Goal: Task Accomplishment & Management: Complete application form

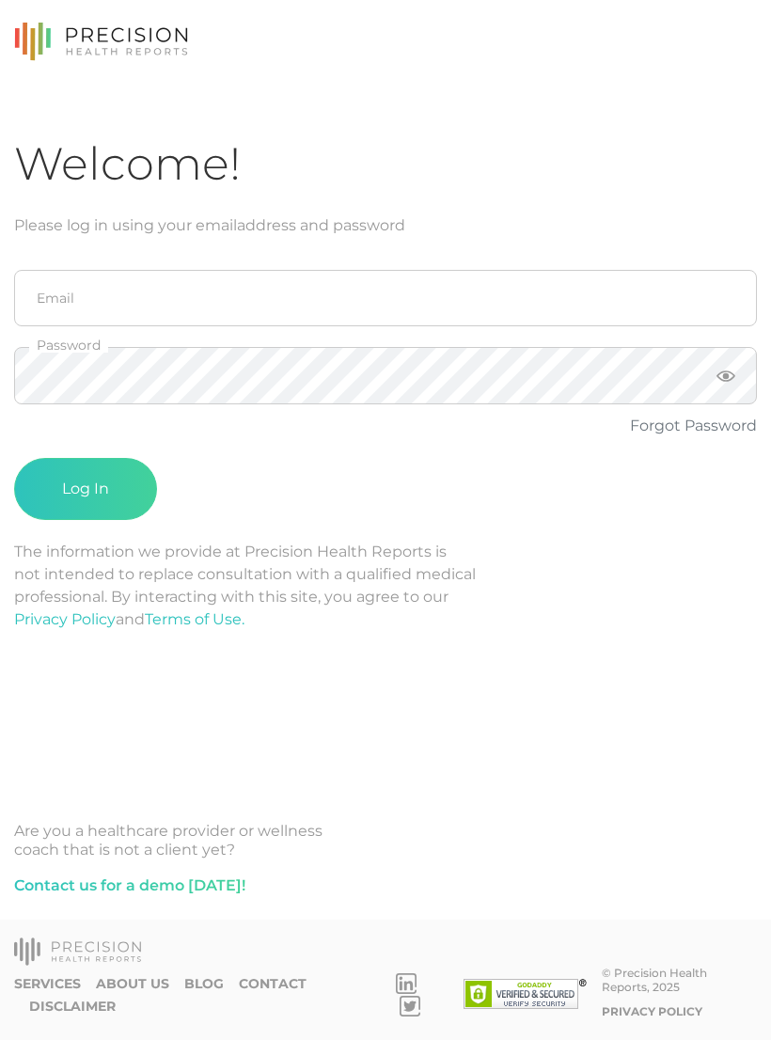
scroll to position [29, 0]
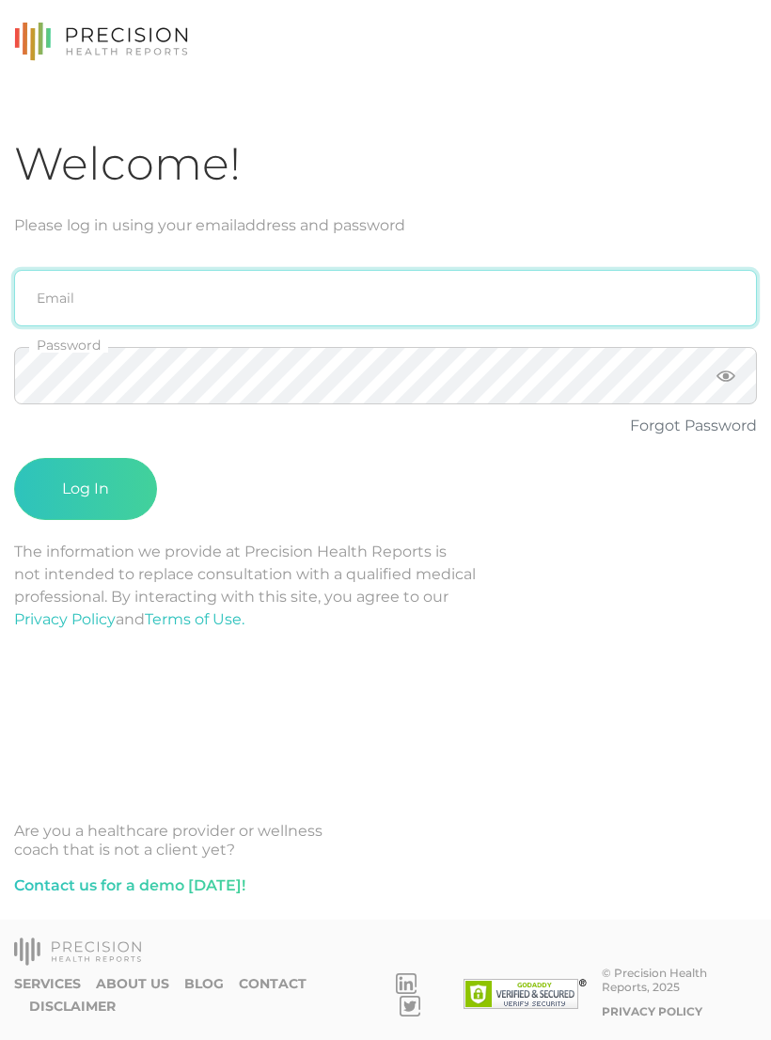
type input "[PERSON_NAME][EMAIL_ADDRESS][PERSON_NAME][DOMAIN_NAME]"
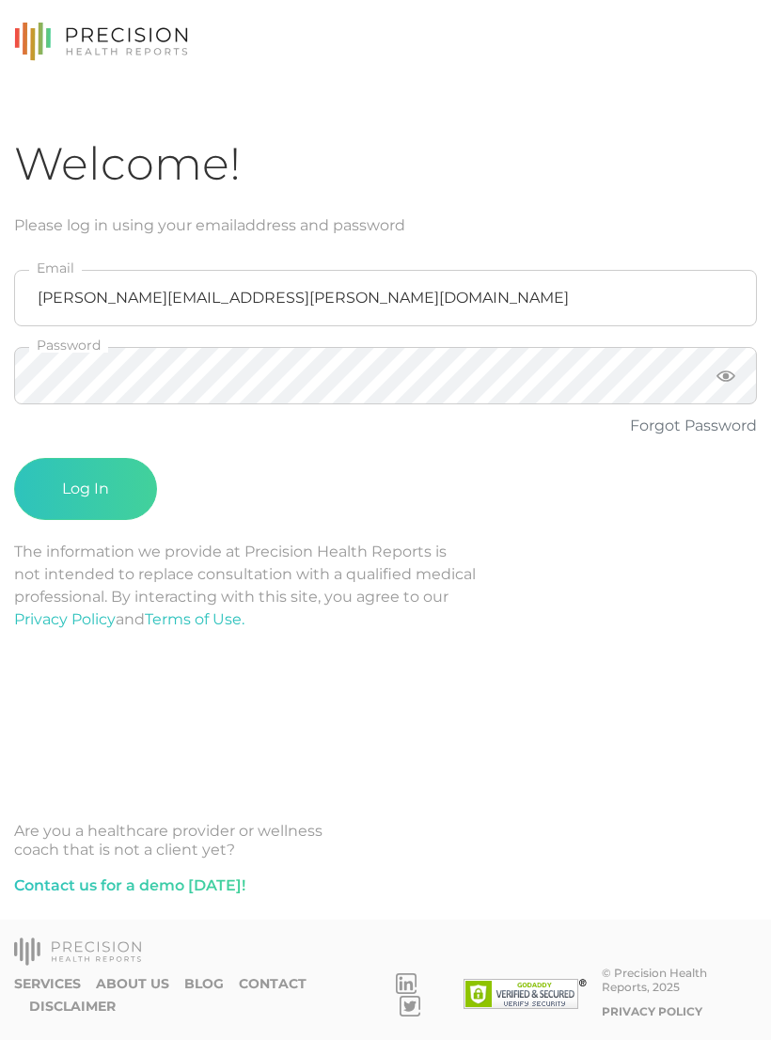
click at [86, 460] on button "Log In" at bounding box center [85, 489] width 143 height 62
click at [97, 463] on button "Log In" at bounding box center [85, 489] width 143 height 62
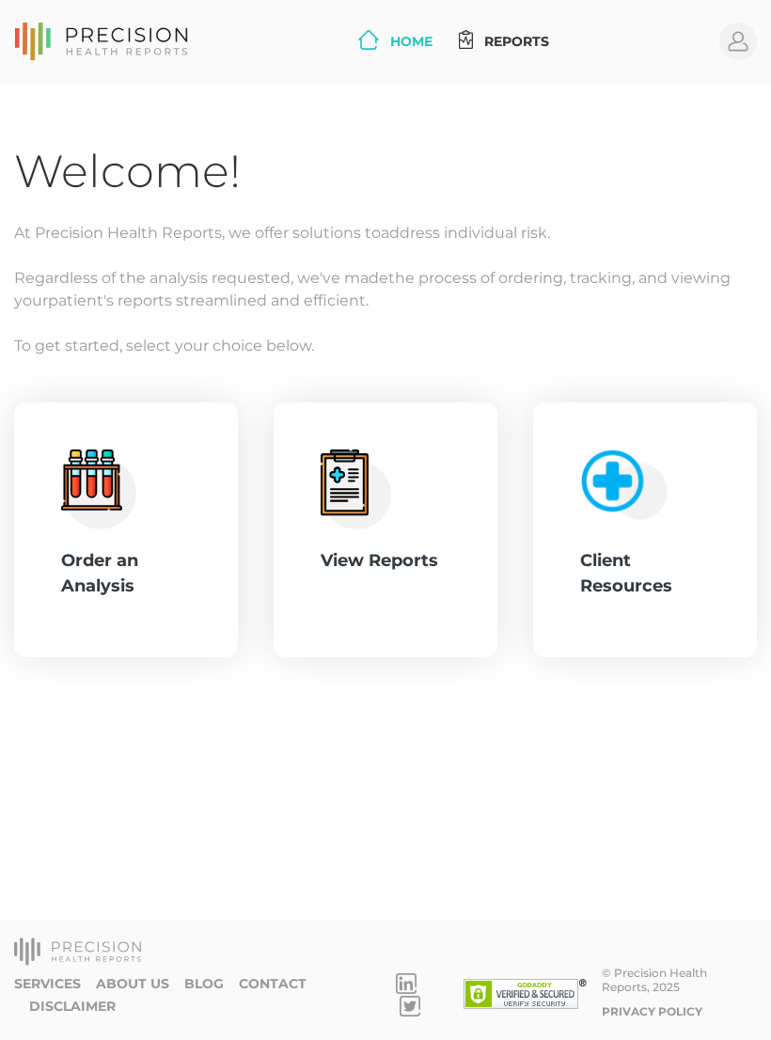
click at [135, 522] on icon ".cls-4{fill:#f3f3f3}.cls-5{fill:#e4e4e4}.cls-6{fill:#bbf7ff}.cls-7{fill:#8bf0ff…" at bounding box center [98, 490] width 75 height 80
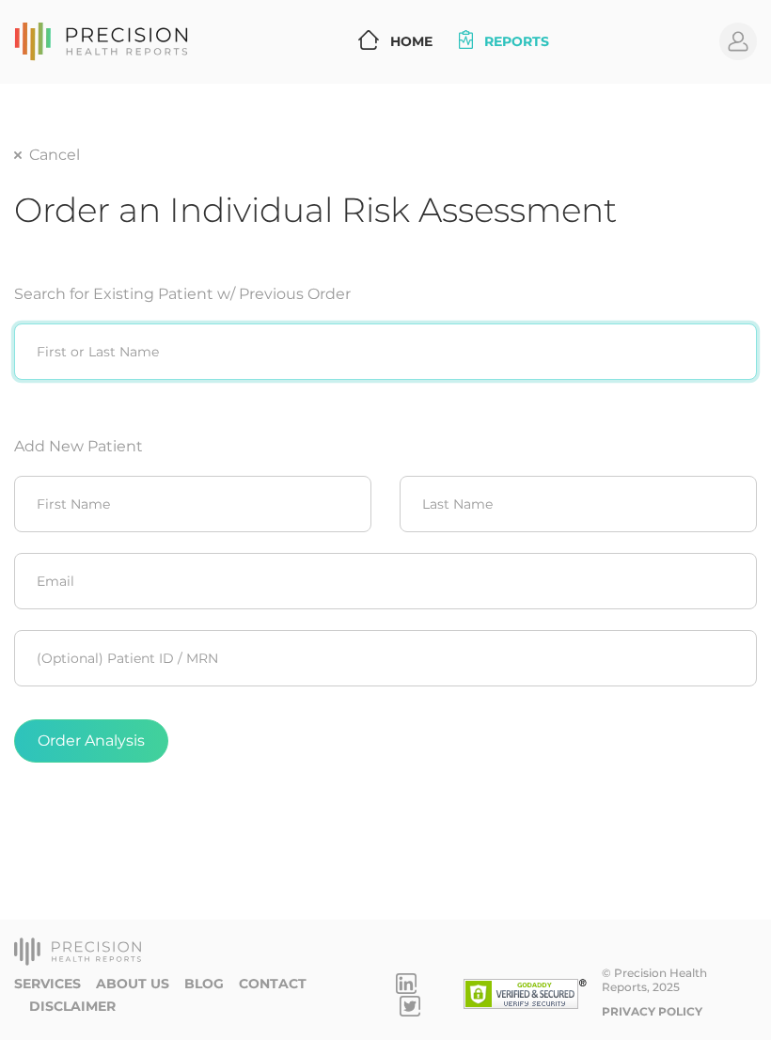
click at [311, 359] on input "search" at bounding box center [385, 352] width 743 height 56
type input "[PERSON_NAME]"
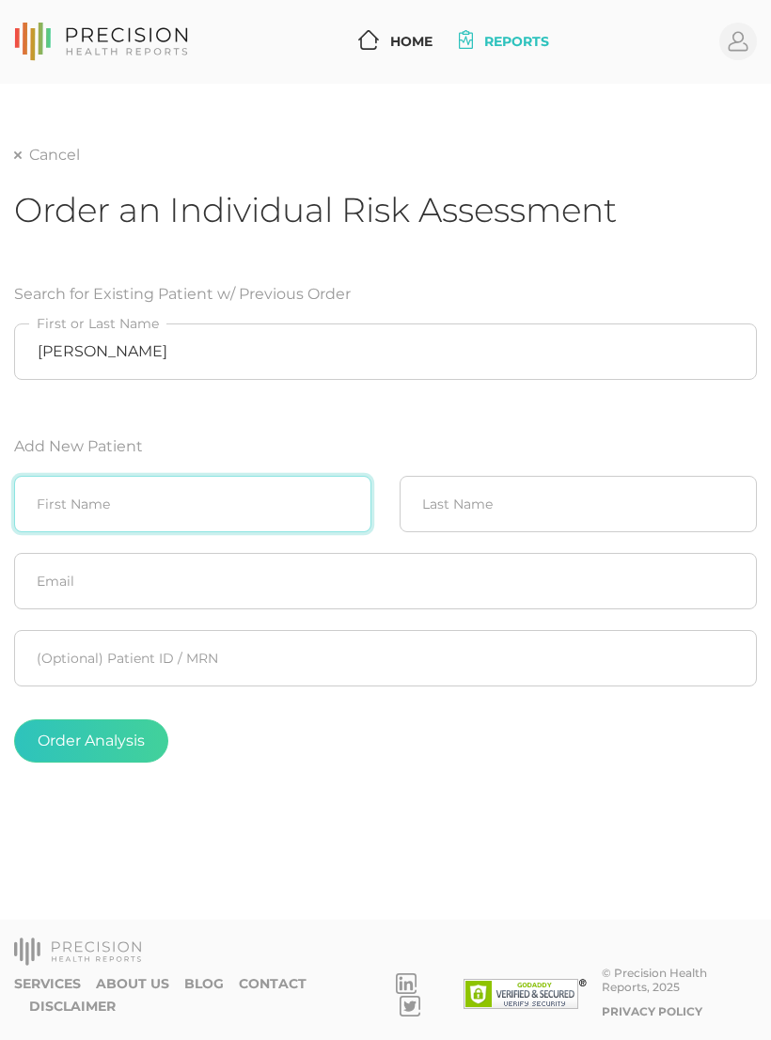
click at [198, 503] on input "text" at bounding box center [192, 504] width 357 height 56
type input "Charlynn"
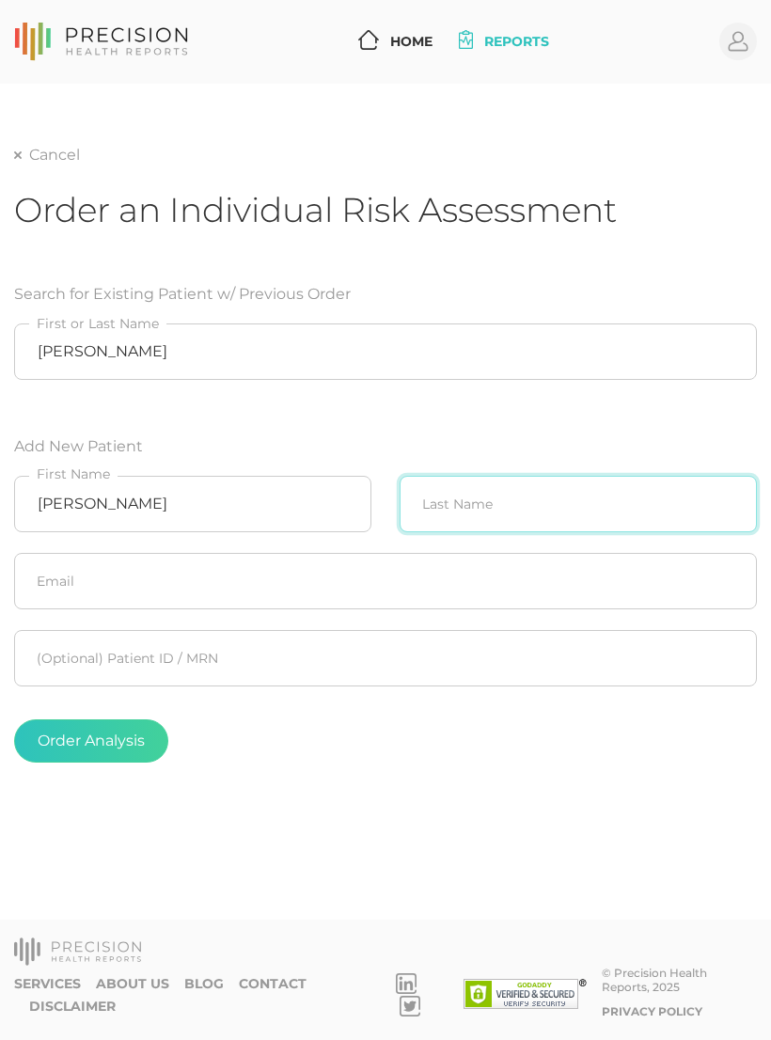
click at [541, 505] on input "text" at bounding box center [578, 504] width 357 height 56
type input "Violett"
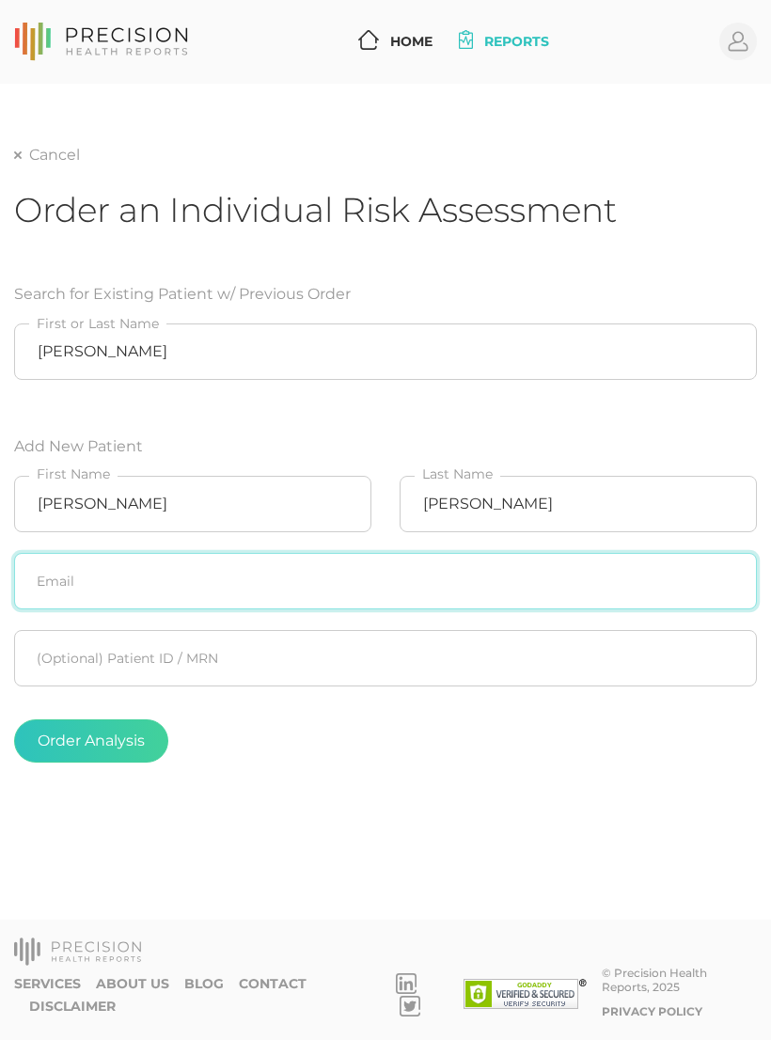
click at [395, 581] on input "text" at bounding box center [385, 581] width 743 height 56
type input "cviolett@wapanucka.net"
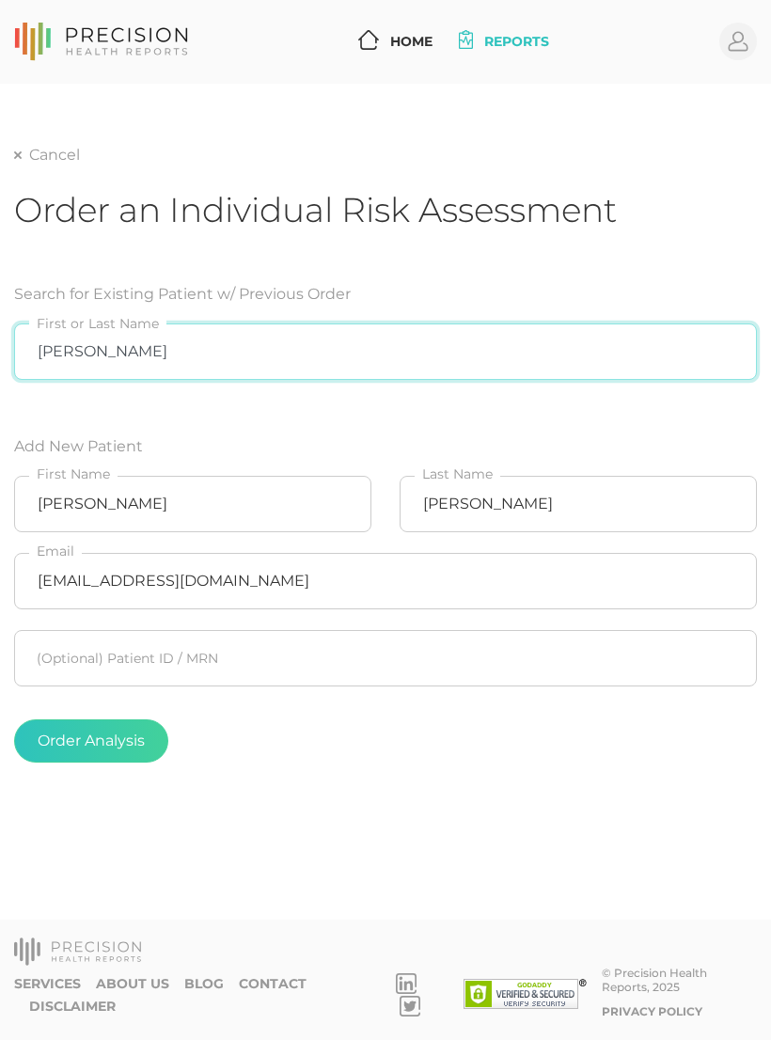
click at [578, 372] on input "Charlynn Violett" at bounding box center [385, 352] width 743 height 56
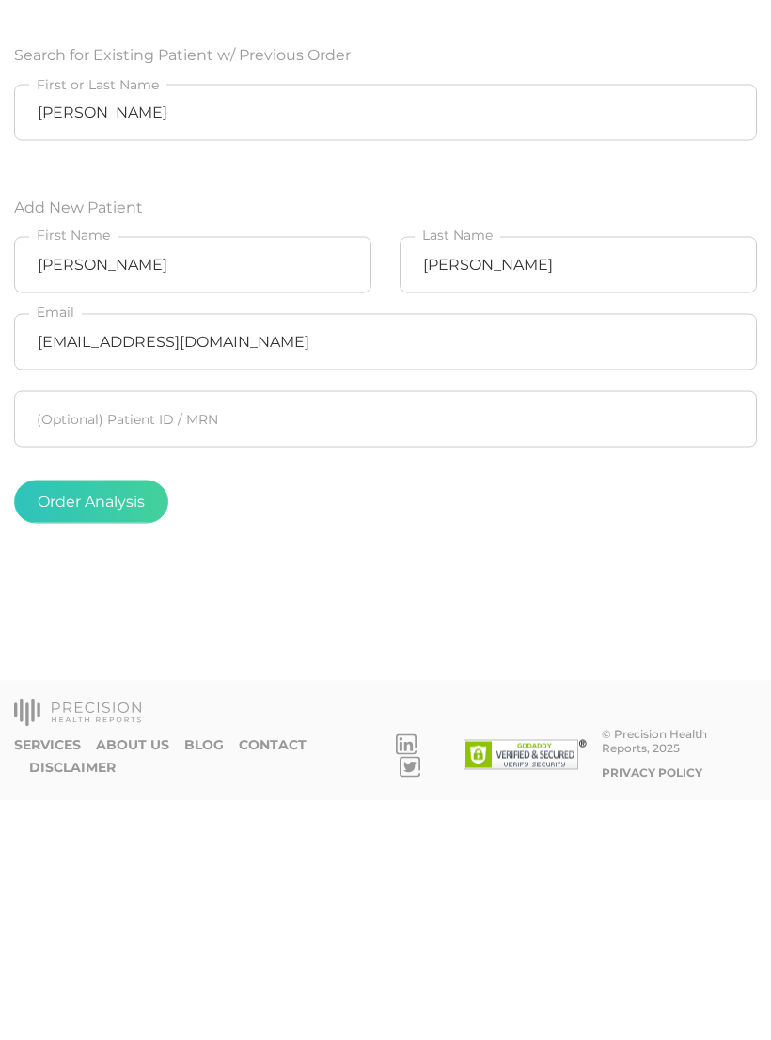
click at [127, 720] on button "Order Analysis" at bounding box center [91, 741] width 154 height 43
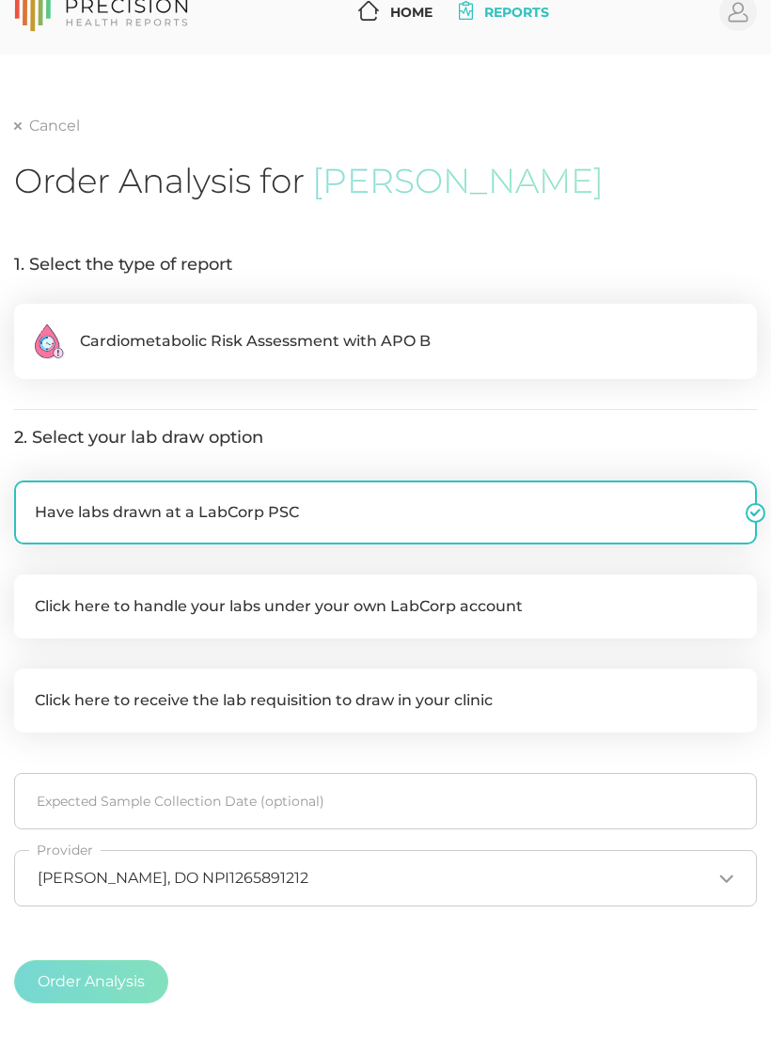
click at [484, 325] on label ".cls-2{fill:#fa759e}.cls-4{fill:#ffd7e5}.cls-8{fill:#3a2c60} Cardiometabolic Ri…" at bounding box center [385, 341] width 743 height 75
click at [29, 323] on input ".cls-2{fill:#fa759e}.cls-4{fill:#ffd7e5}.cls-8{fill:#3a2c60} Cardiometabolic Ri…" at bounding box center [21, 313] width 15 height 19
radio input "true"
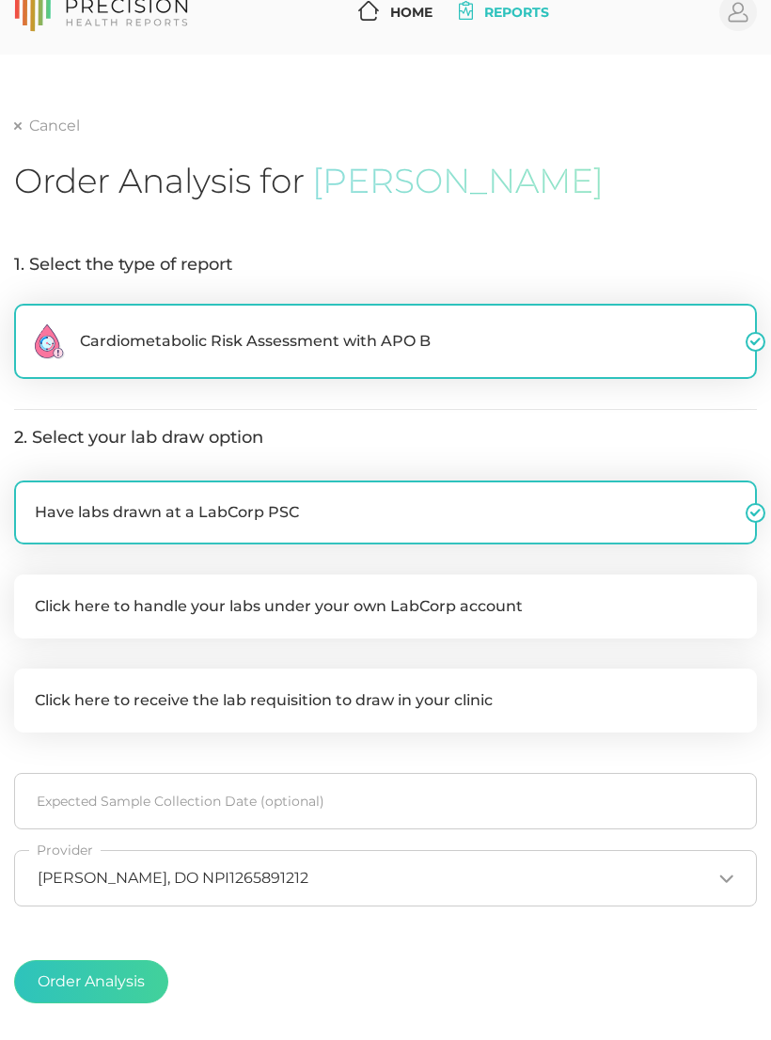
click at [463, 609] on label "Click here to handle your labs under your own LabCorp account" at bounding box center [385, 607] width 743 height 64
click at [29, 593] on input "Click here to handle your labs under your own LabCorp account" at bounding box center [21, 584] width 15 height 19
checkbox input "true"
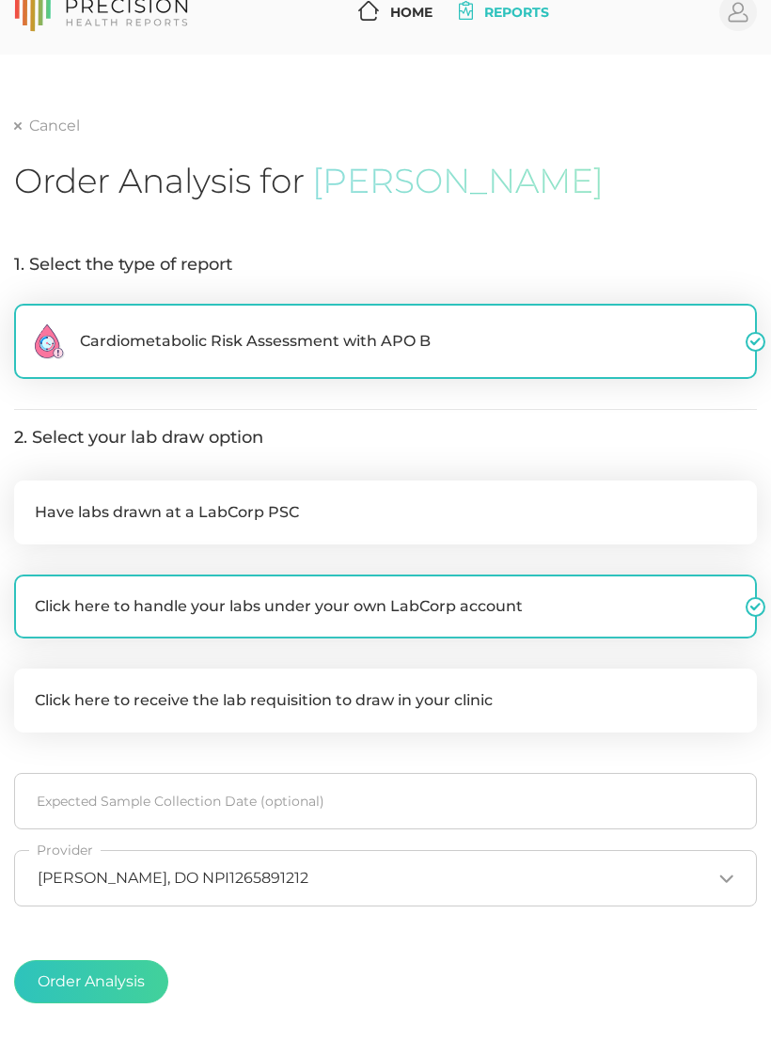
checkbox input "false"
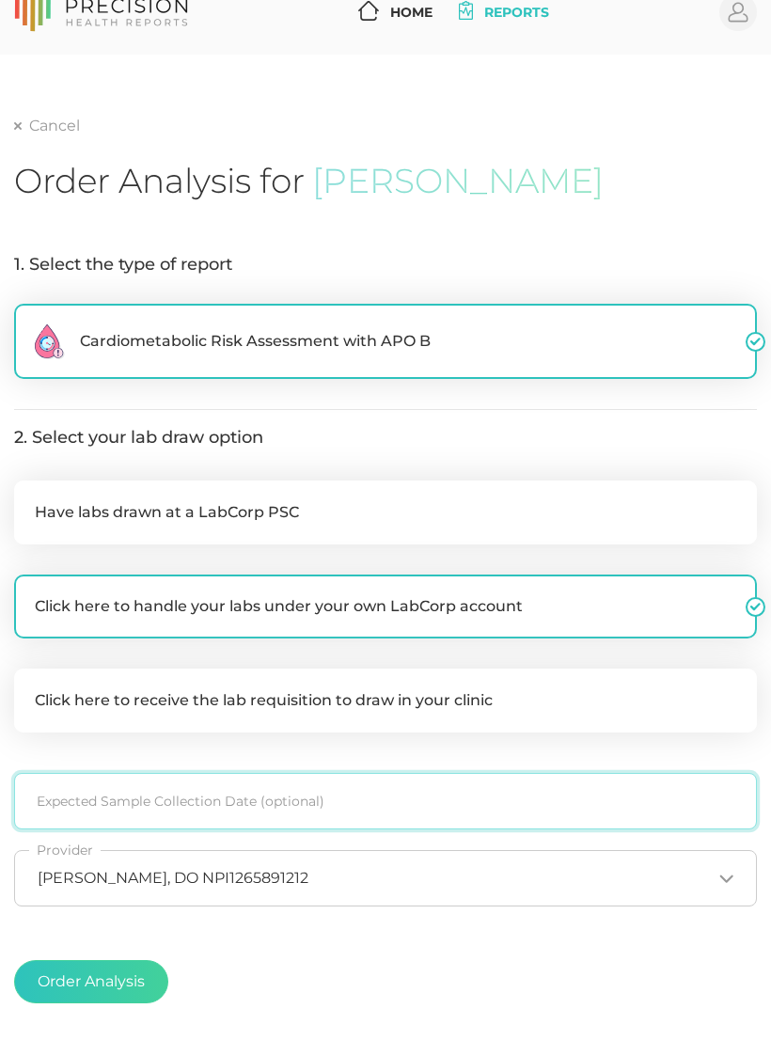
click at [309, 793] on input at bounding box center [385, 801] width 743 height 56
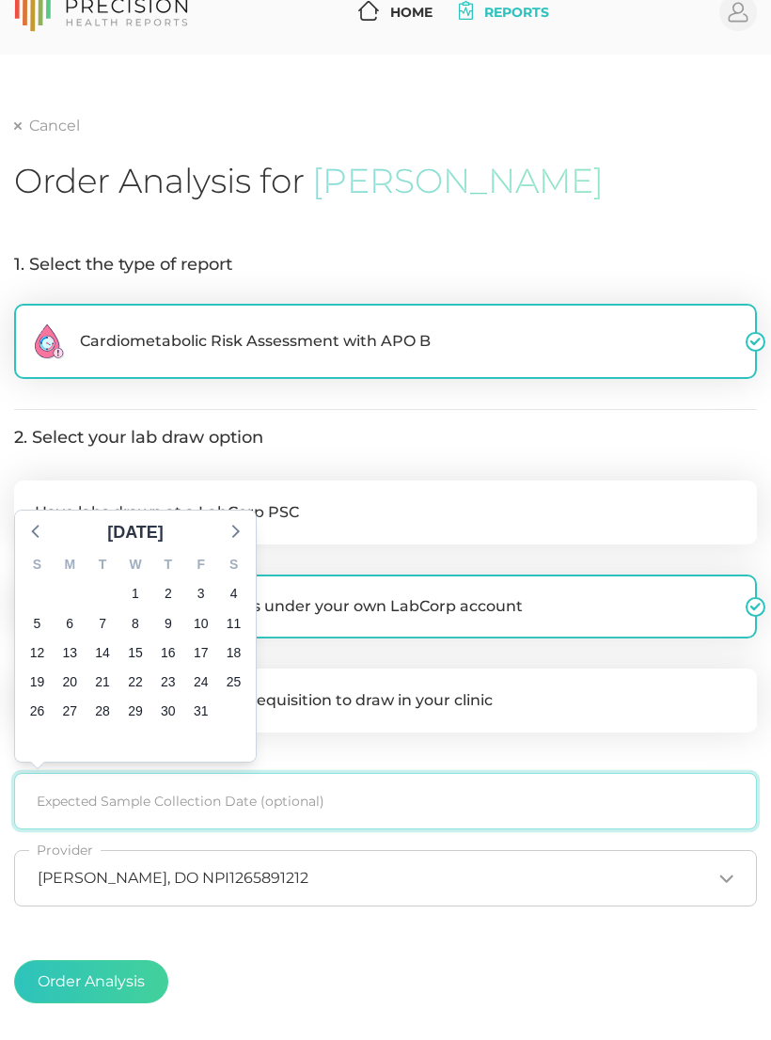
scroll to position [151, 0]
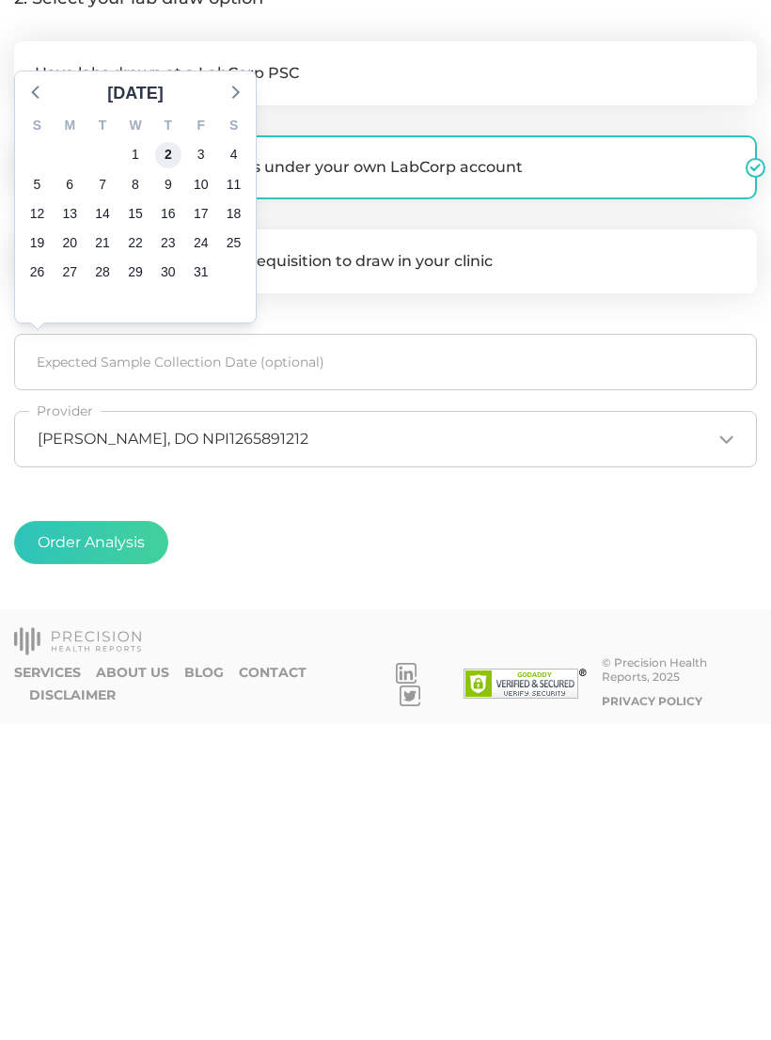
click at [173, 459] on span "2" at bounding box center [168, 472] width 26 height 26
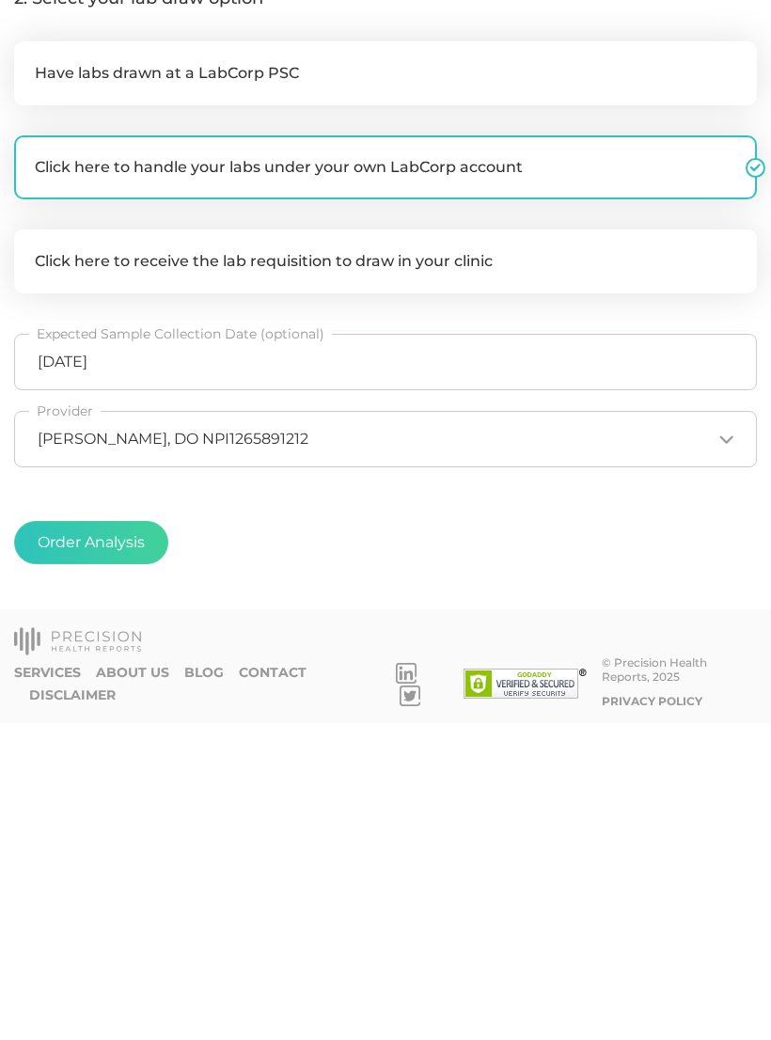
scroll to position [159, 0]
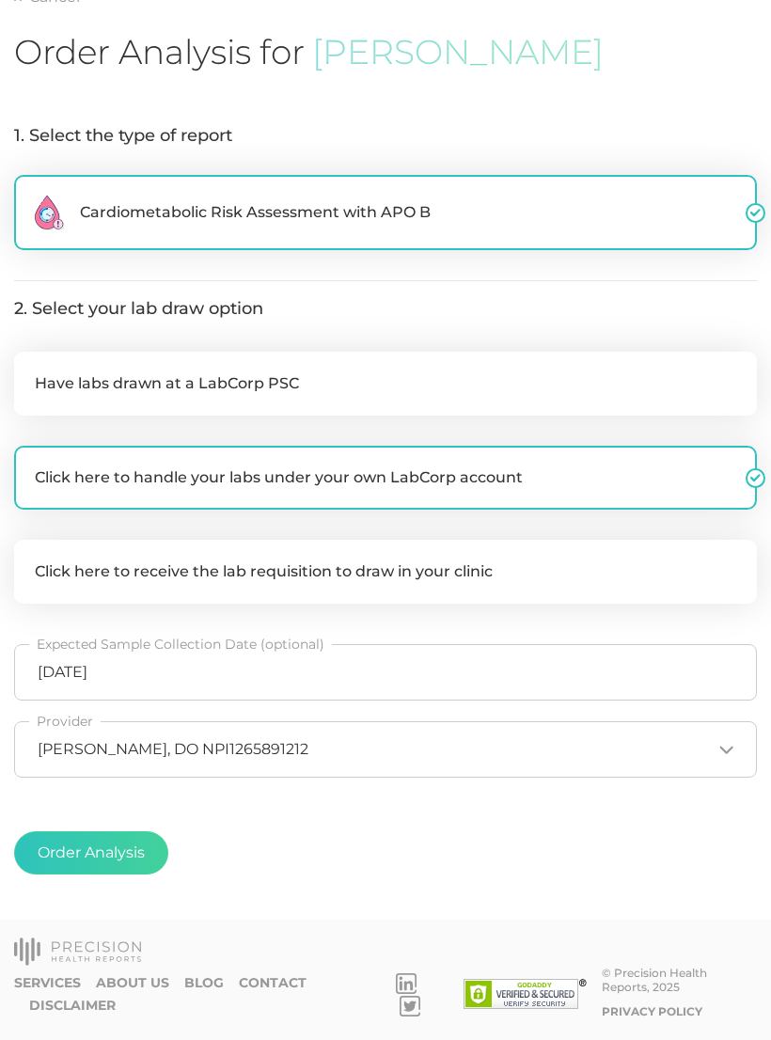
click at [123, 847] on button "Order Analysis" at bounding box center [91, 852] width 154 height 43
radio input "false"
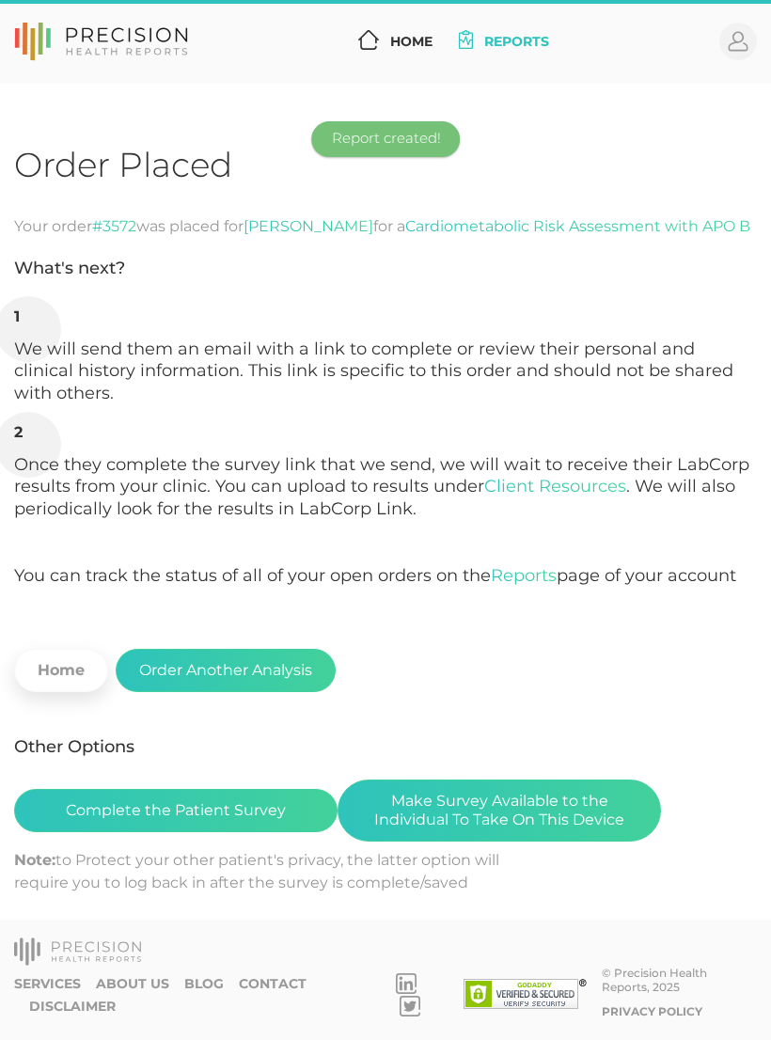
scroll to position [29, 0]
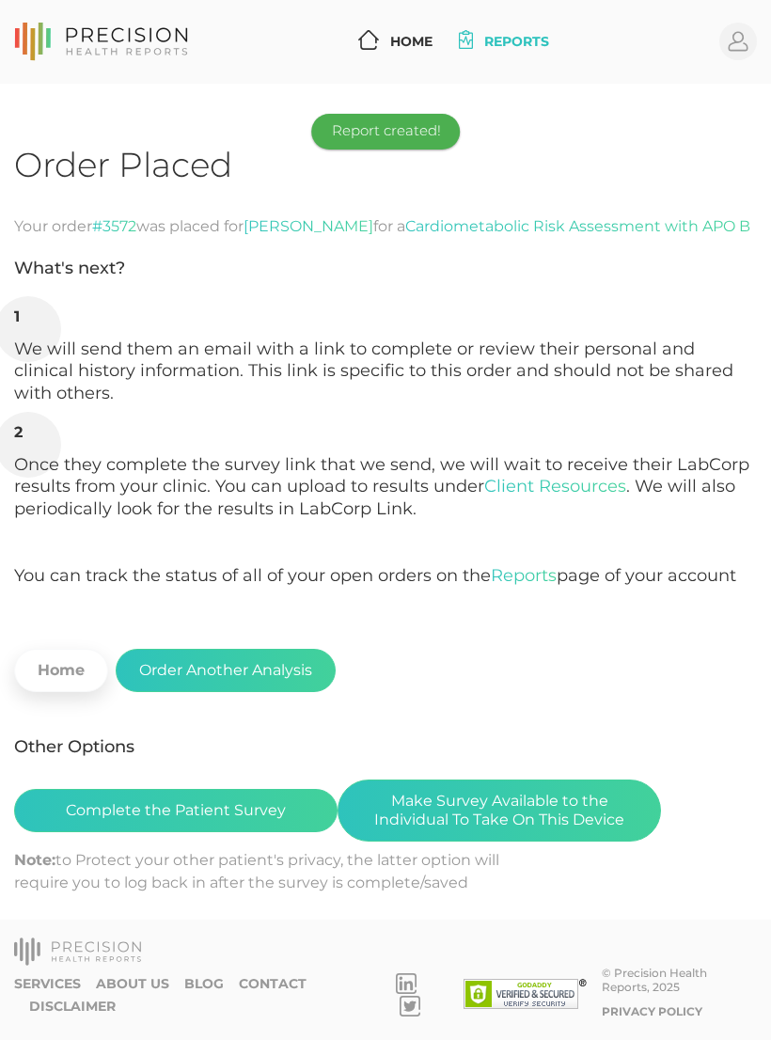
click at [562, 801] on button "Make Survey Available to the Individual To Take On This Device" at bounding box center [500, 811] width 324 height 62
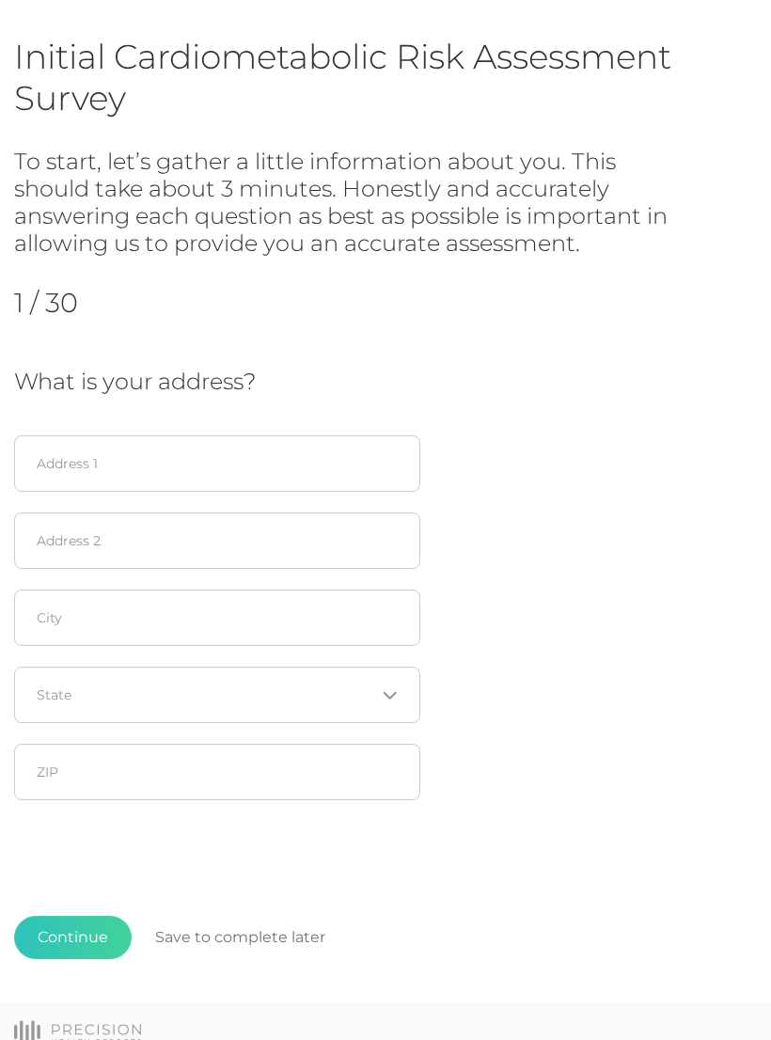
scroll to position [114, 0]
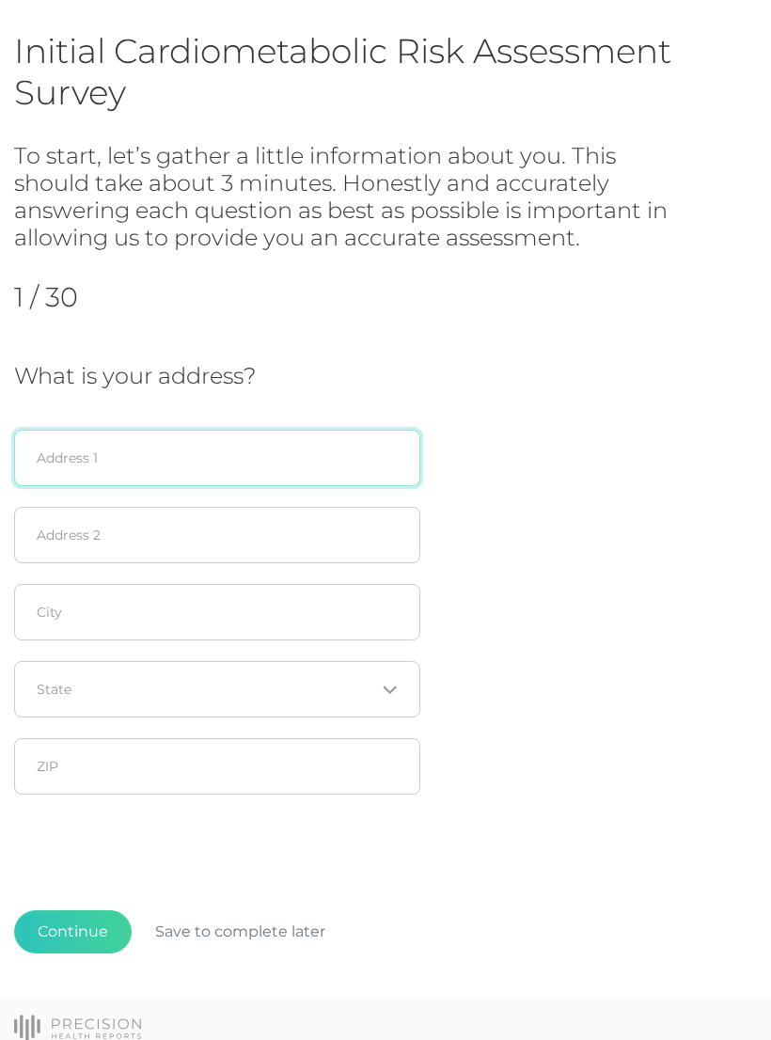
click at [77, 472] on input "text" at bounding box center [217, 458] width 406 height 56
type input "[STREET_ADDRESS]"
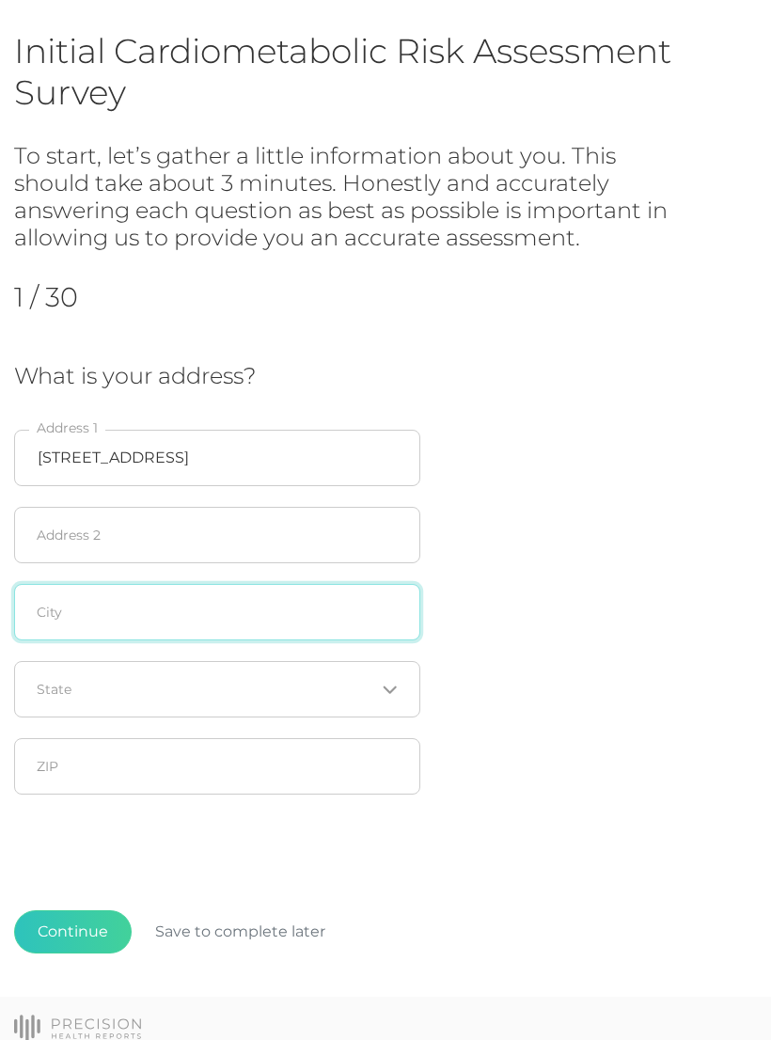
click at [65, 617] on input "text" at bounding box center [217, 612] width 406 height 56
type input "[PERSON_NAME]"
click at [72, 690] on input "Search for option" at bounding box center [207, 689] width 338 height 19
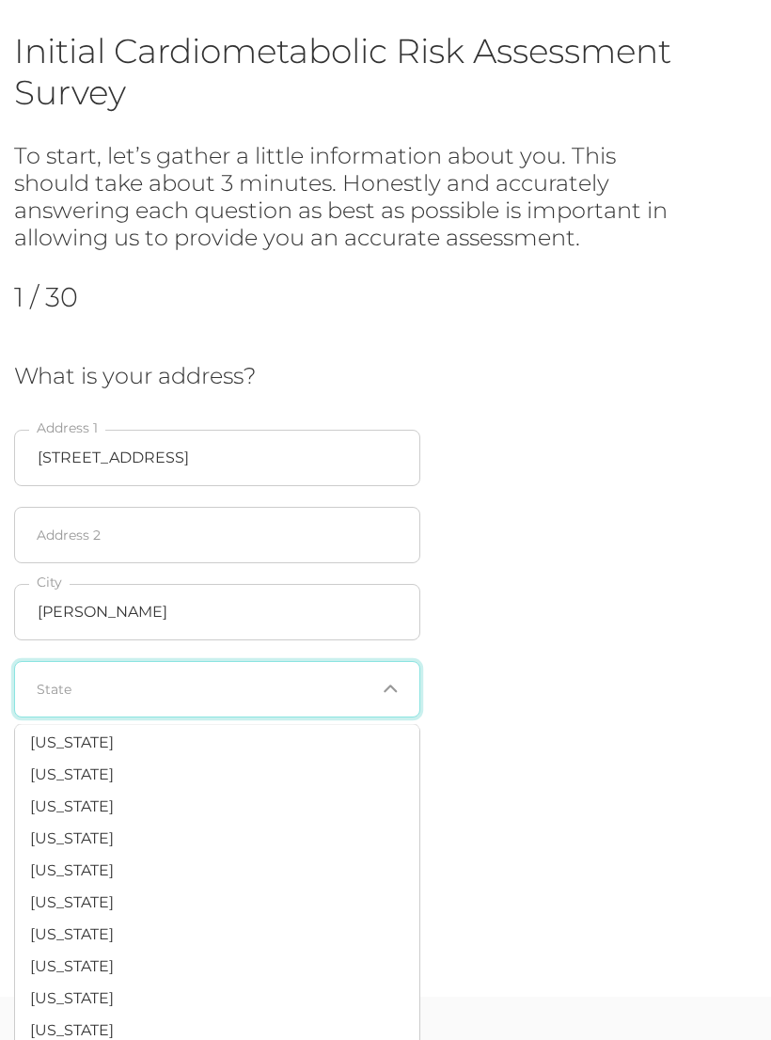
scroll to position [1190, 0]
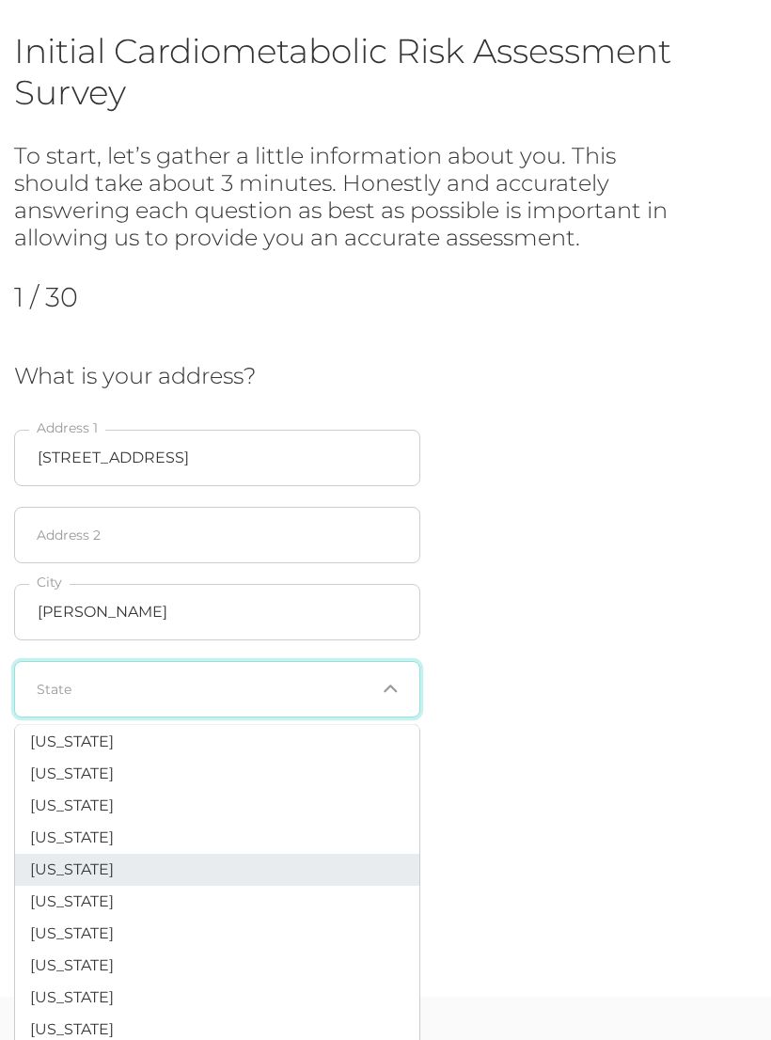
click at [96, 861] on span "[US_STATE]" at bounding box center [72, 870] width 84 height 18
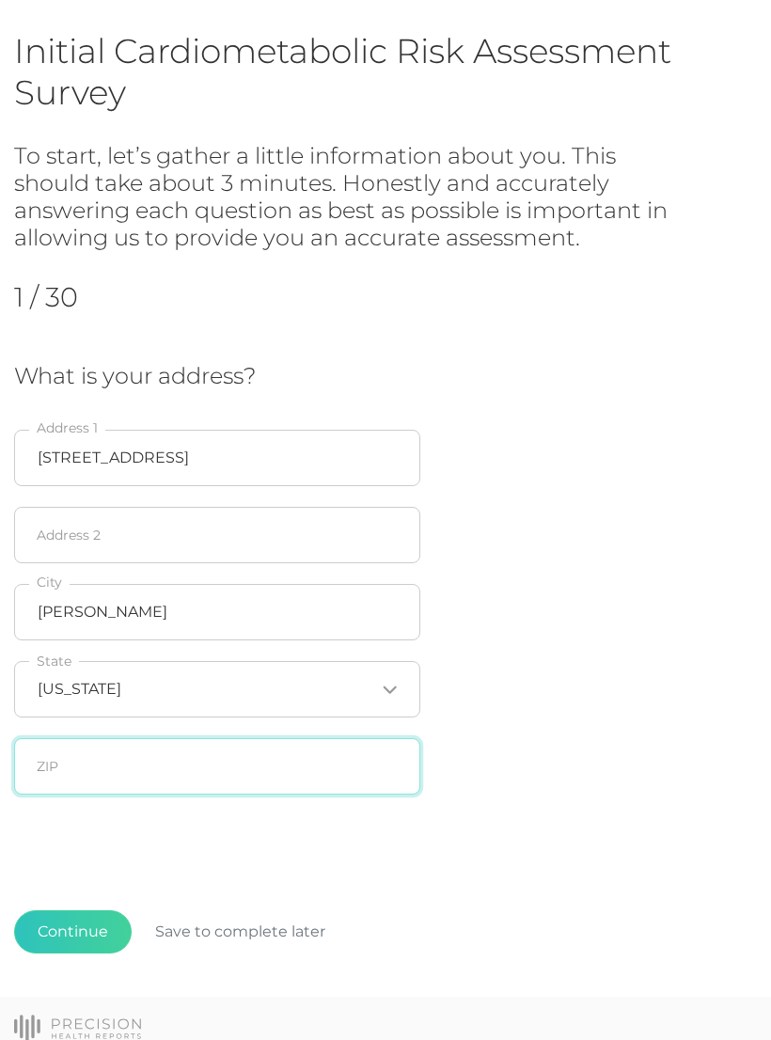
click at [63, 772] on input "text" at bounding box center [217, 766] width 406 height 56
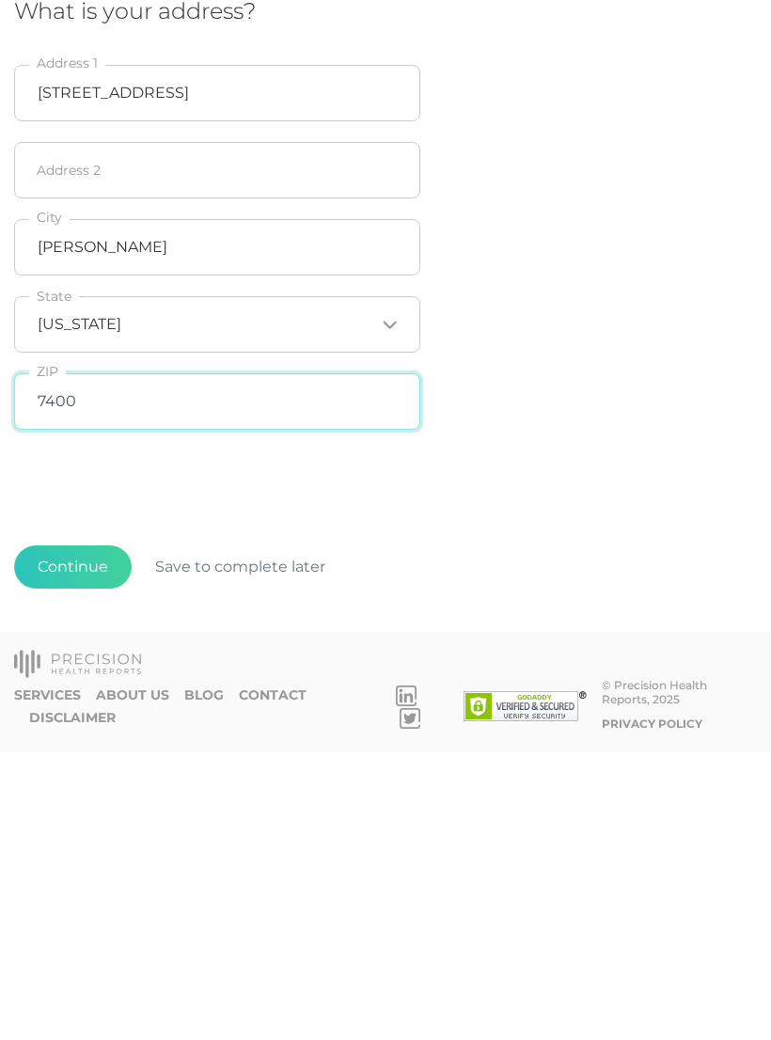
type input "74008"
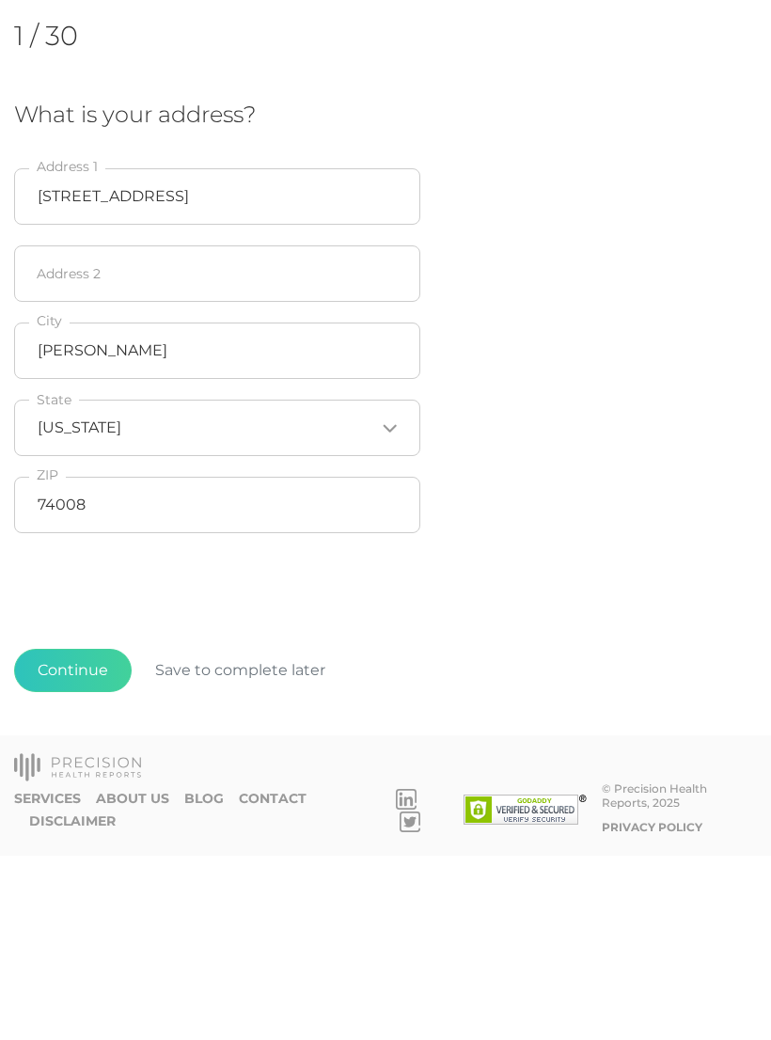
click at [76, 833] on button "Continue" at bounding box center [73, 854] width 118 height 43
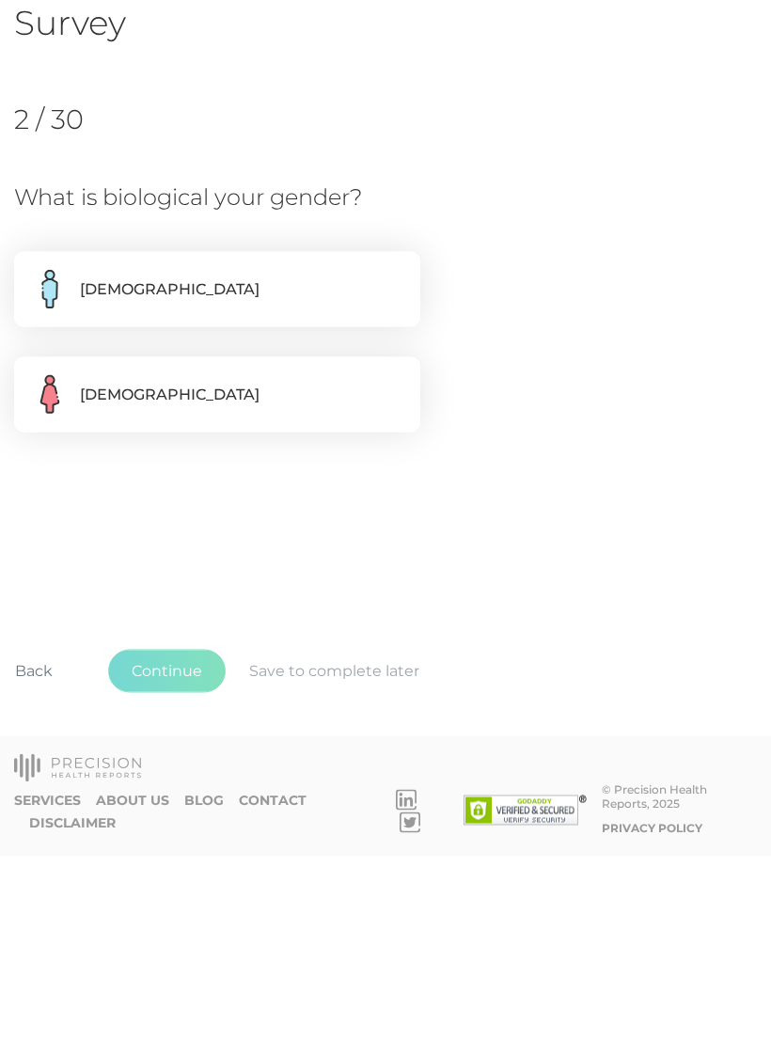
scroll to position [0, 0]
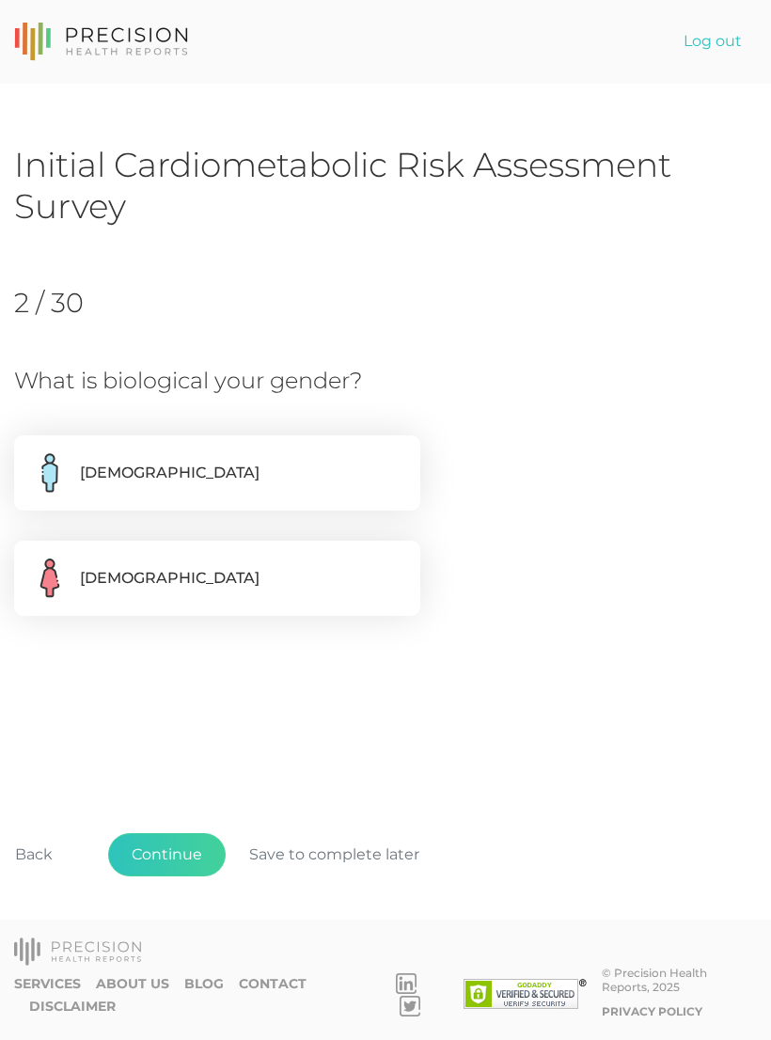
click at [118, 567] on label "[DEMOGRAPHIC_DATA]" at bounding box center [217, 578] width 406 height 75
click at [29, 560] on input "[DEMOGRAPHIC_DATA]" at bounding box center [21, 550] width 15 height 19
radio input "true"
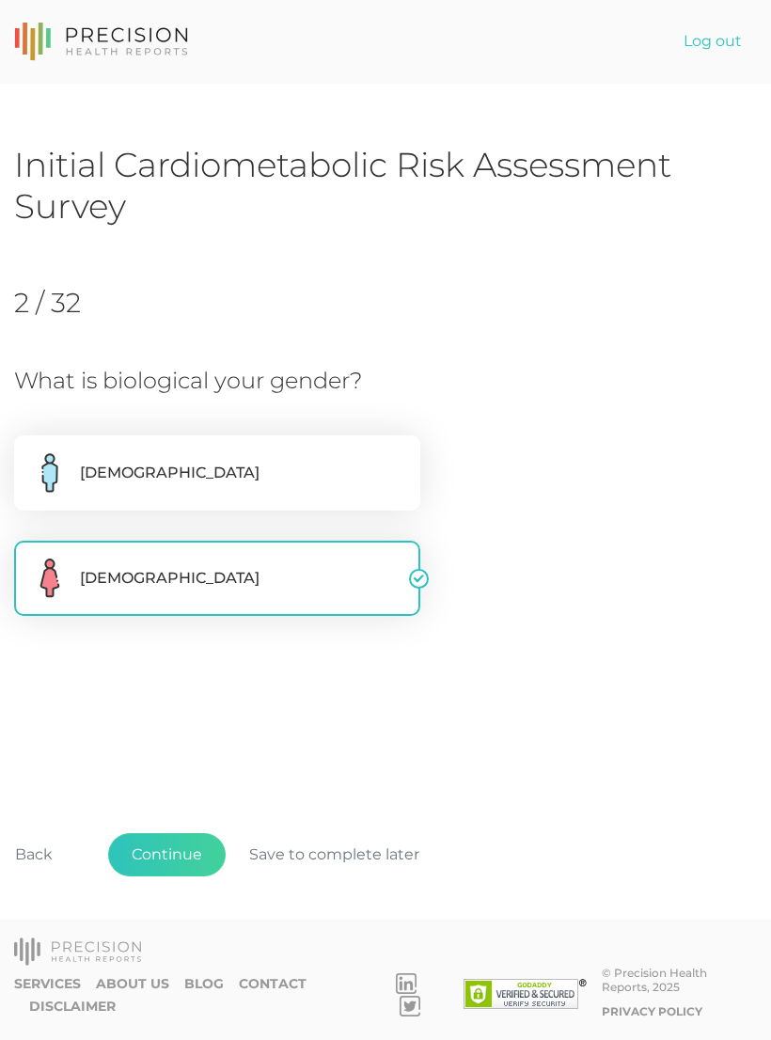
click at [176, 877] on button "Continue" at bounding box center [167, 854] width 118 height 43
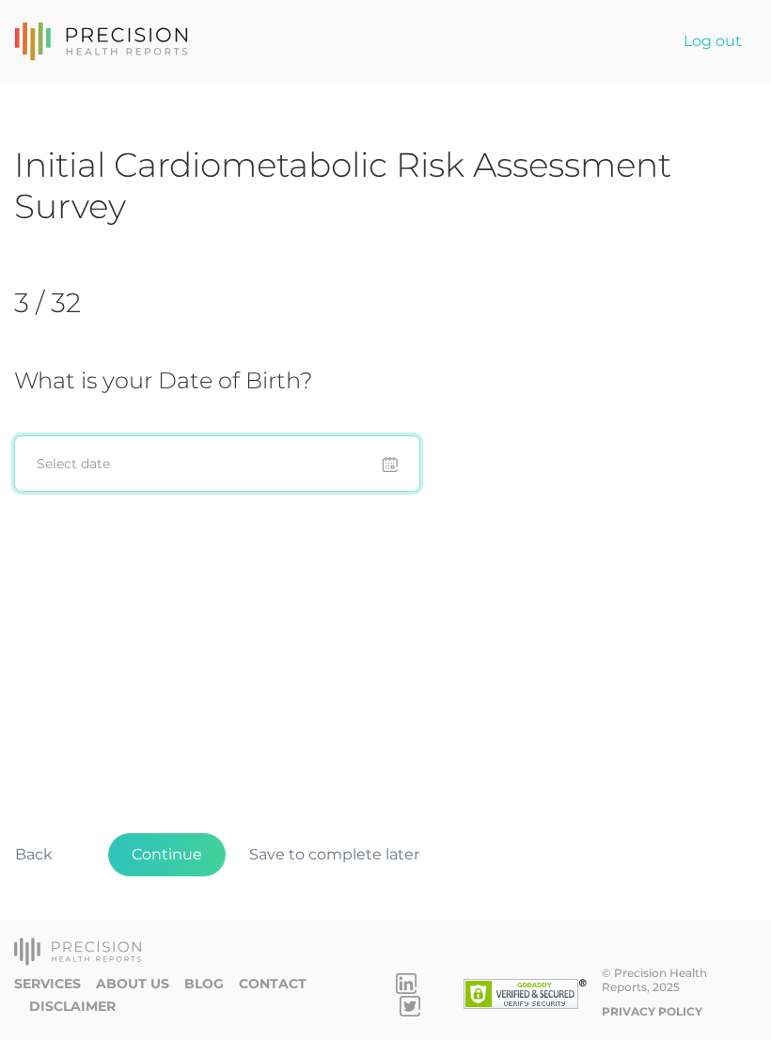
click at [77, 463] on input at bounding box center [217, 463] width 406 height 56
click at [397, 464] on input "09/16/1962" at bounding box center [217, 463] width 406 height 56
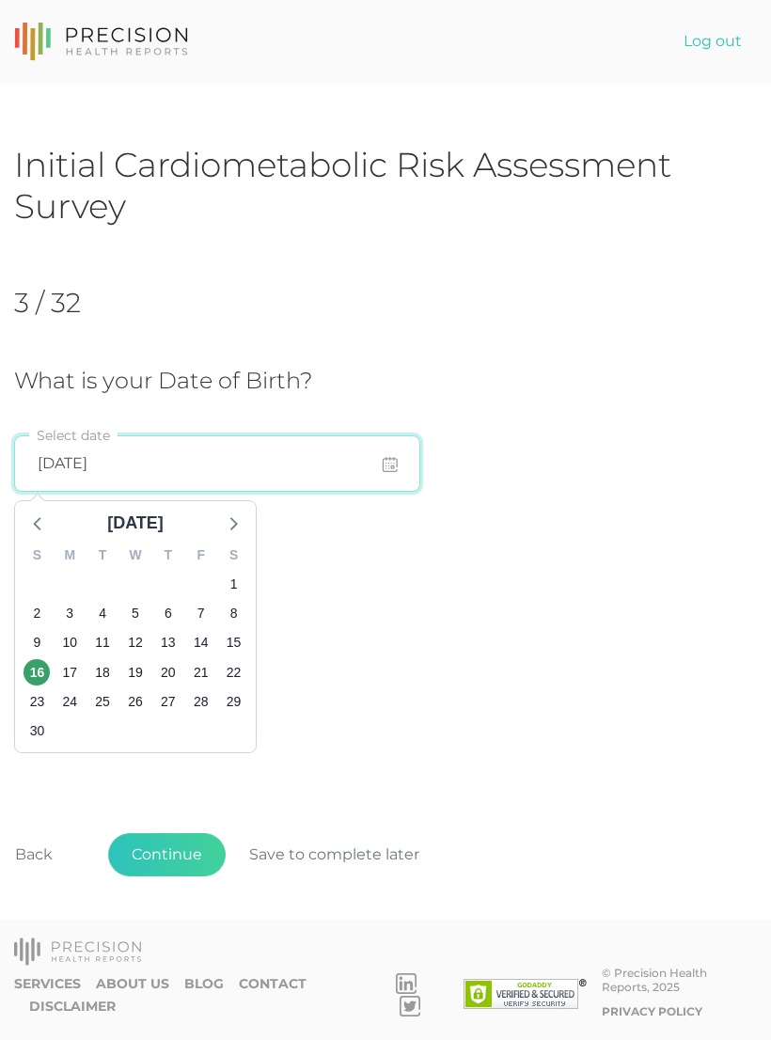
click at [186, 461] on input "09/16/1962" at bounding box center [217, 463] width 406 height 56
type input "09/16/1962"
click at [34, 682] on span "16" at bounding box center [37, 672] width 26 height 26
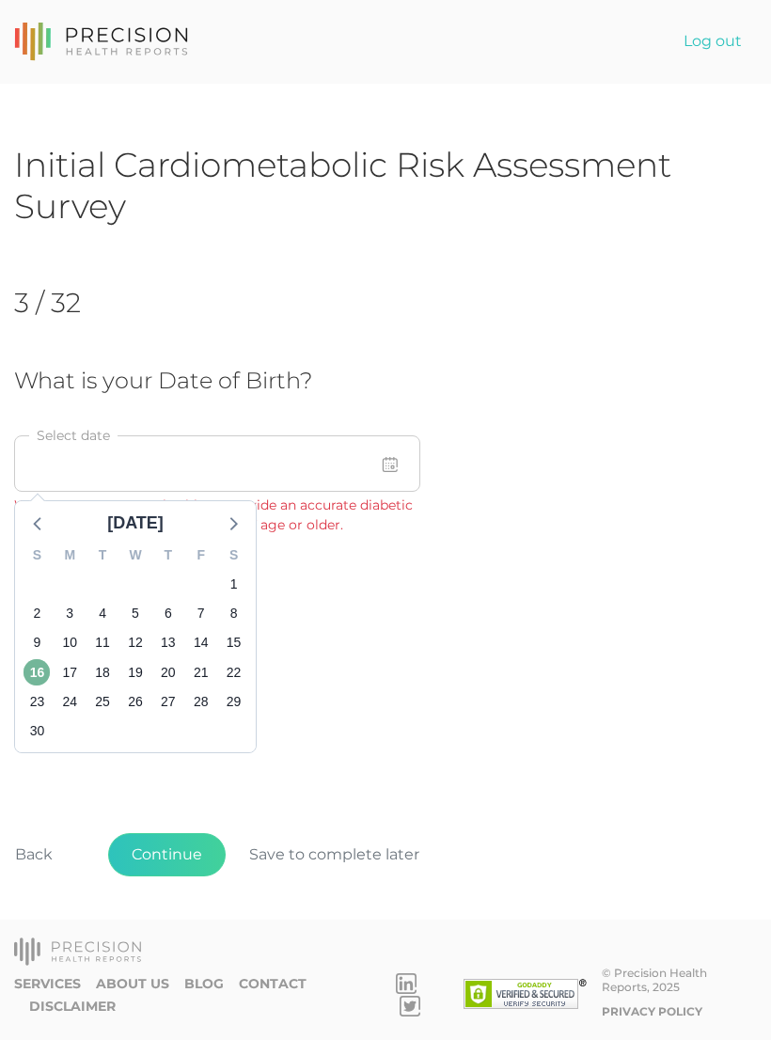
click at [39, 665] on span "16" at bounding box center [37, 672] width 26 height 26
type input "09/16/1962"
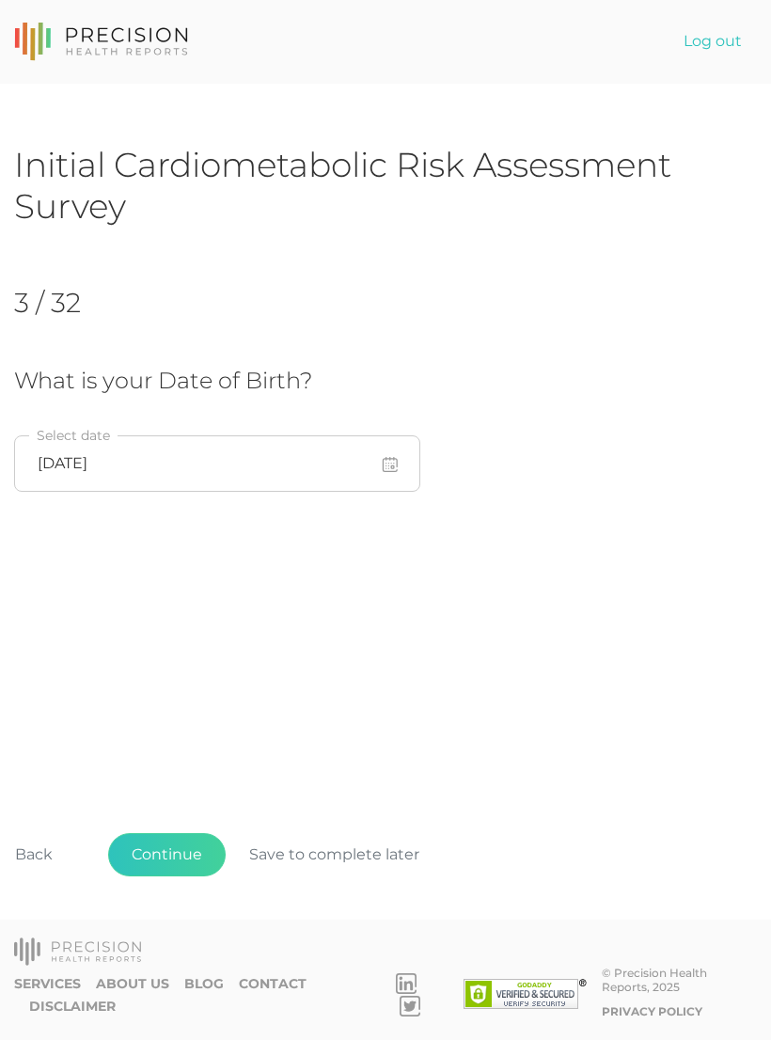
click at [178, 877] on button "Continue" at bounding box center [167, 854] width 118 height 43
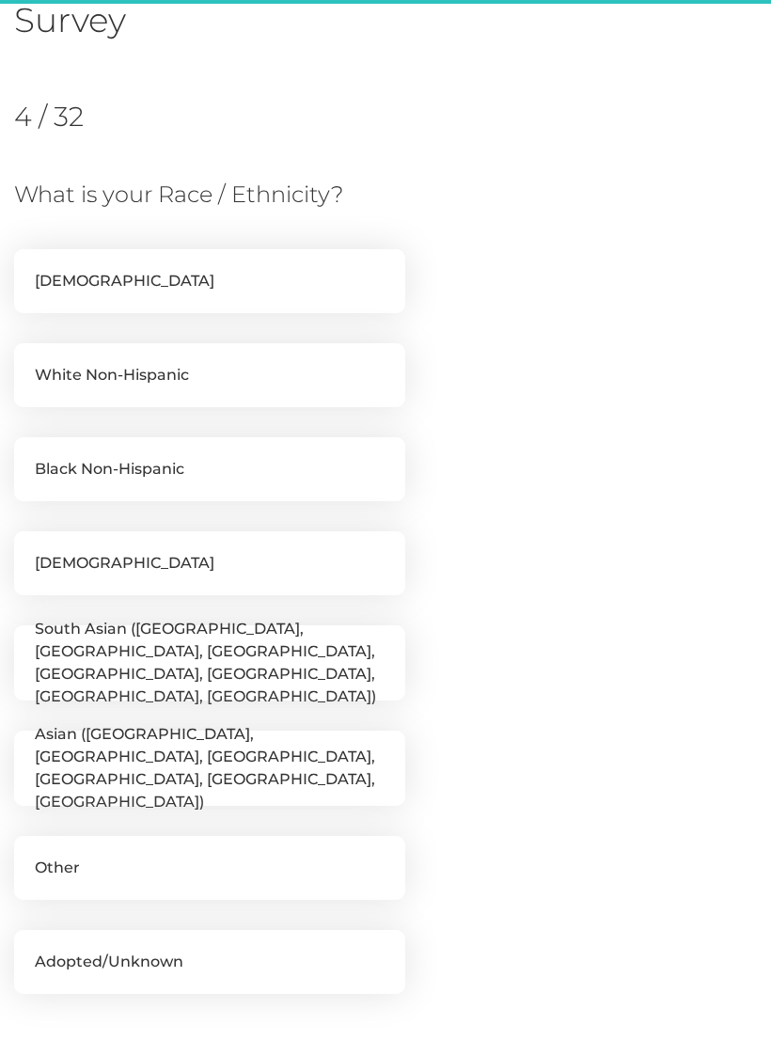
scroll to position [257, 0]
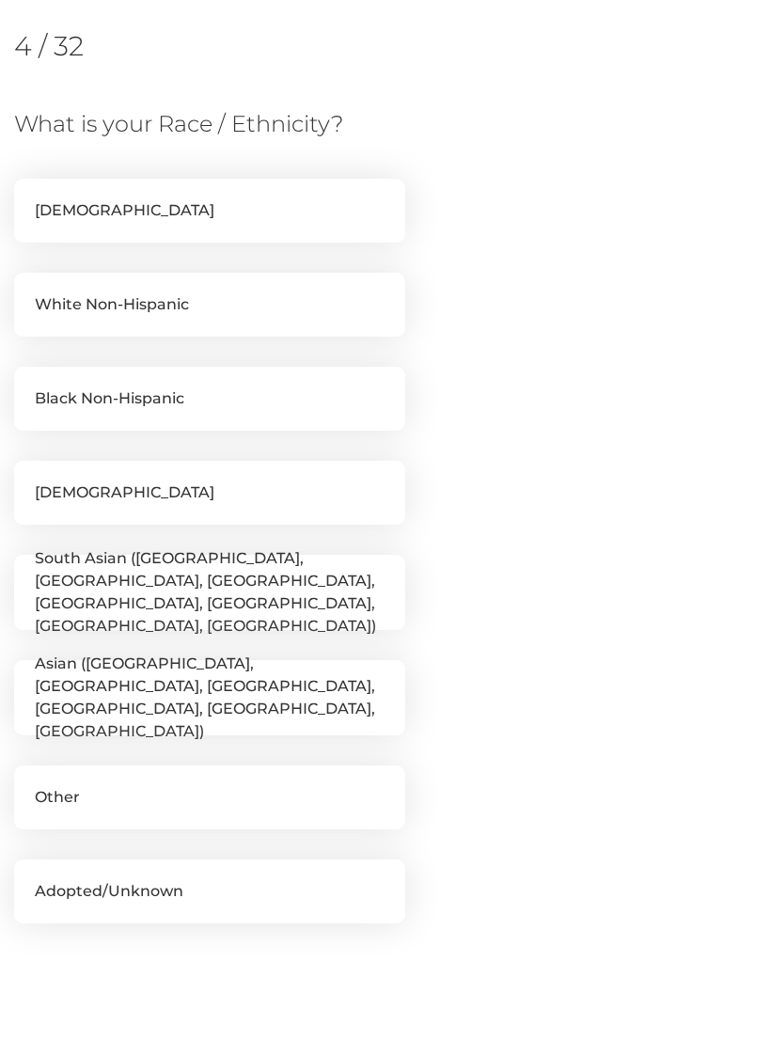
click at [173, 490] on label "[DEMOGRAPHIC_DATA]" at bounding box center [209, 493] width 391 height 64
click at [29, 480] on input "[DEMOGRAPHIC_DATA]" at bounding box center [21, 470] width 15 height 19
checkbox input "true"
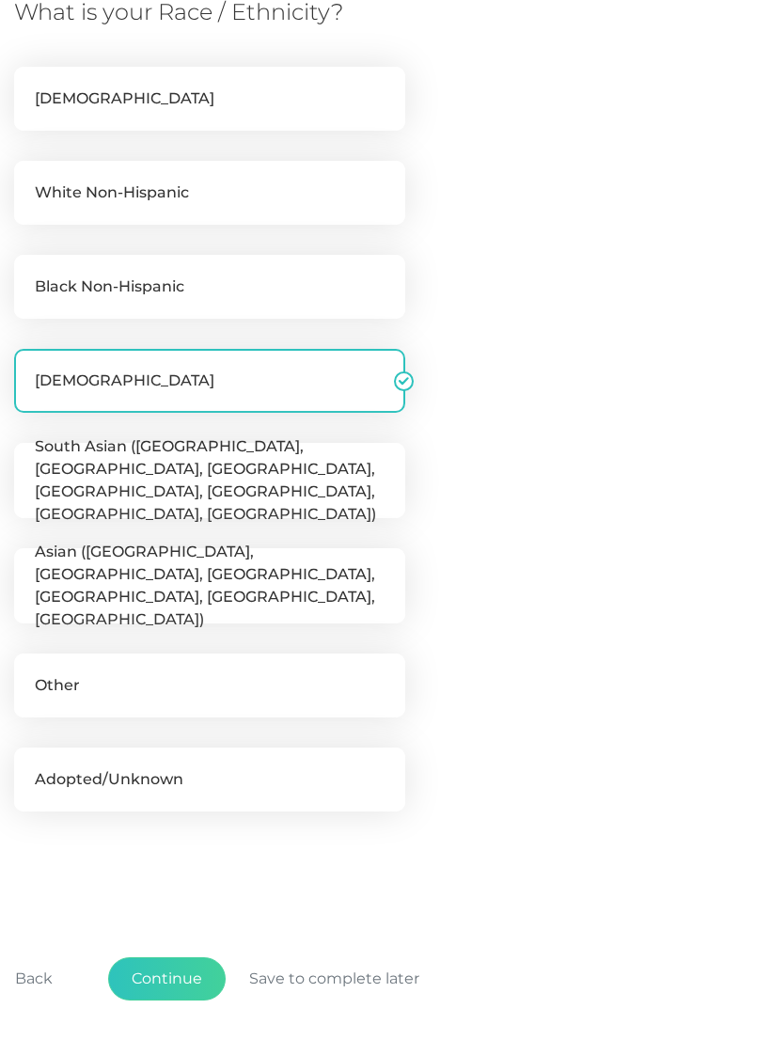
scroll to position [462, 0]
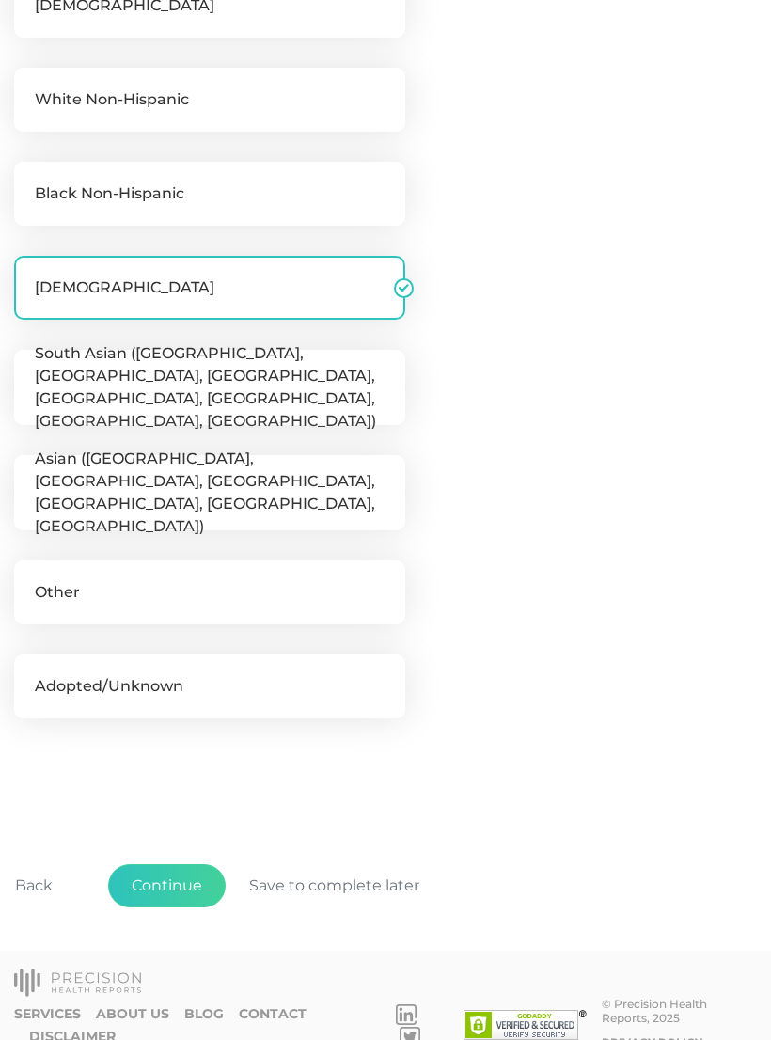
click at [188, 890] on button "Continue" at bounding box center [167, 885] width 118 height 43
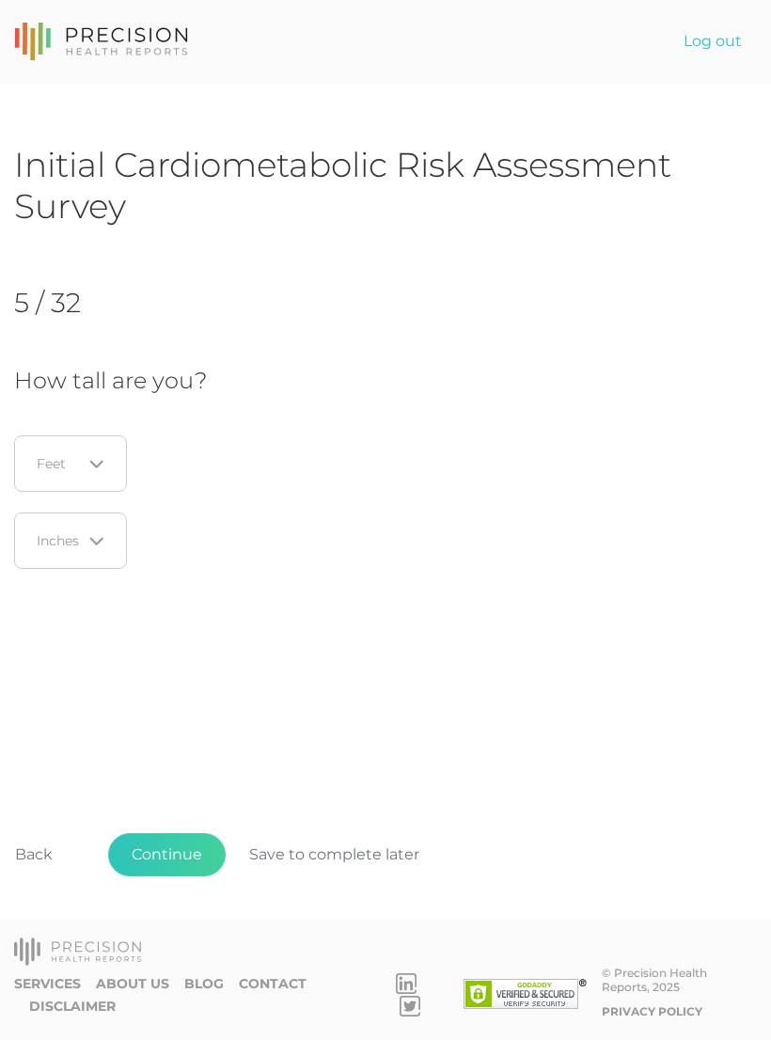
click at [96, 461] on icon "Search for option" at bounding box center [96, 464] width 15 height 15
type input "5"
click at [228, 506] on fieldset "Loading... Inches" at bounding box center [203, 540] width 406 height 77
click at [101, 463] on icon "Search for option" at bounding box center [95, 465] width 11 height 6
click at [25, 592] on li "5" at bounding box center [75, 587] width 149 height 32
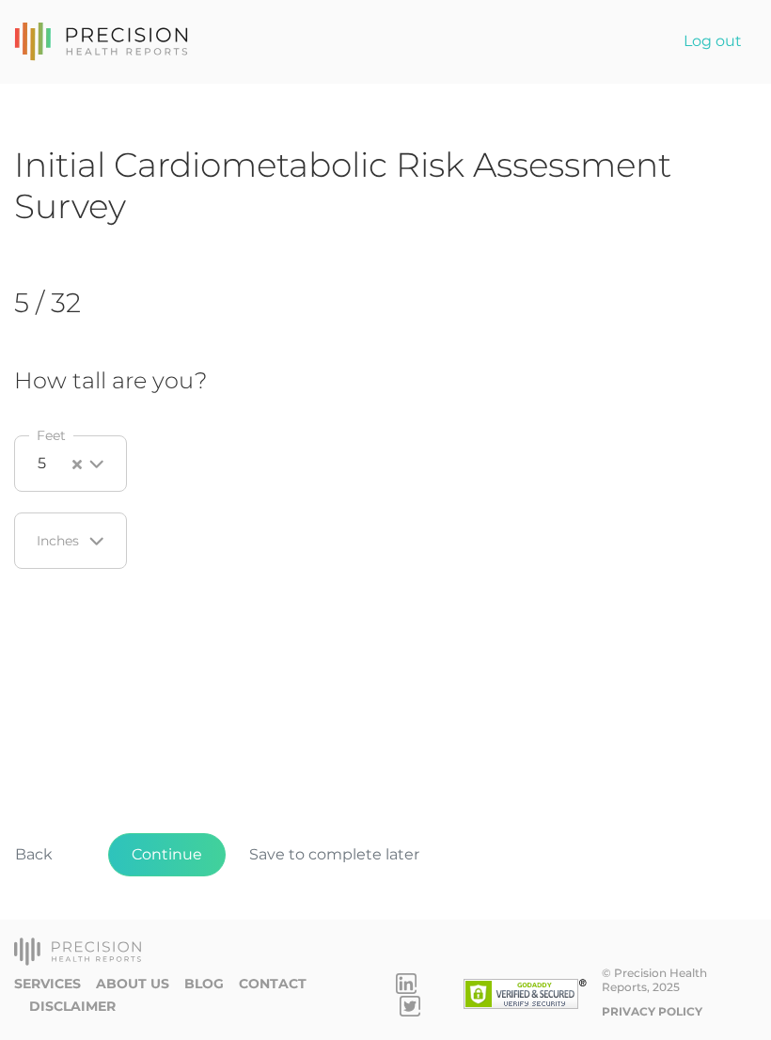
click at [69, 547] on input "Search for option" at bounding box center [60, 540] width 44 height 19
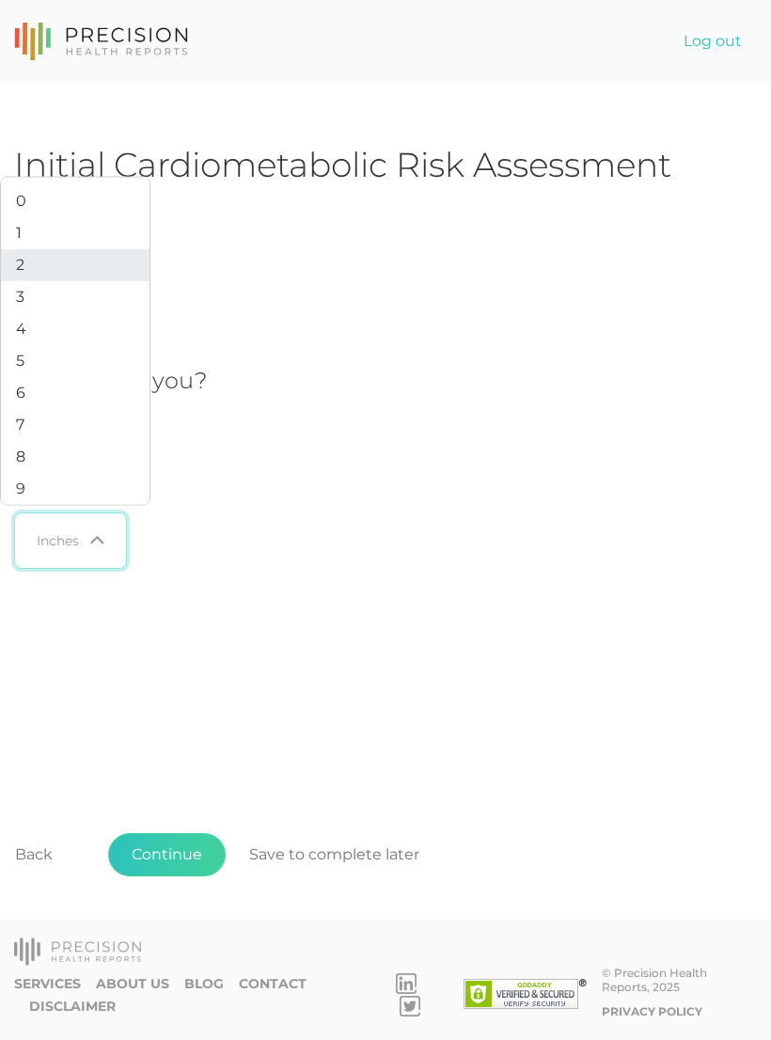
click at [34, 281] on li "2" at bounding box center [75, 265] width 149 height 32
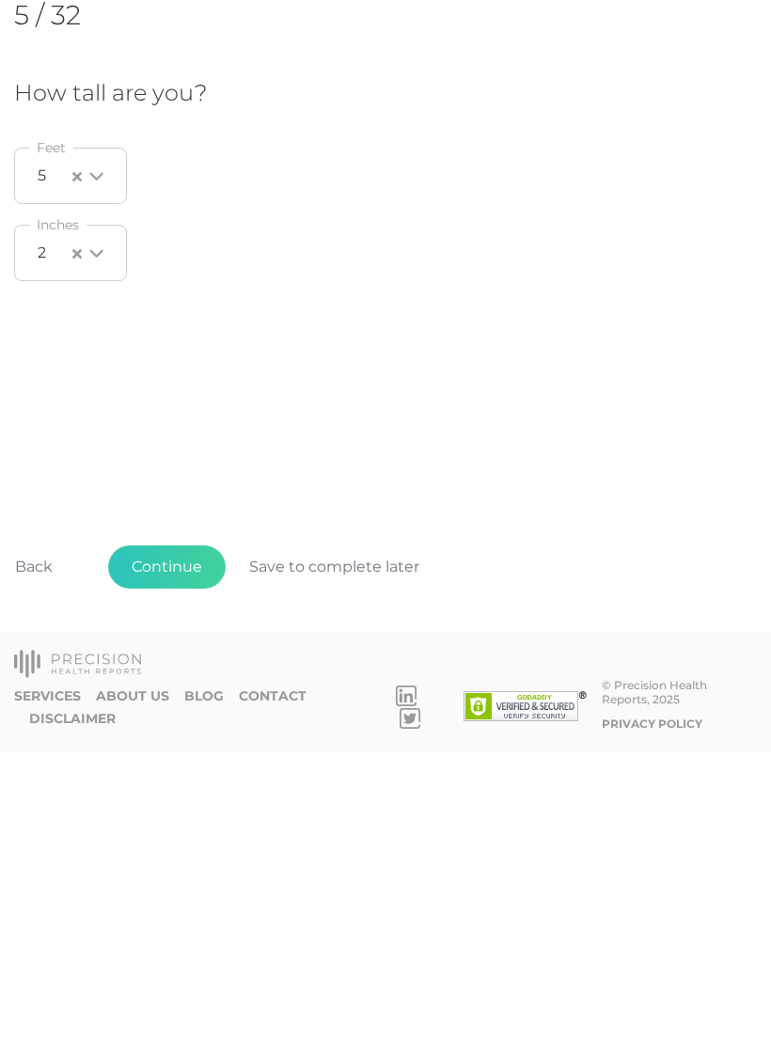
scroll to position [9, 0]
click at [178, 833] on button "Continue" at bounding box center [167, 854] width 118 height 43
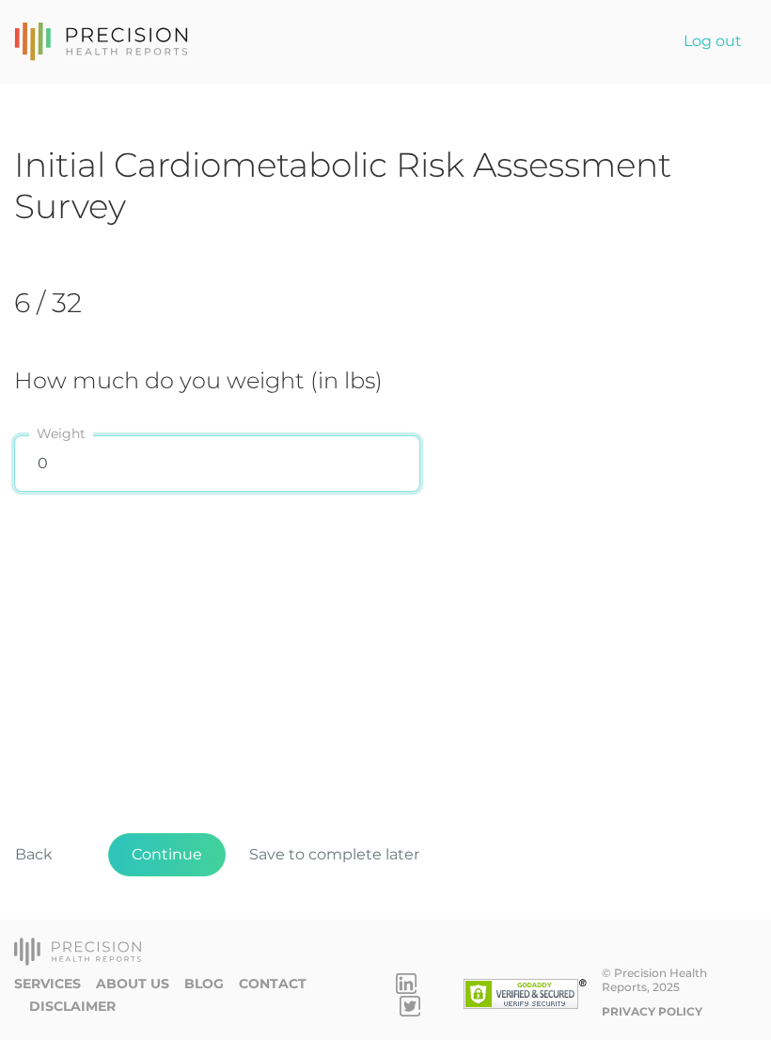
click at [49, 471] on input "0" at bounding box center [217, 463] width 406 height 56
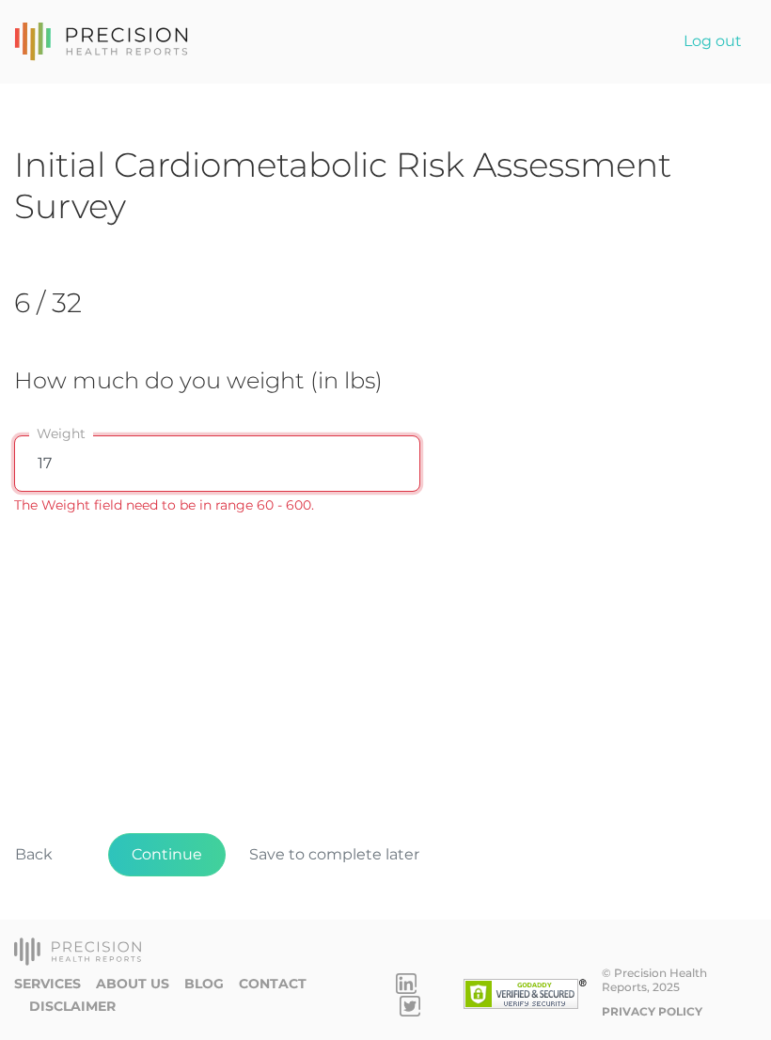
type input "177"
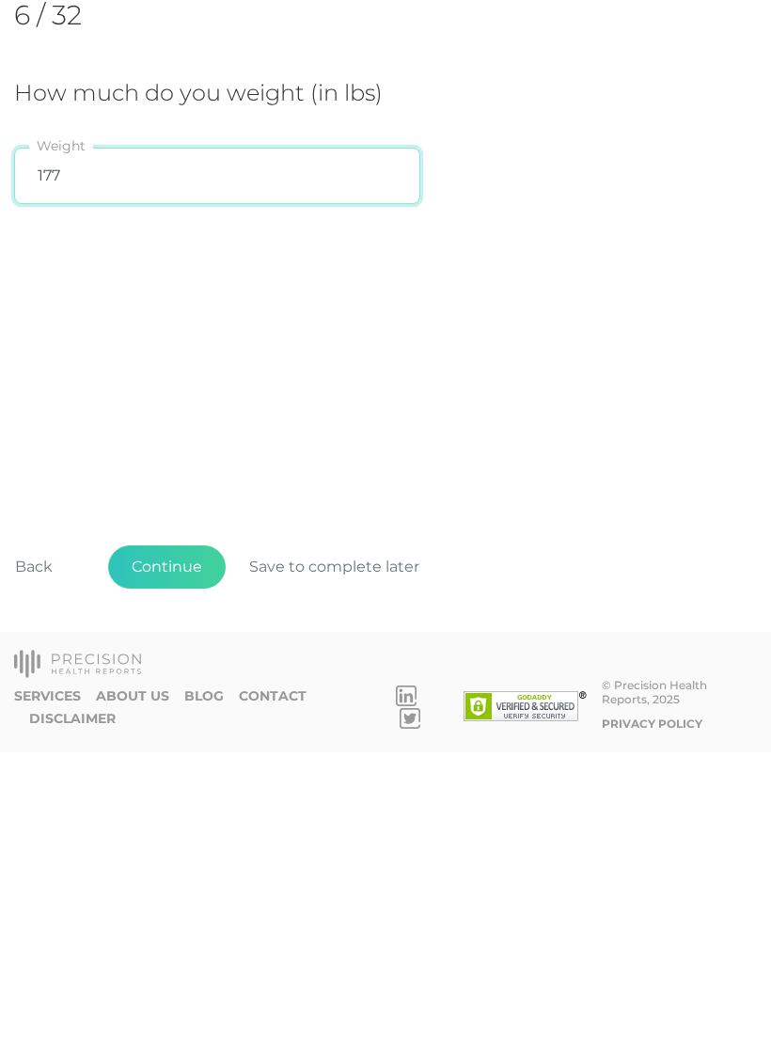
scroll to position [29, 0]
click at [175, 833] on button "Continue" at bounding box center [167, 854] width 118 height 43
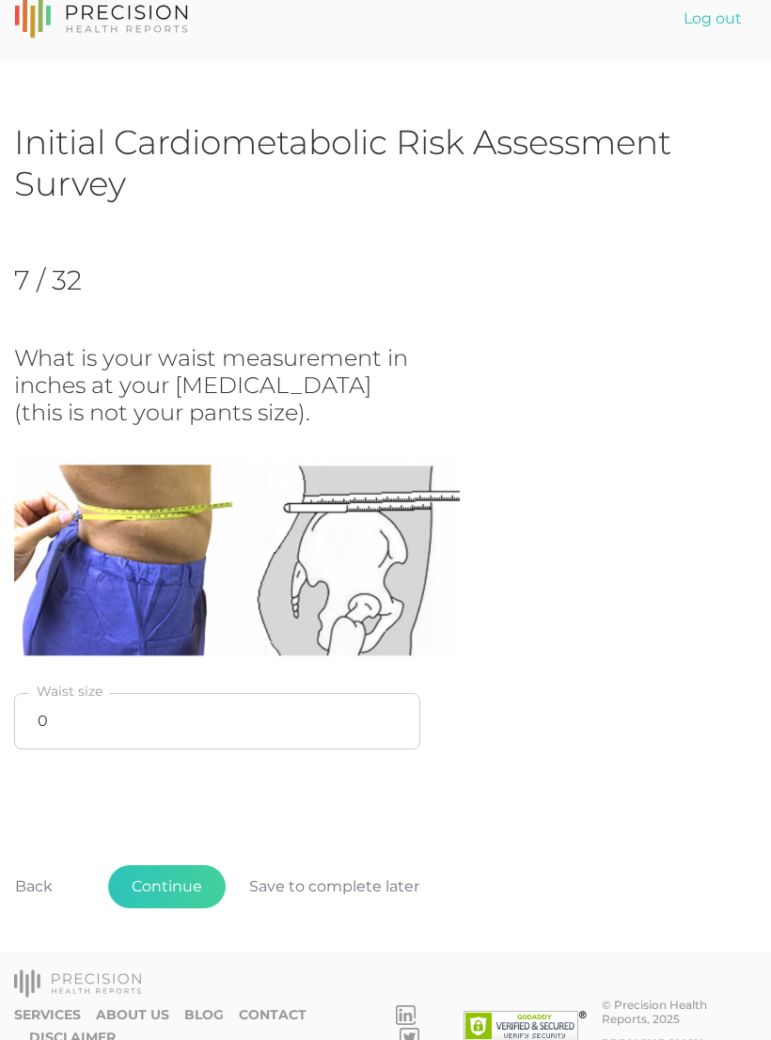
scroll to position [23, 0]
click at [175, 881] on button "Continue" at bounding box center [167, 886] width 118 height 43
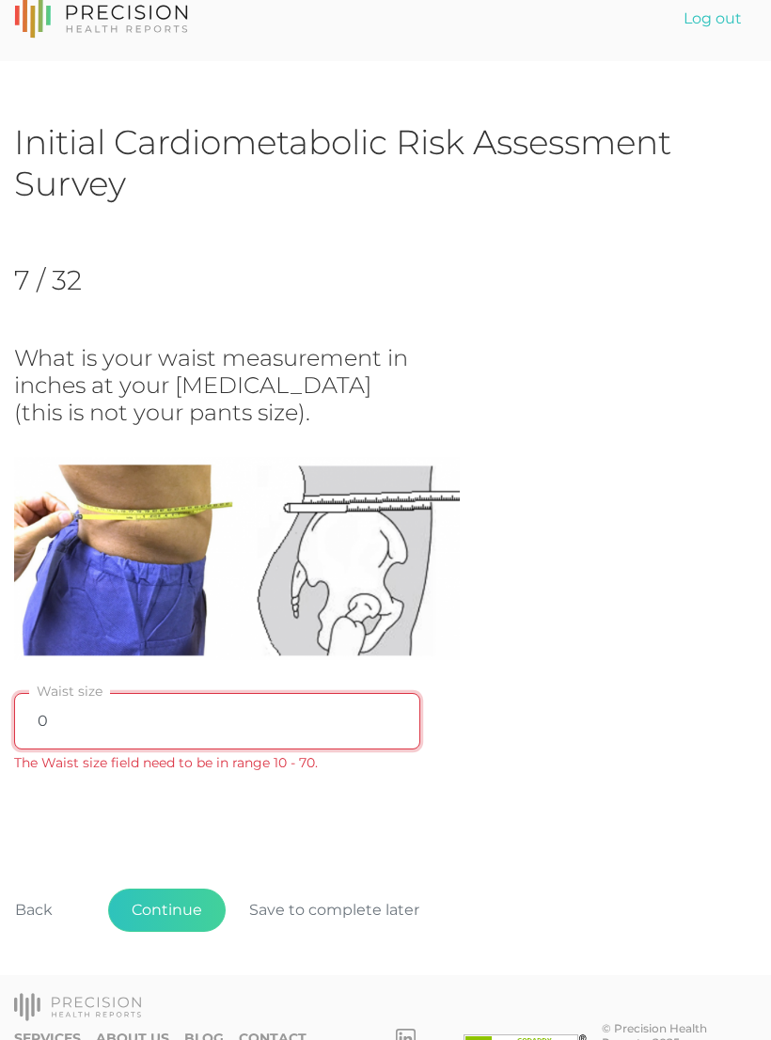
click at [63, 720] on input "0" at bounding box center [217, 721] width 406 height 56
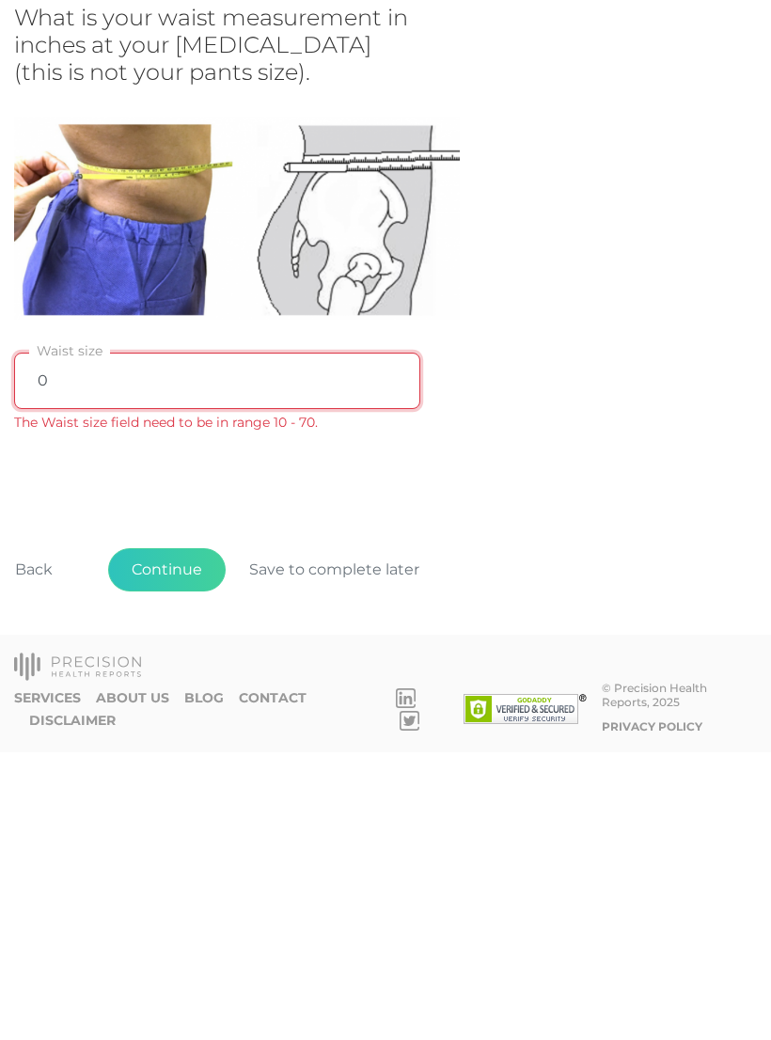
type input "E"
type input "30"
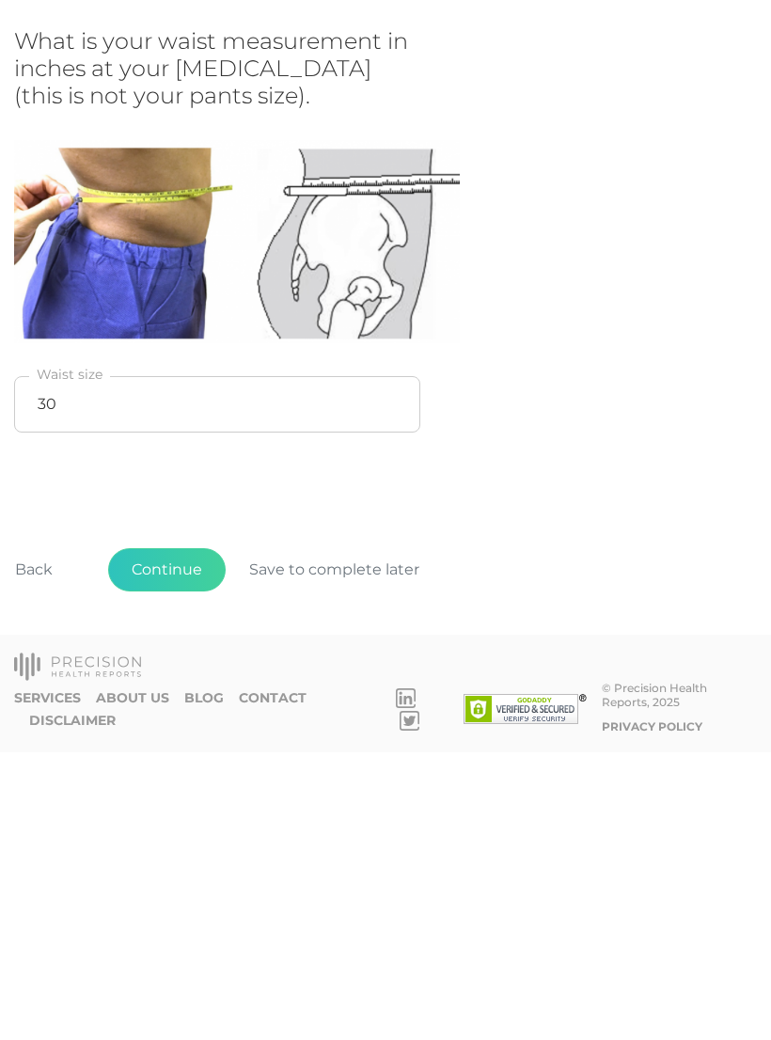
click at [182, 836] on button "Continue" at bounding box center [167, 857] width 118 height 43
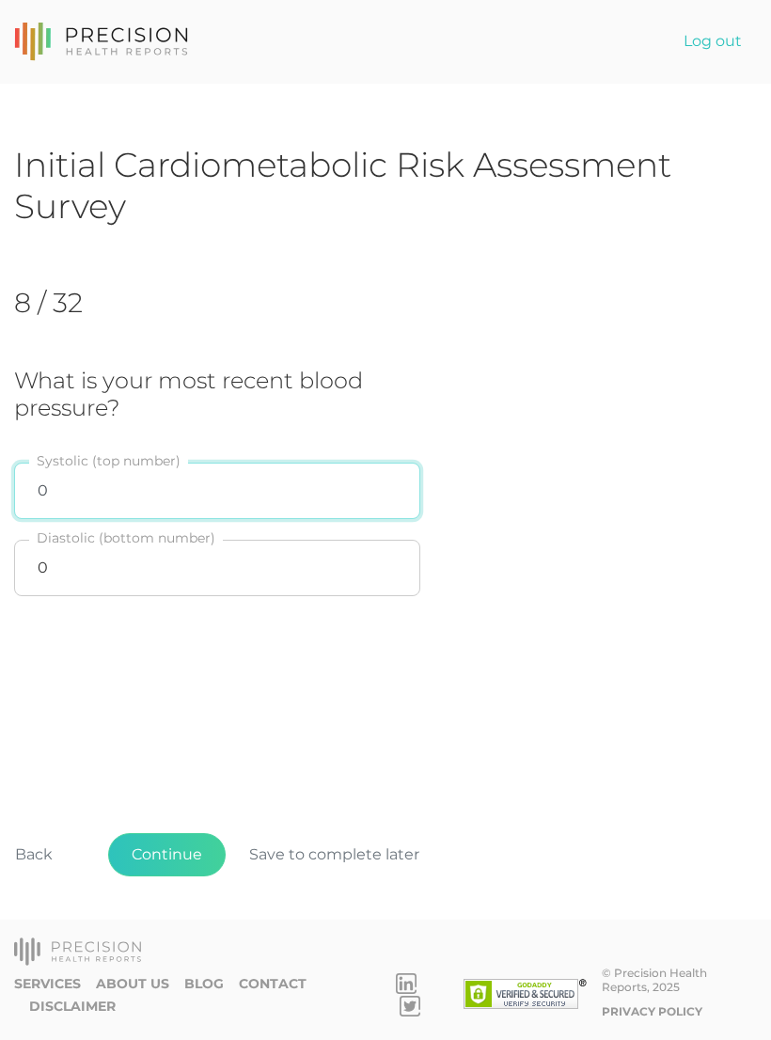
click at [43, 493] on input "0" at bounding box center [217, 491] width 406 height 56
type input "120"
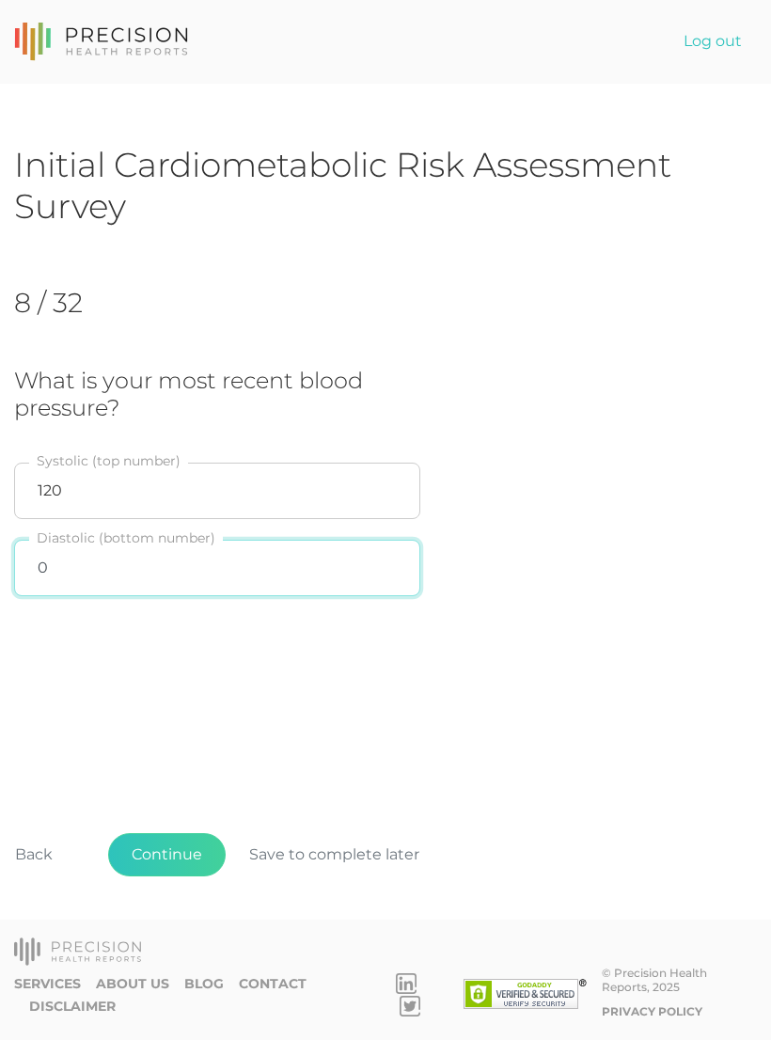
click at [55, 568] on input "0" at bounding box center [217, 568] width 406 height 56
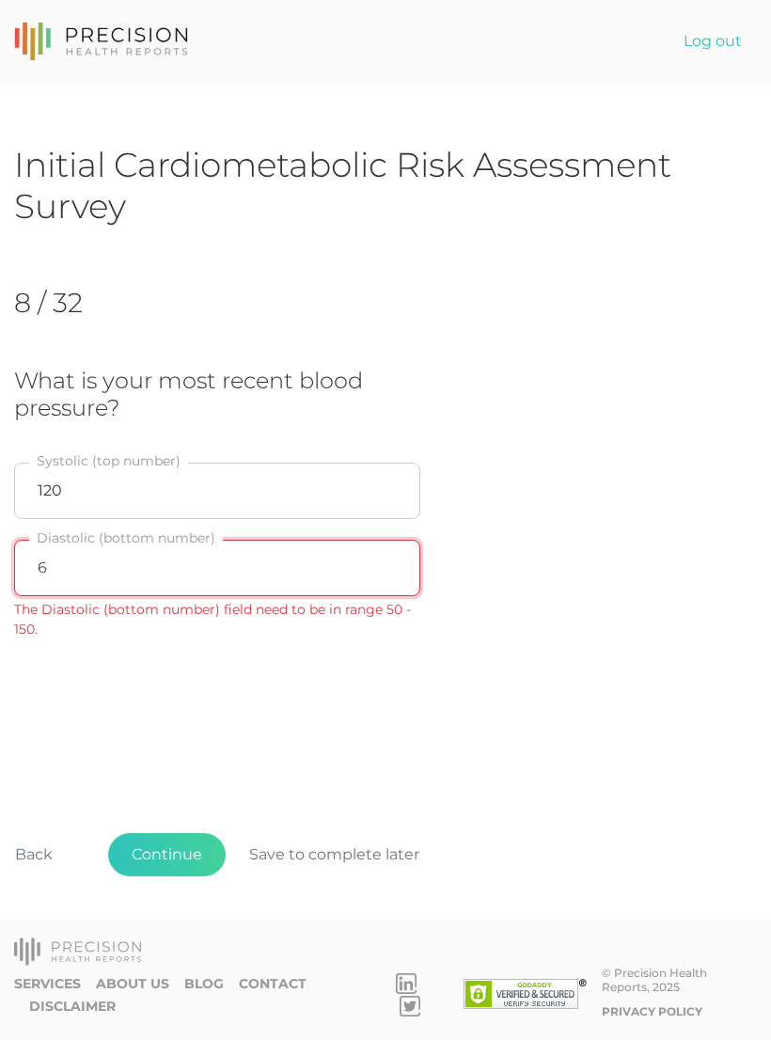
type input "66"
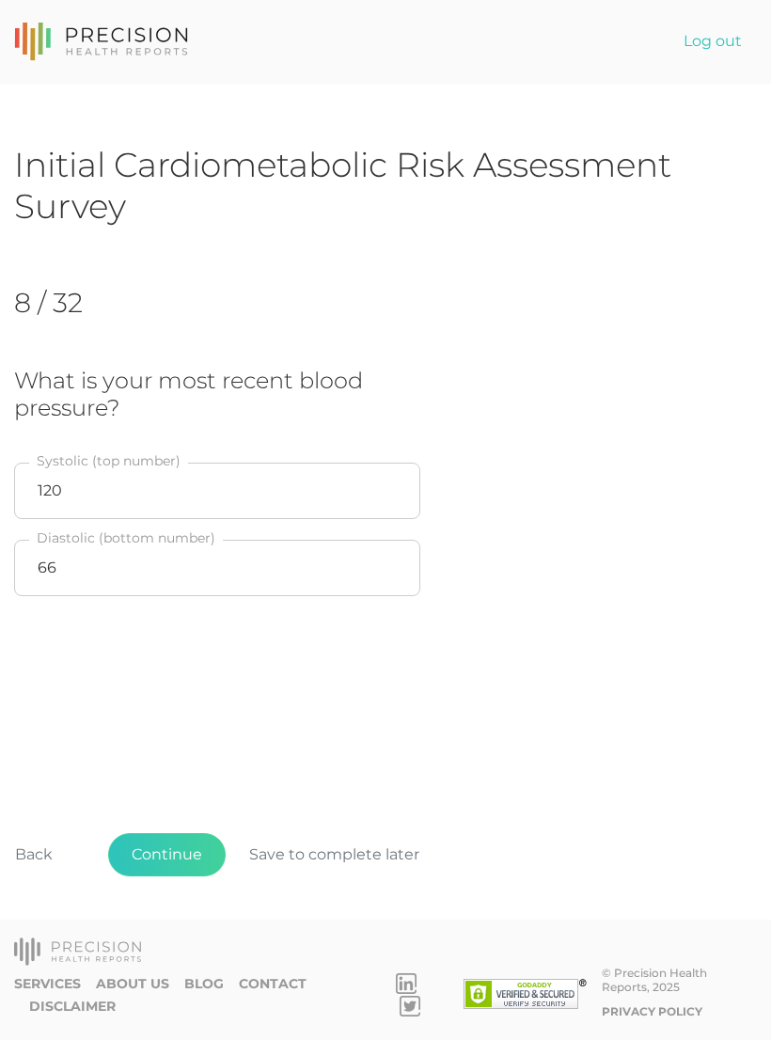
click at [178, 877] on button "Continue" at bounding box center [167, 854] width 118 height 43
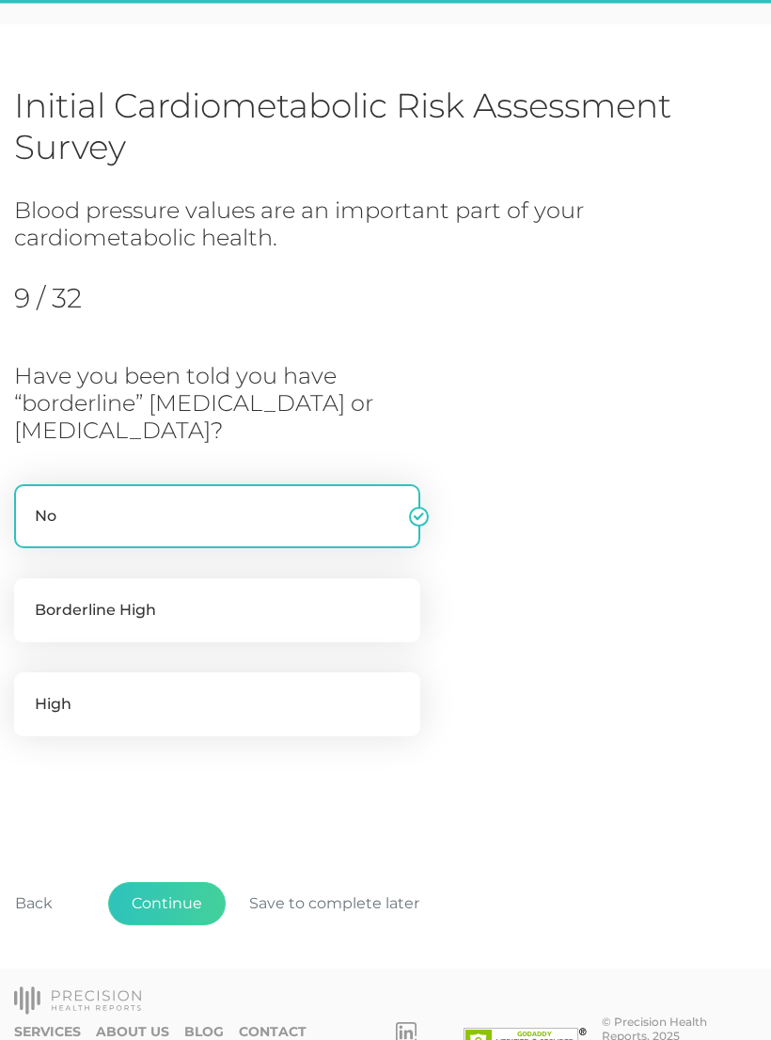
scroll to position [74, 0]
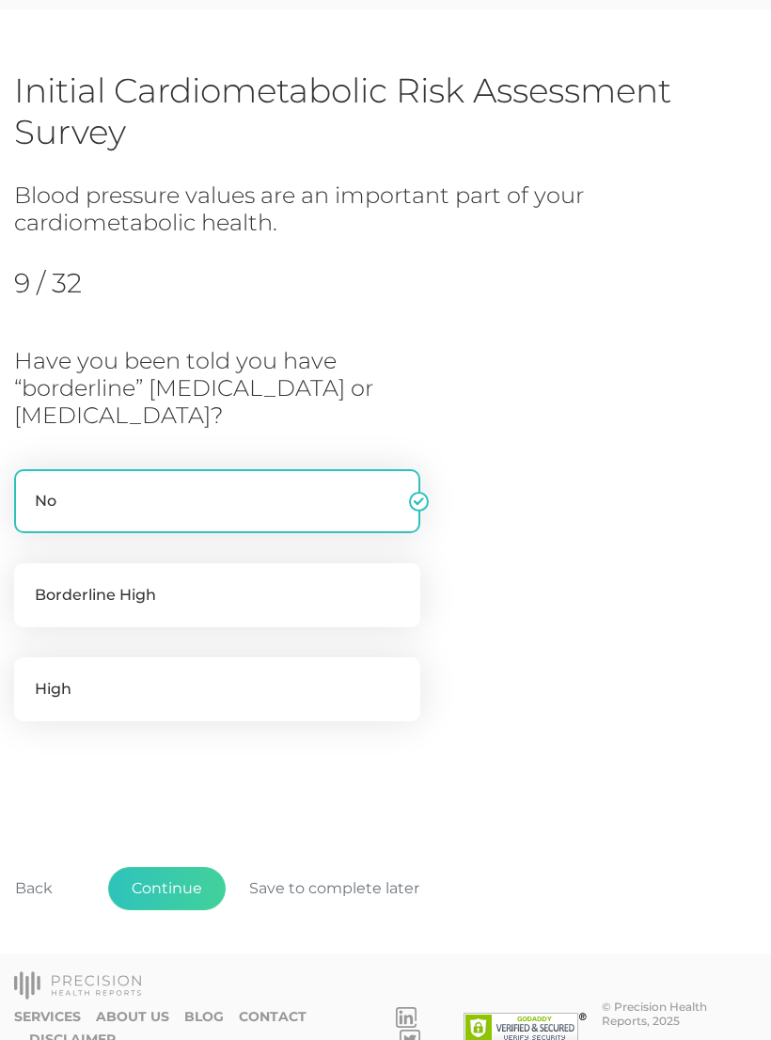
click at [180, 592] on label "Borderline High" at bounding box center [217, 595] width 406 height 64
click at [29, 582] on input "Borderline High" at bounding box center [21, 572] width 15 height 19
radio input "true"
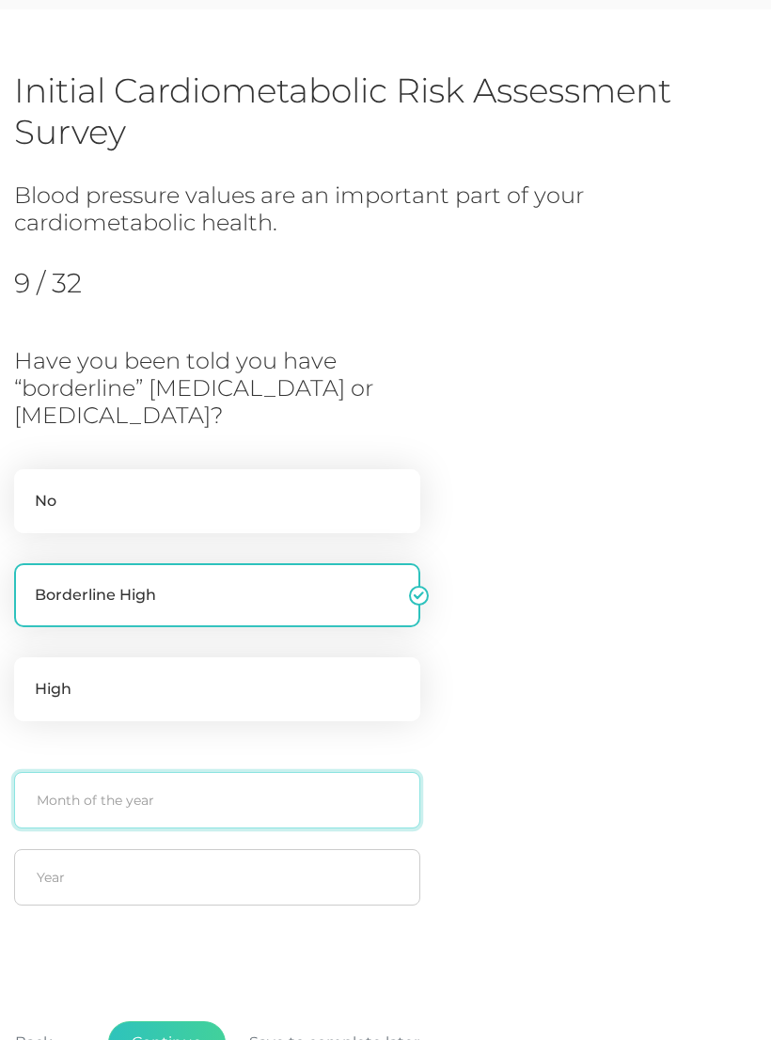
click at [153, 792] on input "text" at bounding box center [217, 800] width 406 height 56
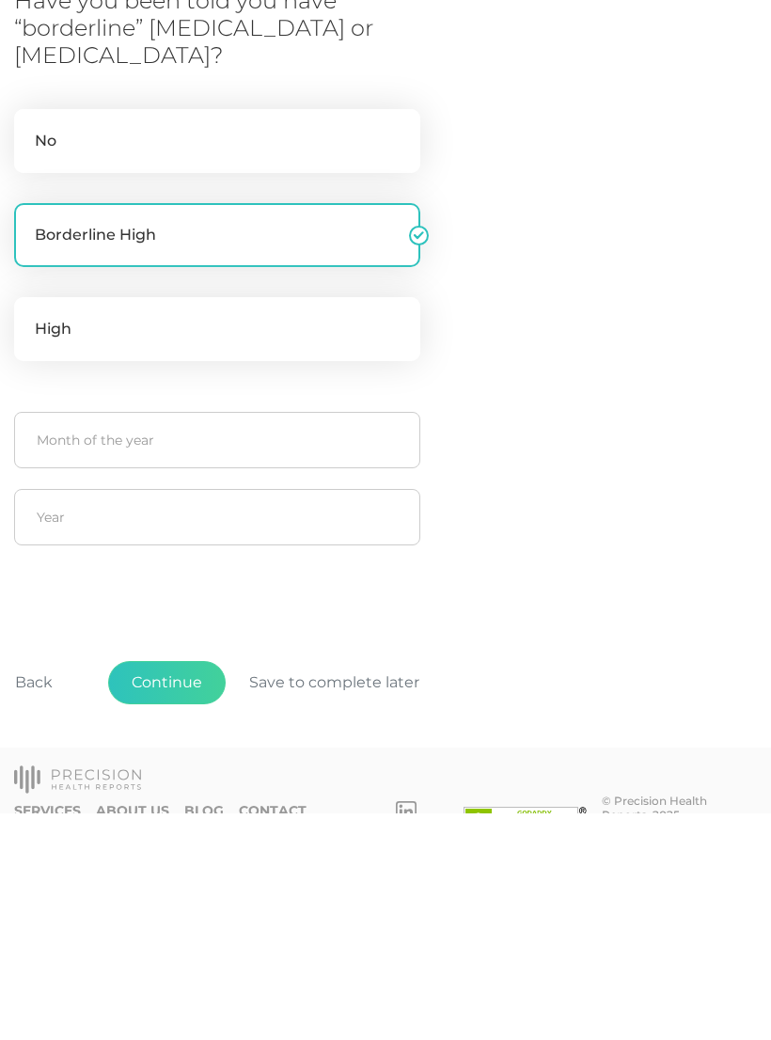
click at [102, 337] on label "No" at bounding box center [217, 369] width 406 height 64
click at [29, 337] on input "No" at bounding box center [21, 346] width 15 height 19
radio input "true"
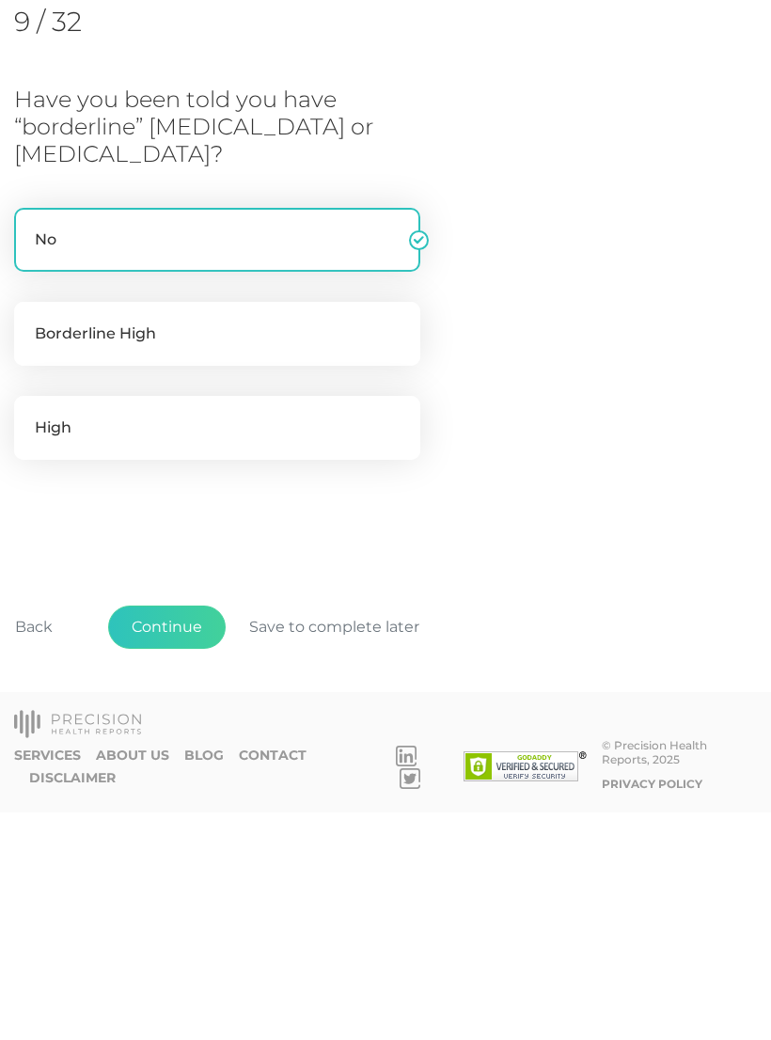
scroll to position [74, 0]
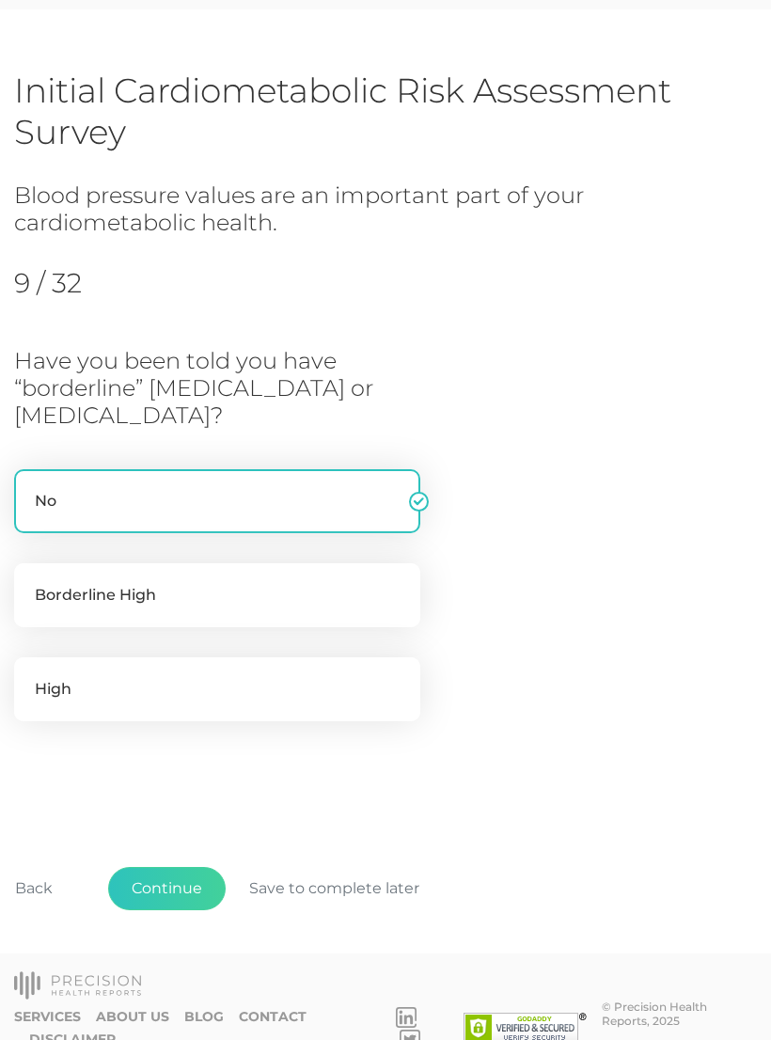
click at [193, 594] on label "Borderline High" at bounding box center [217, 595] width 406 height 64
click at [29, 582] on input "Borderline High" at bounding box center [21, 572] width 15 height 19
radio input "true"
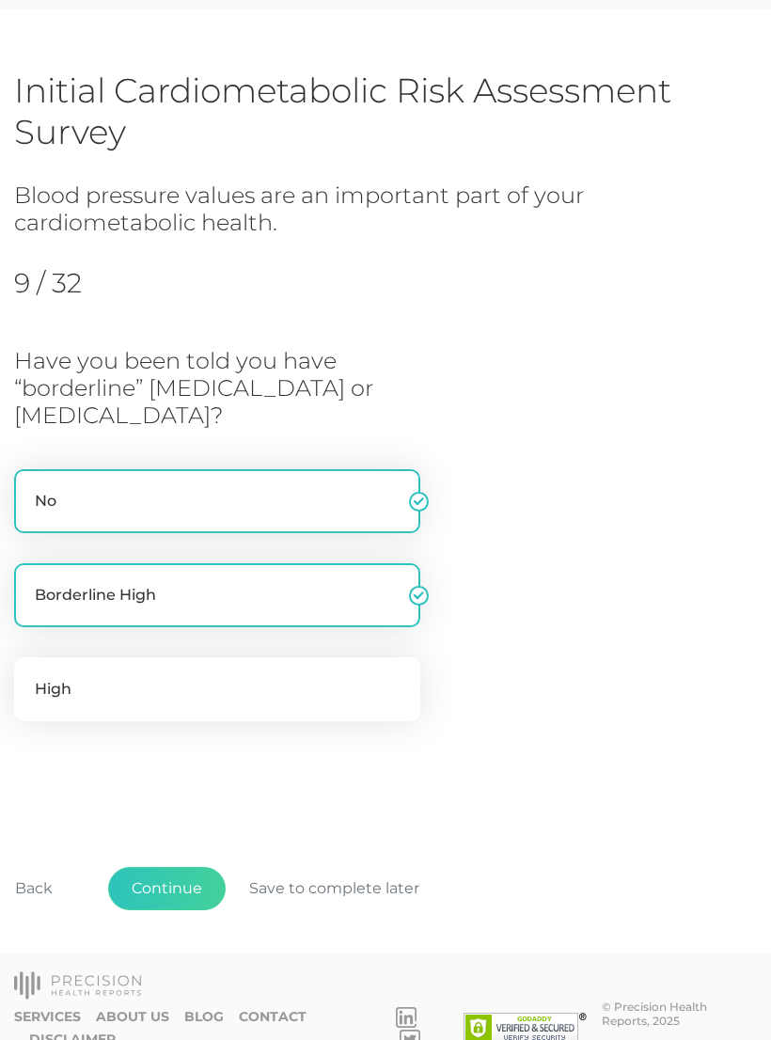
radio input "false"
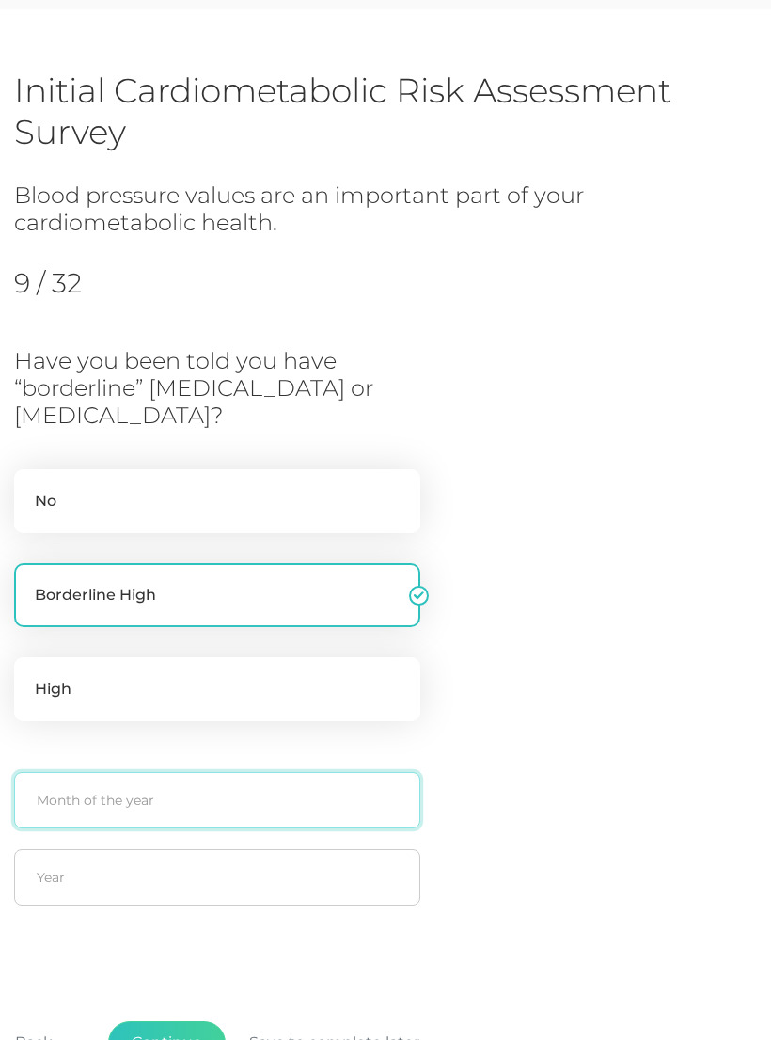
click at [71, 803] on input "text" at bounding box center [217, 800] width 406 height 56
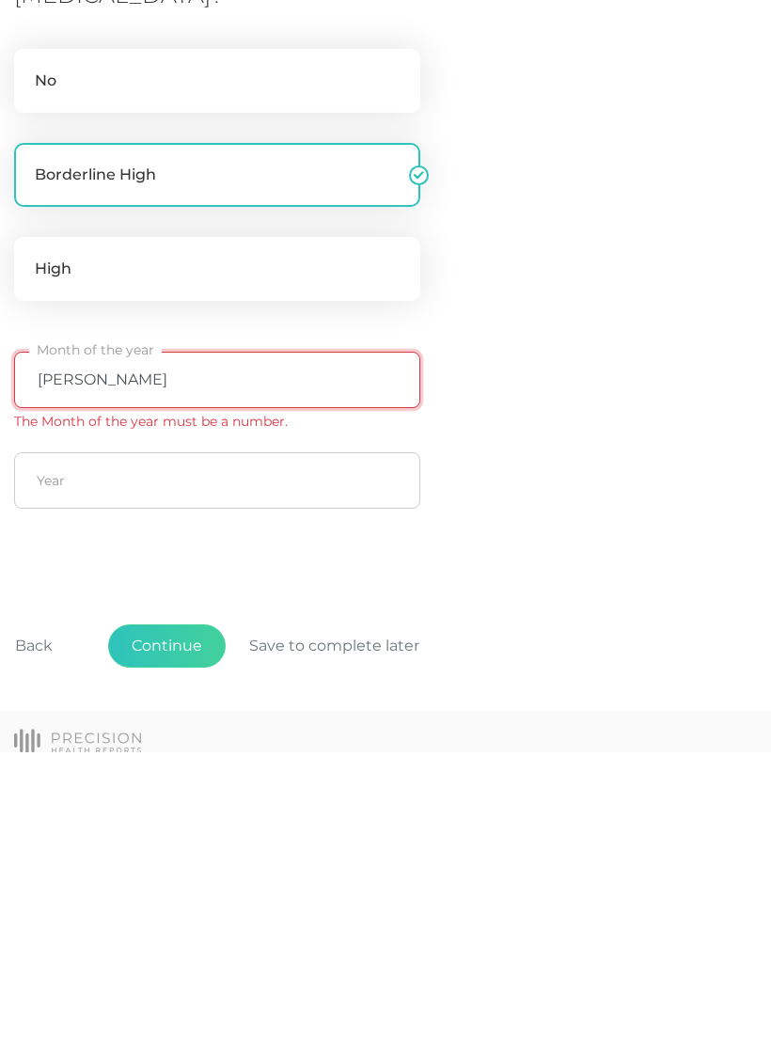
type input "J"
type input "Q"
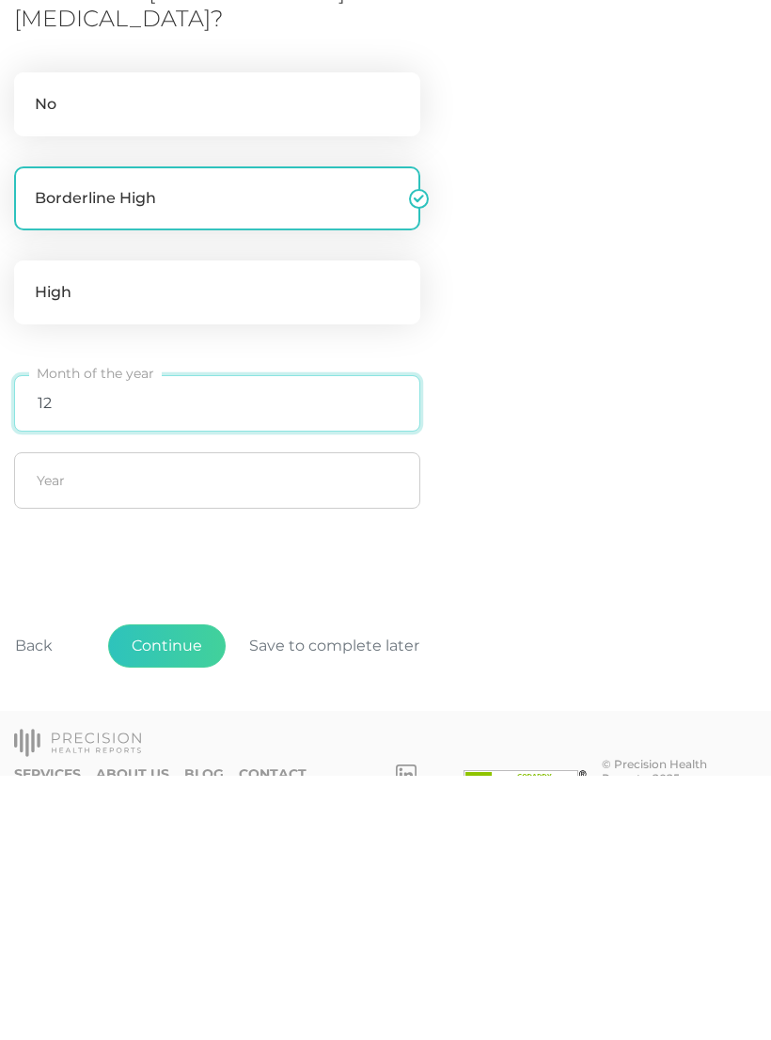
type input "12"
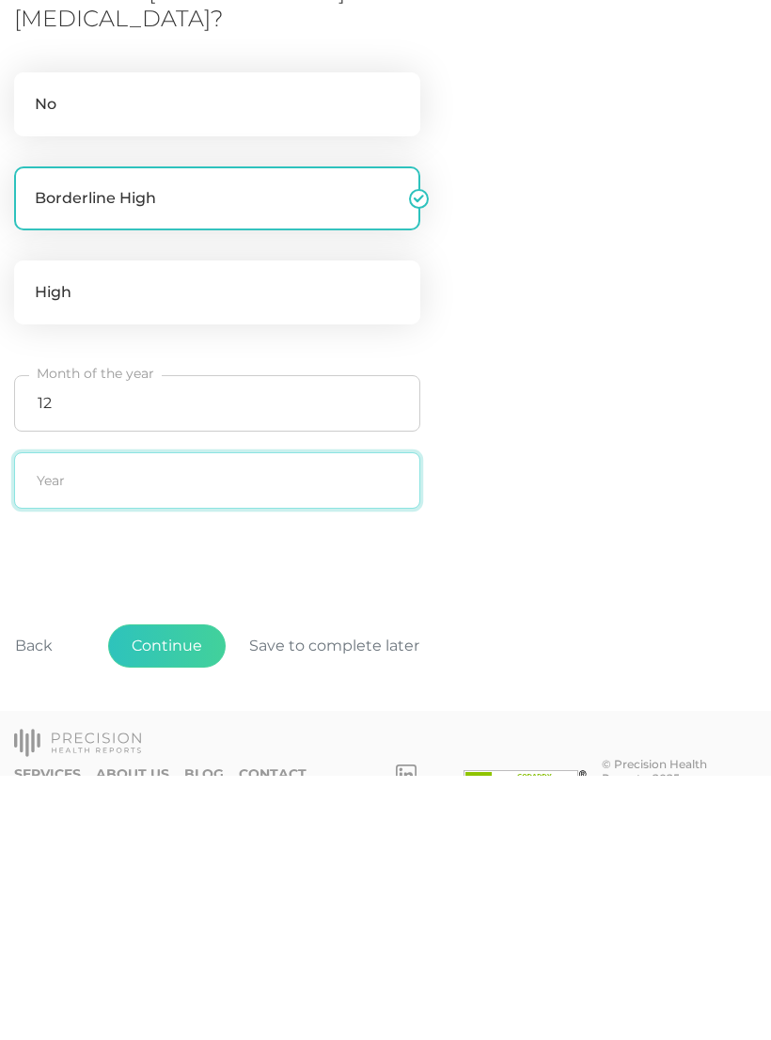
click at [71, 717] on input "text" at bounding box center [217, 745] width 406 height 56
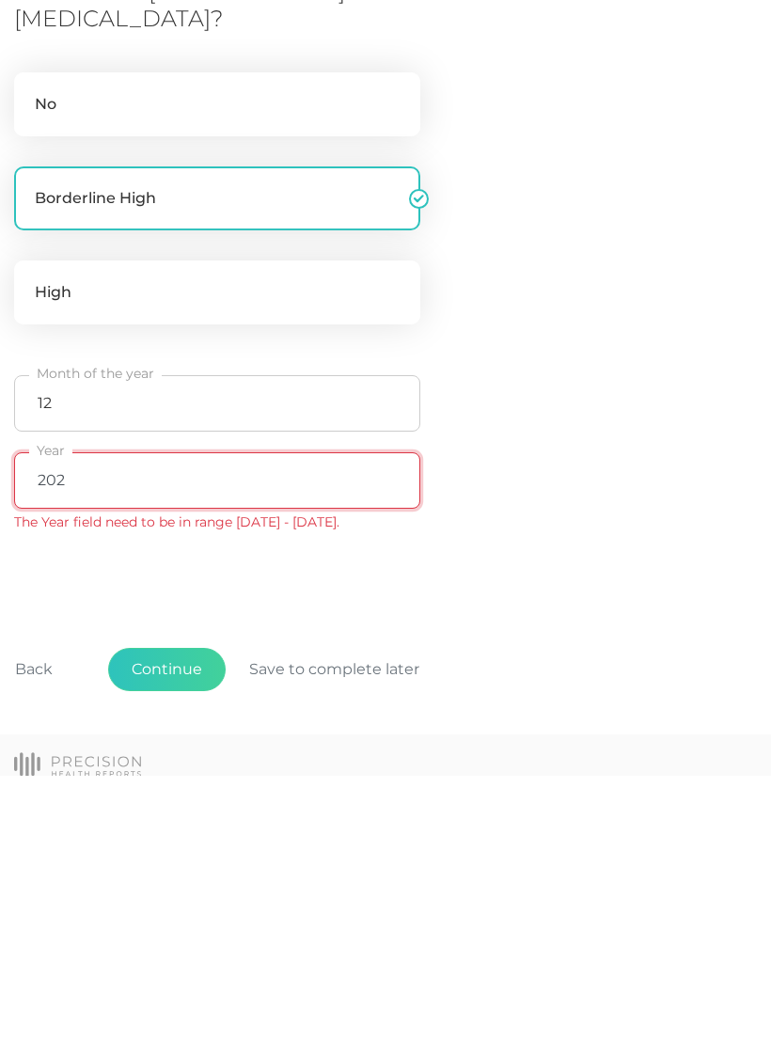
type input "2024"
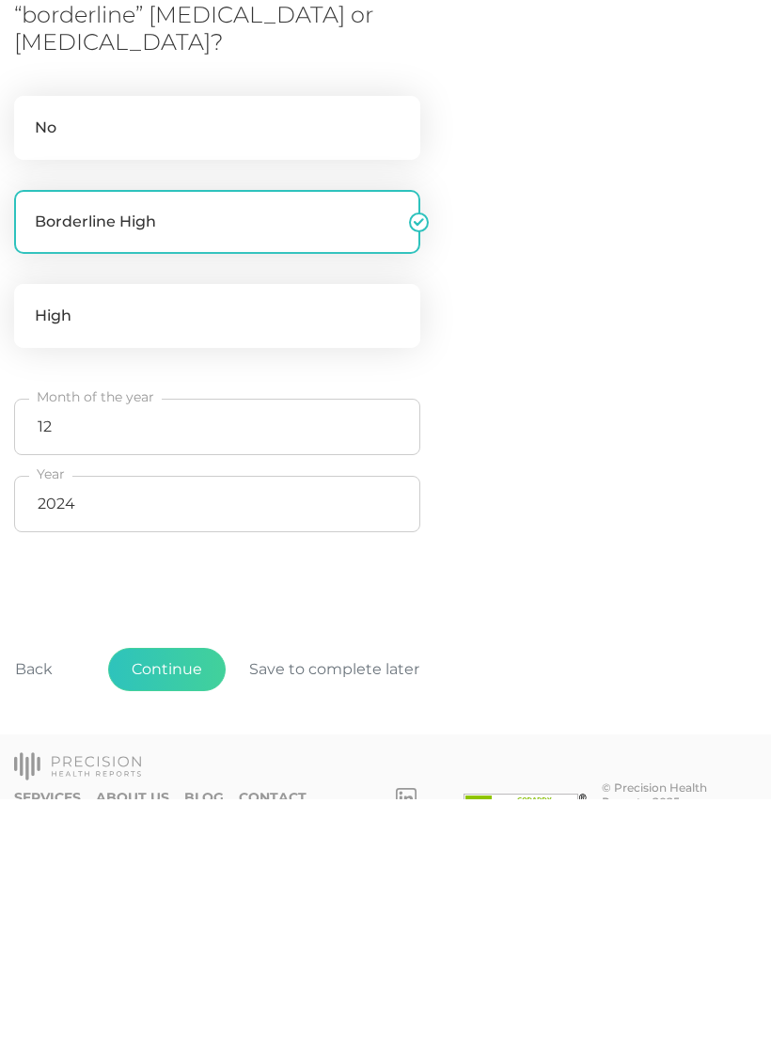
click at [180, 889] on button "Continue" at bounding box center [167, 910] width 118 height 43
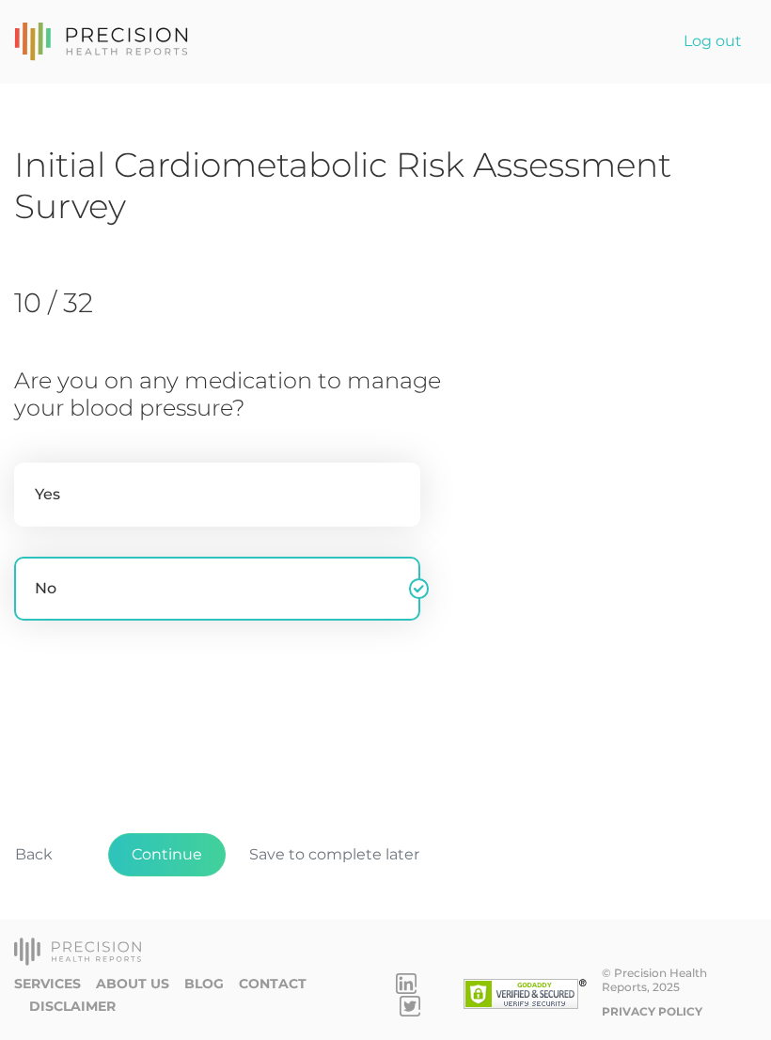
click at [177, 877] on button "Continue" at bounding box center [167, 854] width 118 height 43
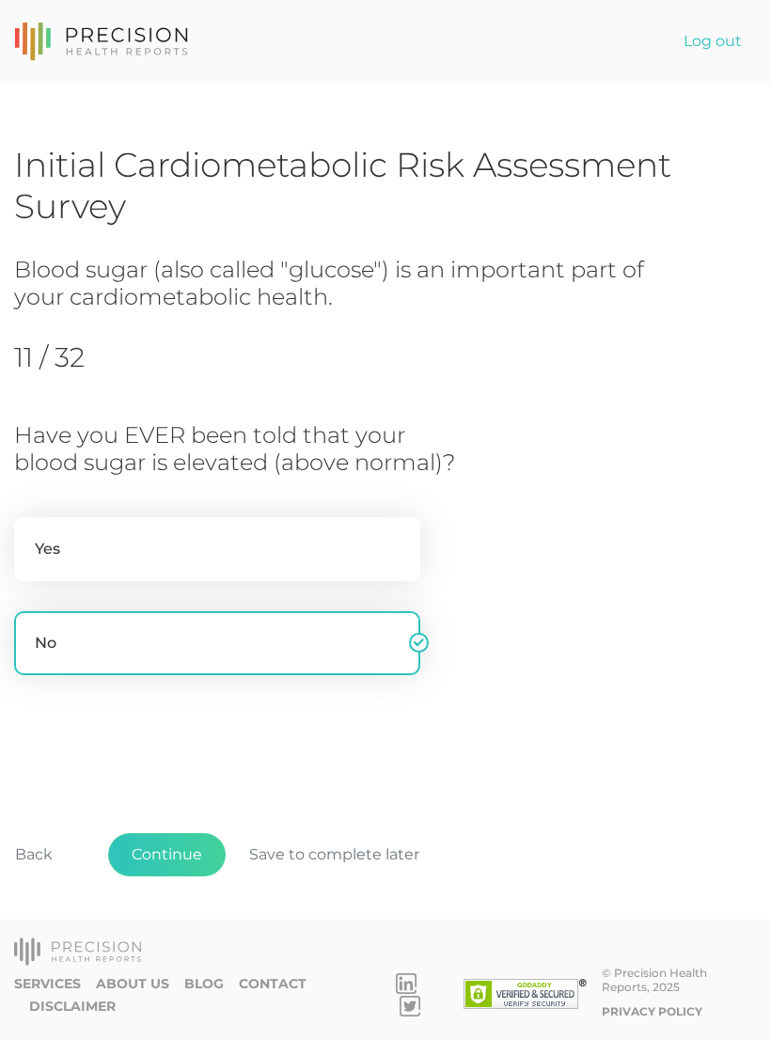
click at [227, 540] on label "Yes" at bounding box center [217, 549] width 406 height 64
click at [29, 536] on input "Yes" at bounding box center [21, 526] width 15 height 19
radio input "true"
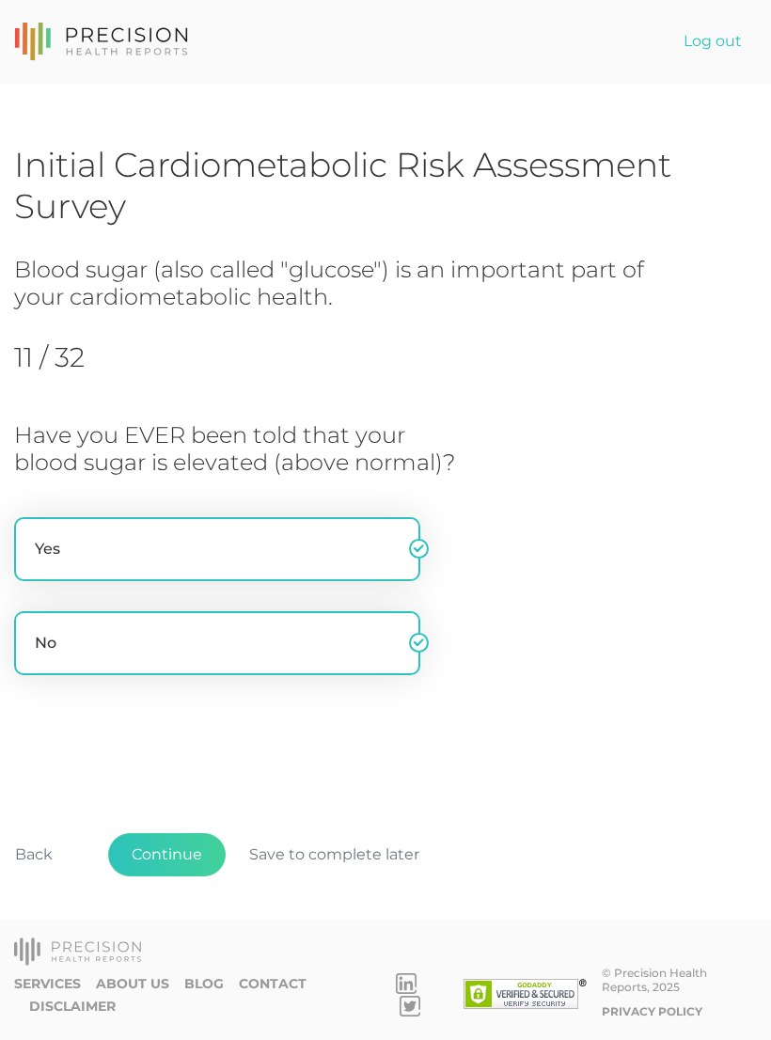
radio input "false"
click at [166, 877] on button "Continue" at bounding box center [167, 854] width 118 height 43
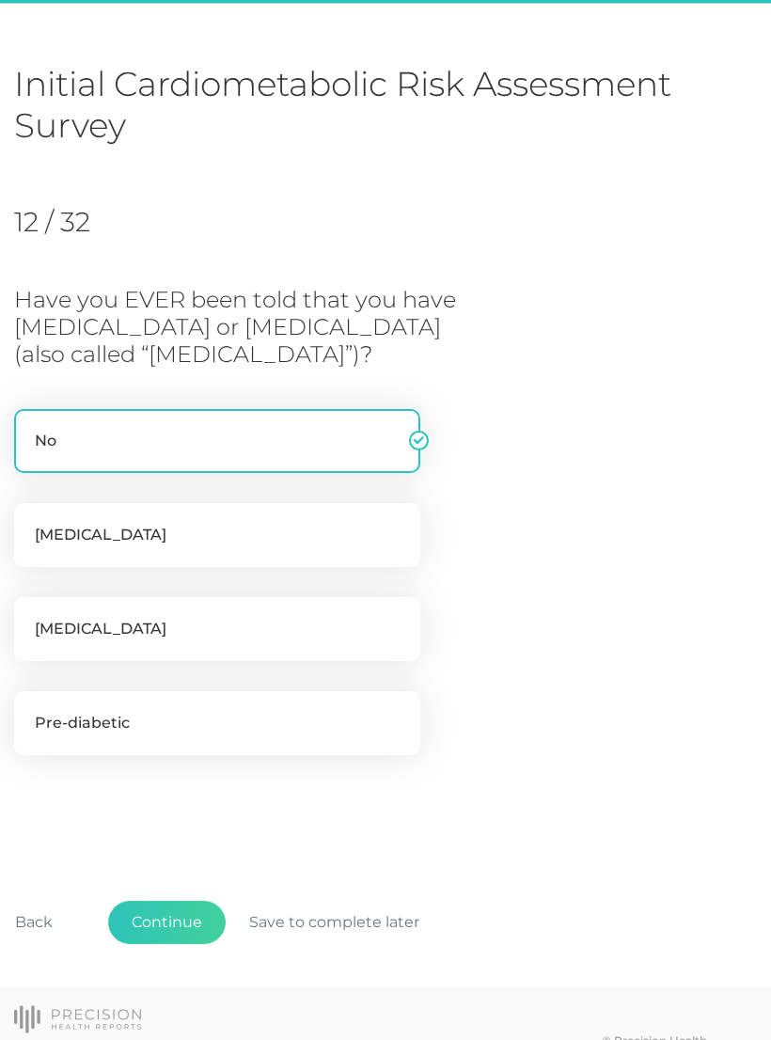
scroll to position [116, 0]
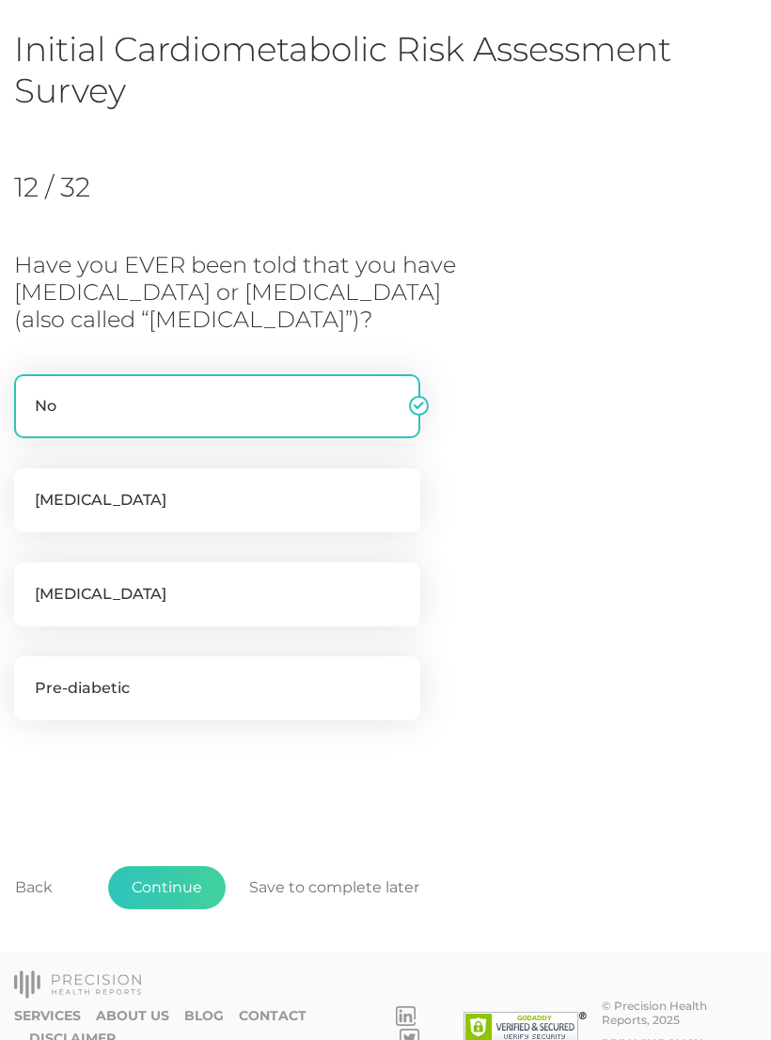
click at [172, 580] on label "[MEDICAL_DATA]" at bounding box center [217, 594] width 406 height 64
click at [29, 580] on input "[MEDICAL_DATA]" at bounding box center [21, 571] width 15 height 19
checkbox input "true"
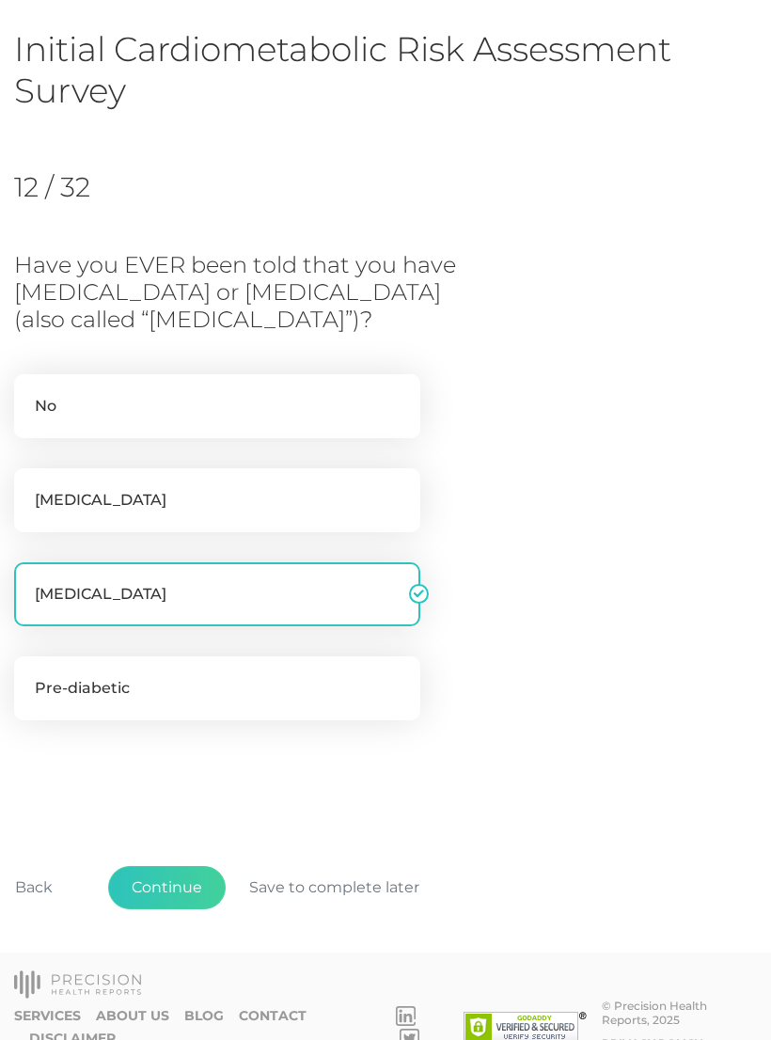
checkbox input "false"
click at [185, 889] on button "Continue" at bounding box center [167, 887] width 118 height 43
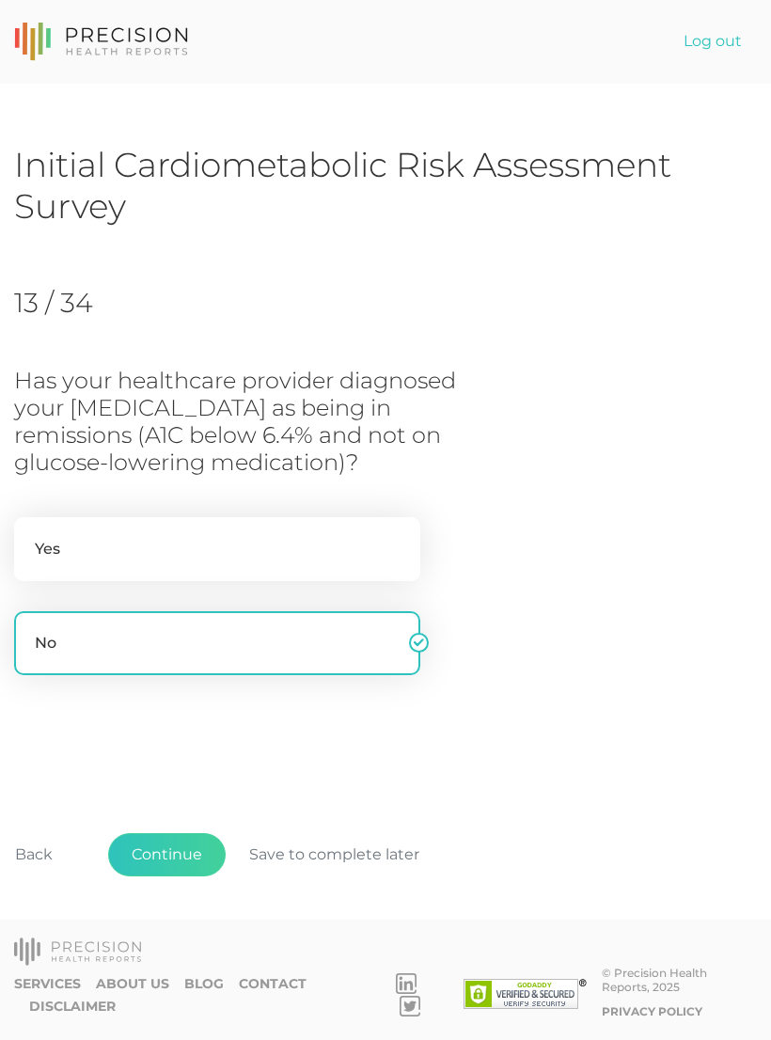
click at [180, 877] on button "Continue" at bounding box center [167, 854] width 118 height 43
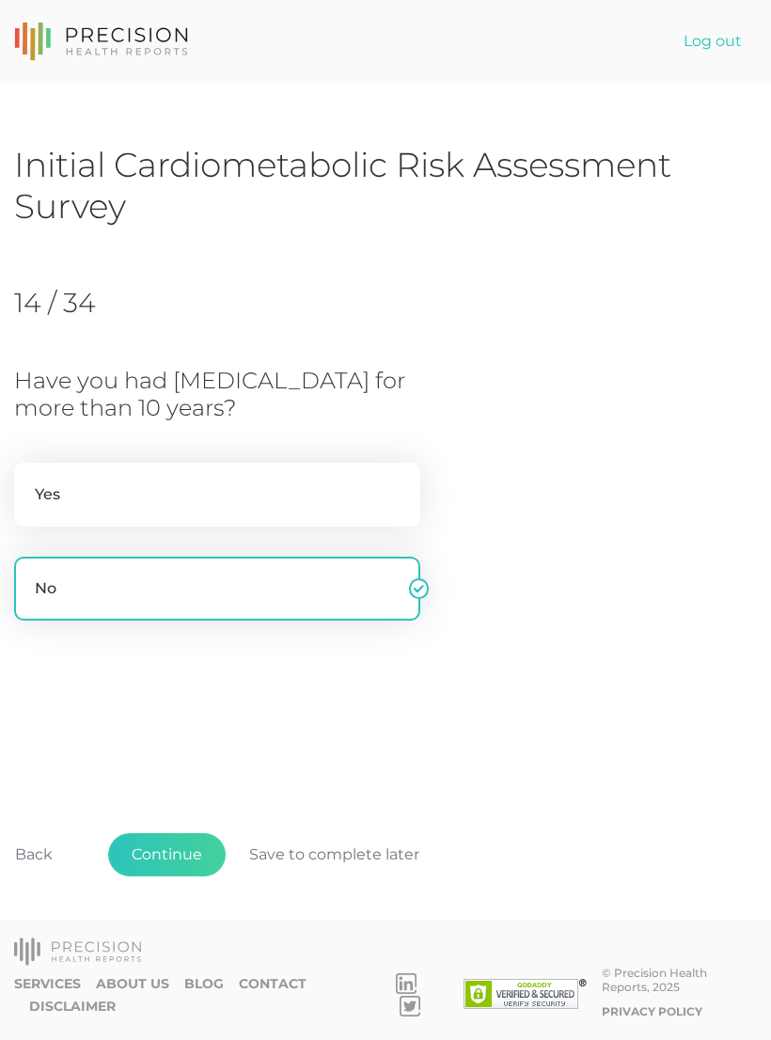
click at [182, 877] on button "Continue" at bounding box center [167, 854] width 118 height 43
click at [142, 510] on label "Yes" at bounding box center [217, 495] width 406 height 64
click at [29, 482] on input "Yes" at bounding box center [21, 472] width 15 height 19
radio input "true"
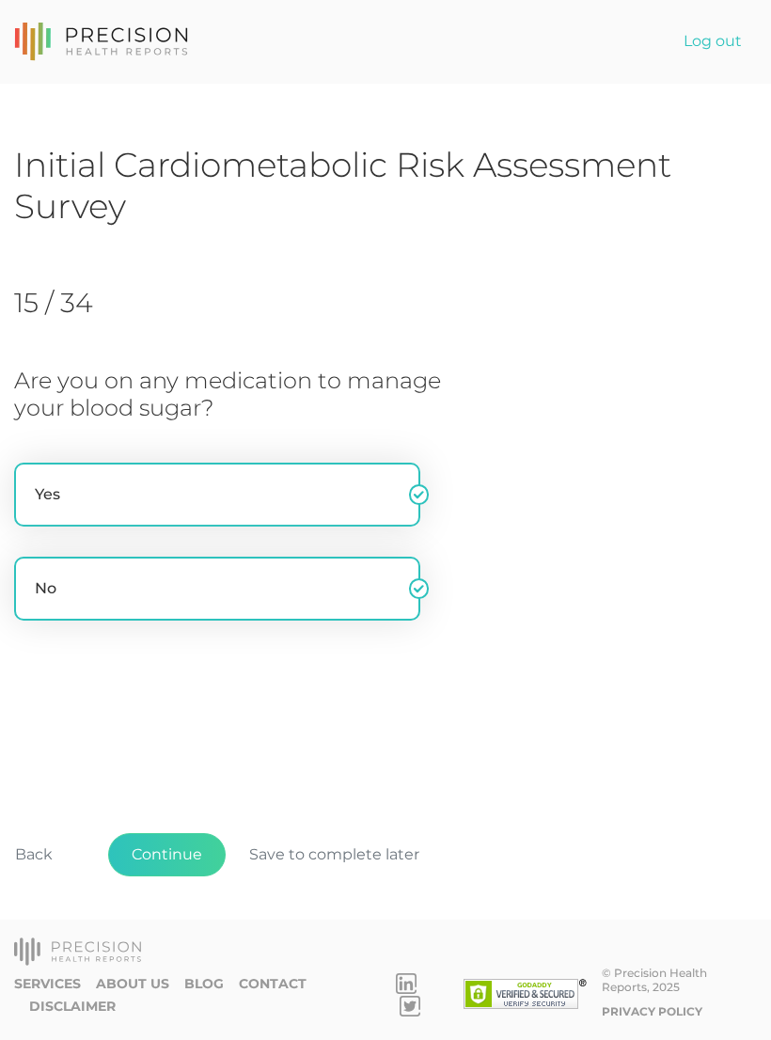
radio input "false"
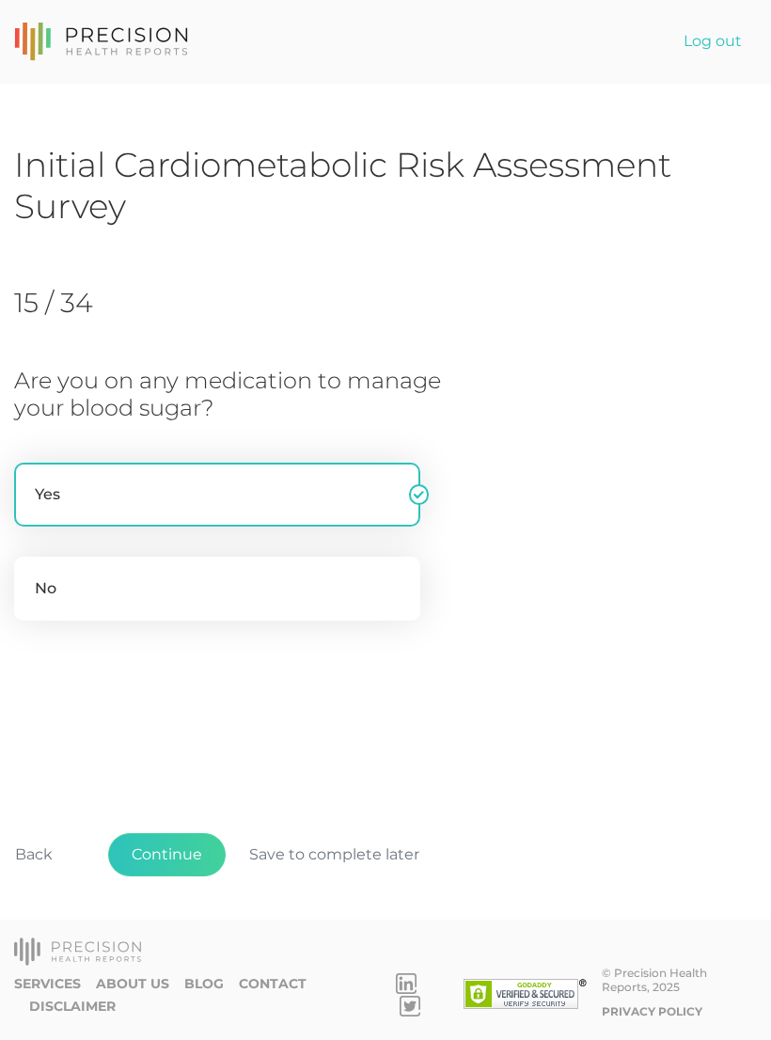
click at [179, 877] on button "Continue" at bounding box center [167, 854] width 118 height 43
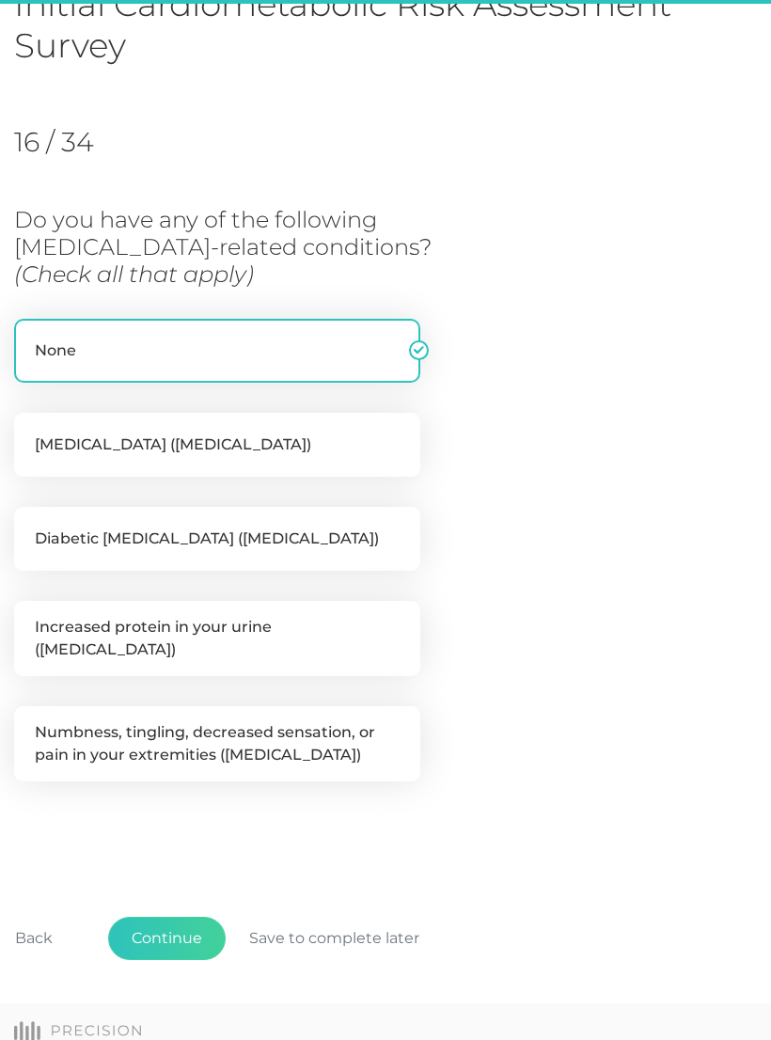
scroll to position [200, 0]
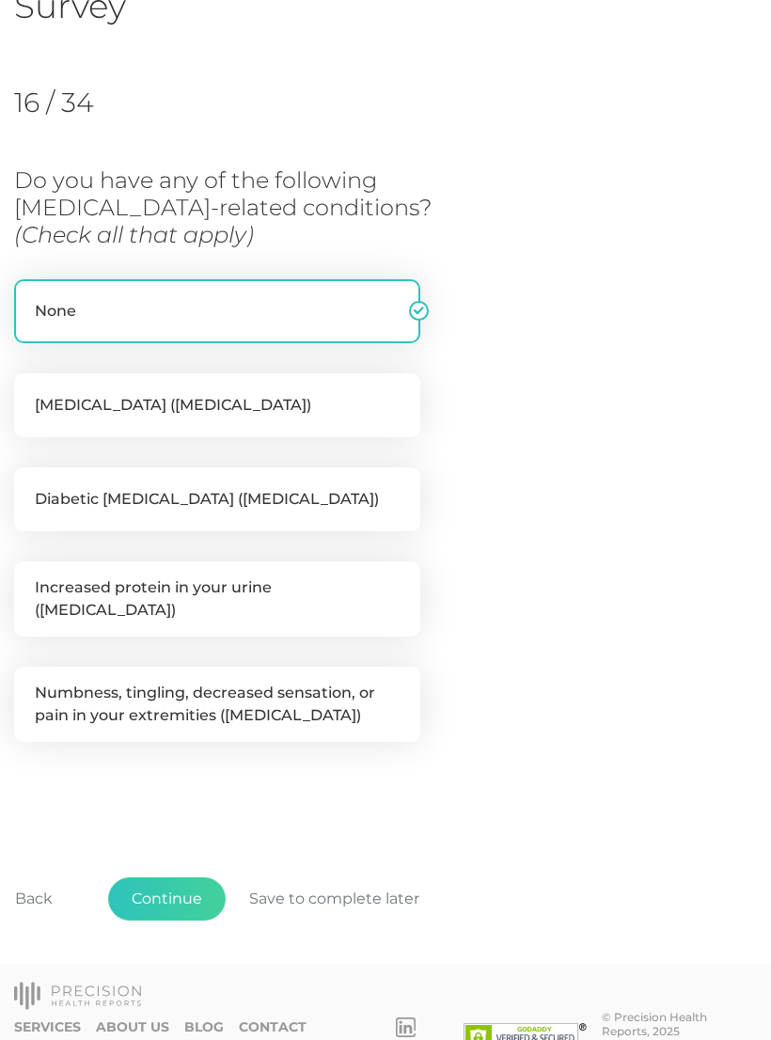
click at [225, 692] on label "Numbness, tingling, decreased sensation, or pain in your extremities ([MEDICAL_…" at bounding box center [217, 704] width 406 height 75
click at [29, 686] on input "Numbness, tingling, decreased sensation, or pain in your extremities ([MEDICAL_…" at bounding box center [21, 676] width 15 height 19
checkbox input "true"
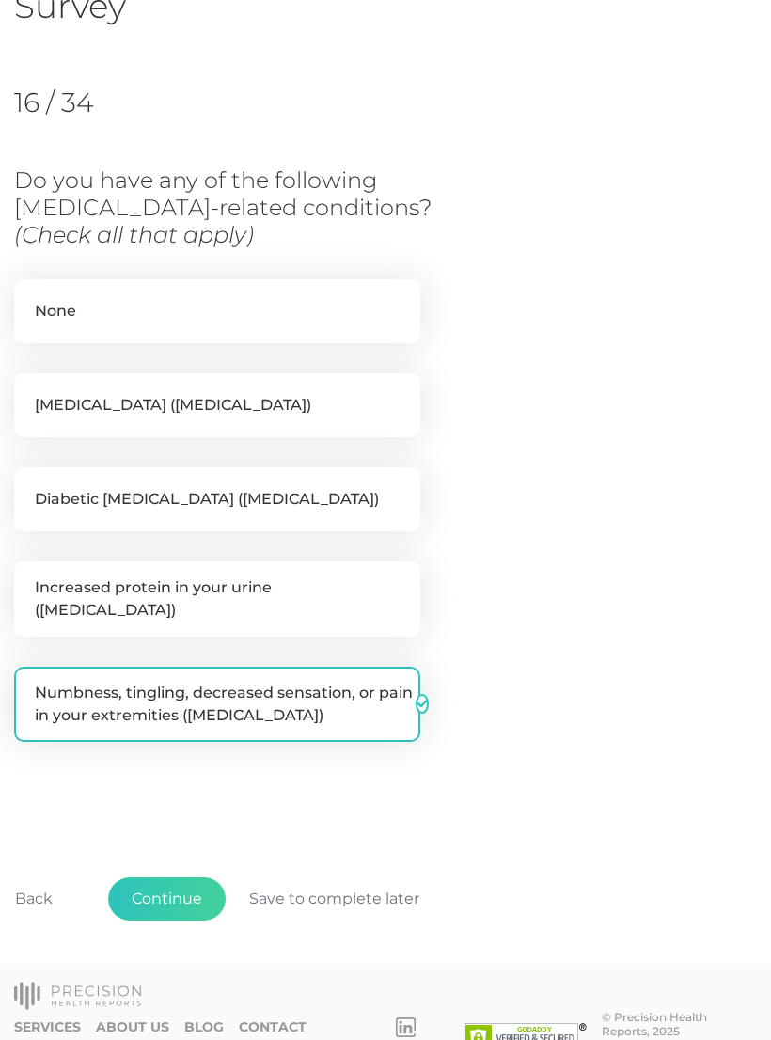
checkbox input "false"
click at [186, 891] on button "Continue" at bounding box center [167, 899] width 118 height 43
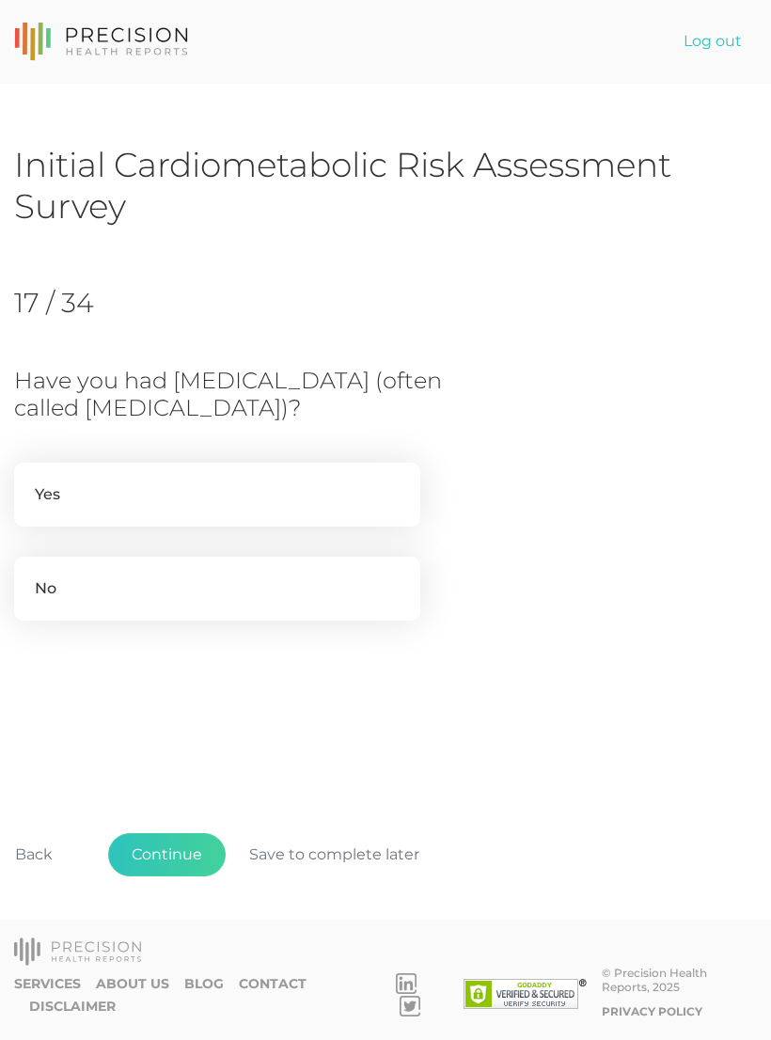
click at [118, 595] on label "No" at bounding box center [217, 589] width 406 height 64
click at [29, 576] on input "No" at bounding box center [21, 566] width 15 height 19
radio input "true"
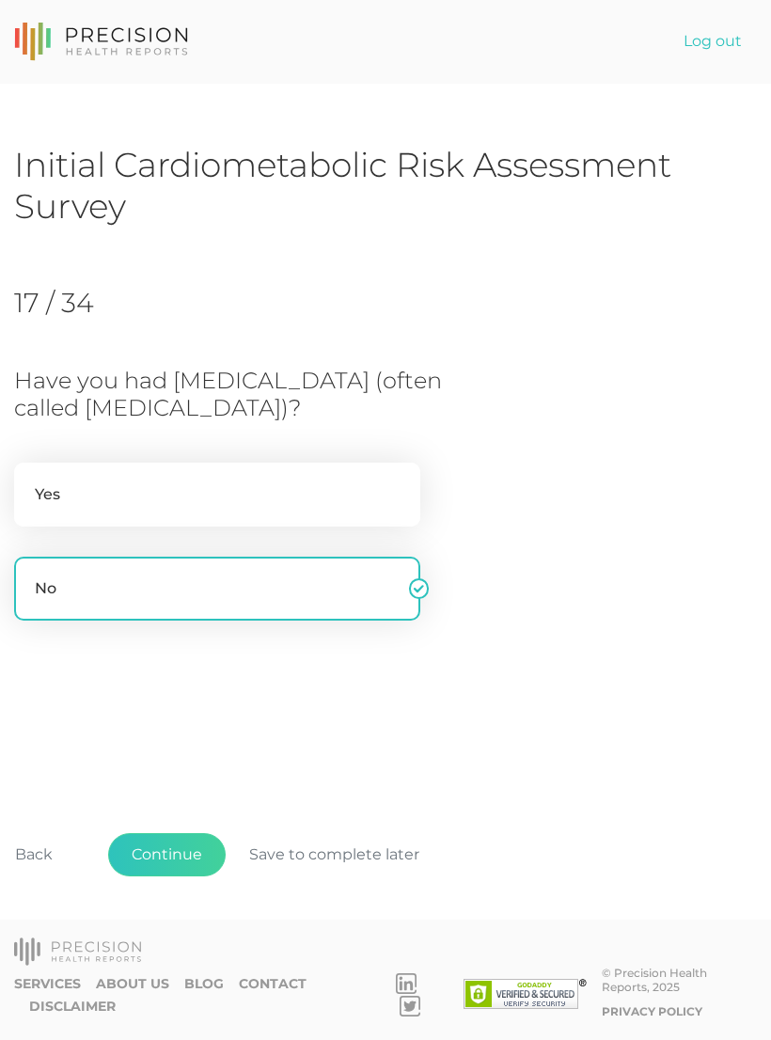
click at [189, 877] on button "Continue" at bounding box center [167, 854] width 118 height 43
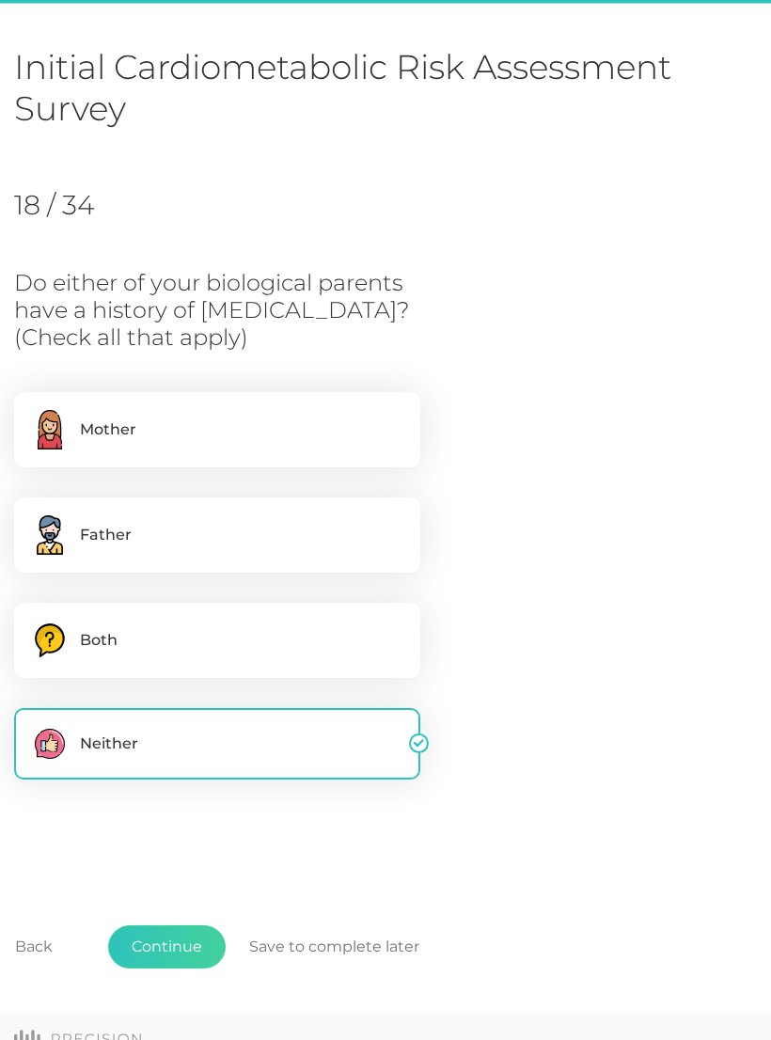
scroll to position [116, 0]
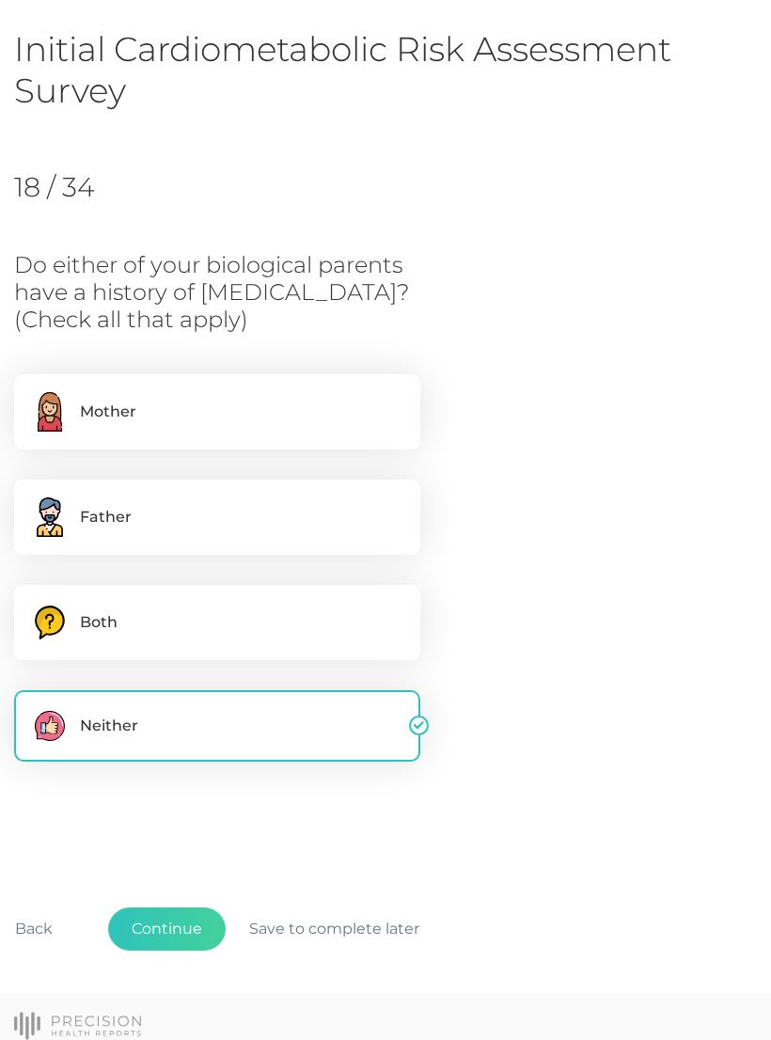
click at [178, 421] on label "Mother" at bounding box center [217, 411] width 406 height 75
click at [29, 393] on input "Mother" at bounding box center [21, 383] width 15 height 19
checkbox input "true"
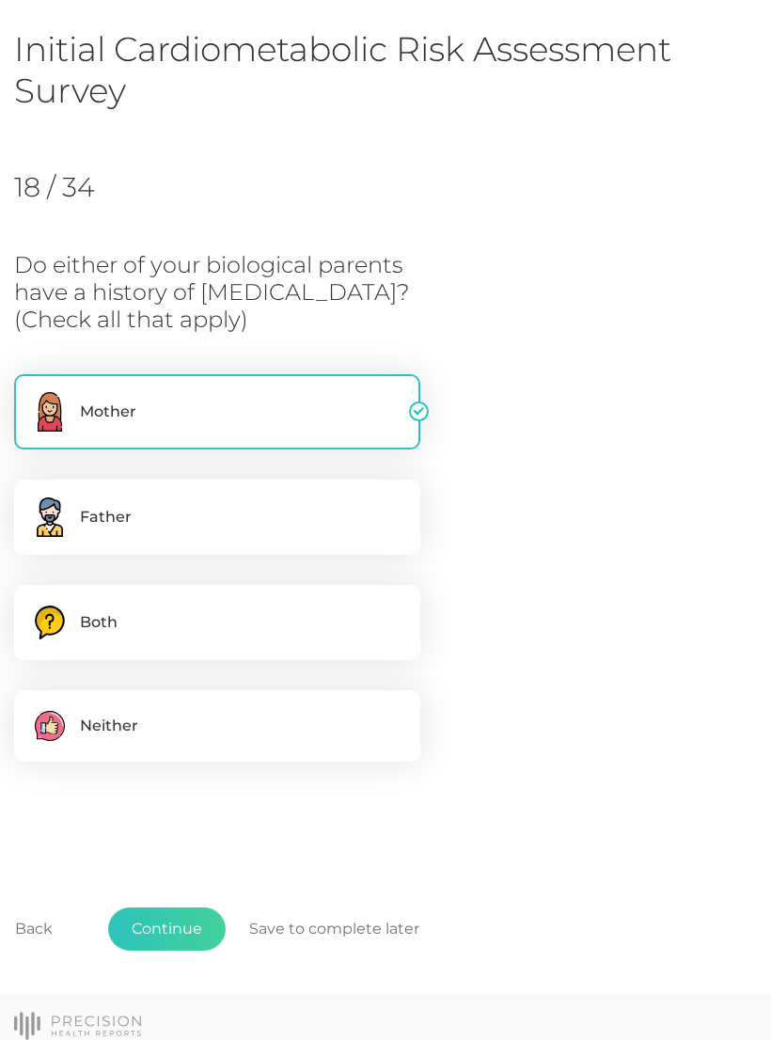
checkbox input "false"
click at [182, 931] on button "Continue" at bounding box center [167, 929] width 118 height 43
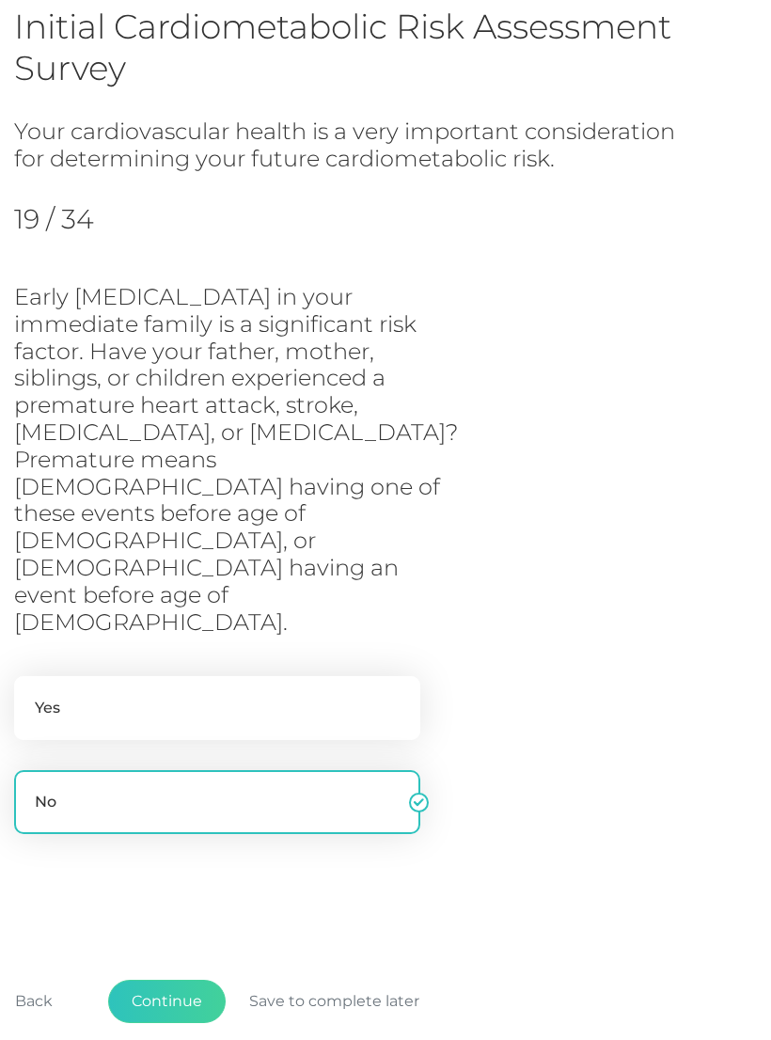
scroll to position [138, 0]
click at [187, 980] on button "Continue" at bounding box center [167, 1001] width 118 height 43
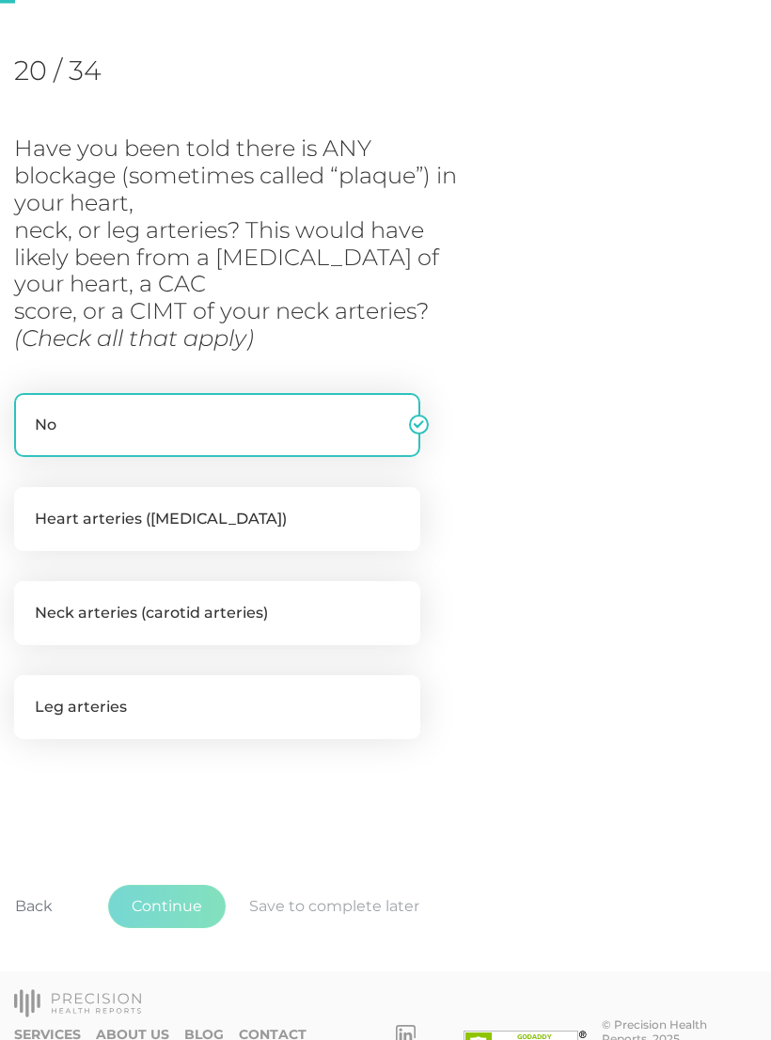
scroll to position [247, 0]
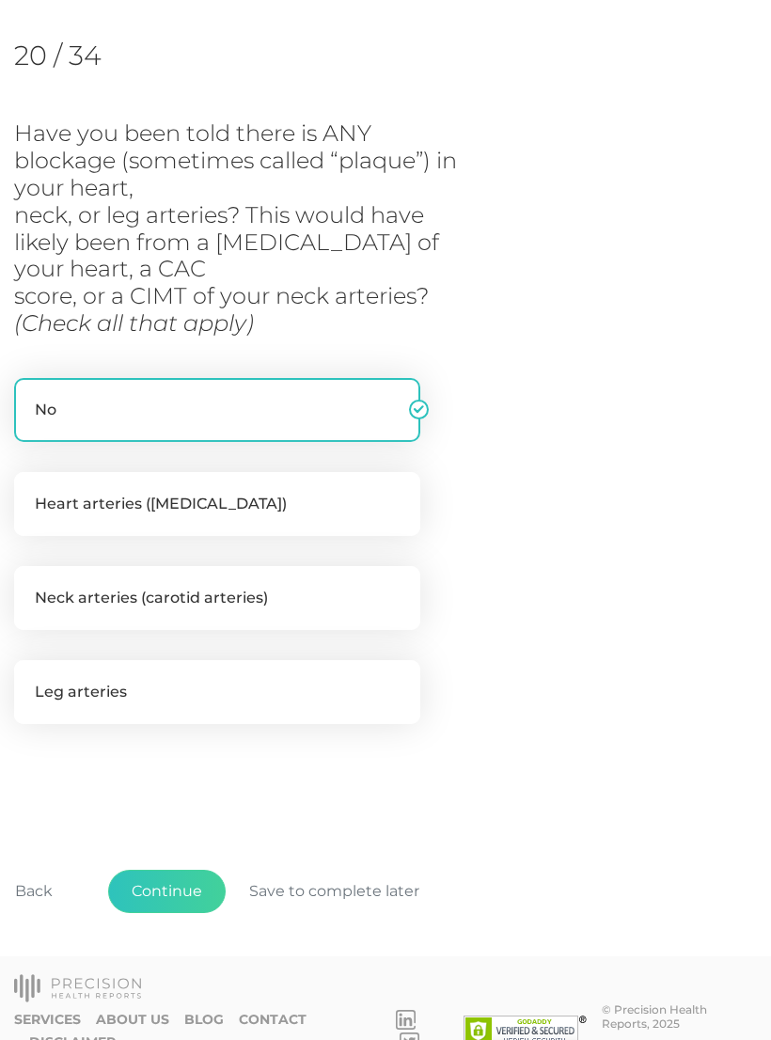
click at [30, 886] on button "Back" at bounding box center [34, 891] width 85 height 43
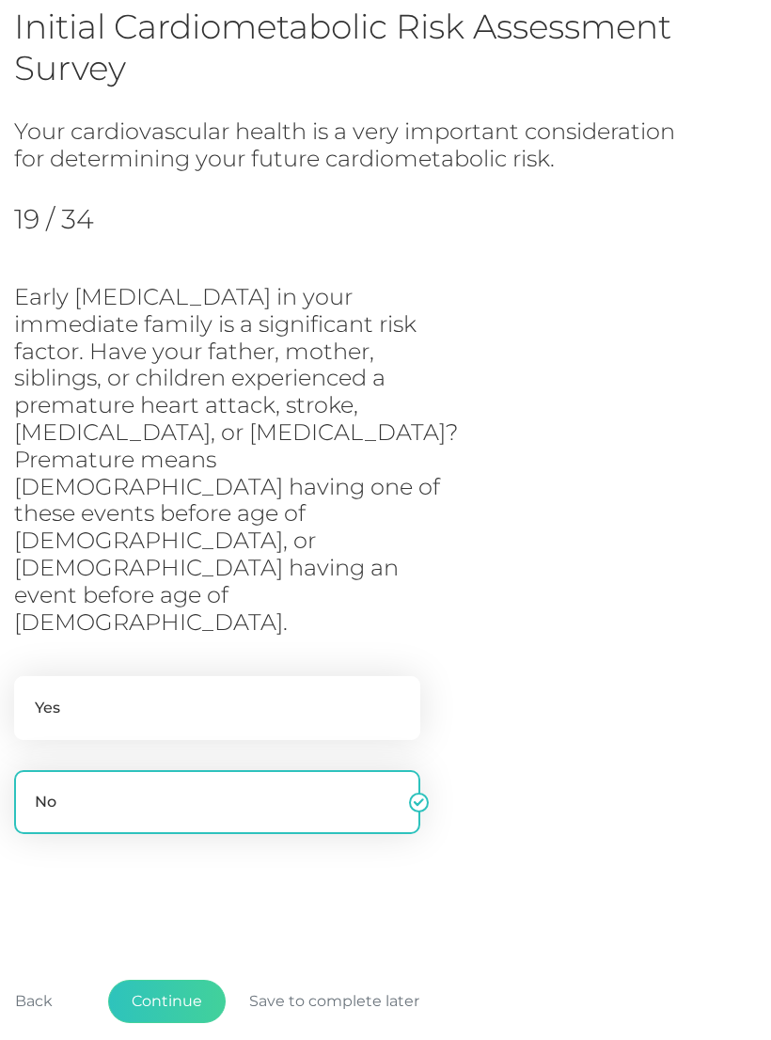
click at [205, 676] on label "Yes" at bounding box center [217, 708] width 406 height 64
click at [29, 676] on input "Yes" at bounding box center [21, 685] width 15 height 19
radio input "true"
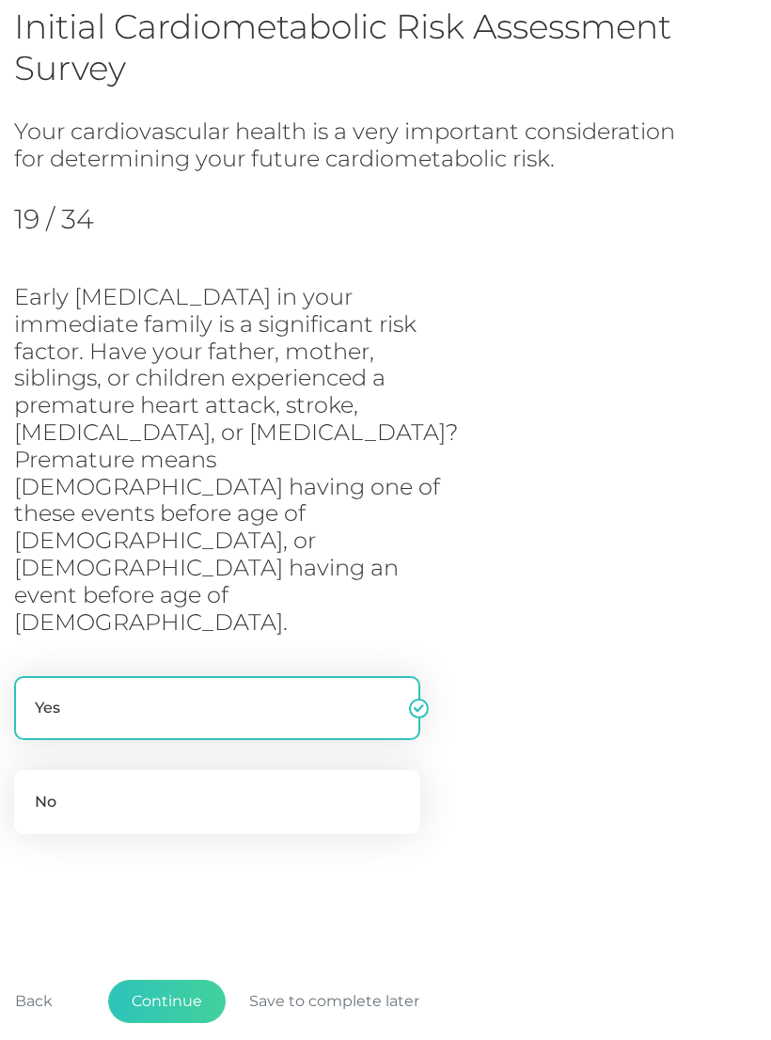
click at [179, 980] on button "Continue" at bounding box center [167, 1001] width 118 height 43
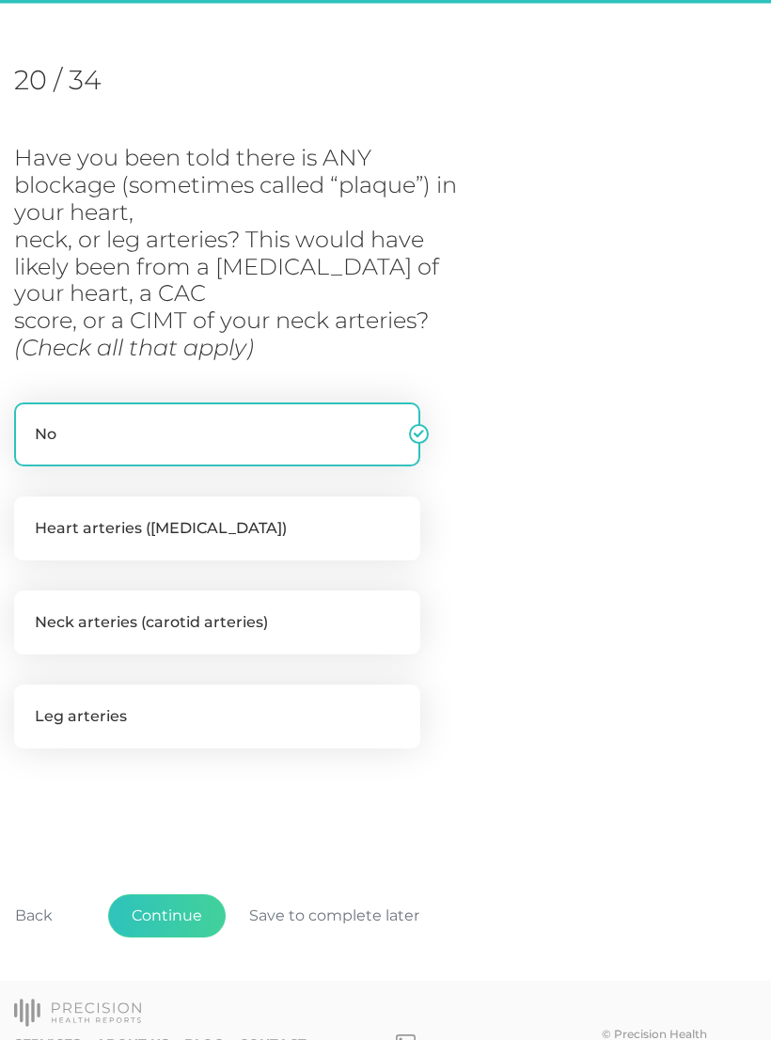
scroll to position [247, 0]
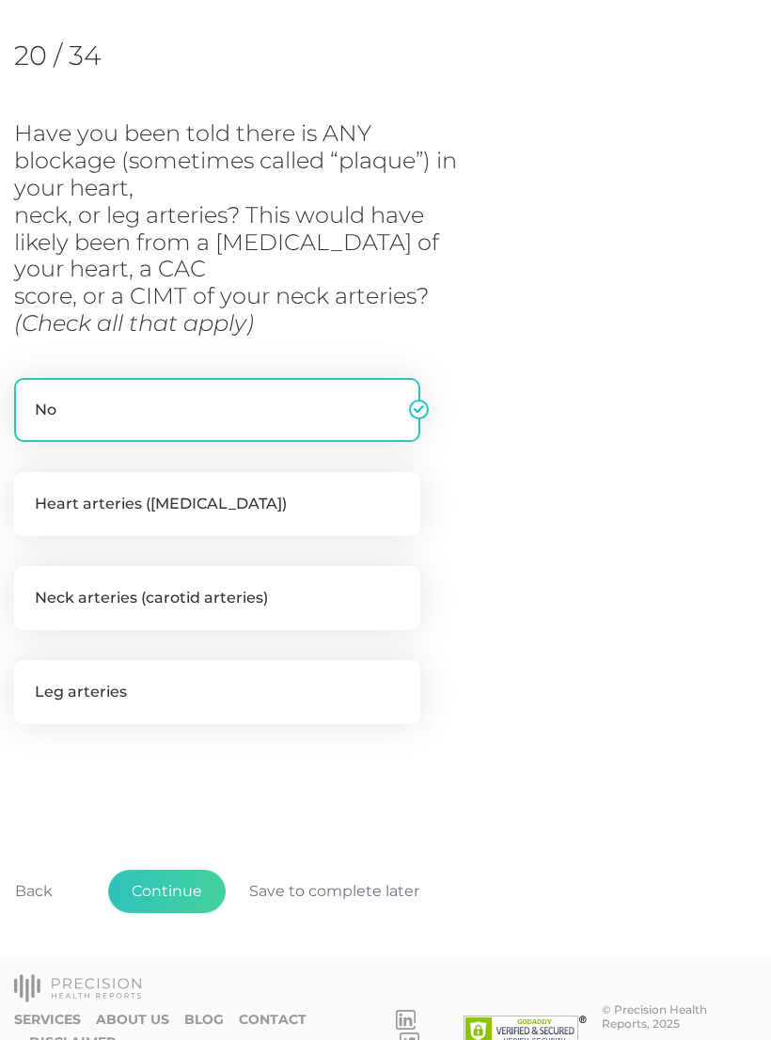
click at [167, 883] on button "Continue" at bounding box center [167, 891] width 118 height 43
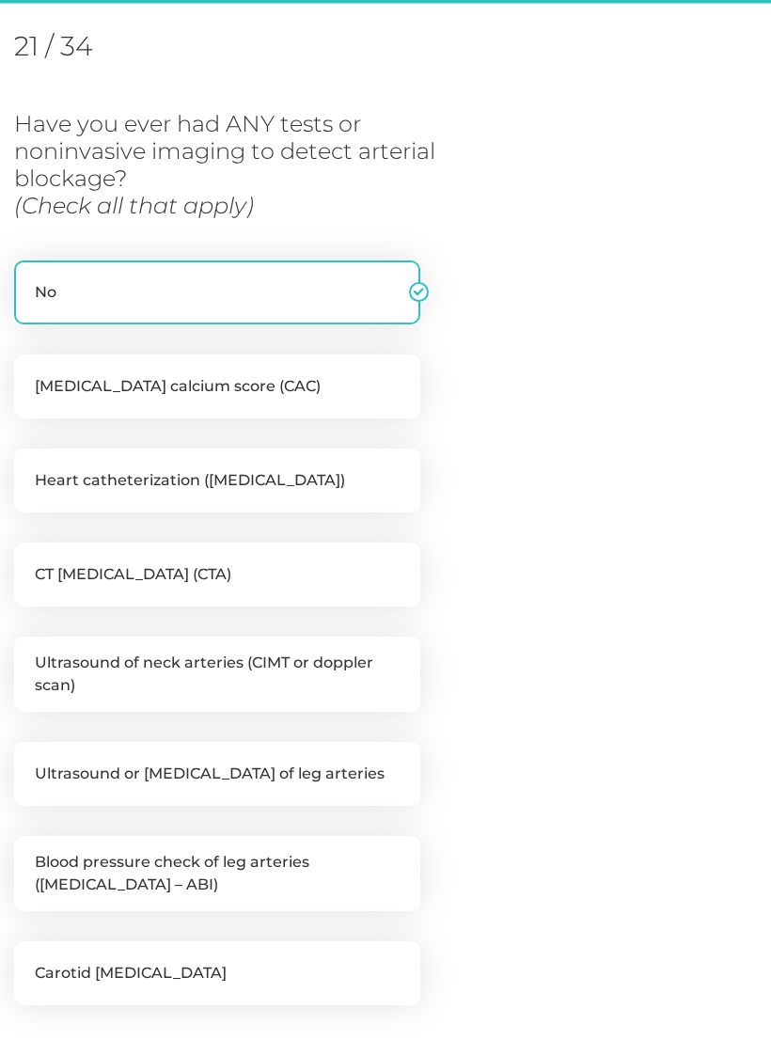
scroll to position [257, 0]
click at [201, 389] on label "[MEDICAL_DATA] calcium score (CAC)" at bounding box center [217, 387] width 406 height 64
click at [29, 373] on input "[MEDICAL_DATA] calcium score (CAC)" at bounding box center [21, 364] width 15 height 19
checkbox input "true"
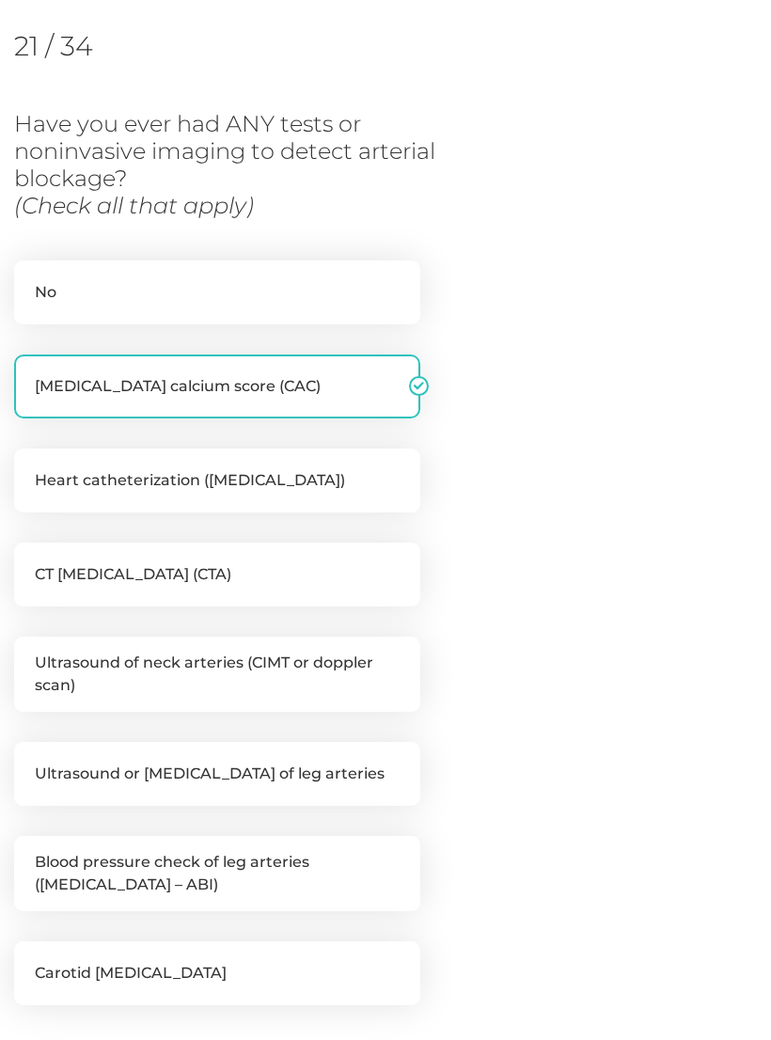
checkbox input "false"
click at [203, 777] on label "Ultrasound or [MEDICAL_DATA] of leg arteries" at bounding box center [217, 774] width 406 height 64
click at [29, 761] on input "Ultrasound or [MEDICAL_DATA] of leg arteries" at bounding box center [21, 751] width 15 height 19
checkbox input "true"
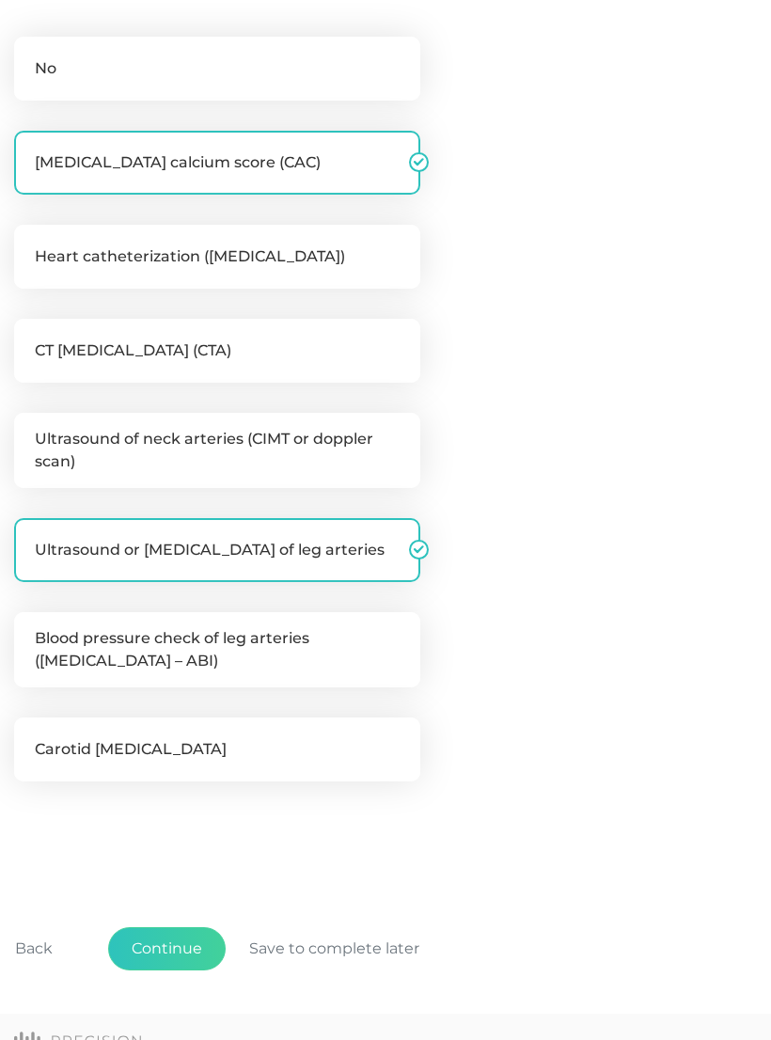
scroll to position [483, 0]
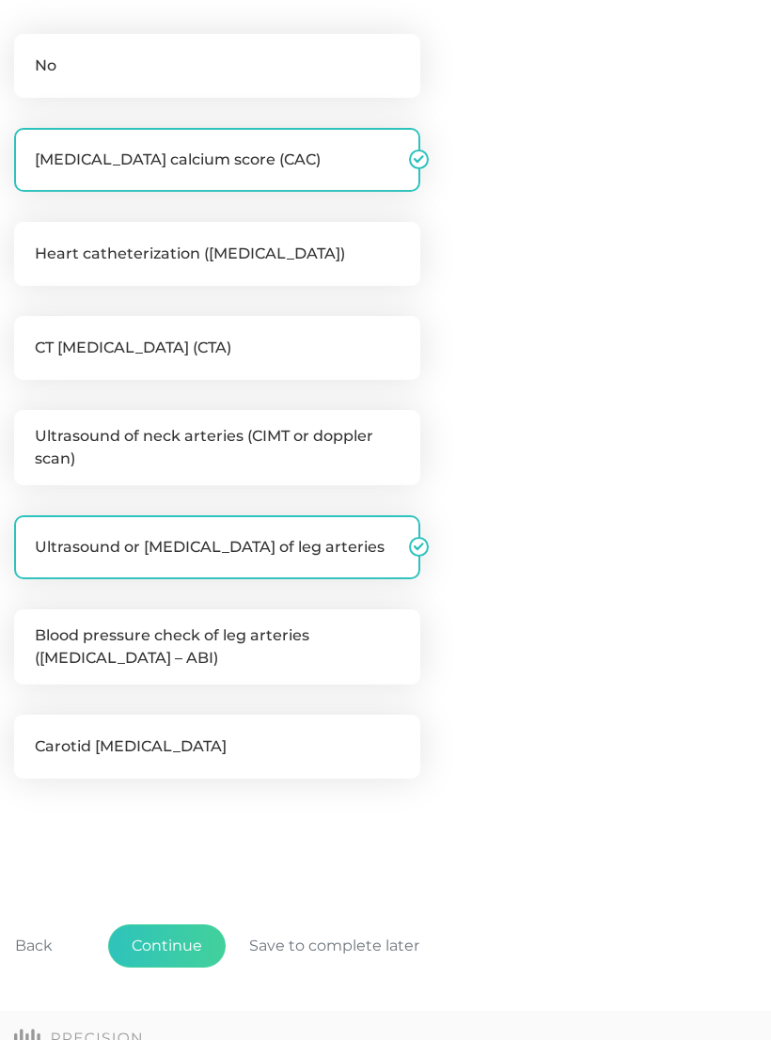
click at [174, 933] on button "Continue" at bounding box center [167, 947] width 118 height 43
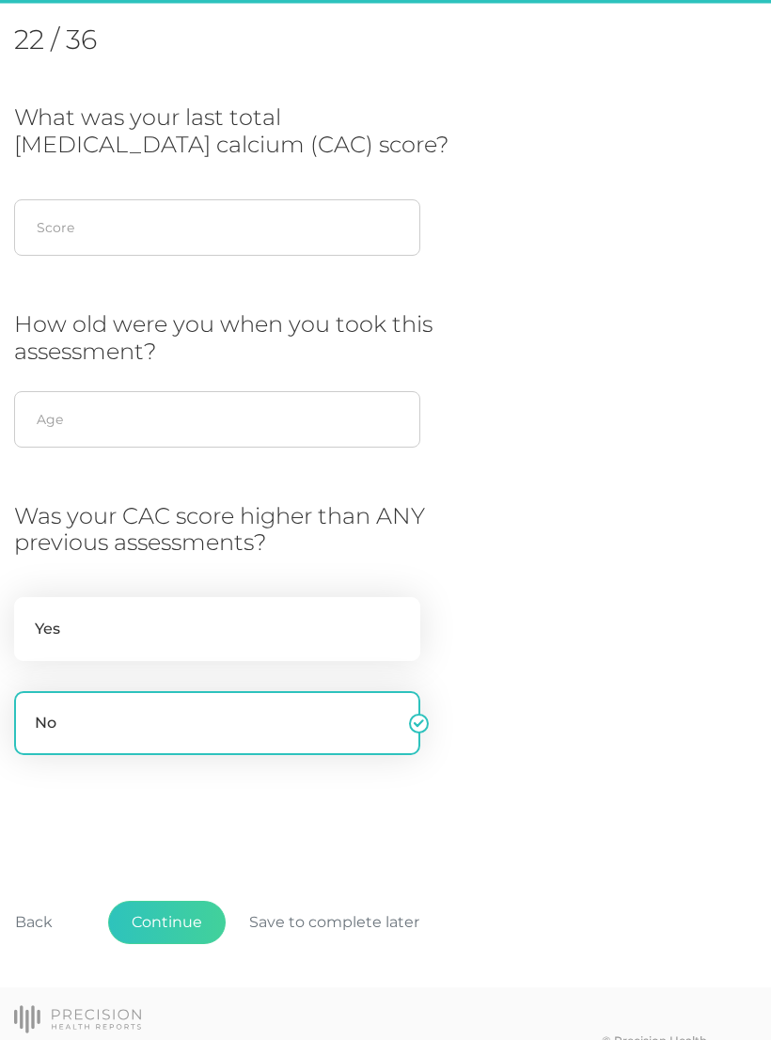
scroll to position [257, 0]
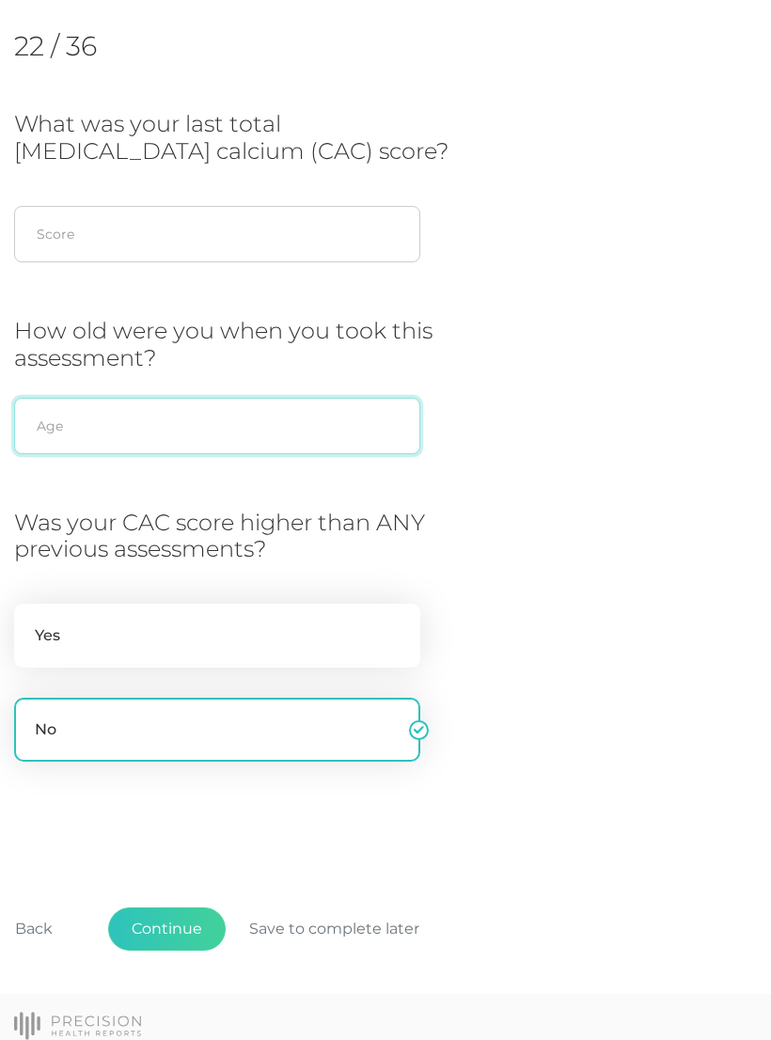
click at [56, 423] on input "text" at bounding box center [217, 426] width 406 height 56
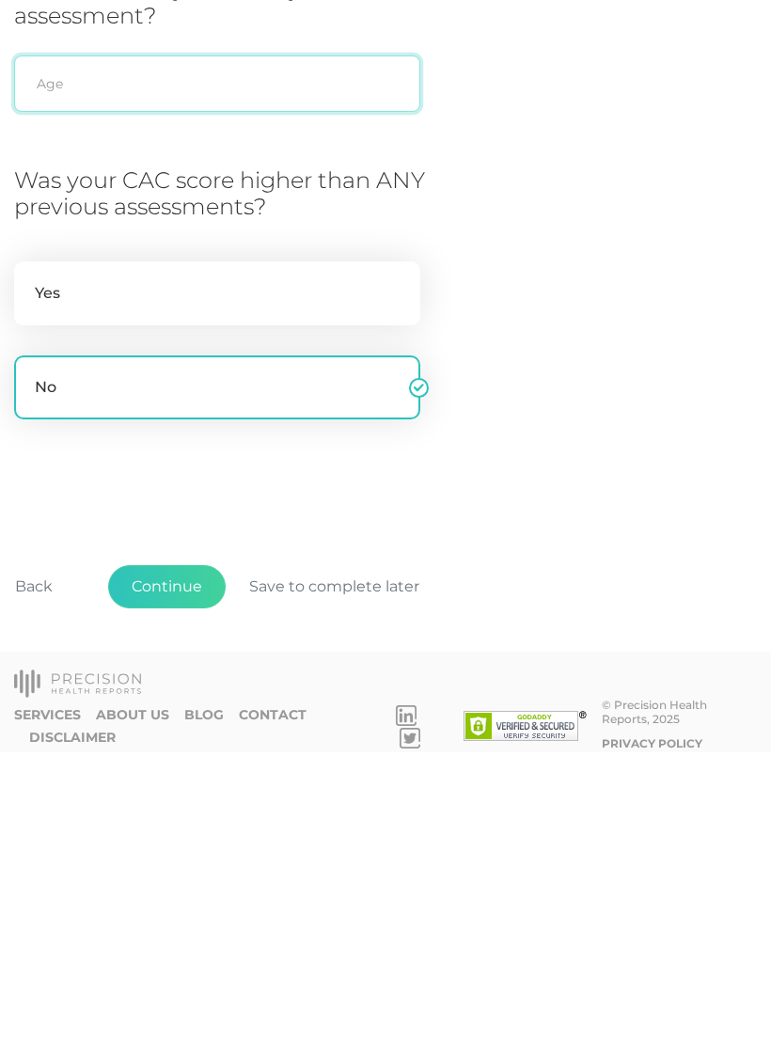
scroll to position [327, 0]
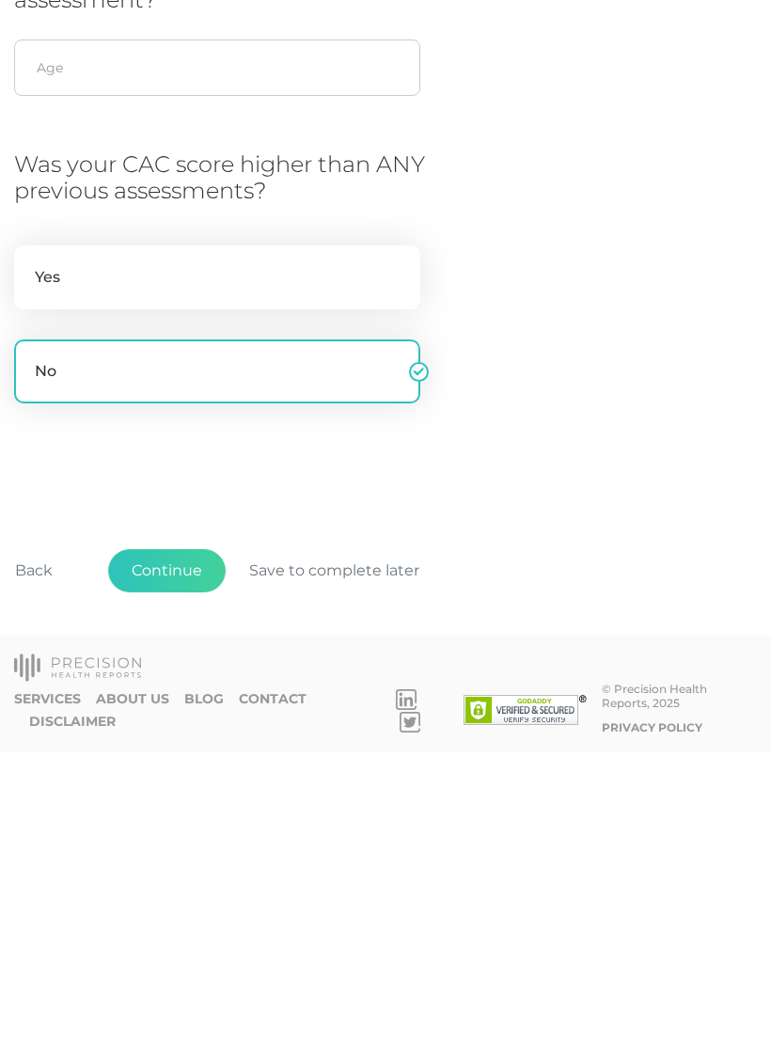
click at [184, 837] on button "Continue" at bounding box center [167, 858] width 118 height 43
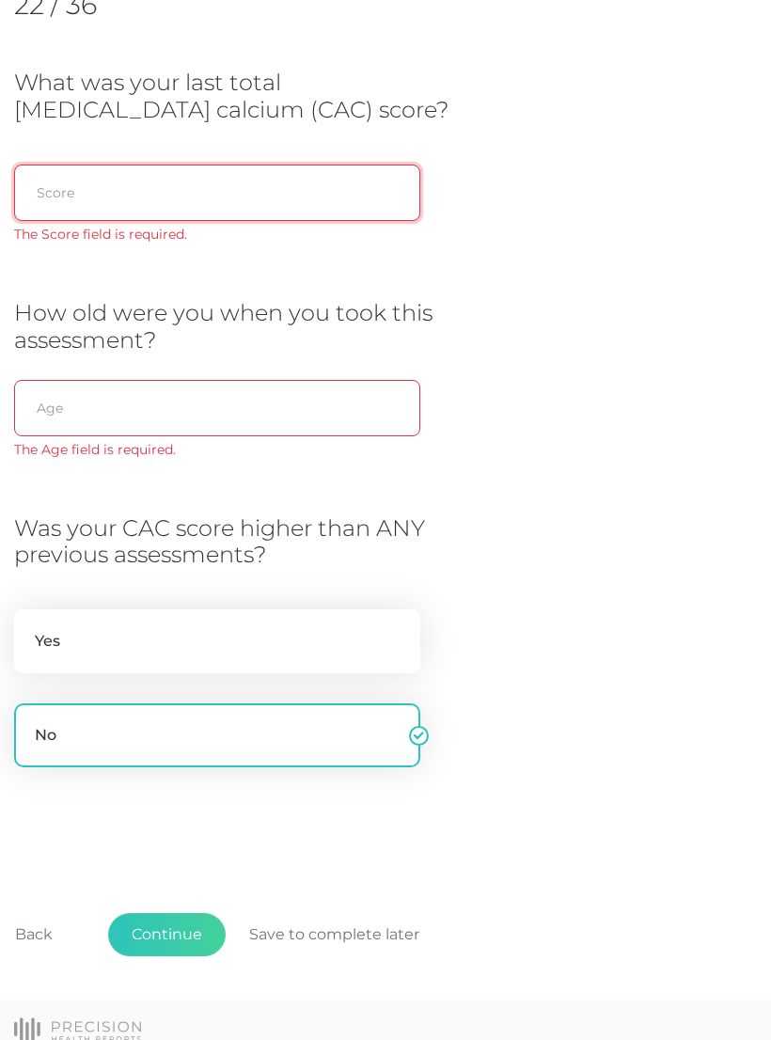
click at [66, 208] on input "text" at bounding box center [217, 193] width 406 height 56
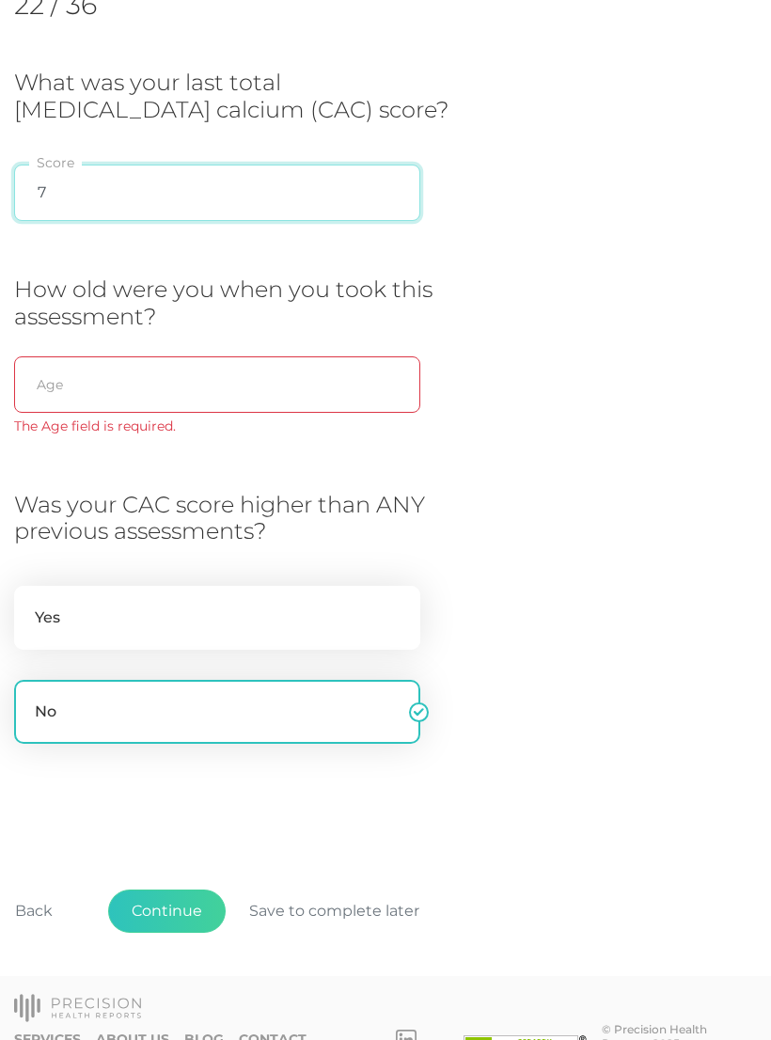
type input "7"
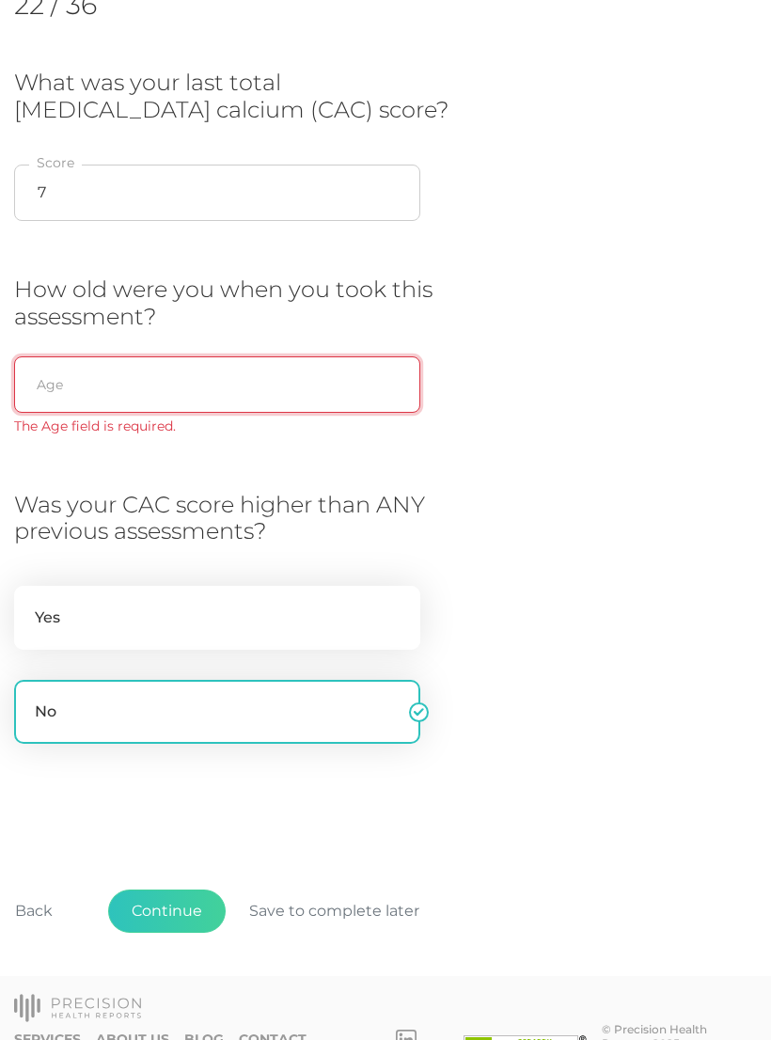
click at [64, 382] on input "text" at bounding box center [217, 384] width 406 height 56
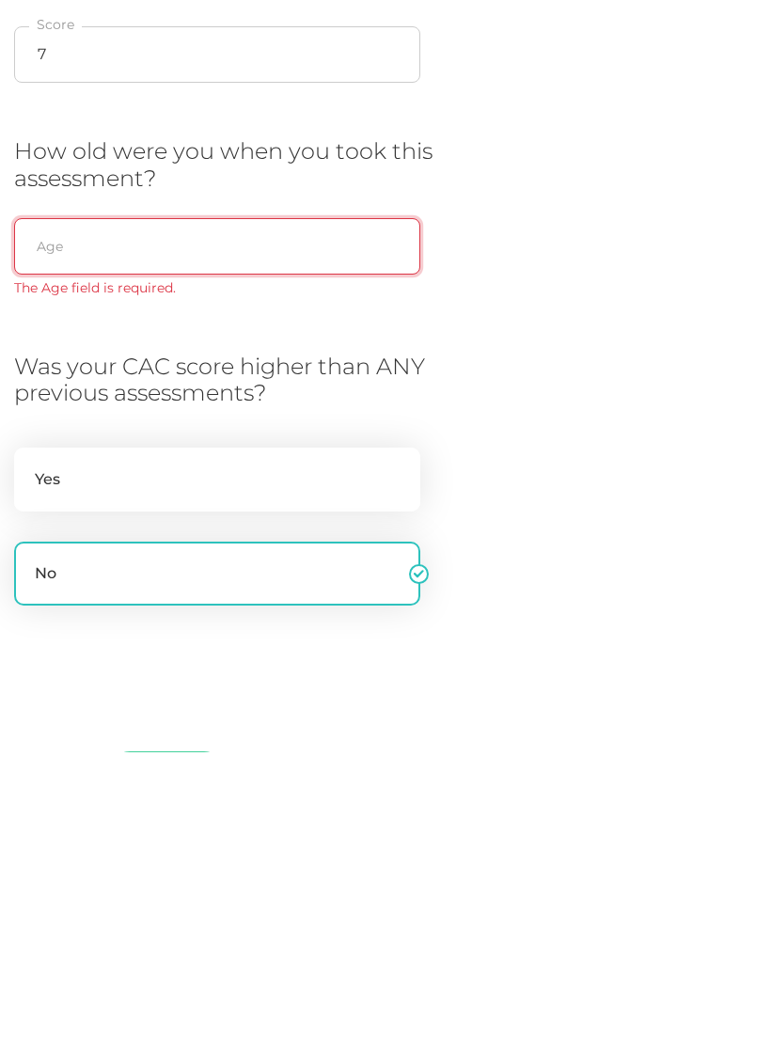
scroll to position [150, 0]
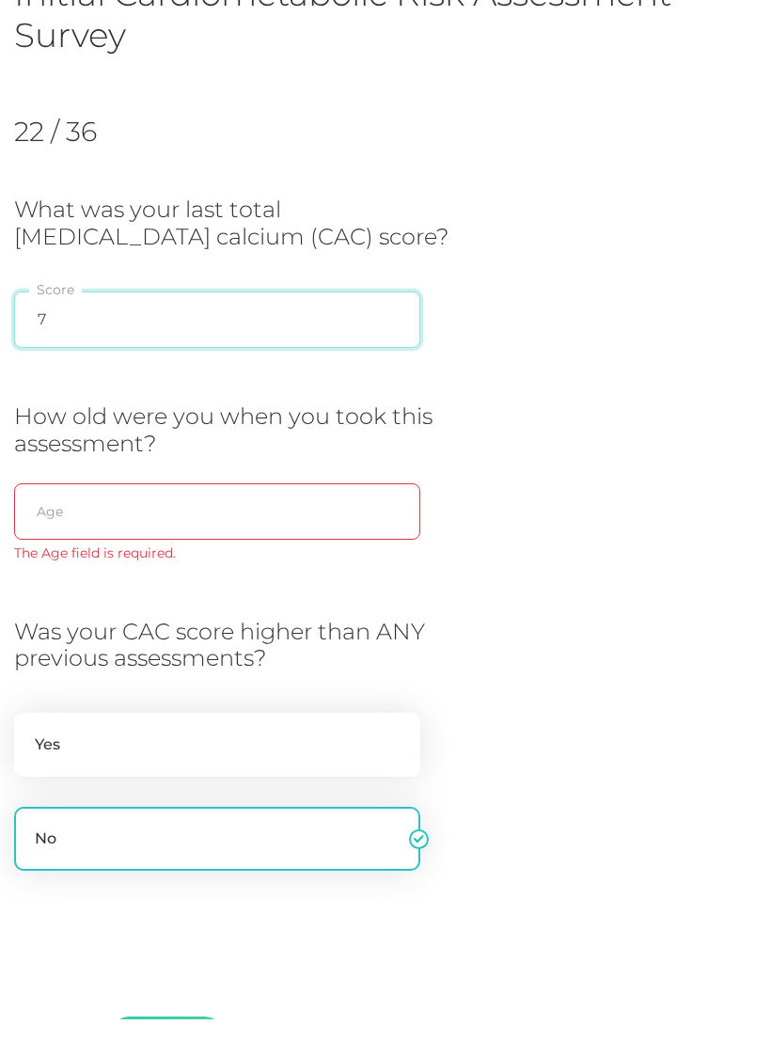
click at [74, 313] on input "7" at bounding box center [217, 341] width 406 height 56
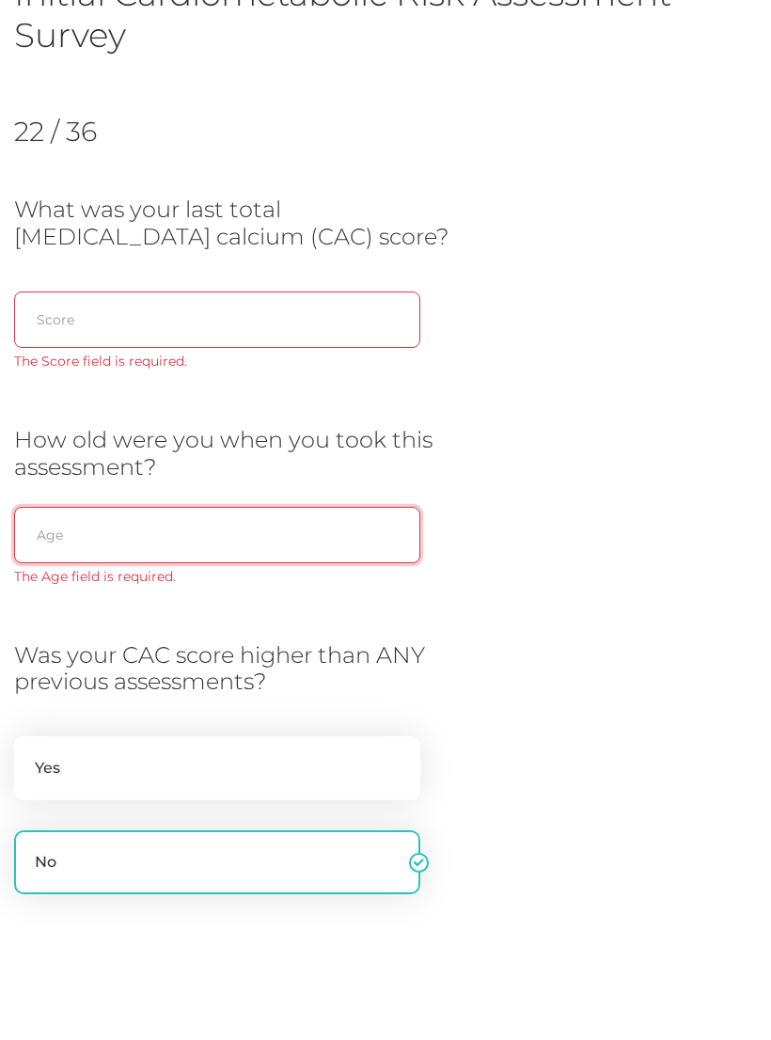
click at [44, 530] on input "text" at bounding box center [217, 557] width 406 height 56
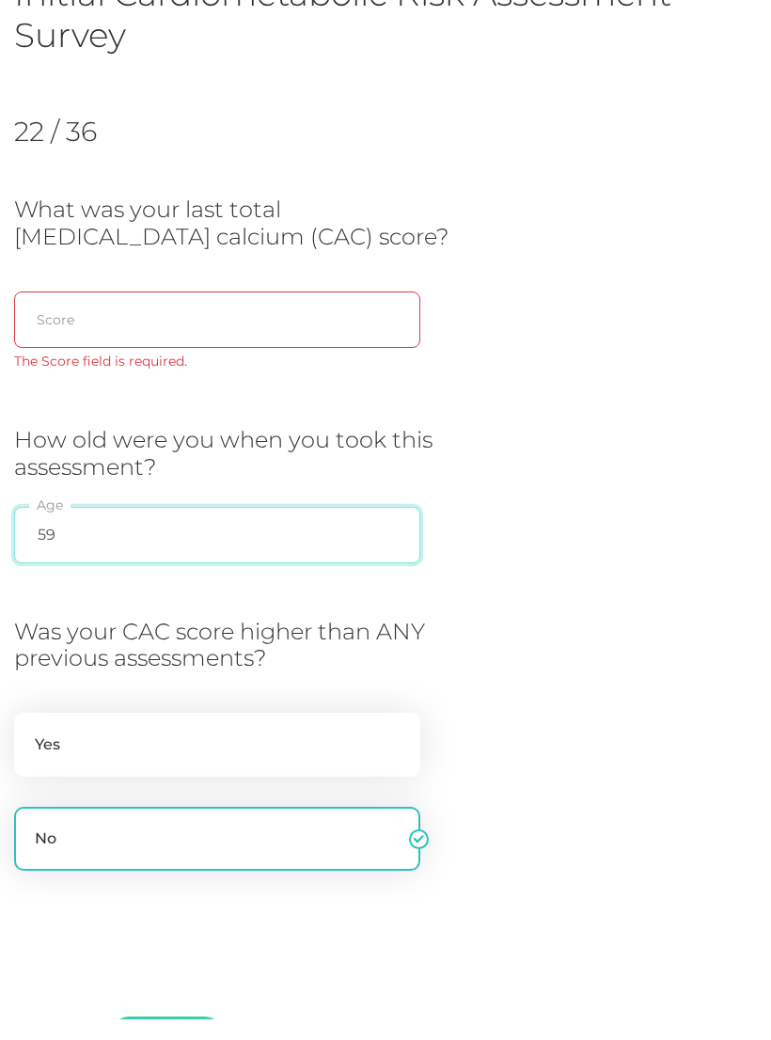
type input "59"
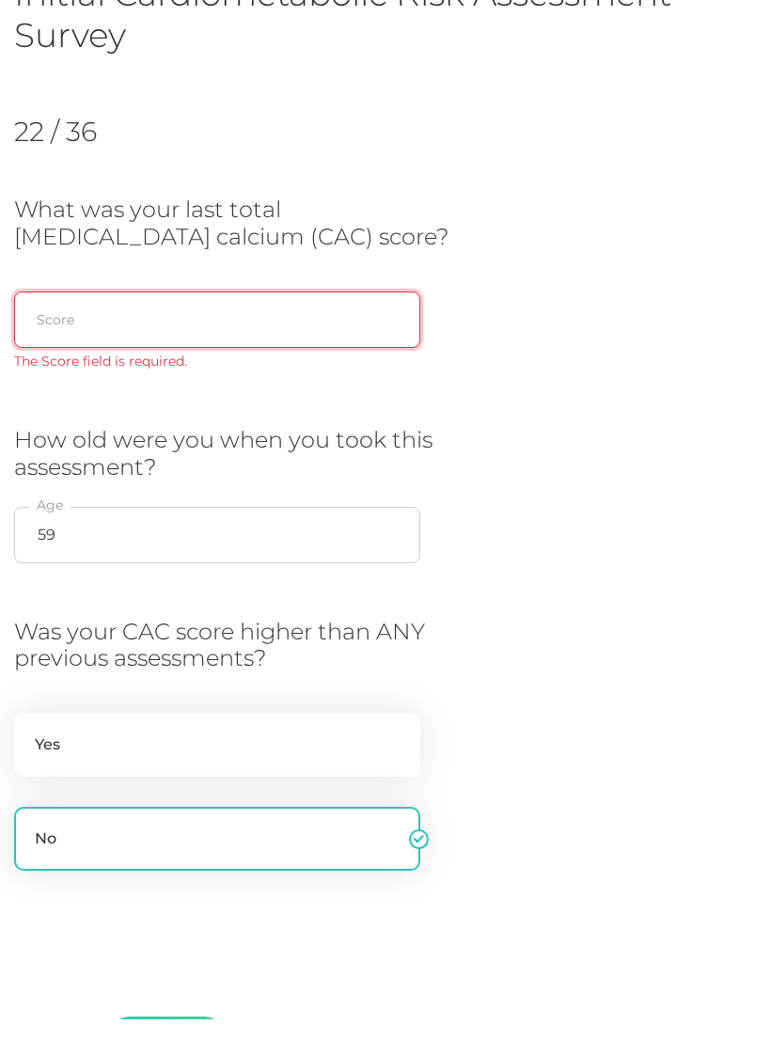
click at [63, 321] on input "text" at bounding box center [217, 341] width 406 height 56
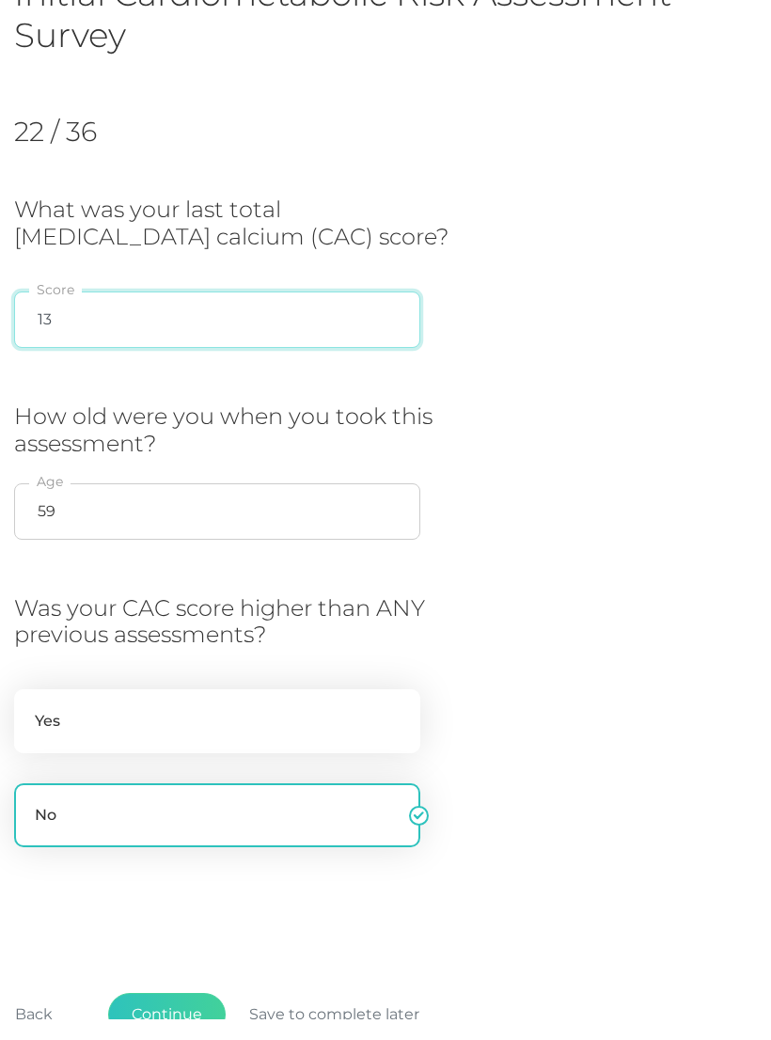
type input "136"
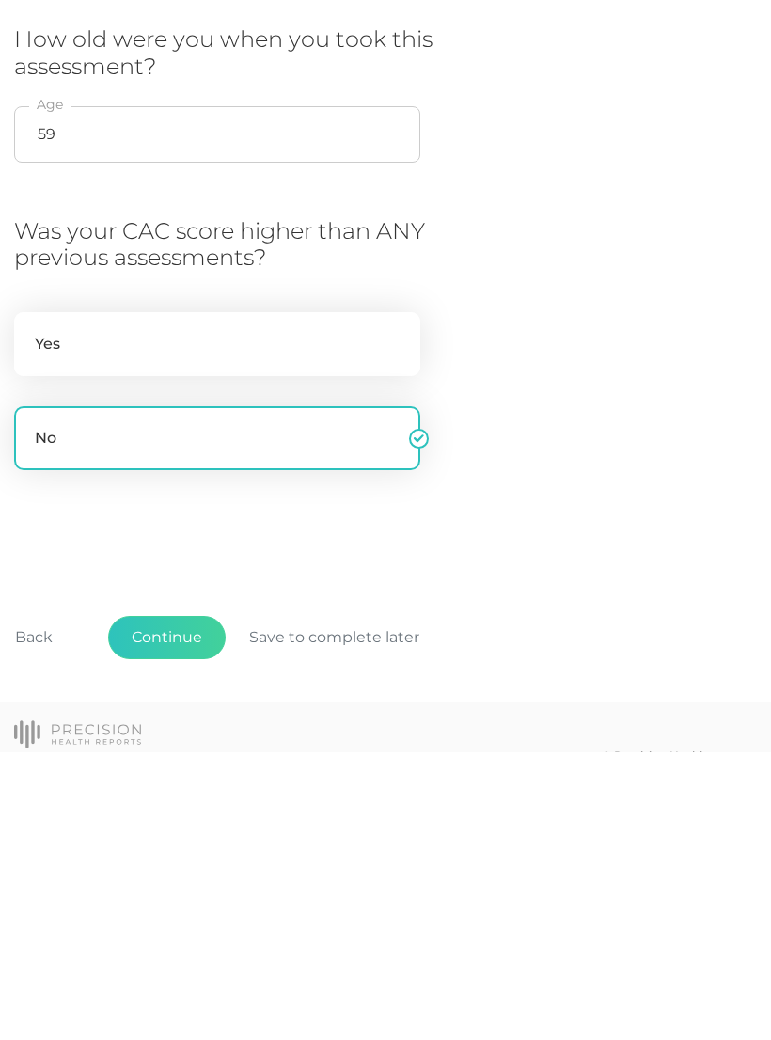
scroll to position [263, 0]
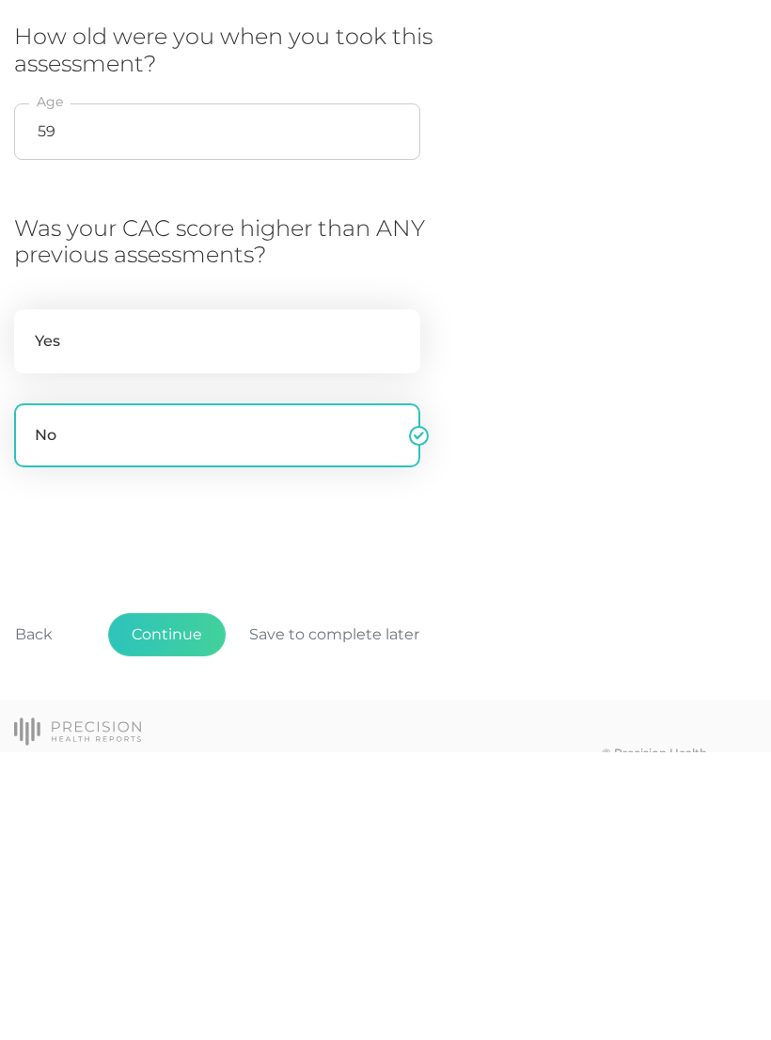
click at [41, 901] on button "Back" at bounding box center [34, 922] width 85 height 43
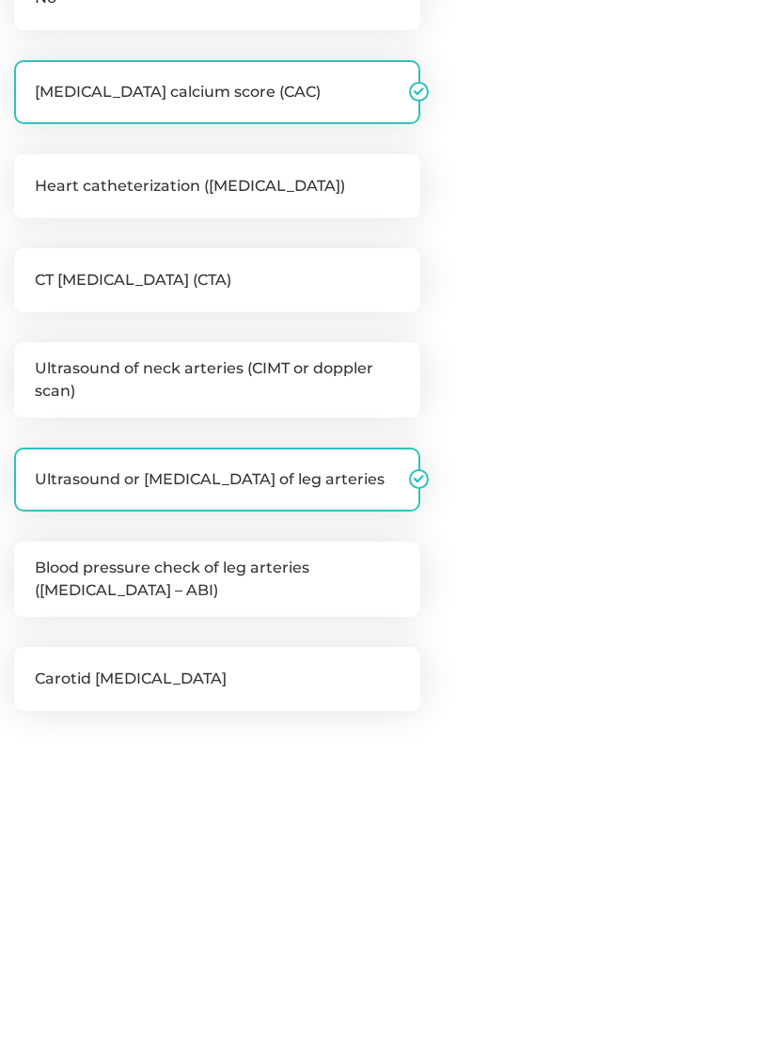
scroll to position [257, 0]
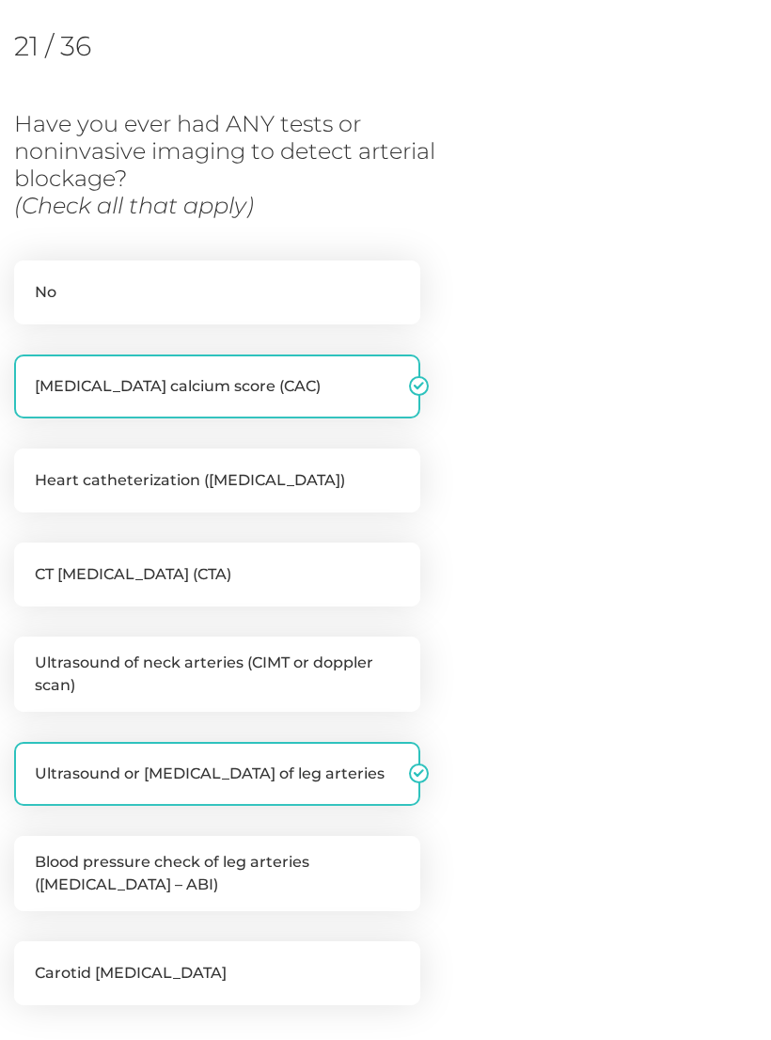
click at [248, 722] on div "No [MEDICAL_DATA] calcium score (CAC) Heart catheterization ([MEDICAL_DATA]) CT…" at bounding box center [217, 633] width 406 height 745
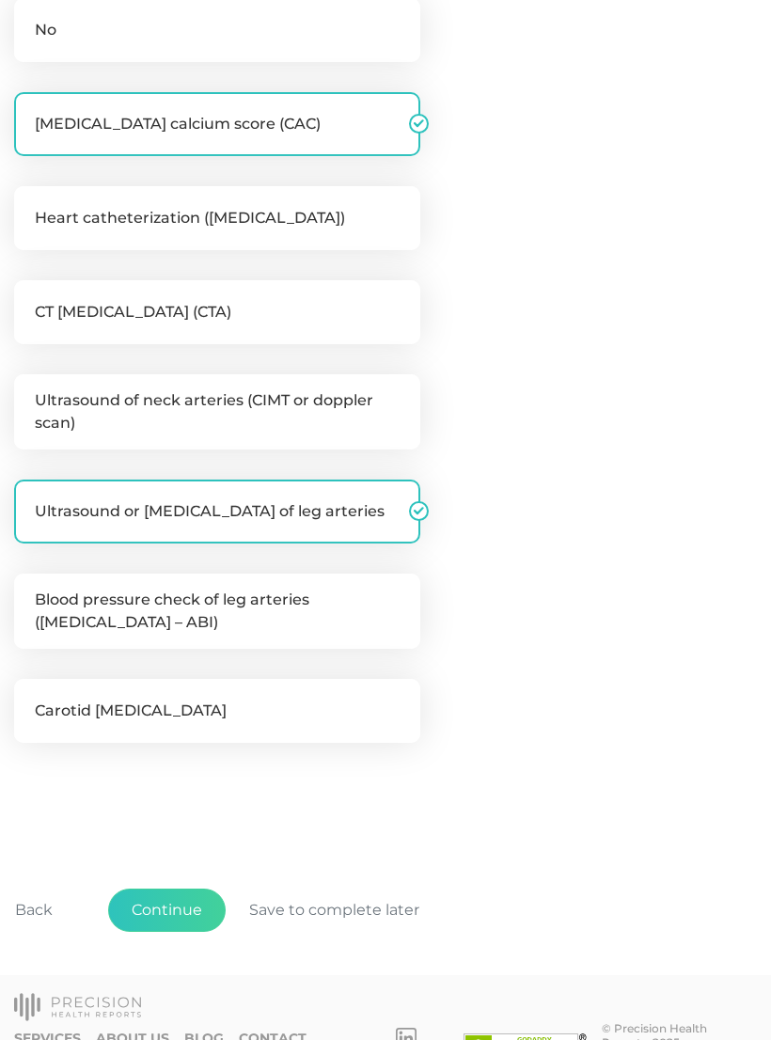
scroll to position [541, 0]
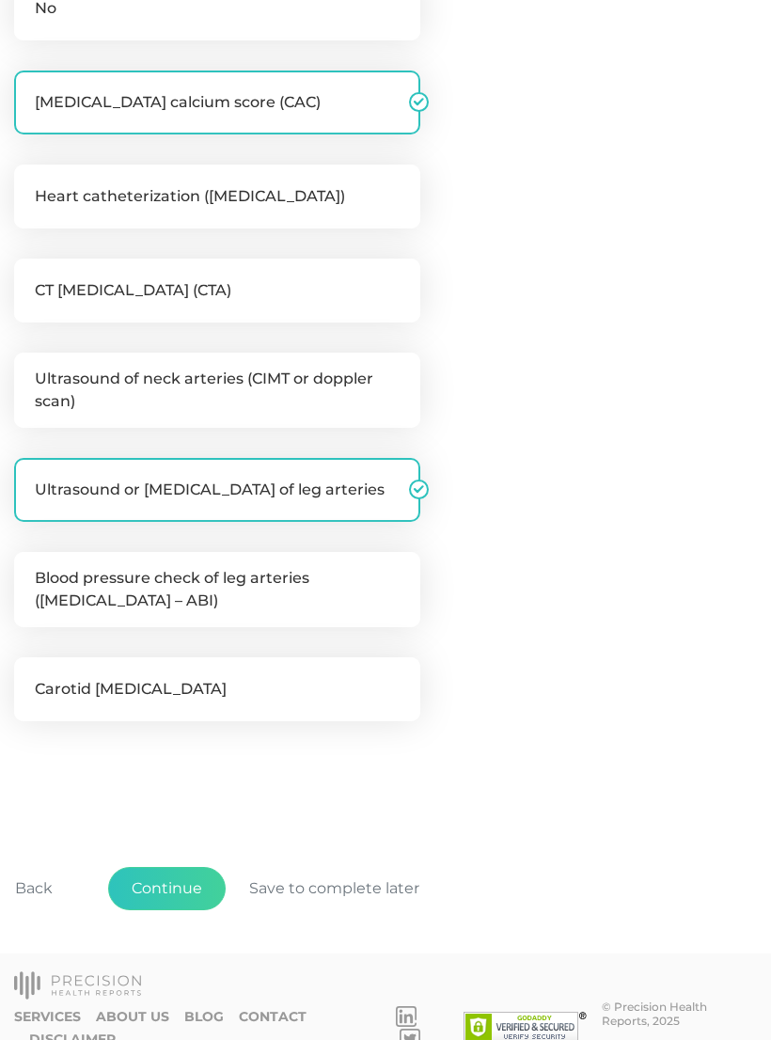
click at [38, 894] on button "Back" at bounding box center [34, 888] width 85 height 43
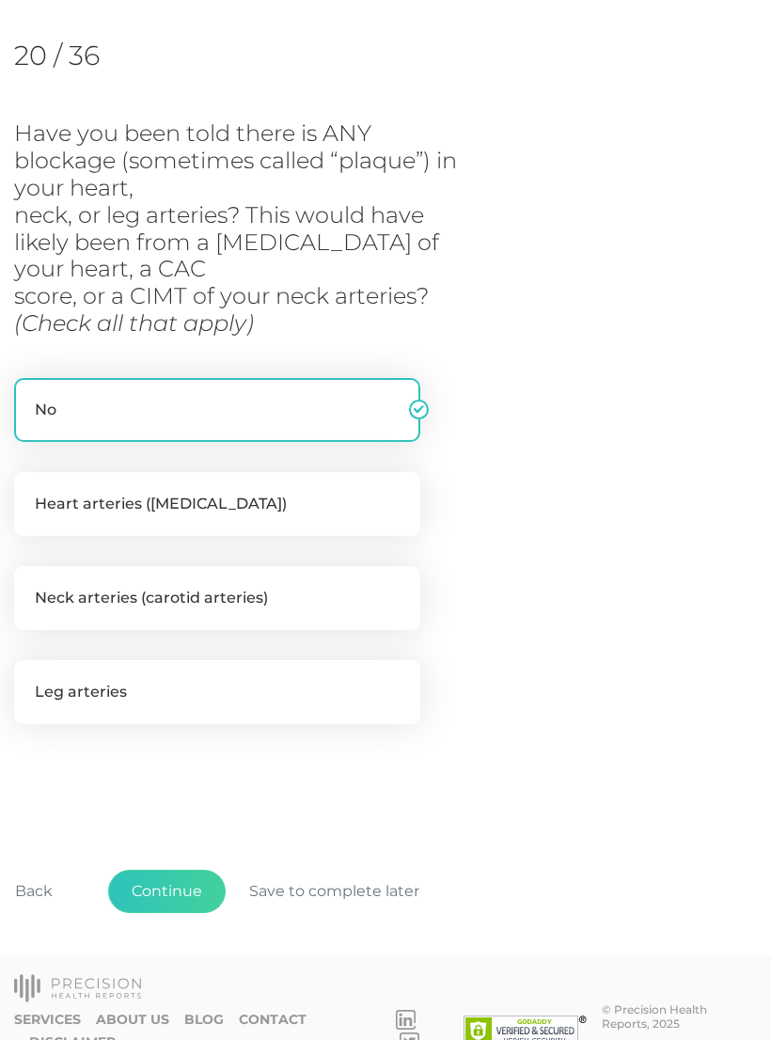
click at [34, 890] on button "Back" at bounding box center [34, 891] width 85 height 43
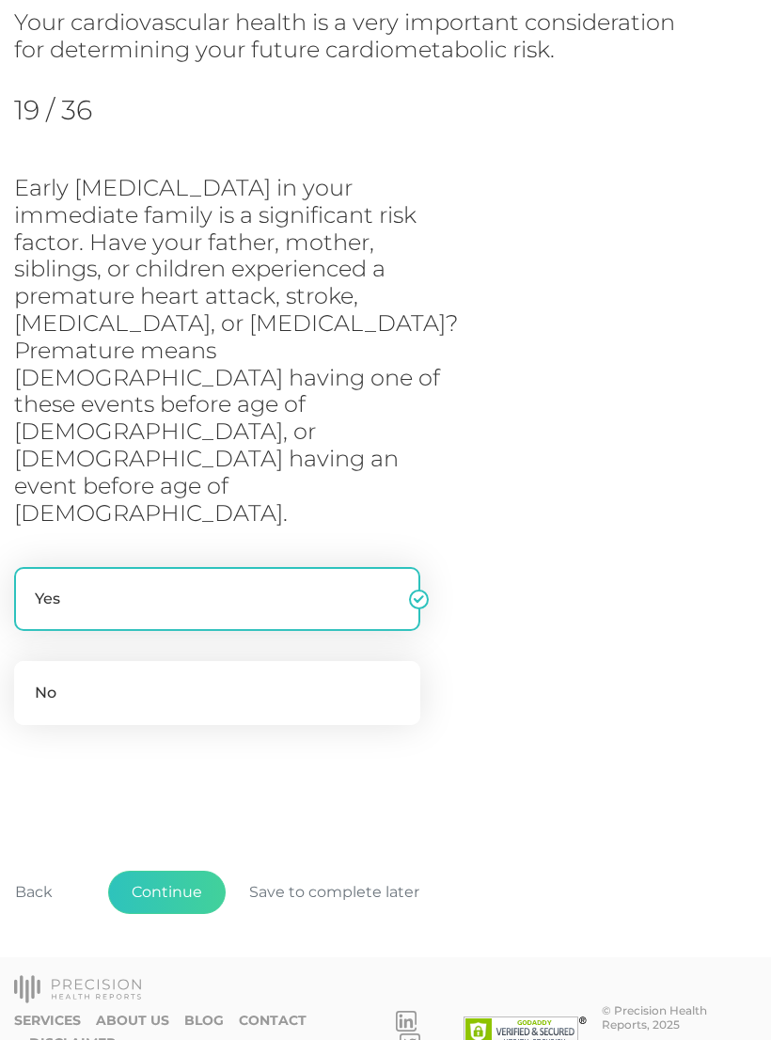
scroll to position [138, 0]
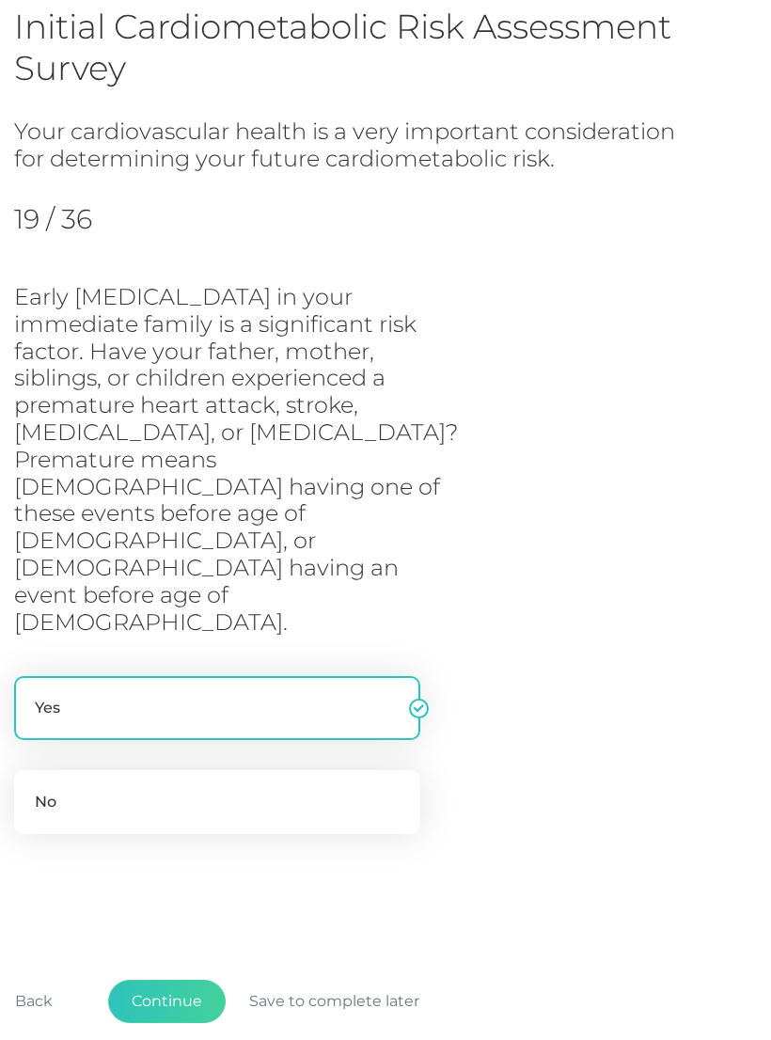
click at [40, 980] on button "Back" at bounding box center [34, 1001] width 85 height 43
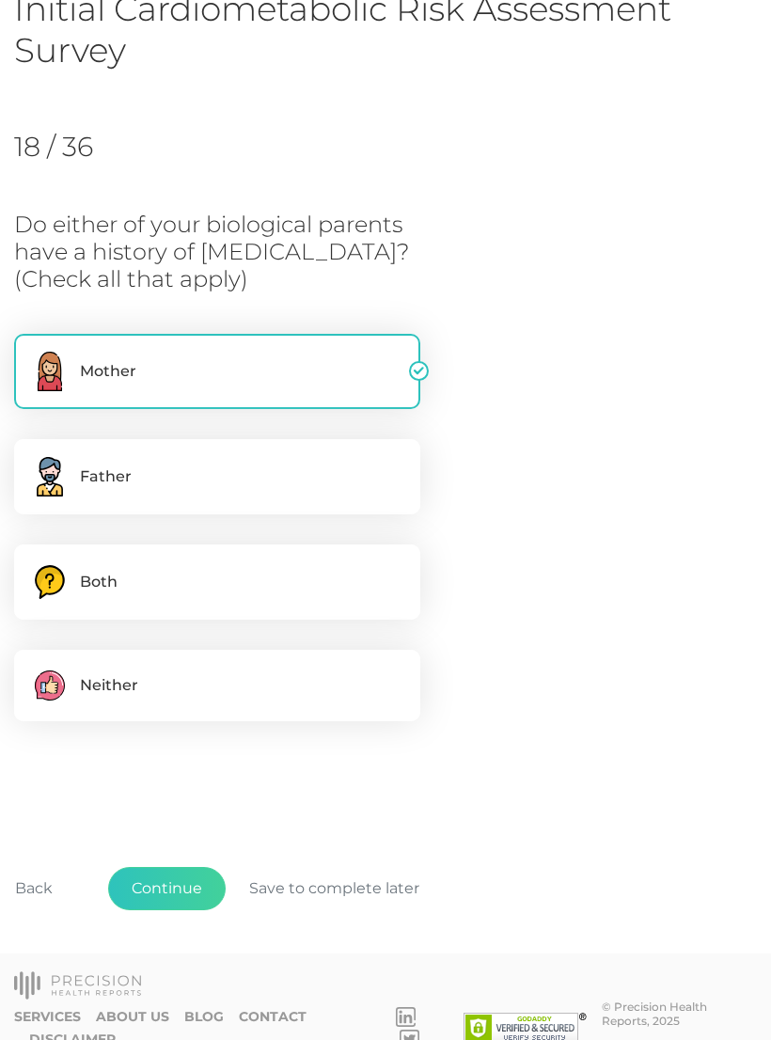
scroll to position [156, 0]
click at [30, 896] on button "Back" at bounding box center [34, 888] width 85 height 43
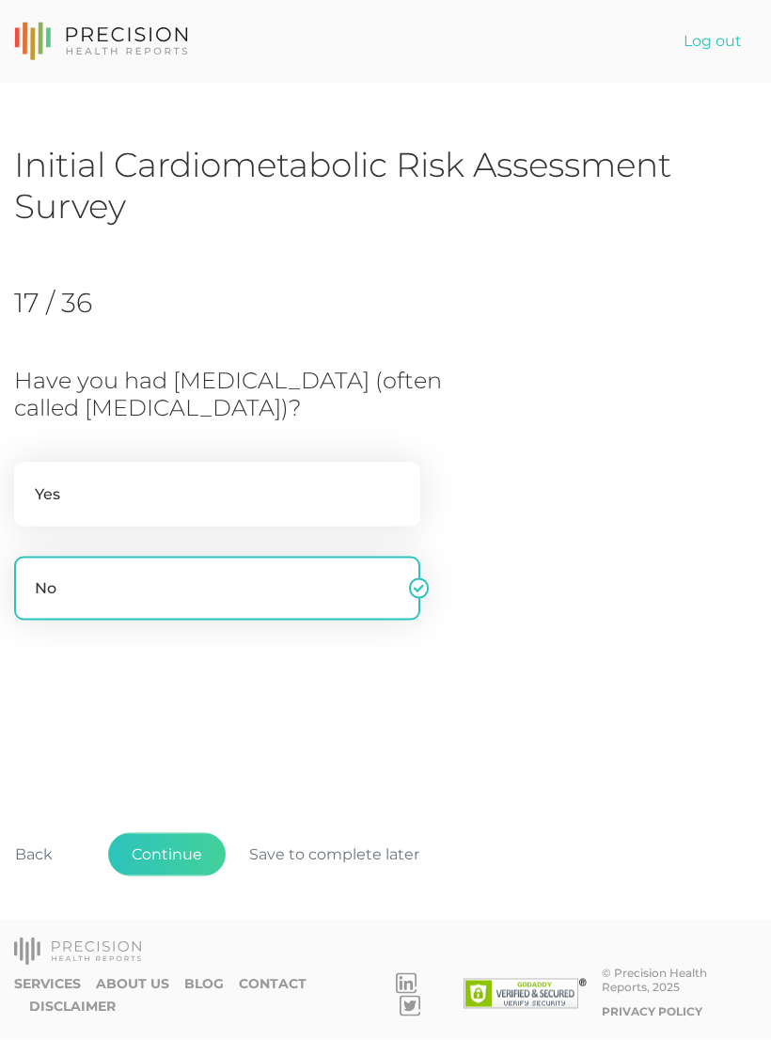
scroll to position [0, 0]
click at [30, 877] on button "Back" at bounding box center [34, 854] width 85 height 43
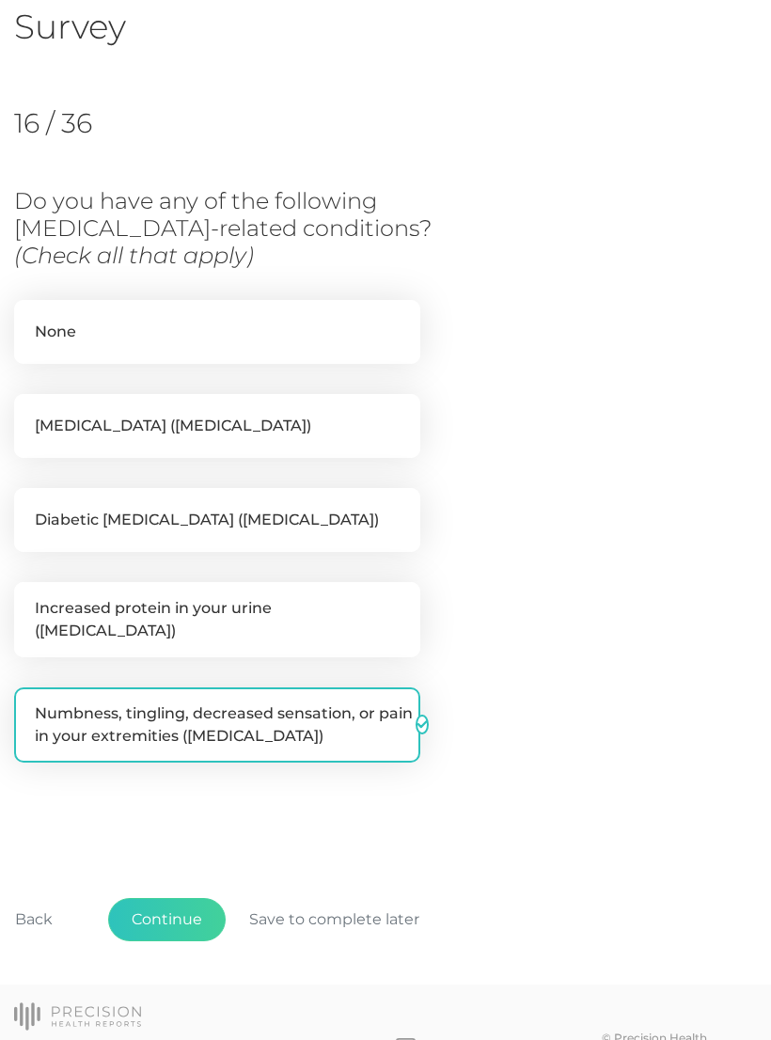
scroll to position [200, 0]
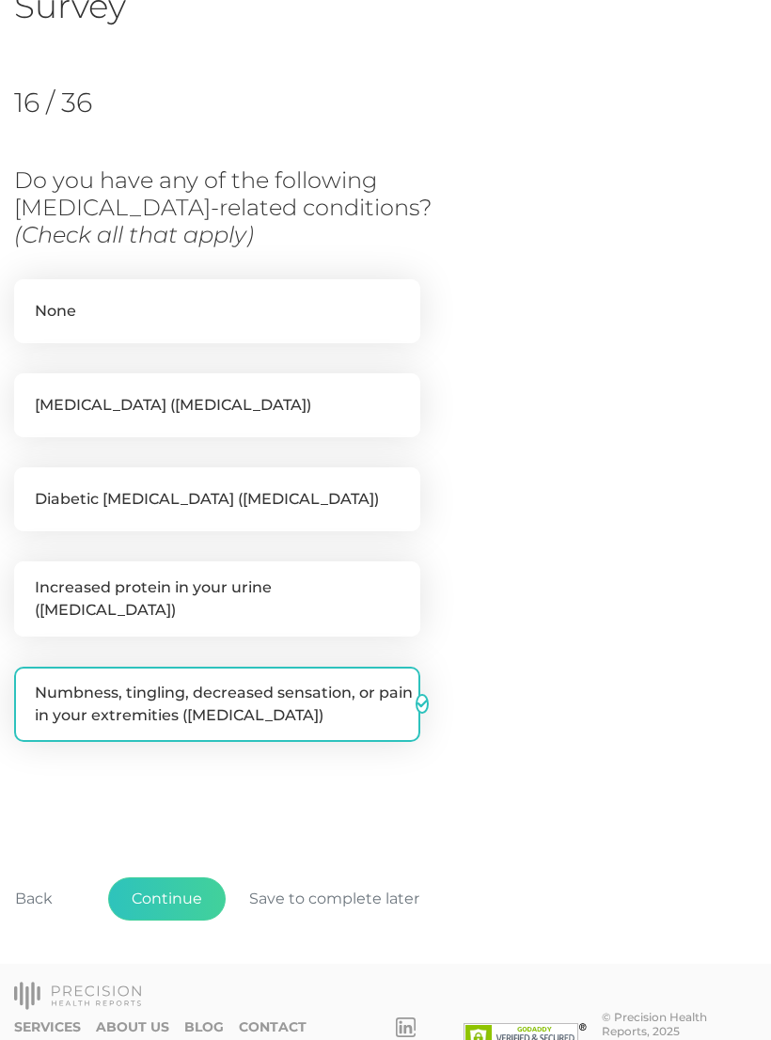
click at [38, 882] on button "Back" at bounding box center [34, 899] width 85 height 43
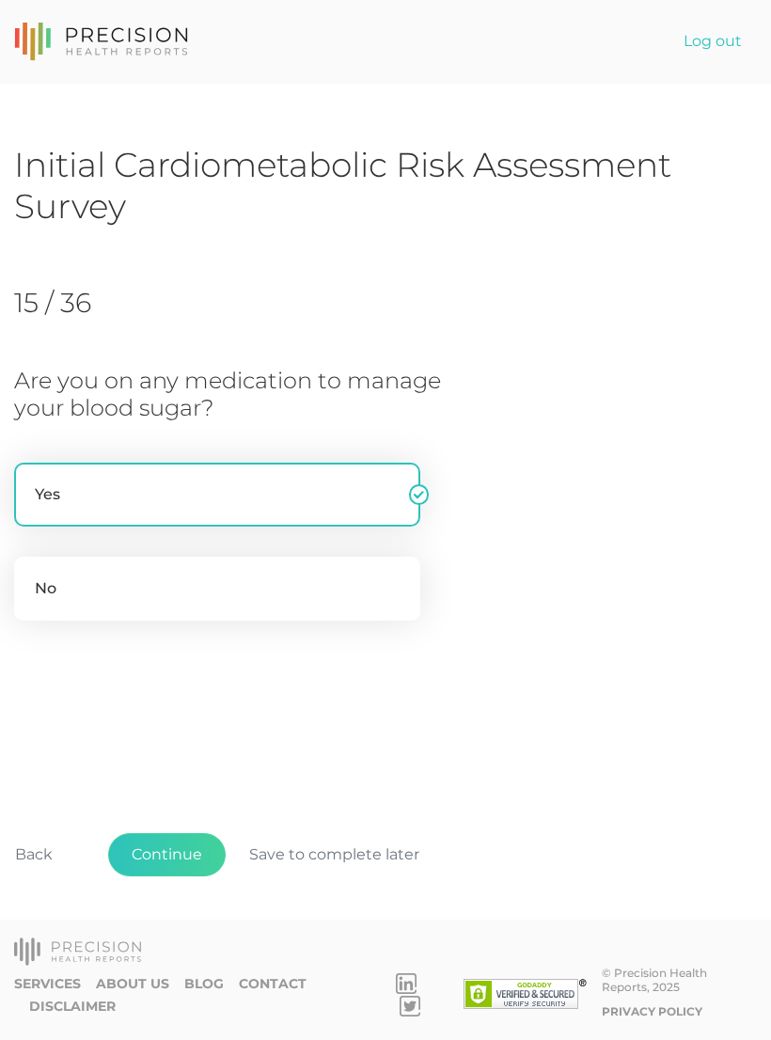
click at [37, 877] on button "Back" at bounding box center [34, 854] width 85 height 43
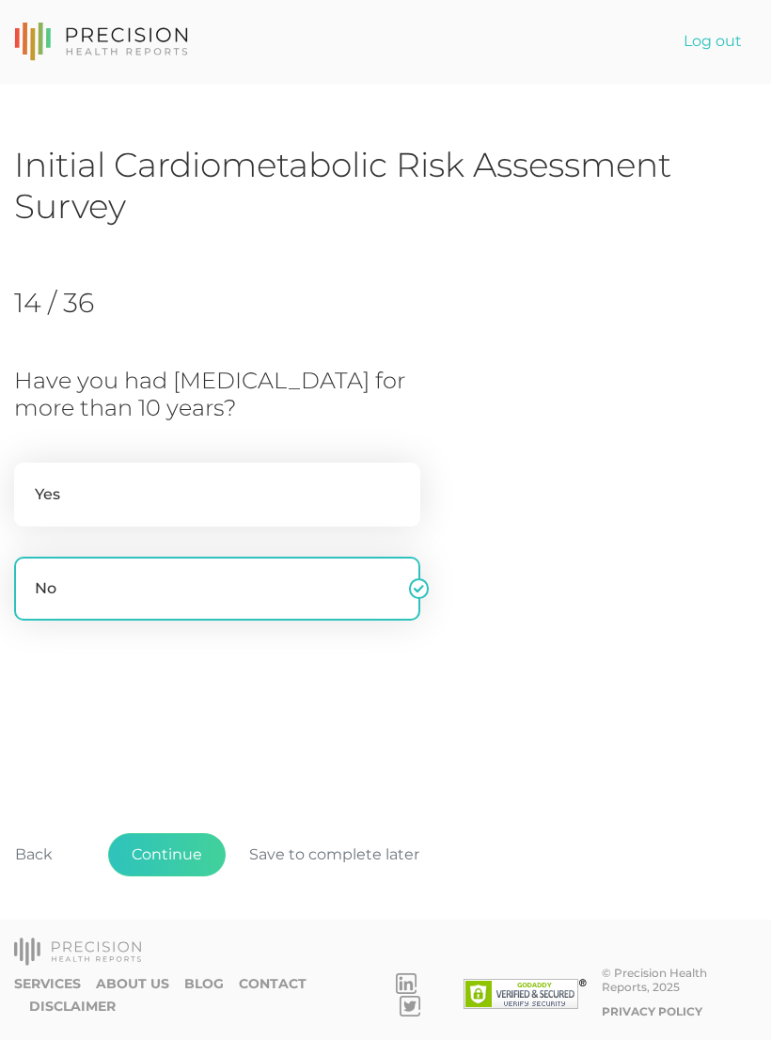
click at [34, 877] on button "Back" at bounding box center [34, 854] width 85 height 43
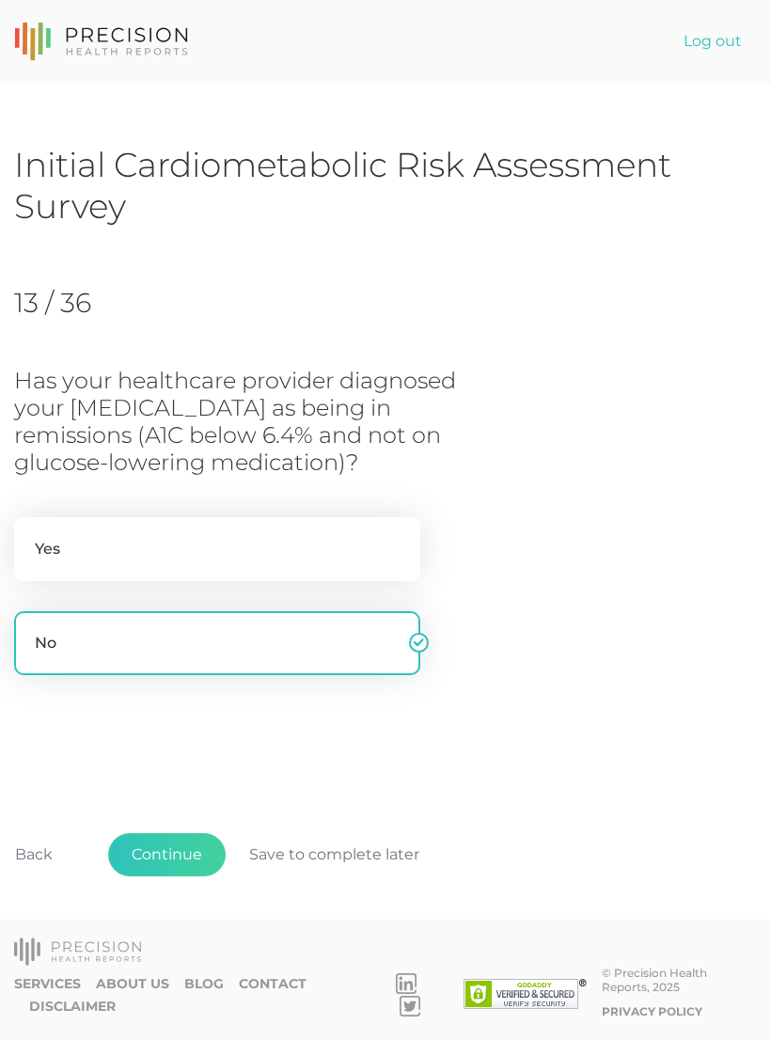
click at [40, 877] on button "Back" at bounding box center [34, 854] width 85 height 43
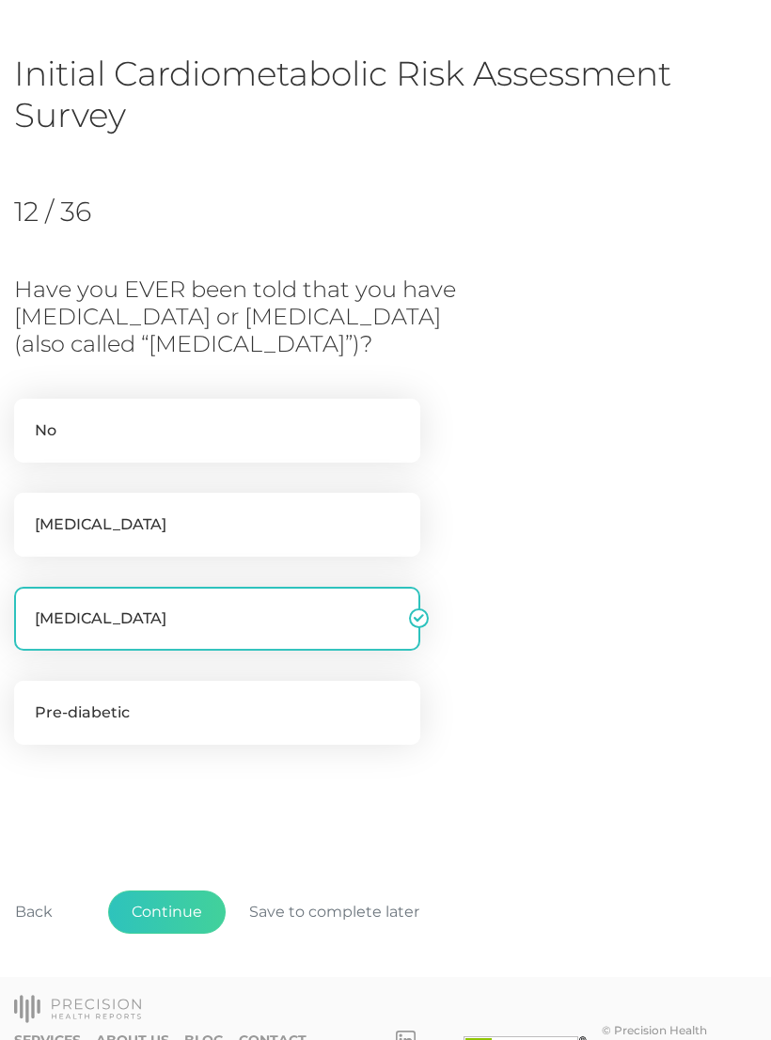
scroll to position [116, 0]
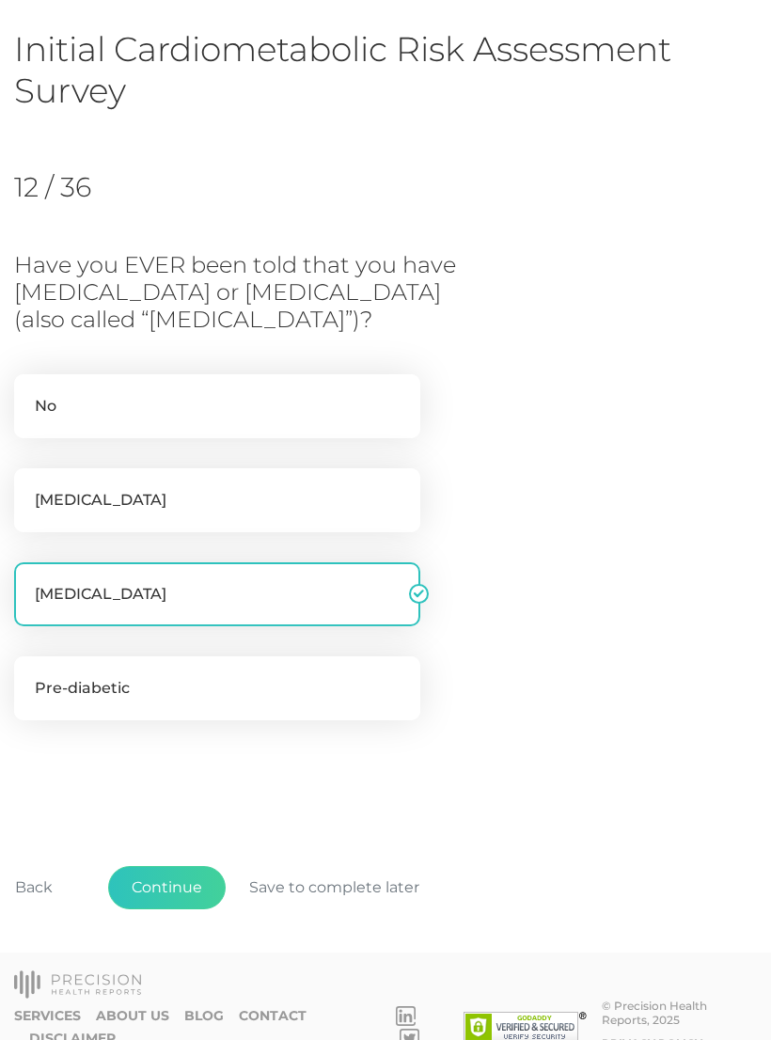
click at [48, 901] on button "Back" at bounding box center [34, 887] width 85 height 43
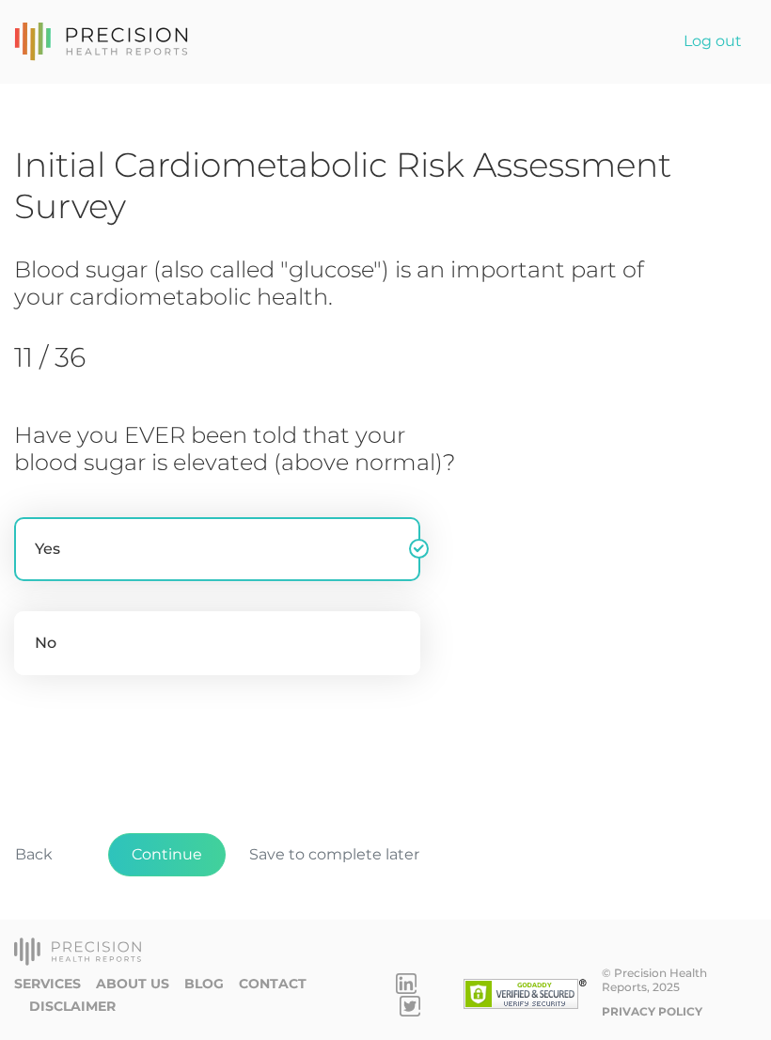
click at [40, 924] on div "Back Continue Save to complete later" at bounding box center [385, 865] width 743 height 139
click at [40, 877] on button "Back" at bounding box center [34, 854] width 85 height 43
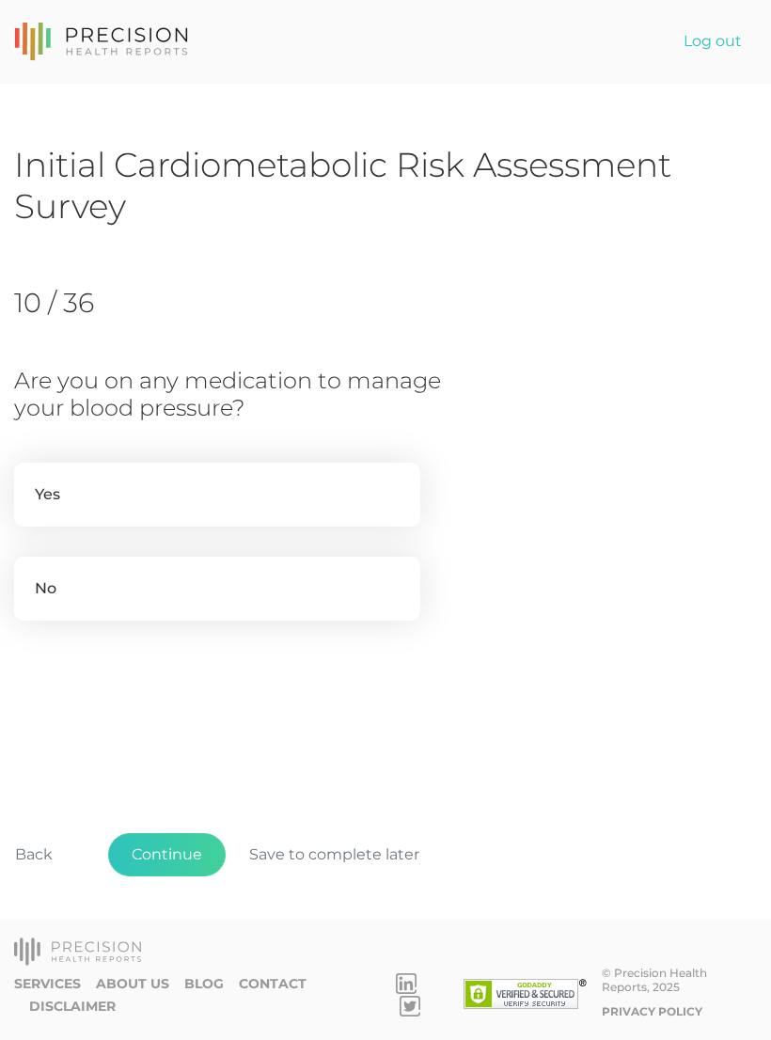
click at [51, 877] on button "Back" at bounding box center [34, 854] width 85 height 43
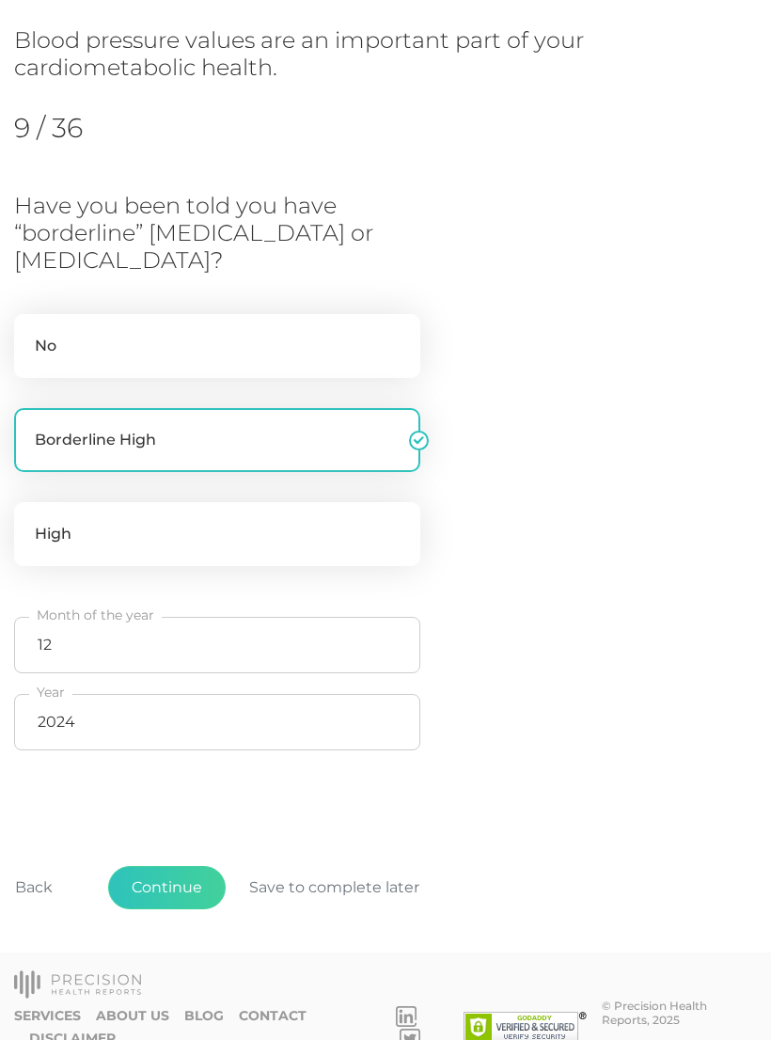
scroll to position [230, 0]
click at [31, 905] on button "Back" at bounding box center [34, 886] width 85 height 43
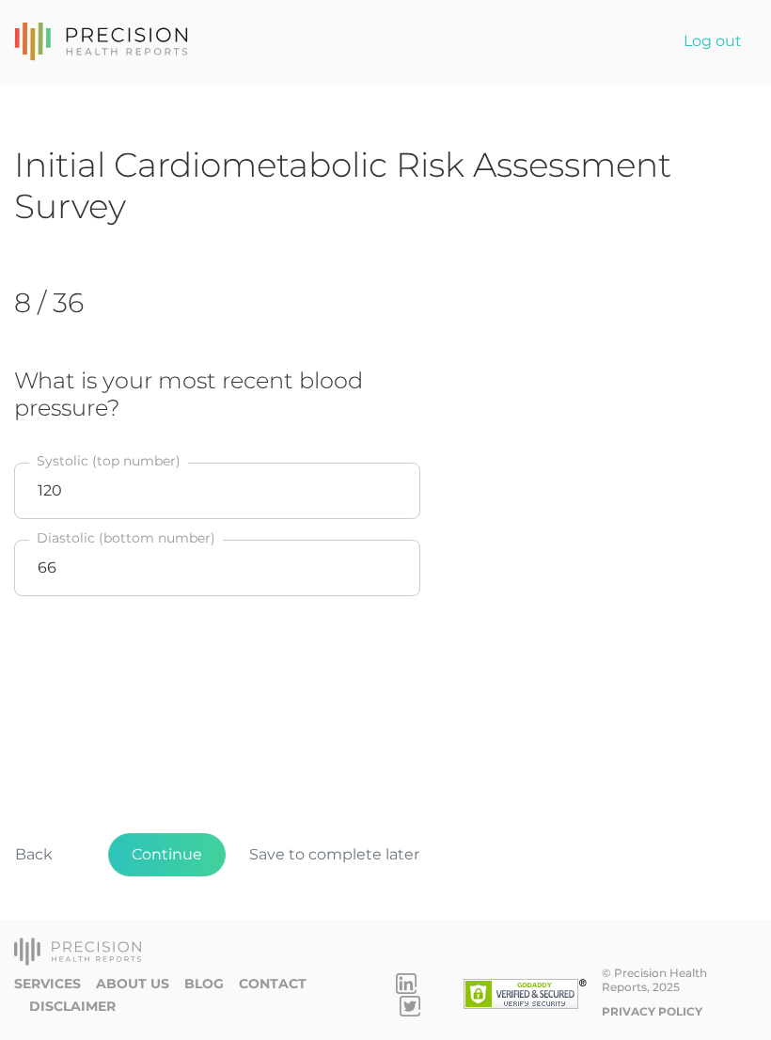
click at [42, 877] on button "Back" at bounding box center [34, 854] width 85 height 43
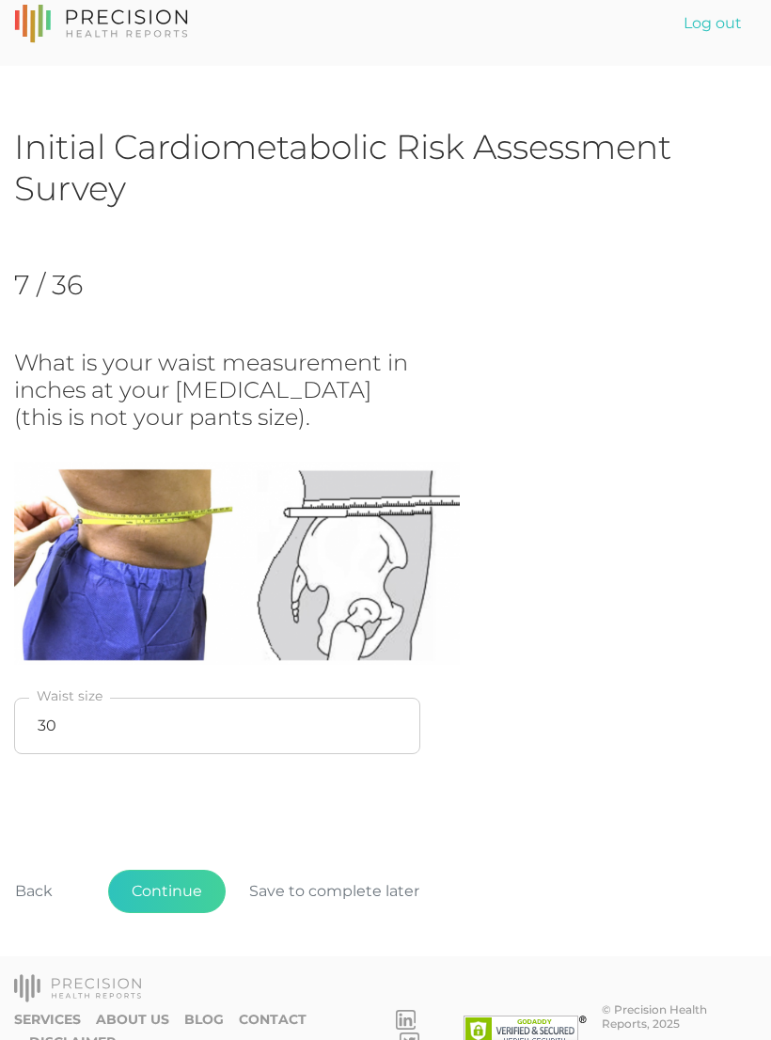
scroll to position [22, 0]
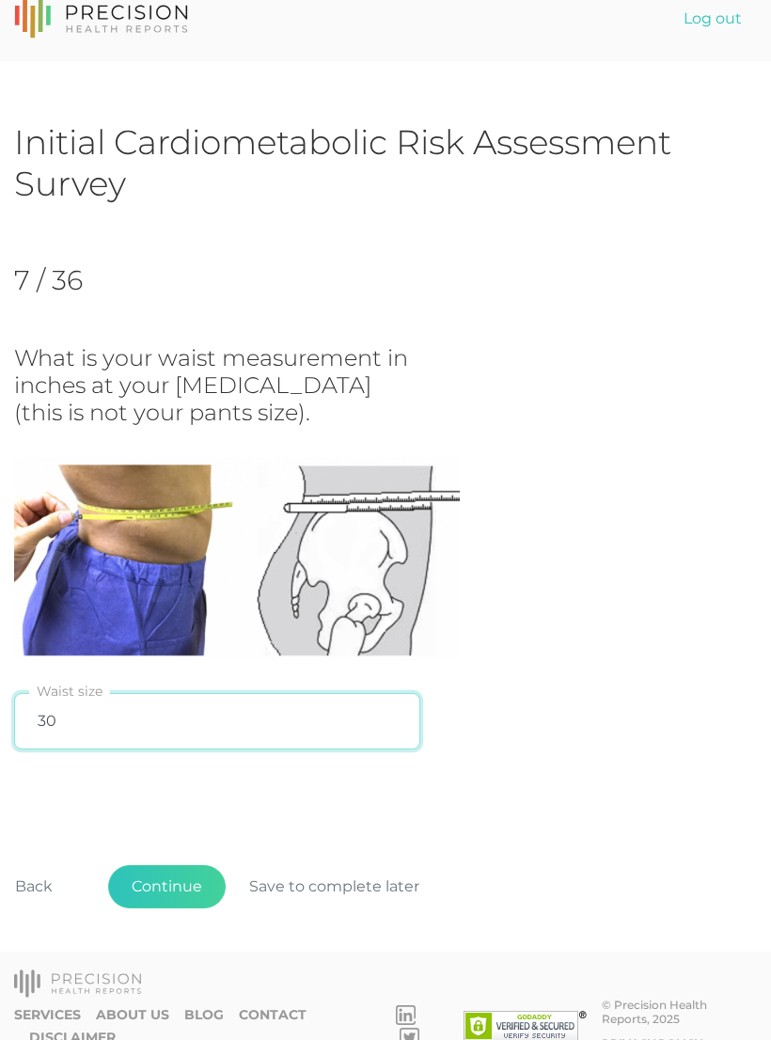
click at [122, 717] on input "30" at bounding box center [217, 722] width 406 height 56
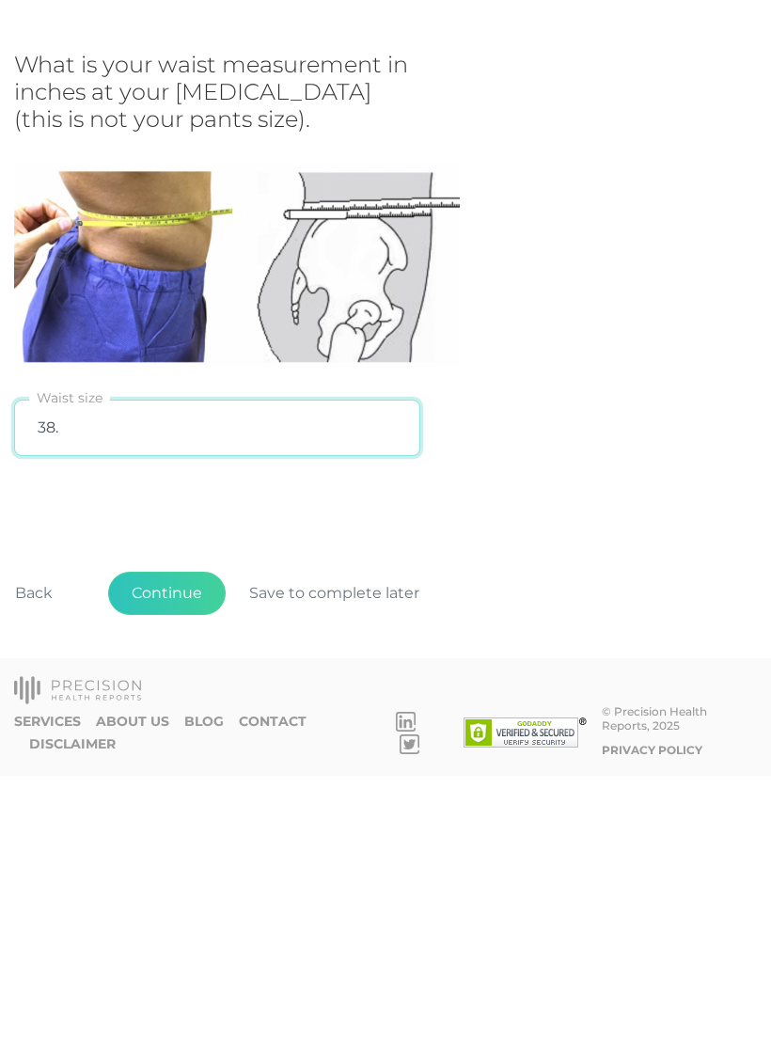
type input "38.5"
click at [175, 836] on button "Continue" at bounding box center [167, 857] width 118 height 43
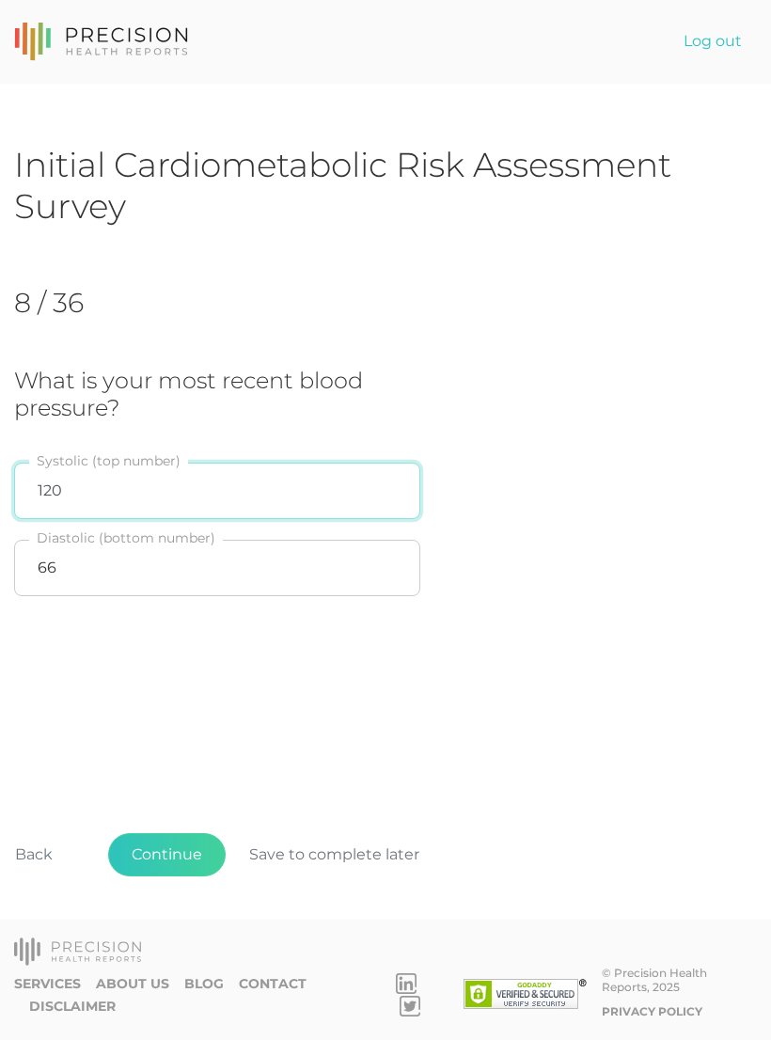
click at [72, 490] on input "120" at bounding box center [217, 491] width 406 height 56
type input "116"
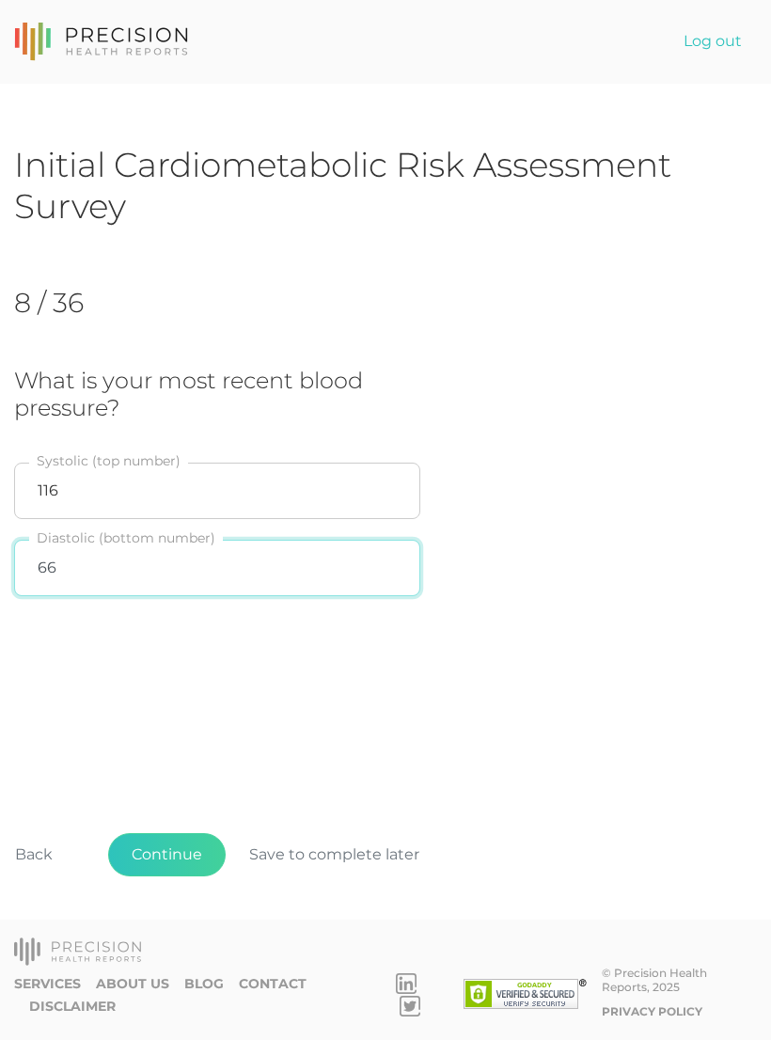
click at [83, 569] on input "66" at bounding box center [217, 568] width 406 height 56
click at [177, 873] on button "Continue" at bounding box center [167, 854] width 118 height 43
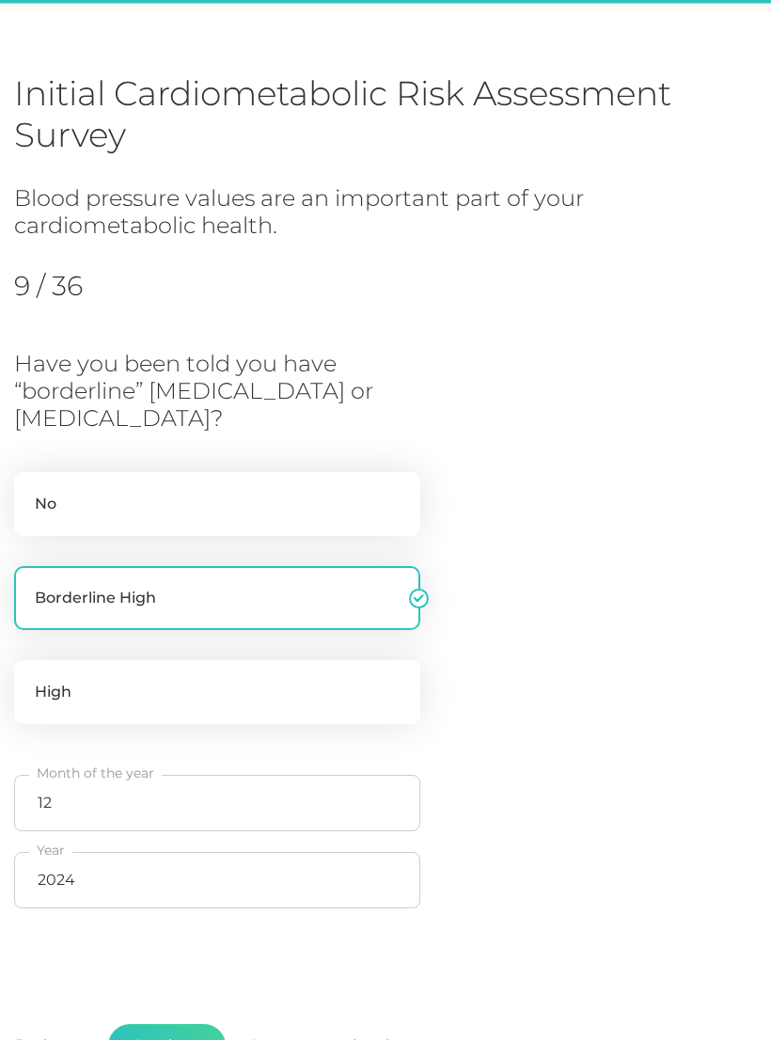
scroll to position [230, 0]
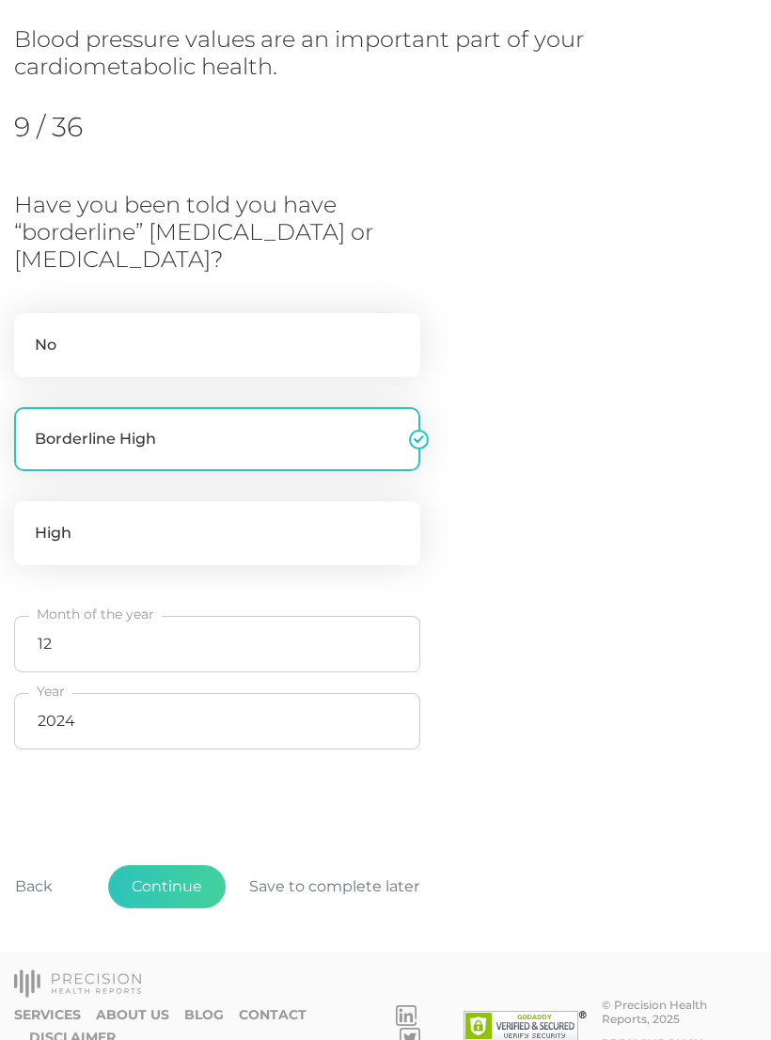
click at [173, 888] on button "Continue" at bounding box center [167, 886] width 118 height 43
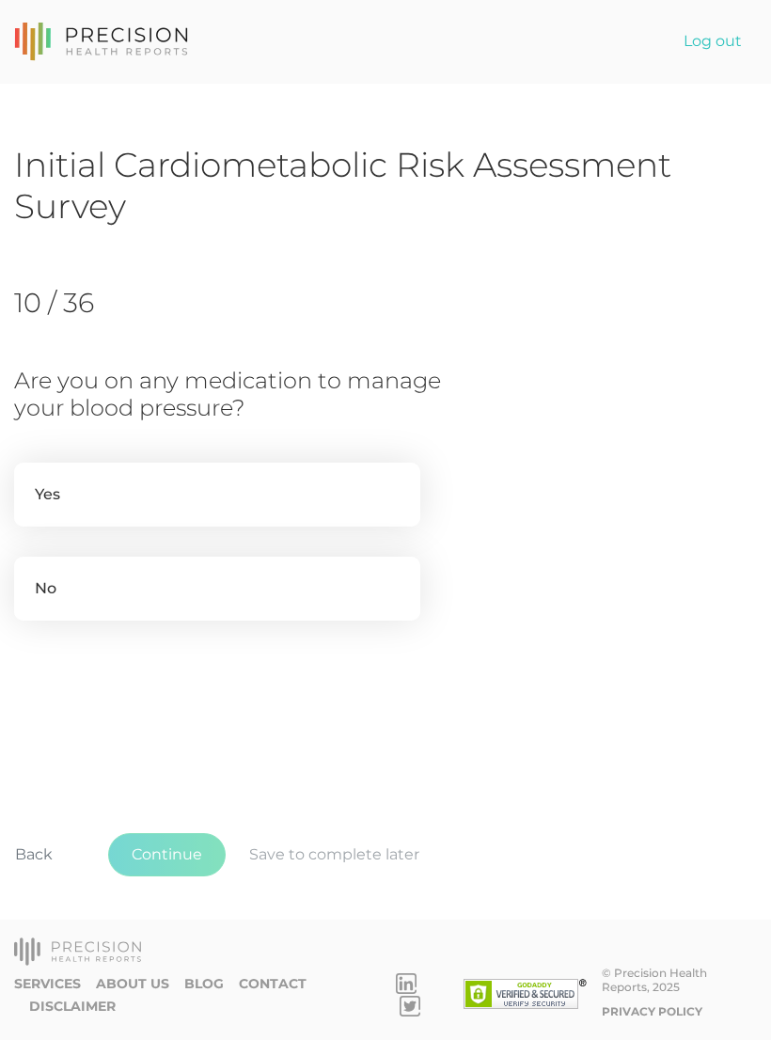
scroll to position [0, 0]
click at [50, 596] on label "No" at bounding box center [217, 589] width 406 height 64
click at [29, 576] on input "No" at bounding box center [21, 566] width 15 height 19
radio input "true"
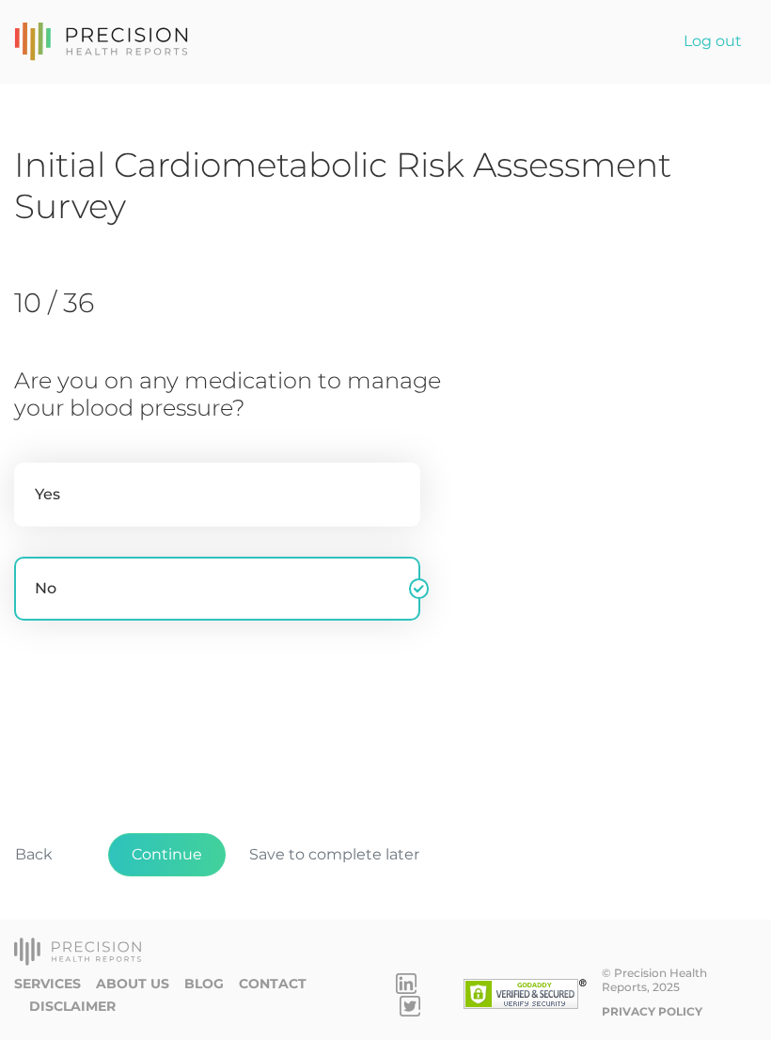
click at [169, 877] on button "Continue" at bounding box center [167, 854] width 118 height 43
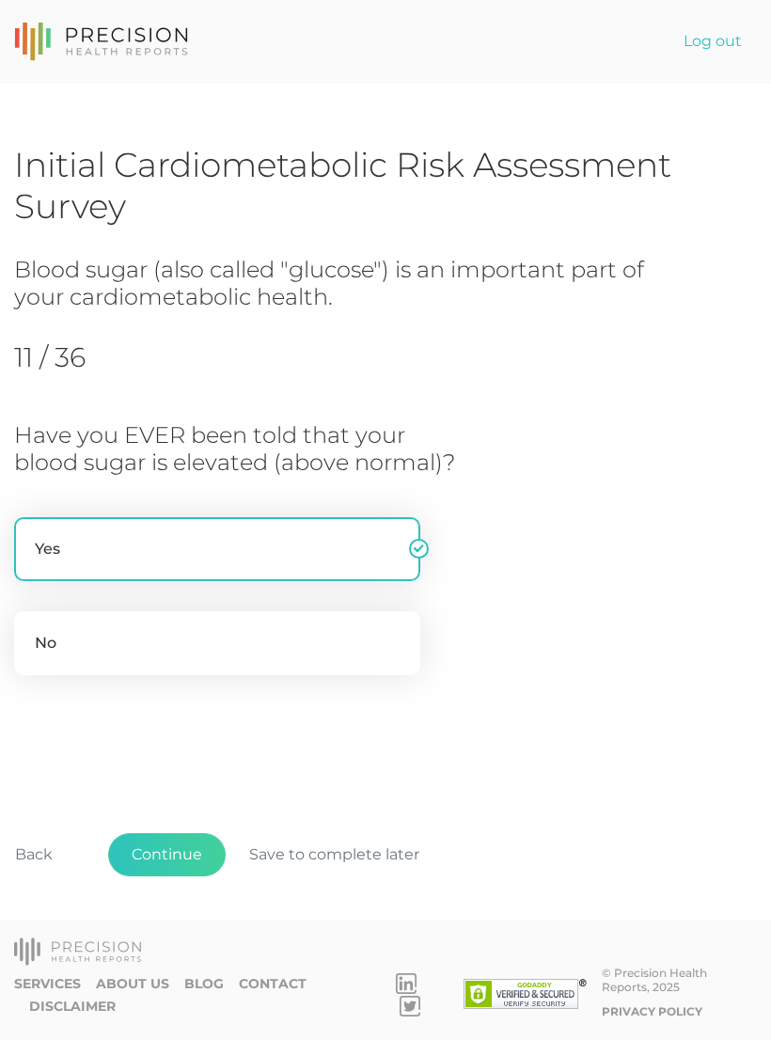
click at [172, 877] on button "Continue" at bounding box center [167, 854] width 118 height 43
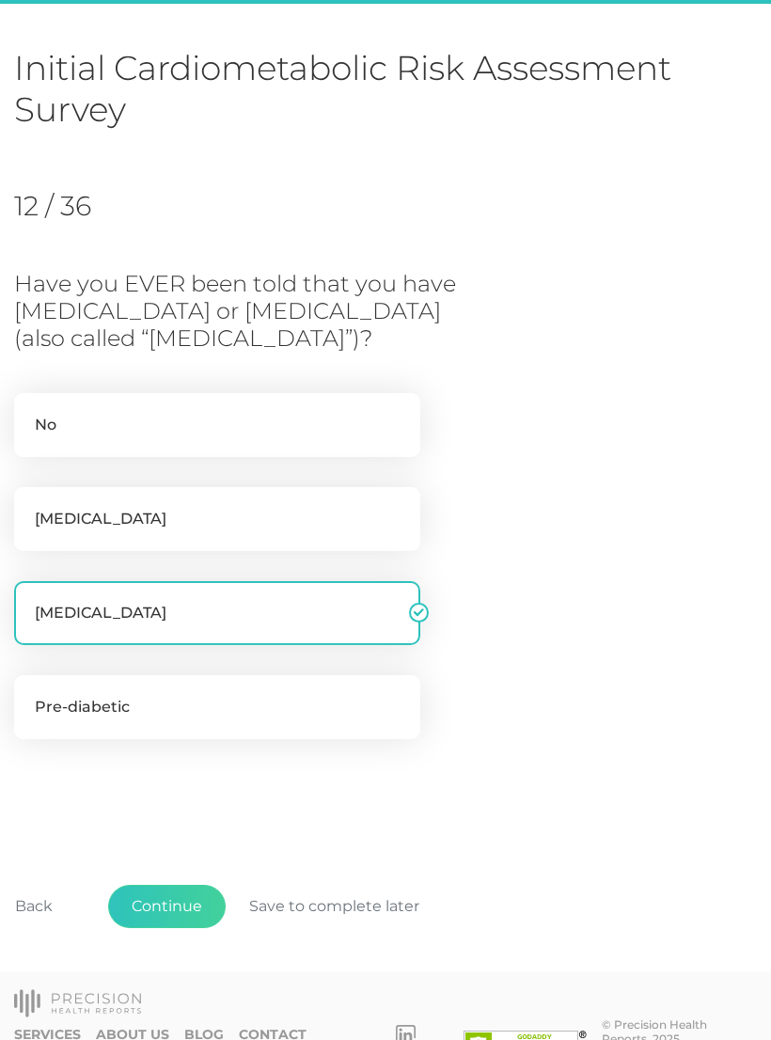
scroll to position [116, 0]
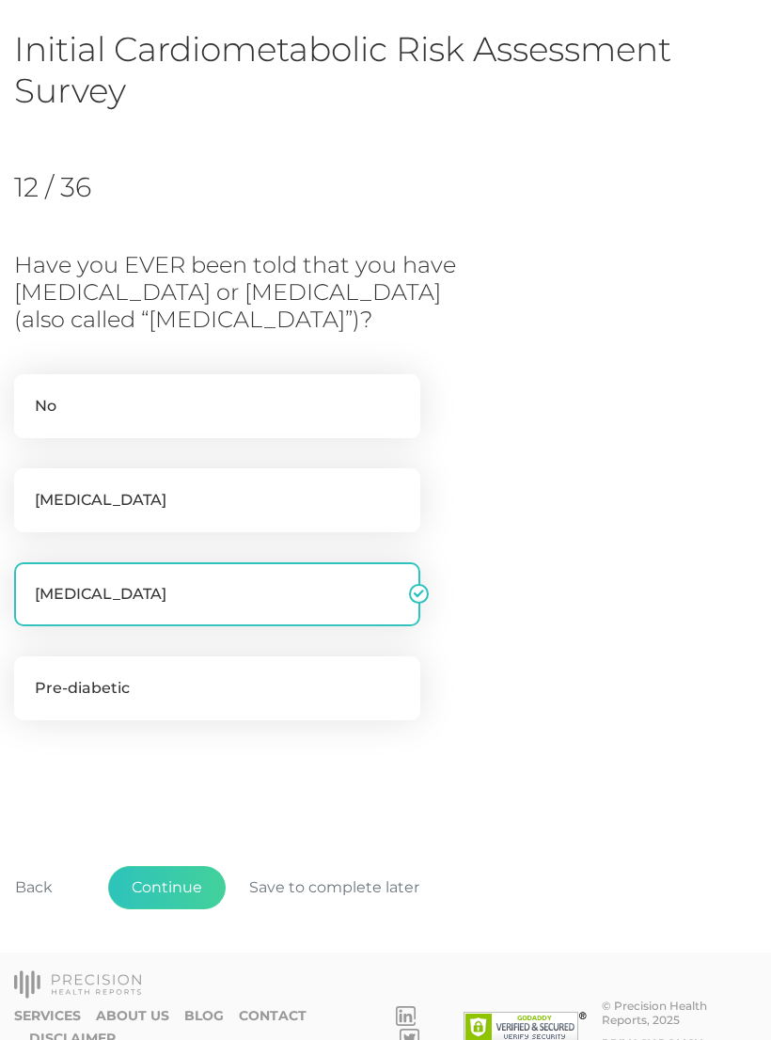
click at [178, 887] on button "Continue" at bounding box center [167, 887] width 118 height 43
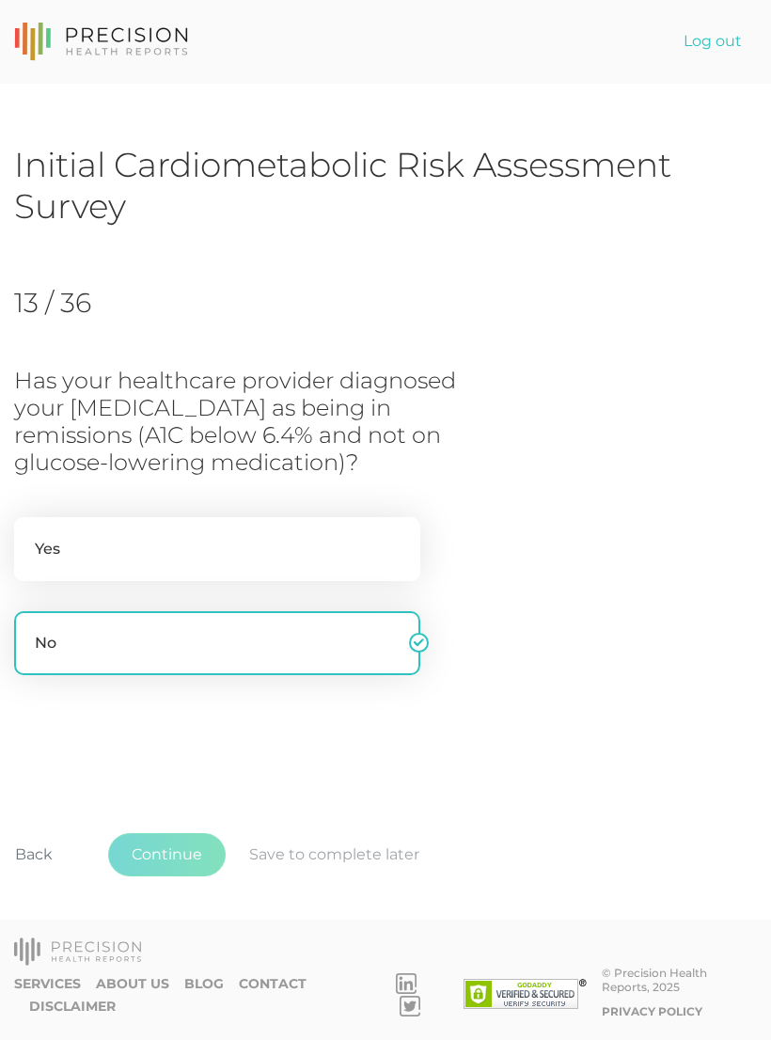
scroll to position [0, 0]
click at [166, 877] on button "Continue" at bounding box center [167, 854] width 118 height 43
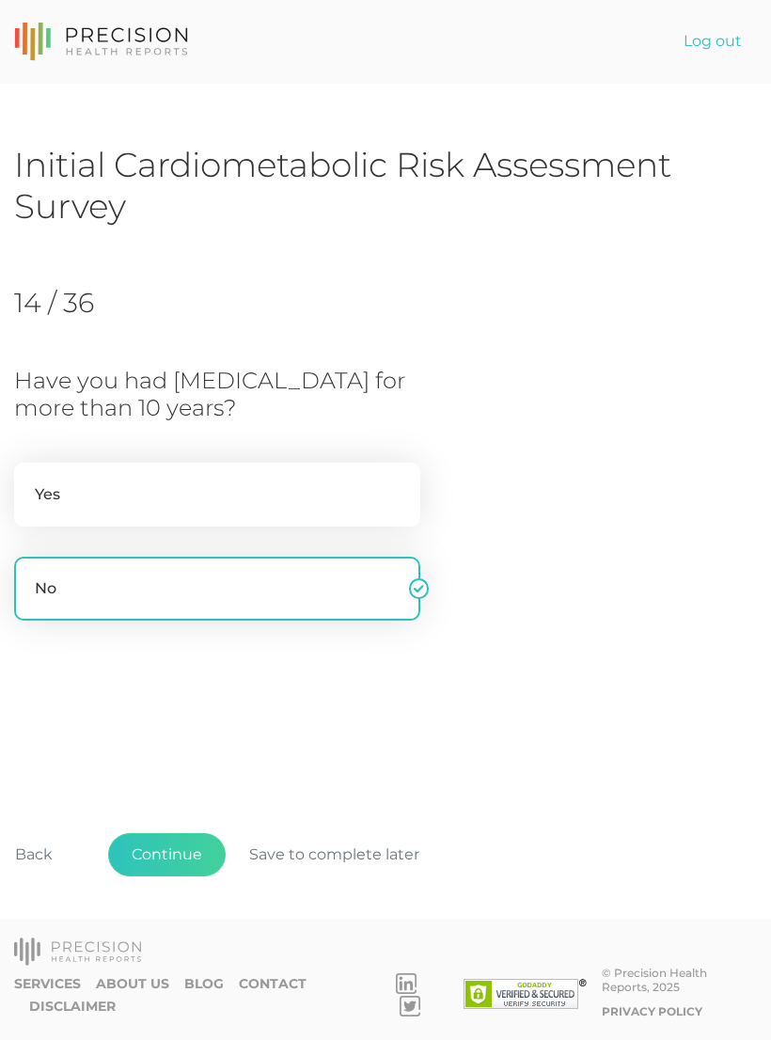
click at [177, 877] on button "Continue" at bounding box center [167, 854] width 118 height 43
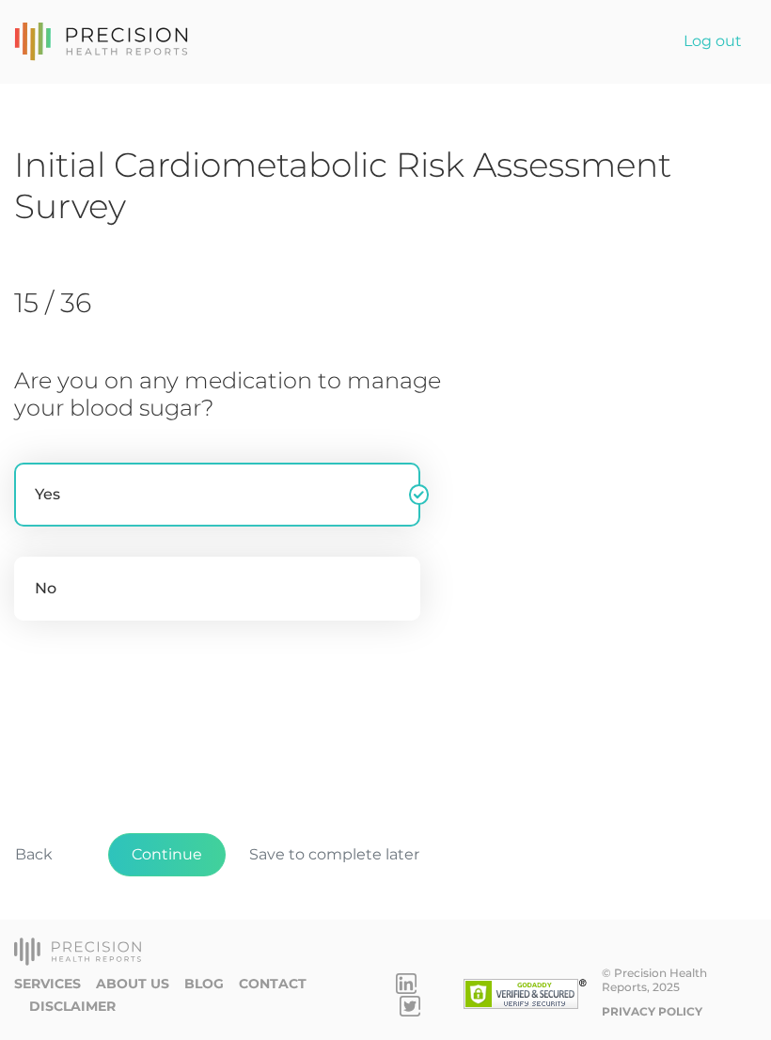
click at [186, 877] on button "Continue" at bounding box center [167, 854] width 118 height 43
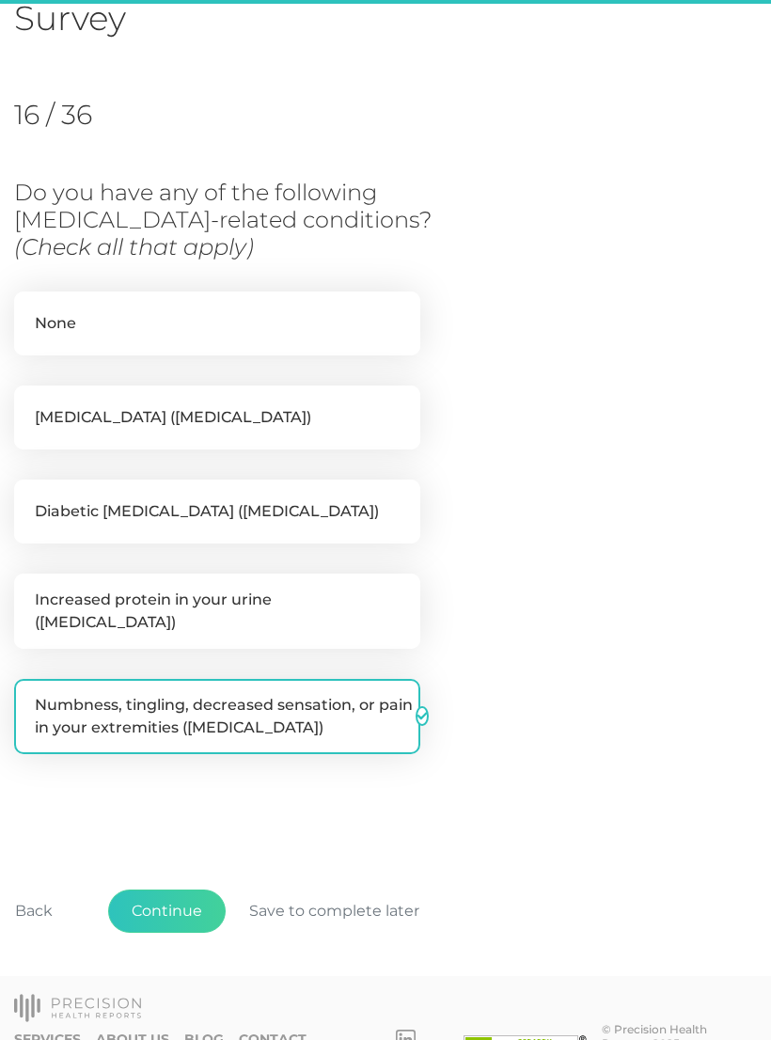
scroll to position [200, 0]
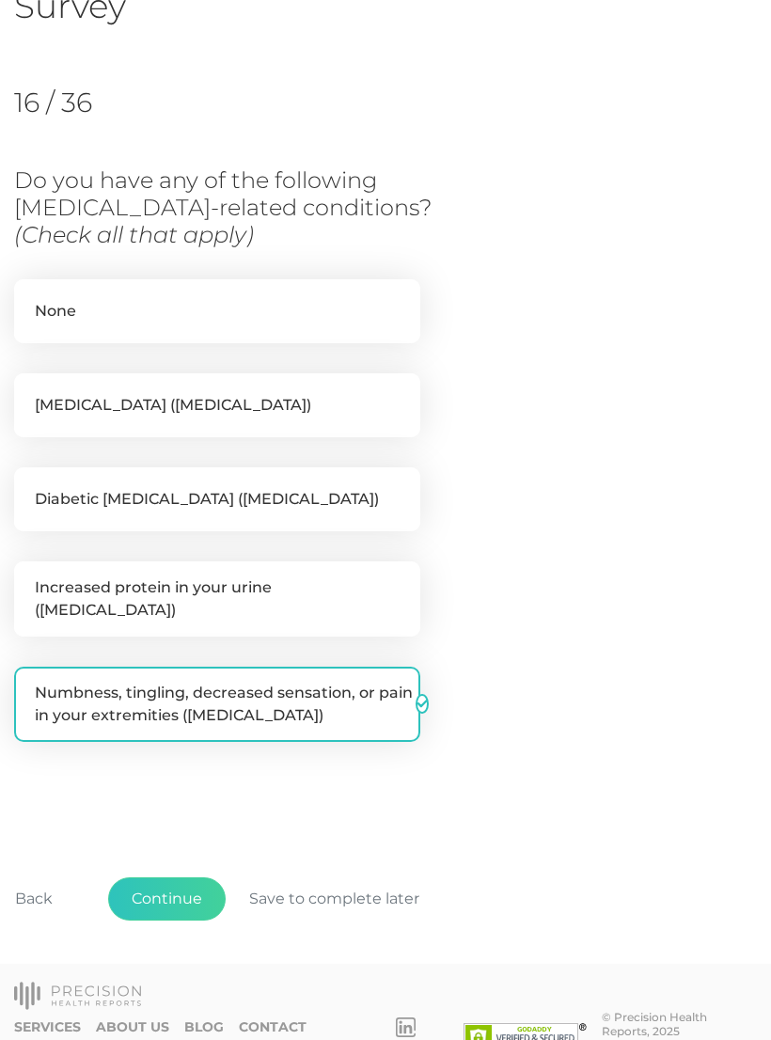
click at [175, 878] on button "Continue" at bounding box center [167, 899] width 118 height 43
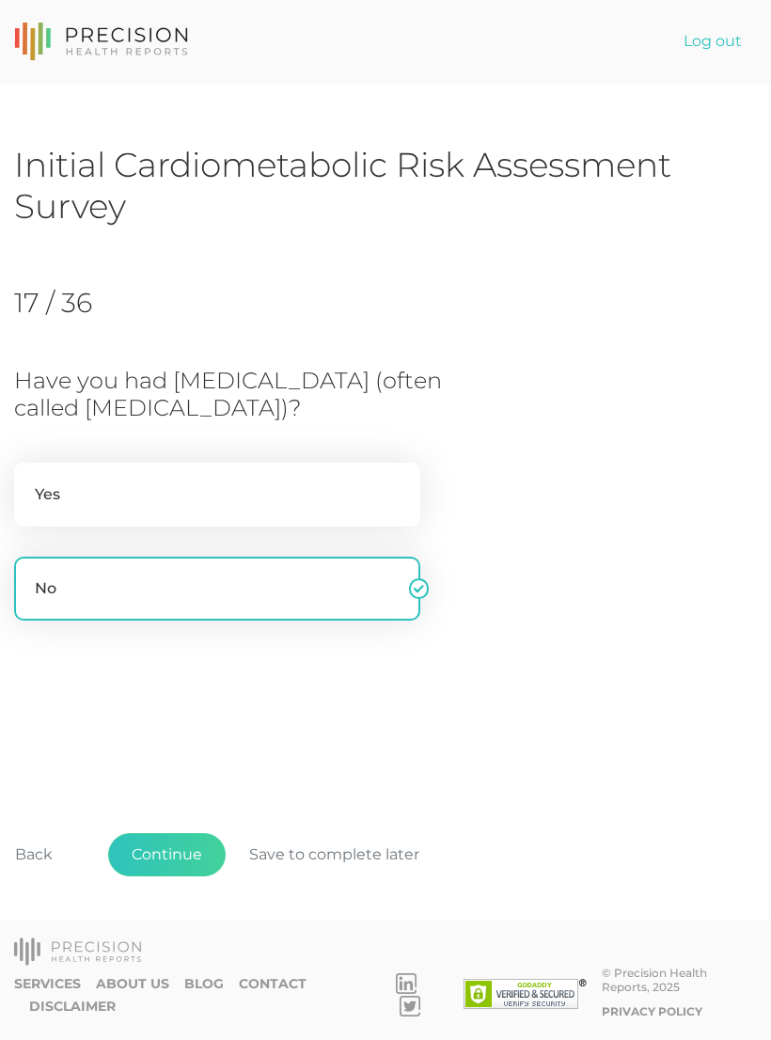
click at [172, 877] on button "Continue" at bounding box center [167, 854] width 118 height 43
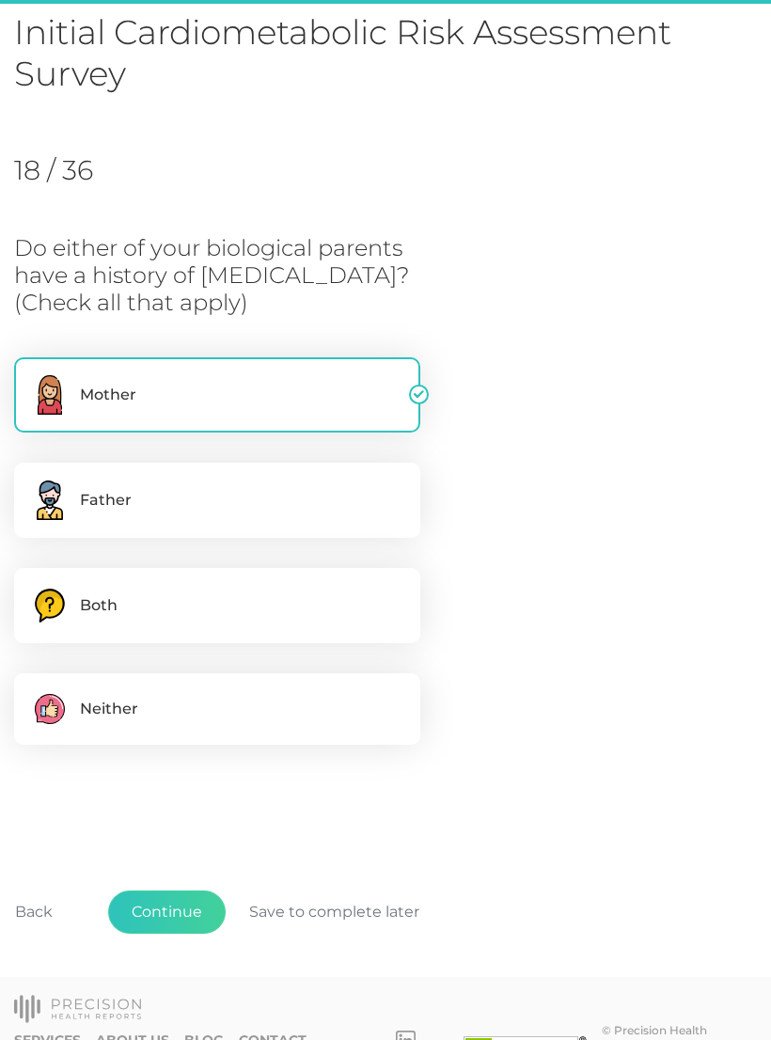
scroll to position [157, 0]
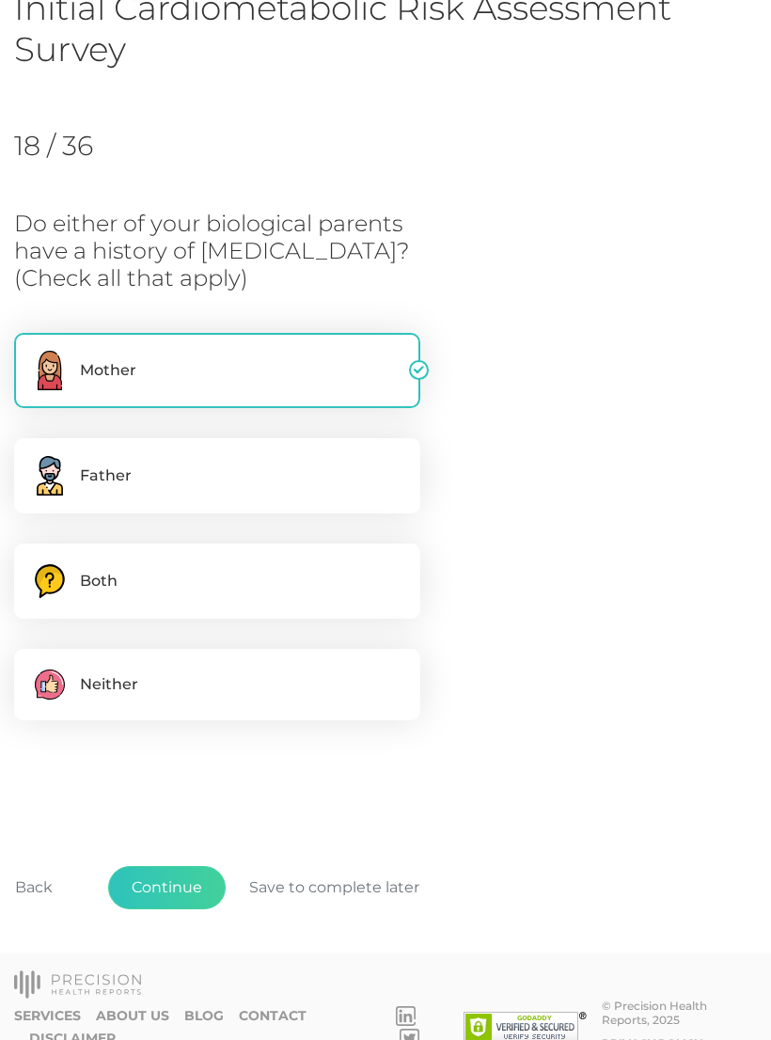
click at [175, 889] on button "Continue" at bounding box center [167, 887] width 118 height 43
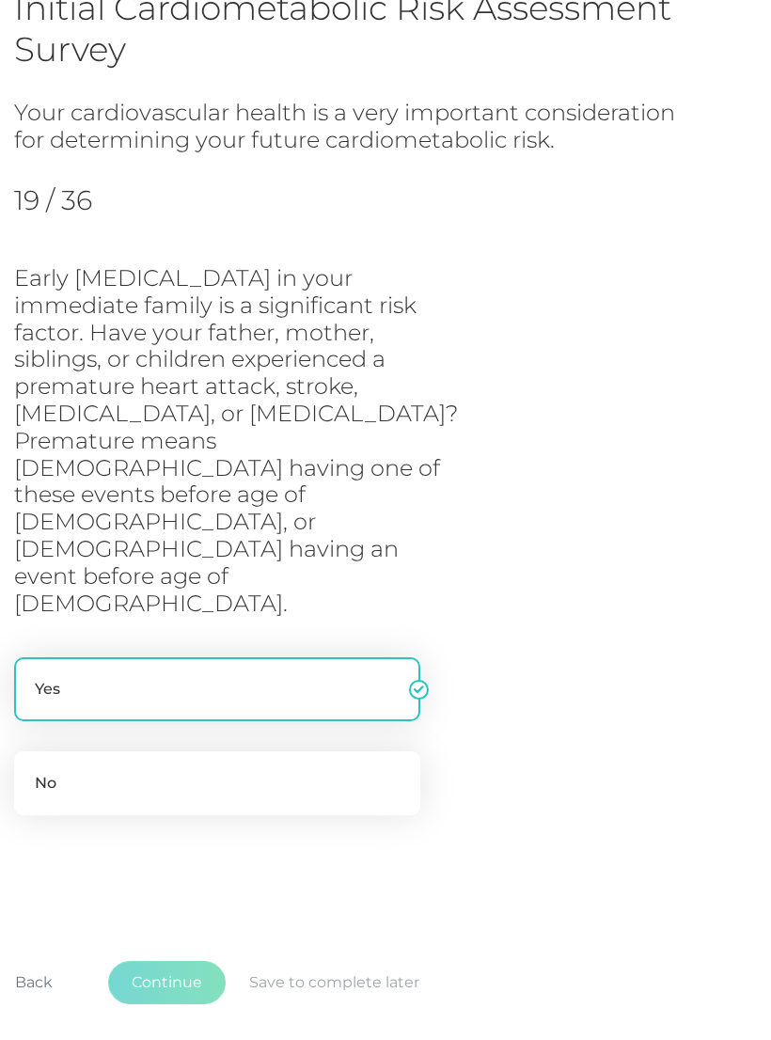
scroll to position [138, 0]
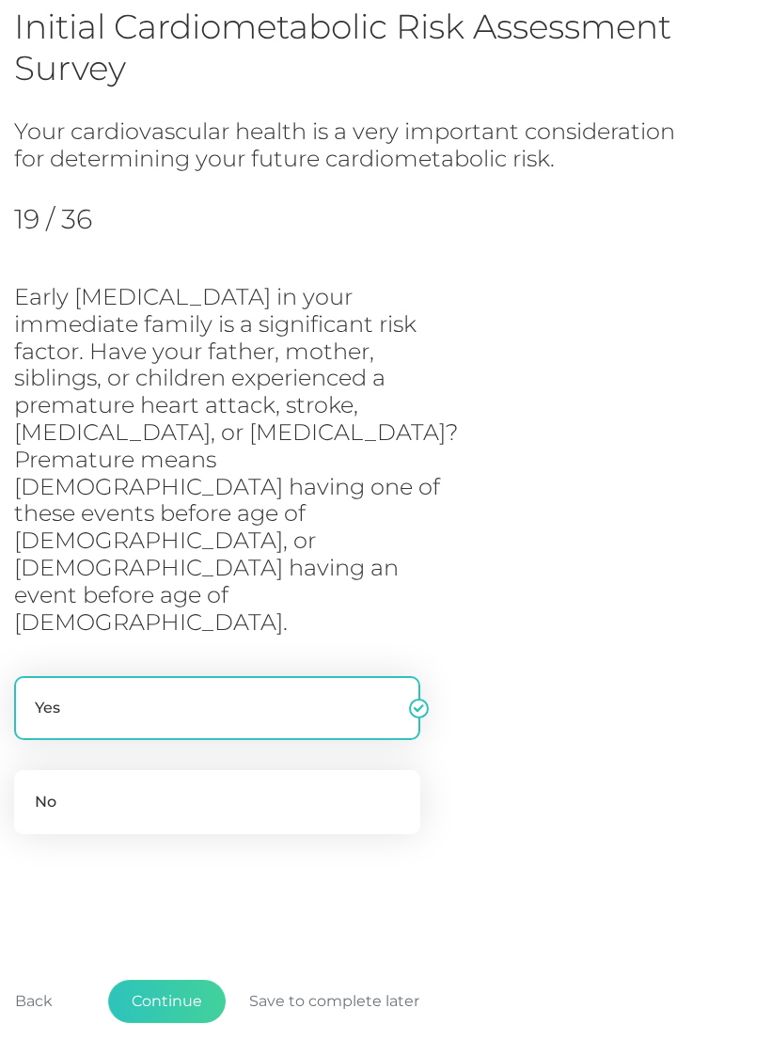
click at [182, 980] on button "Continue" at bounding box center [167, 1001] width 118 height 43
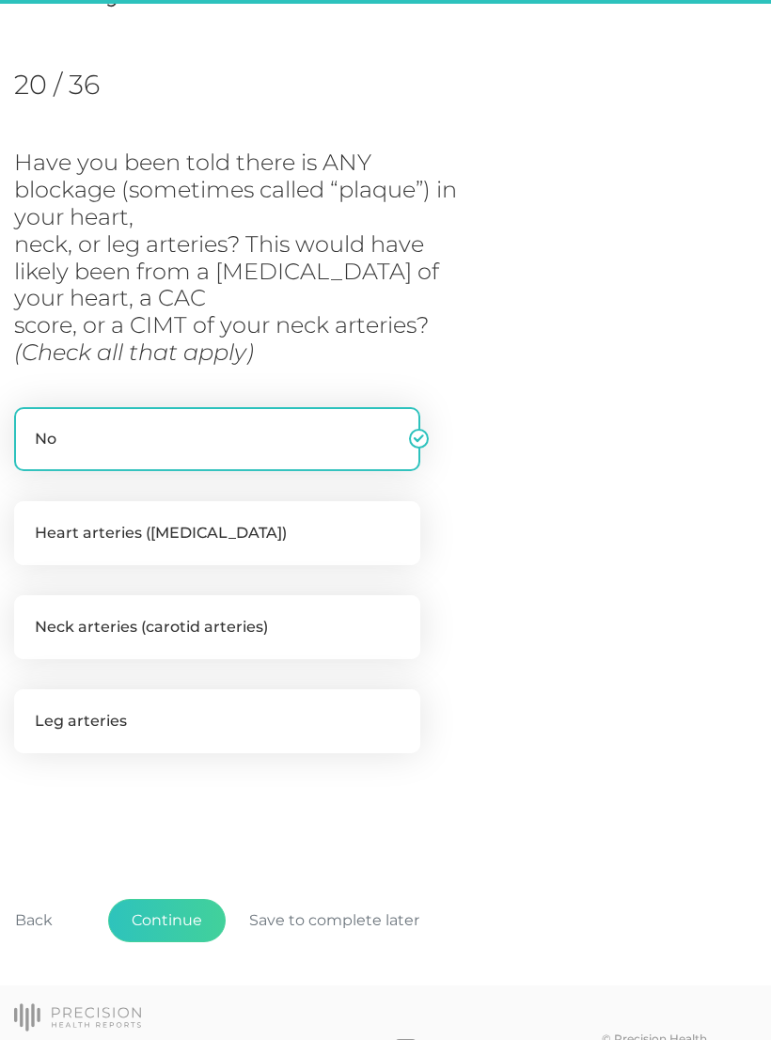
scroll to position [247, 0]
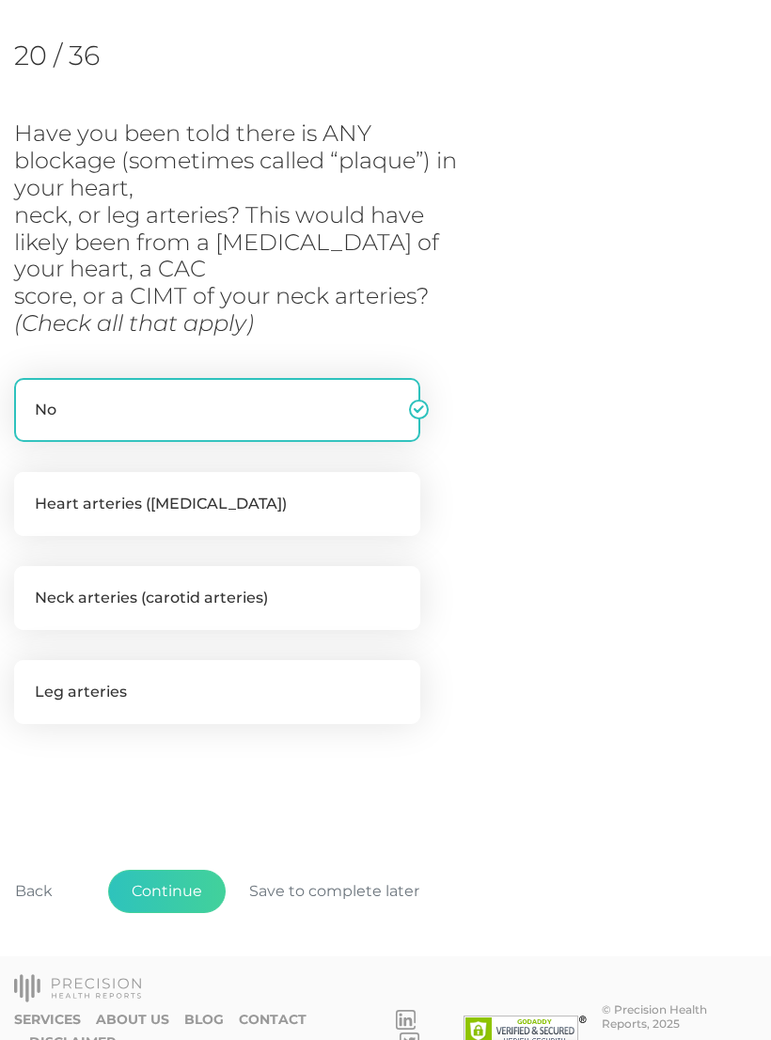
click at [171, 890] on button "Continue" at bounding box center [167, 891] width 118 height 43
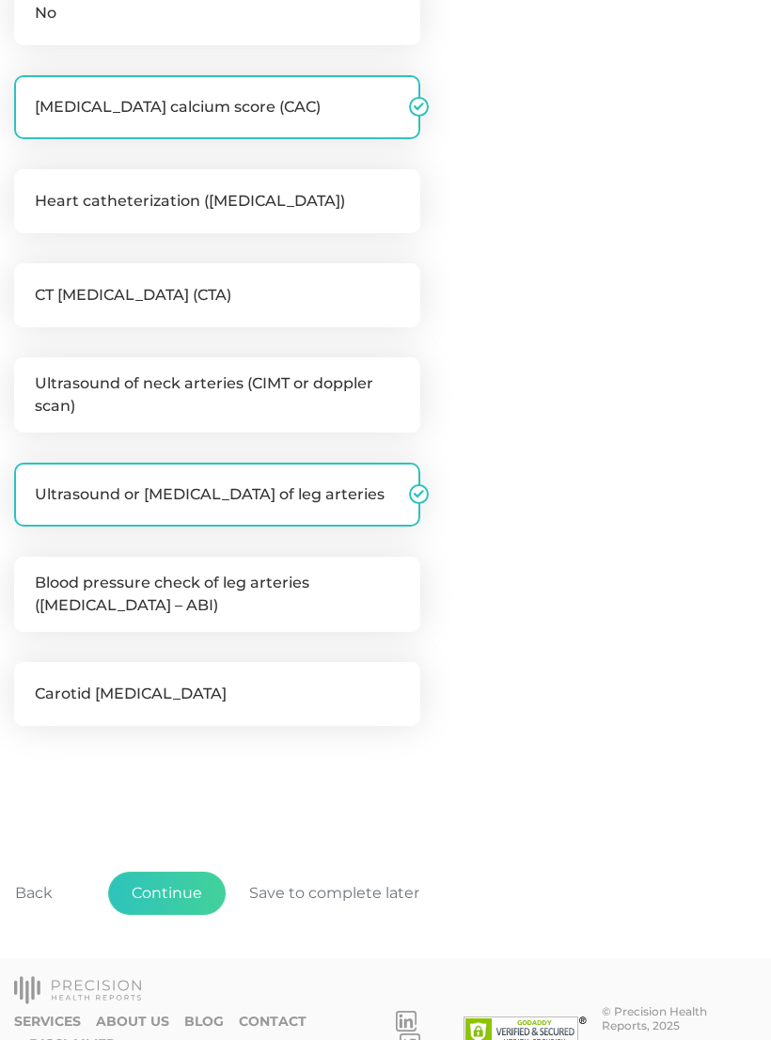
scroll to position [541, 0]
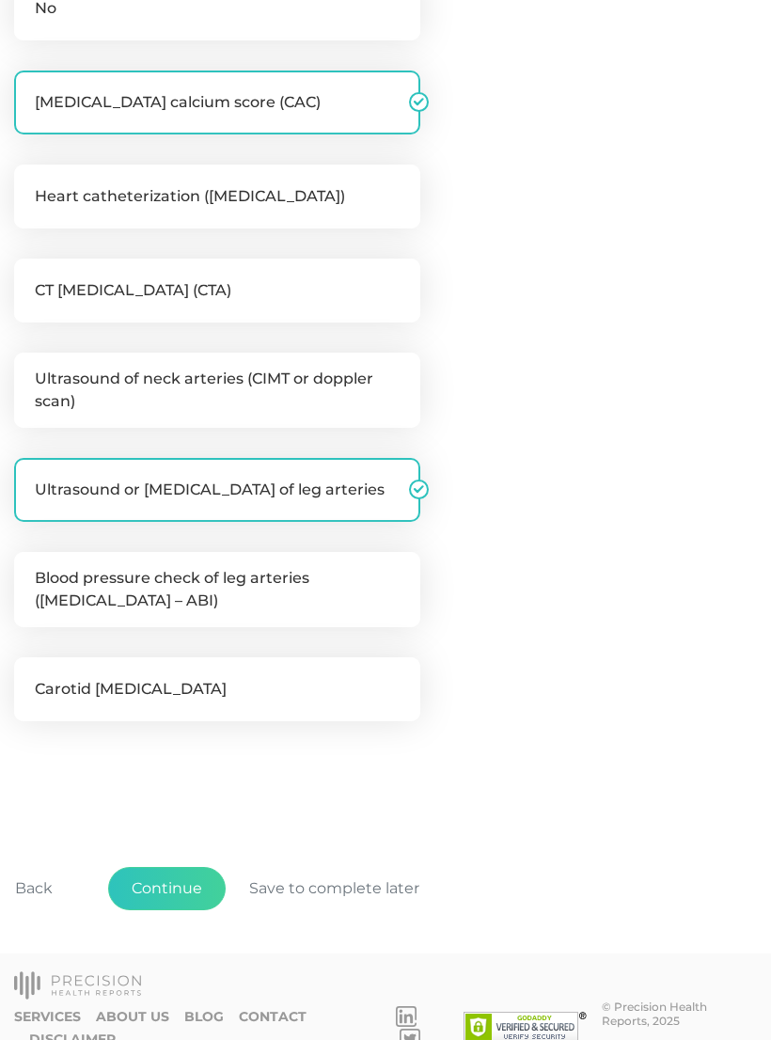
click at [186, 896] on button "Continue" at bounding box center [167, 888] width 118 height 43
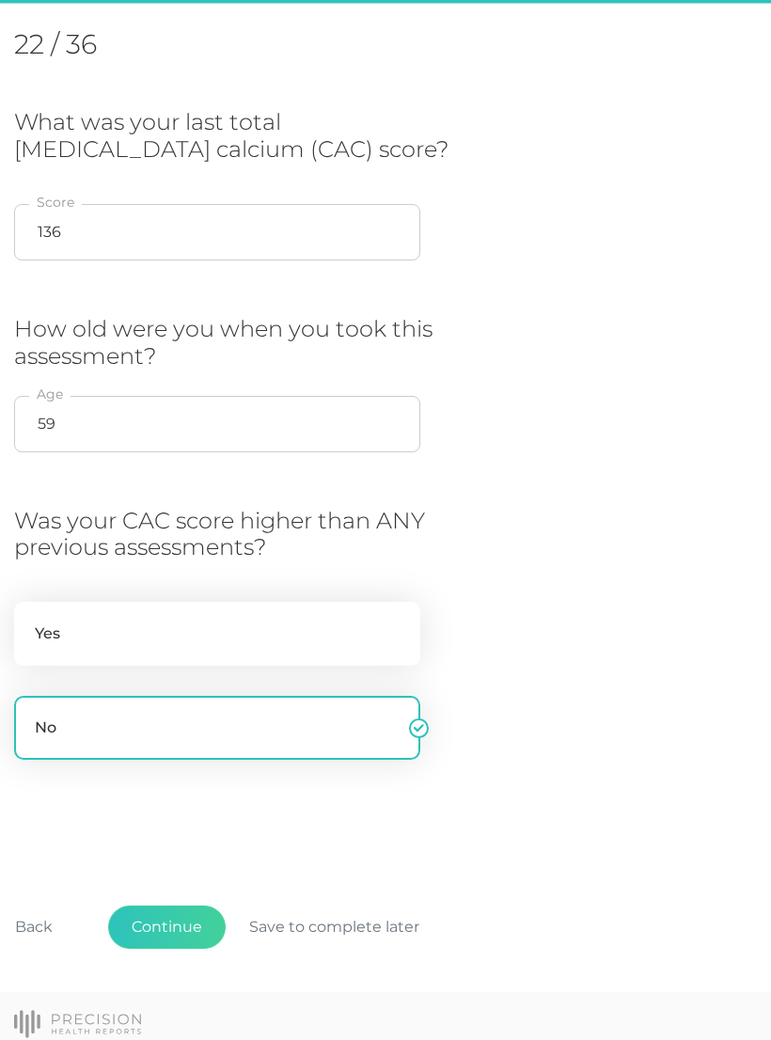
scroll to position [257, 0]
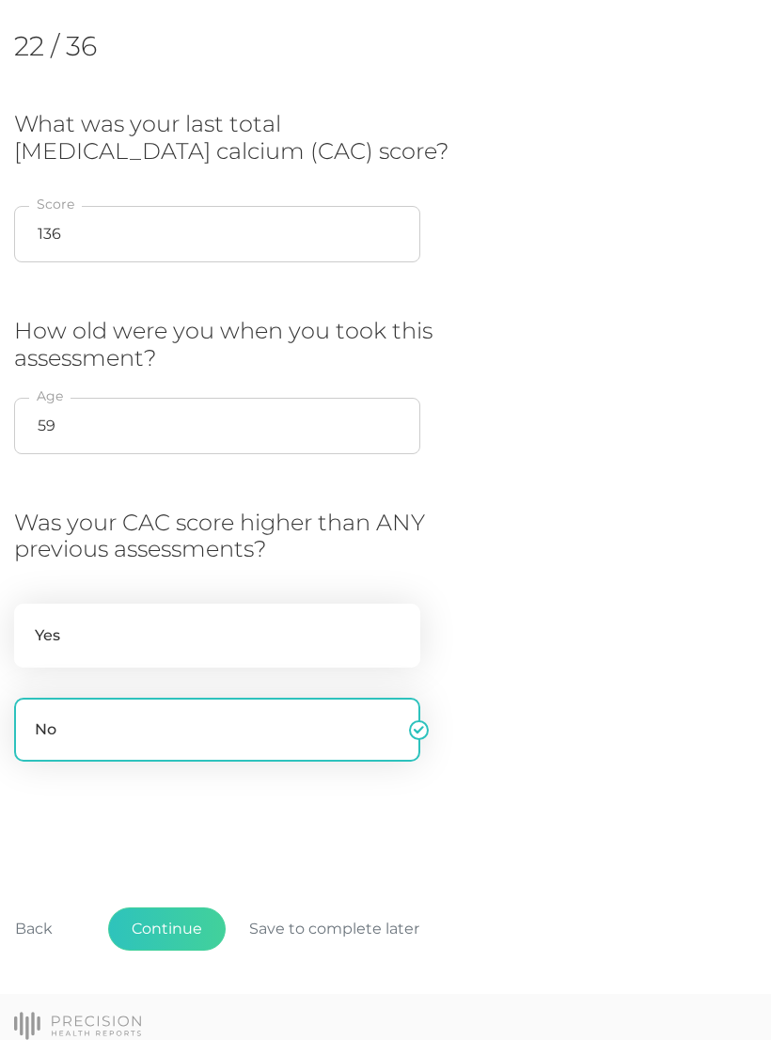
click at [171, 941] on button "Continue" at bounding box center [167, 929] width 118 height 43
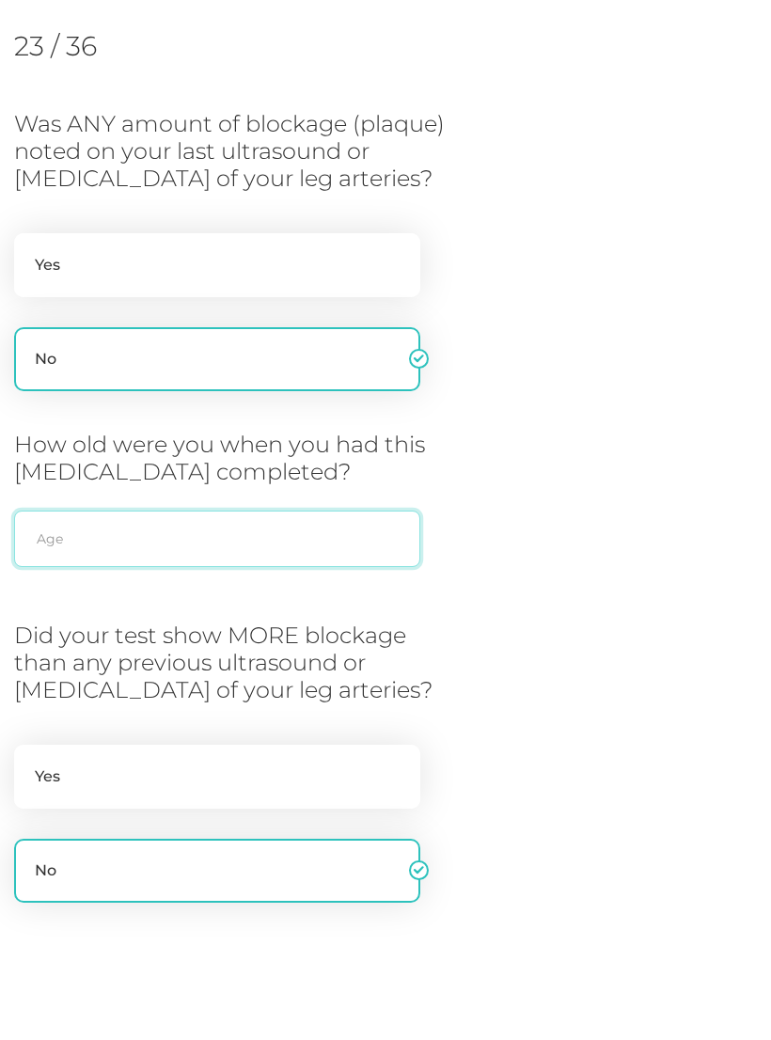
click at [198, 521] on input "text" at bounding box center [217, 539] width 406 height 56
type input "55"
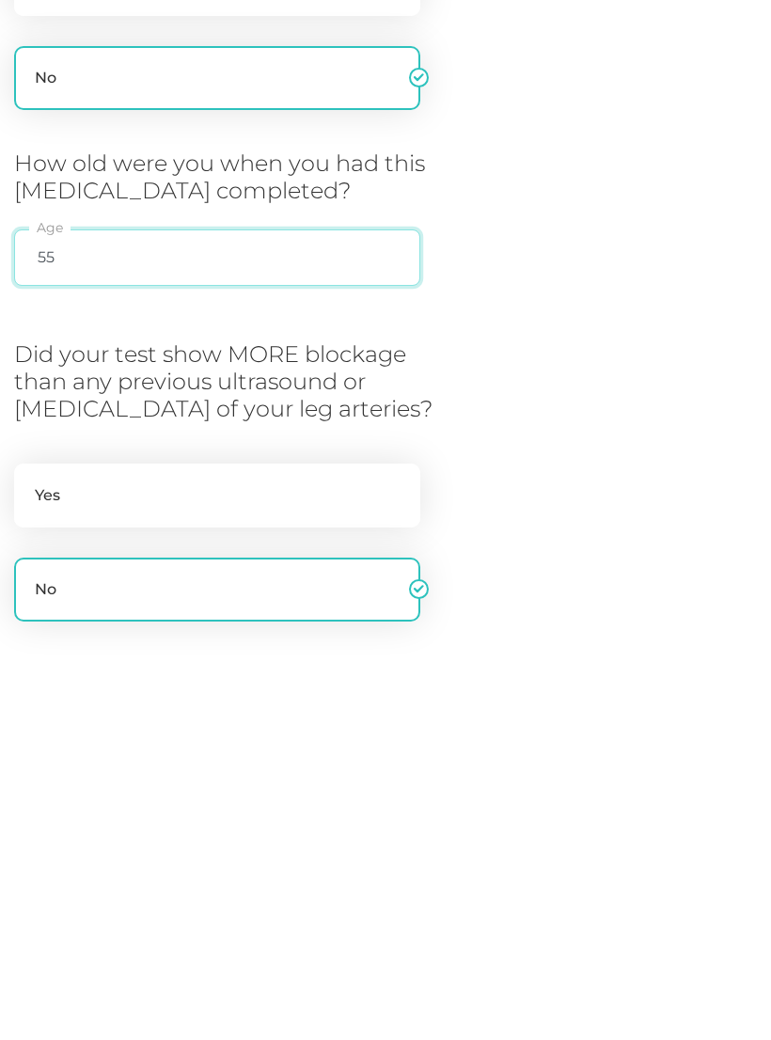
scroll to position [259, 0]
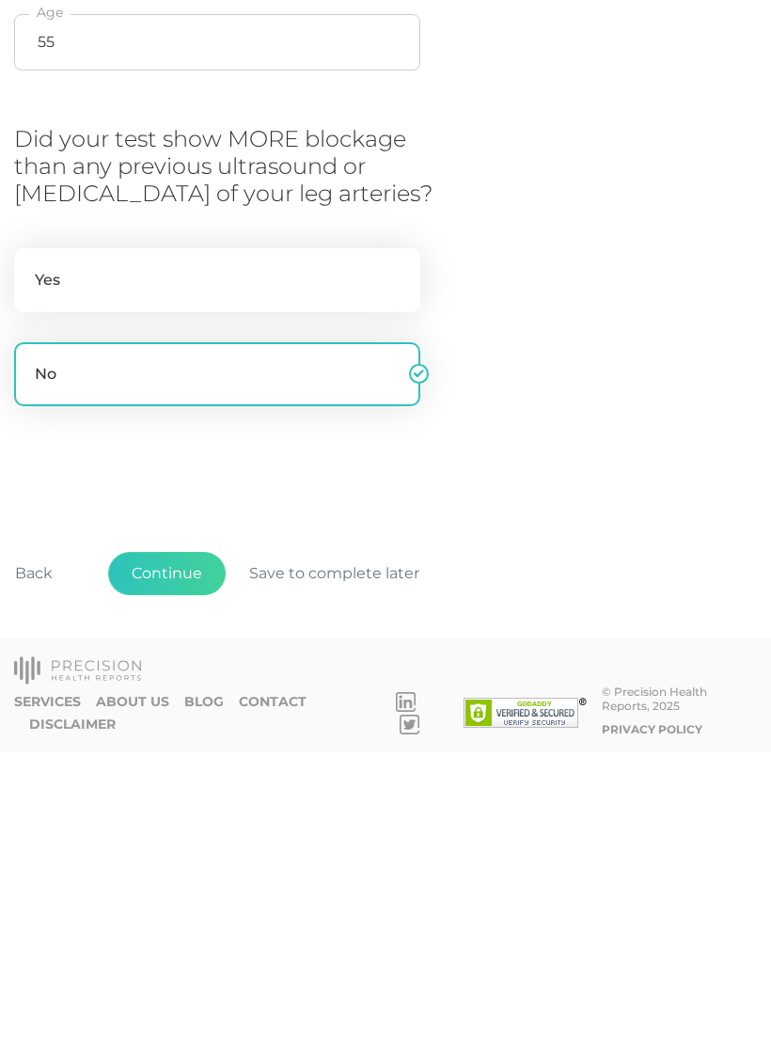
click at [178, 840] on button "Continue" at bounding box center [167, 861] width 118 height 43
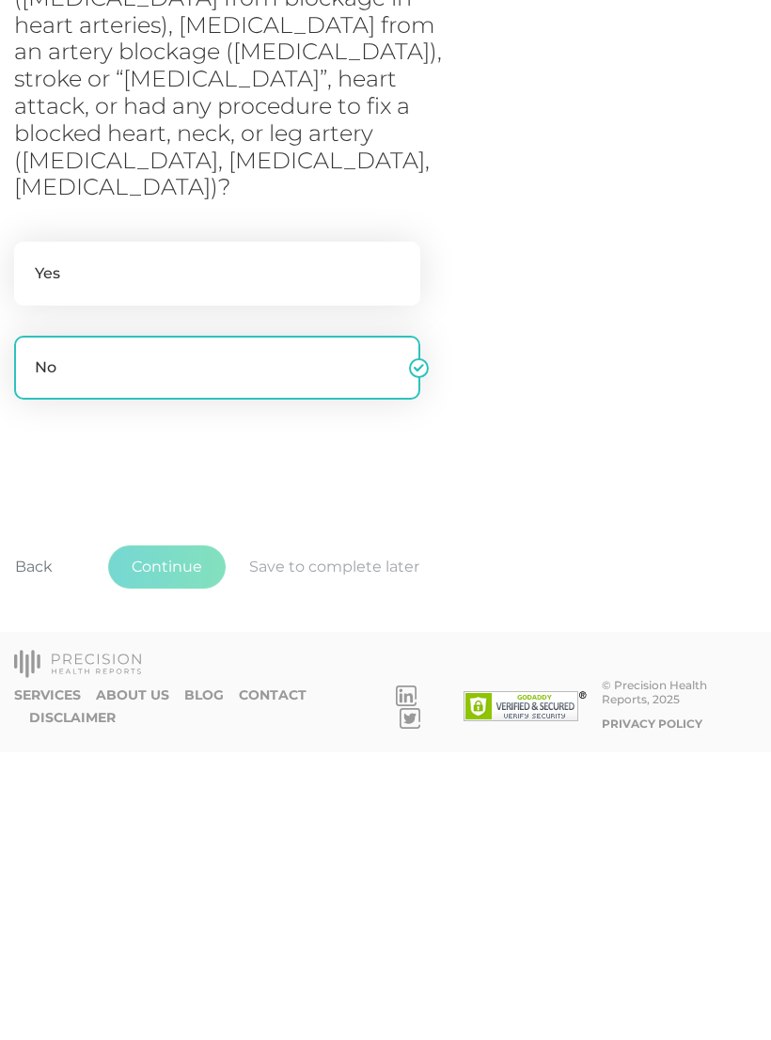
scroll to position [86, 0]
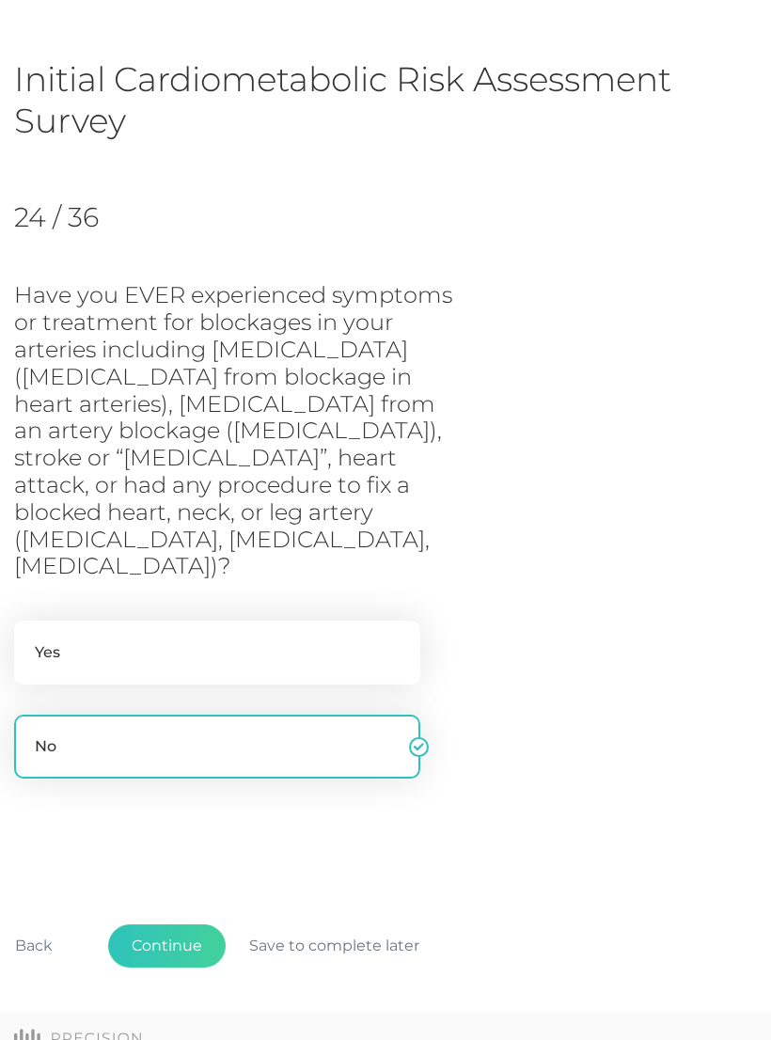
click at [172, 925] on button "Continue" at bounding box center [167, 946] width 118 height 43
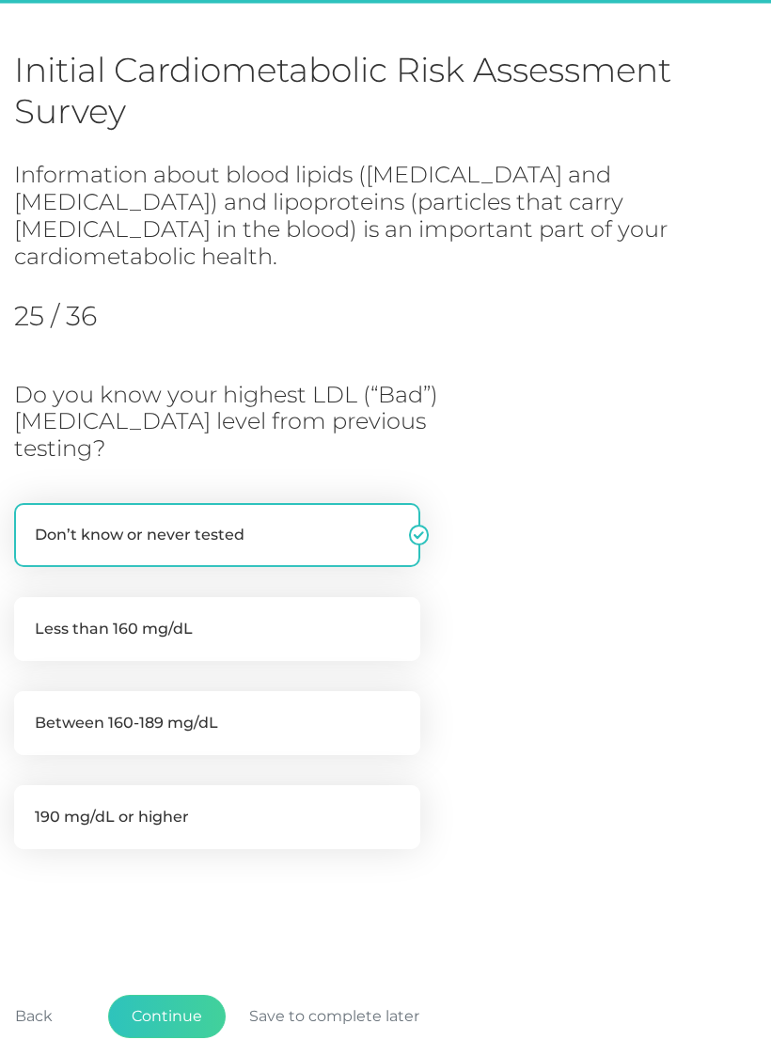
scroll to position [168, 0]
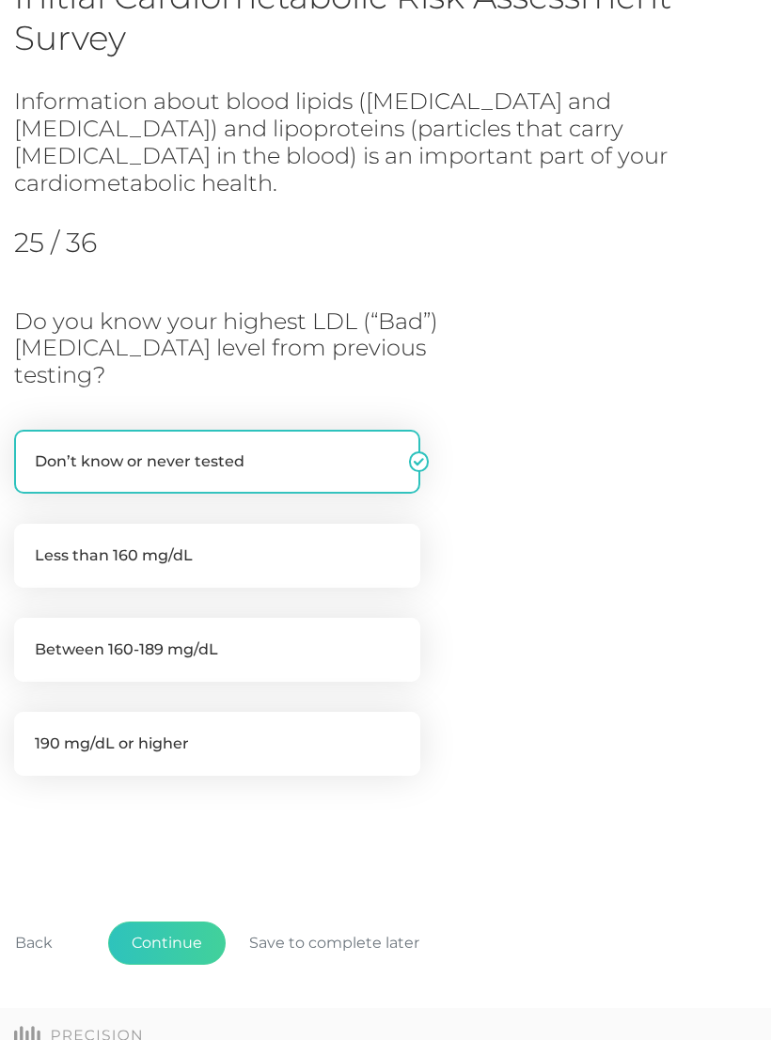
click at [184, 922] on button "Continue" at bounding box center [167, 943] width 118 height 43
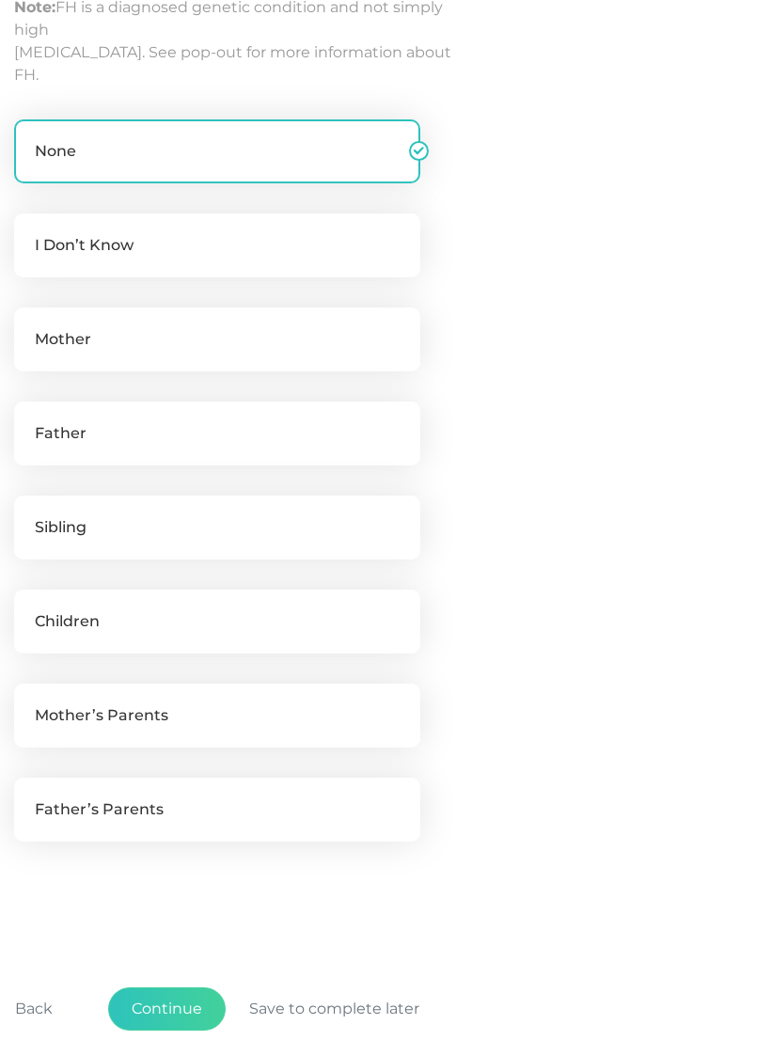
scroll to position [483, 0]
click at [161, 435] on label "Father" at bounding box center [217, 434] width 406 height 64
click at [29, 420] on input "Father" at bounding box center [21, 411] width 15 height 19
checkbox input "true"
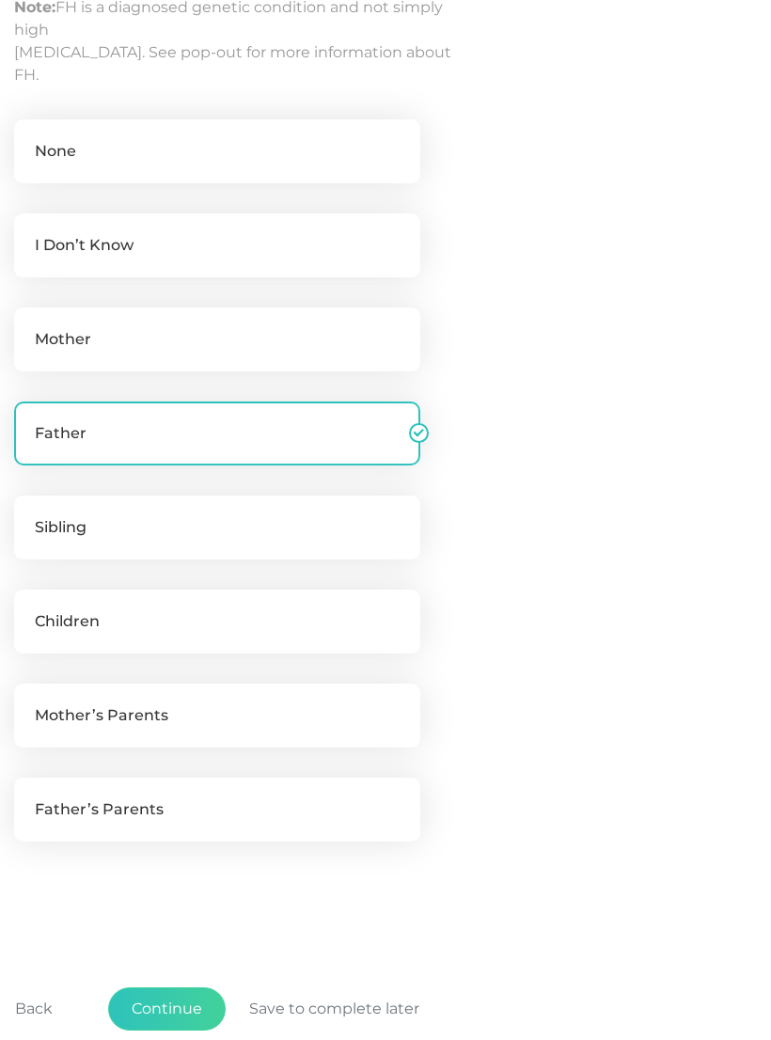
checkbox input "false"
click at [152, 531] on label "Sibling" at bounding box center [217, 528] width 406 height 64
click at [29, 514] on input "Sibling" at bounding box center [21, 505] width 15 height 19
checkbox input "true"
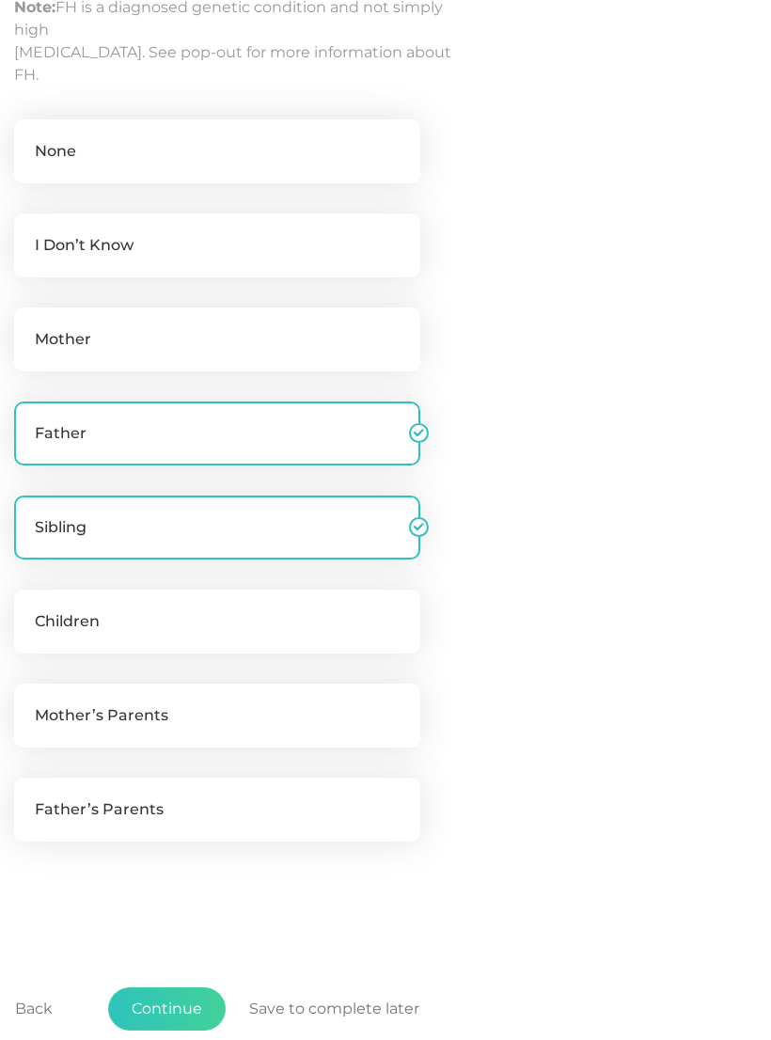
click at [168, 1019] on button "Continue" at bounding box center [167, 1009] width 118 height 43
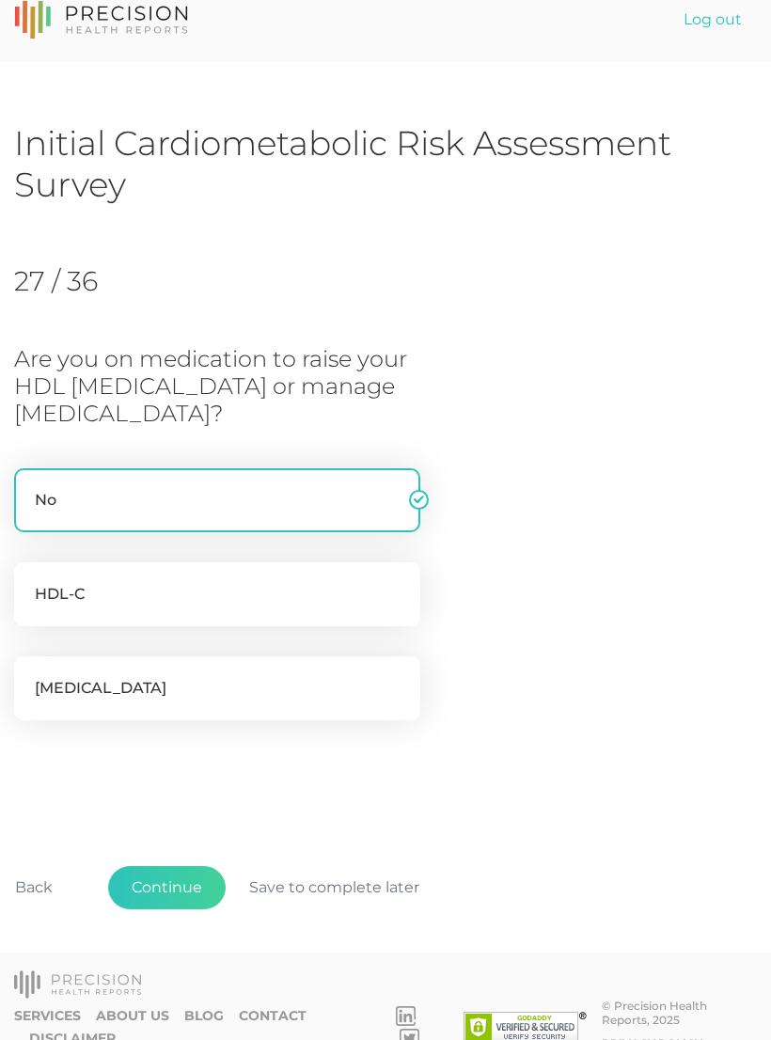
click at [180, 894] on button "Continue" at bounding box center [167, 887] width 118 height 43
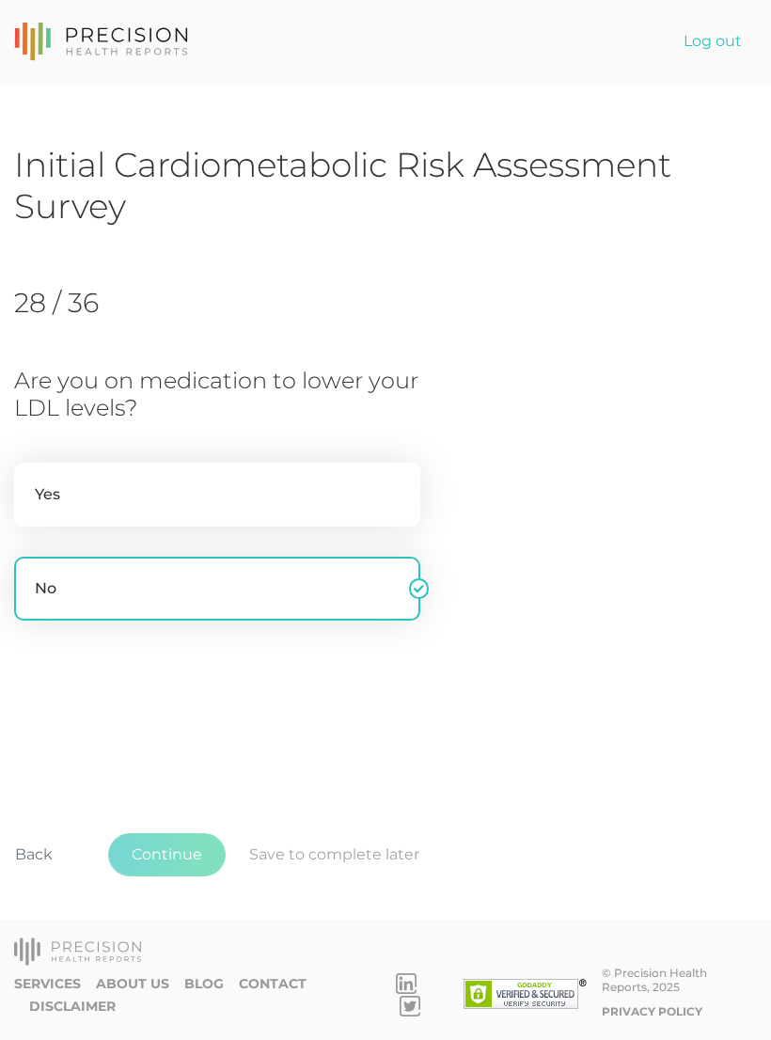
scroll to position [0, 0]
click at [176, 877] on button "Continue" at bounding box center [167, 854] width 118 height 43
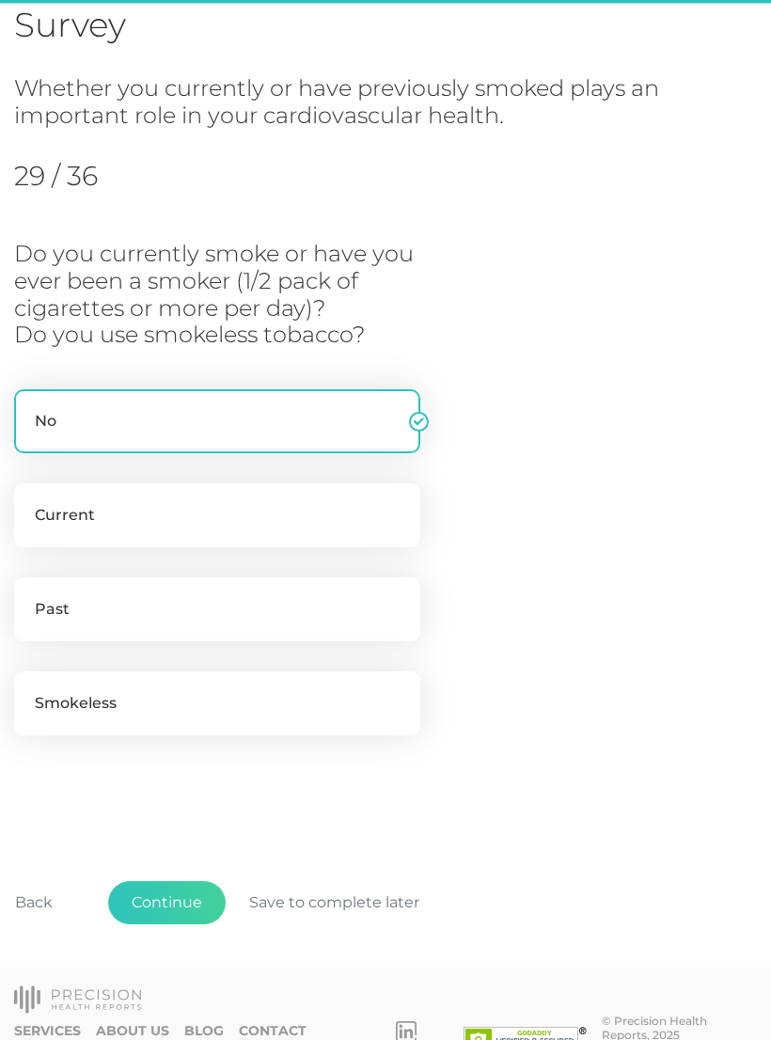
scroll to position [195, 0]
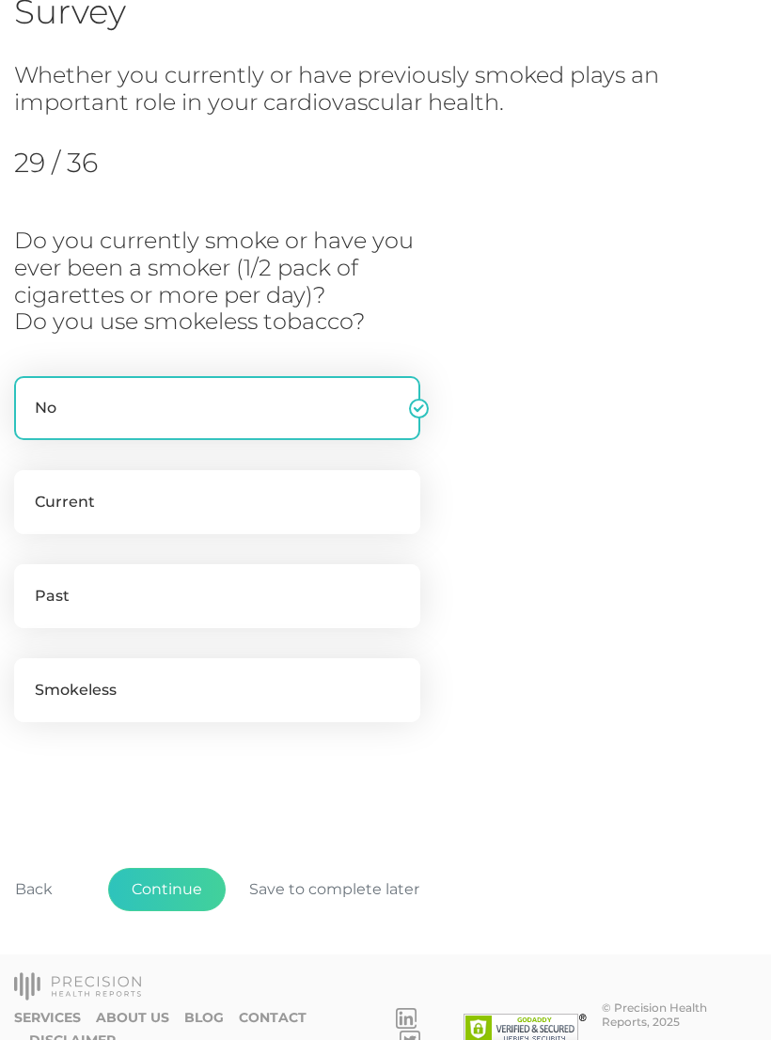
click at [174, 892] on button "Continue" at bounding box center [167, 889] width 118 height 43
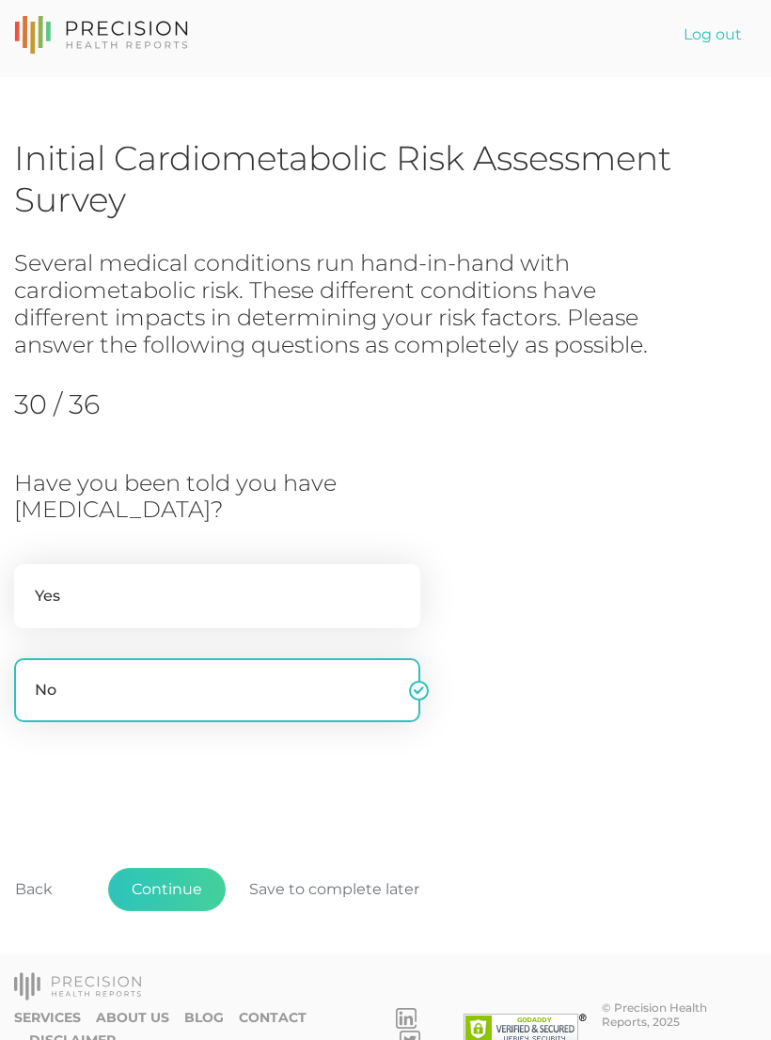
click at [183, 587] on label "Yes" at bounding box center [217, 596] width 406 height 64
click at [29, 583] on input "Yes" at bounding box center [21, 573] width 15 height 19
radio input "true"
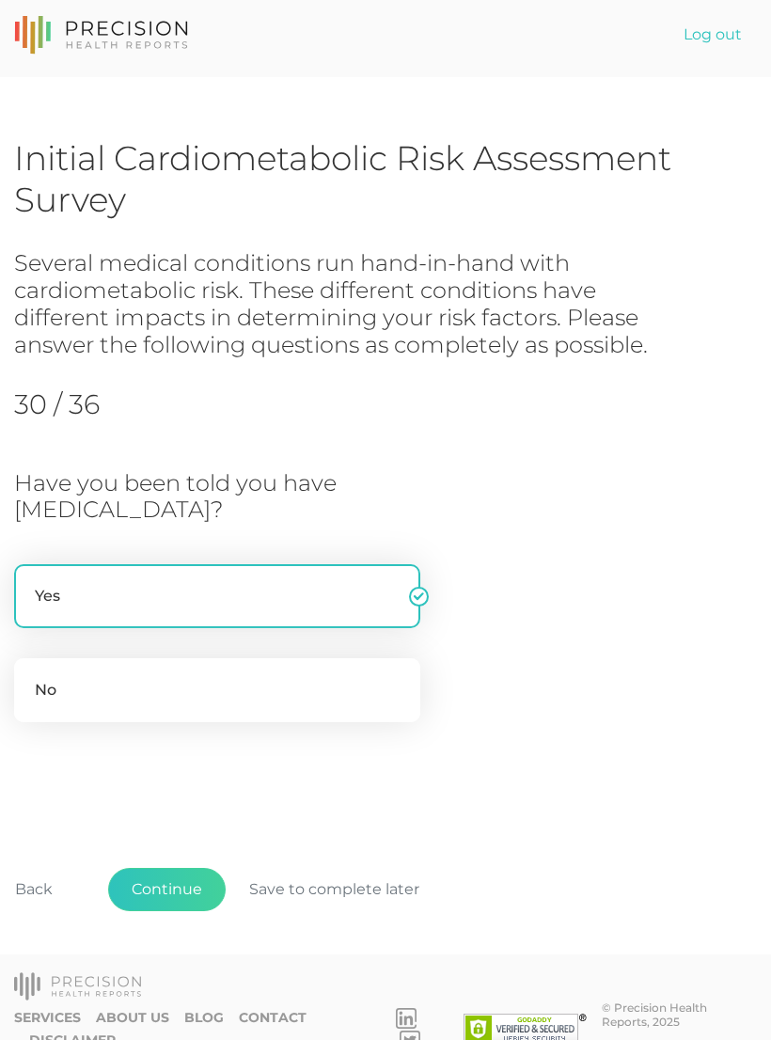
click at [193, 682] on label "No" at bounding box center [217, 690] width 406 height 64
click at [29, 677] on input "No" at bounding box center [21, 667] width 15 height 19
radio input "true"
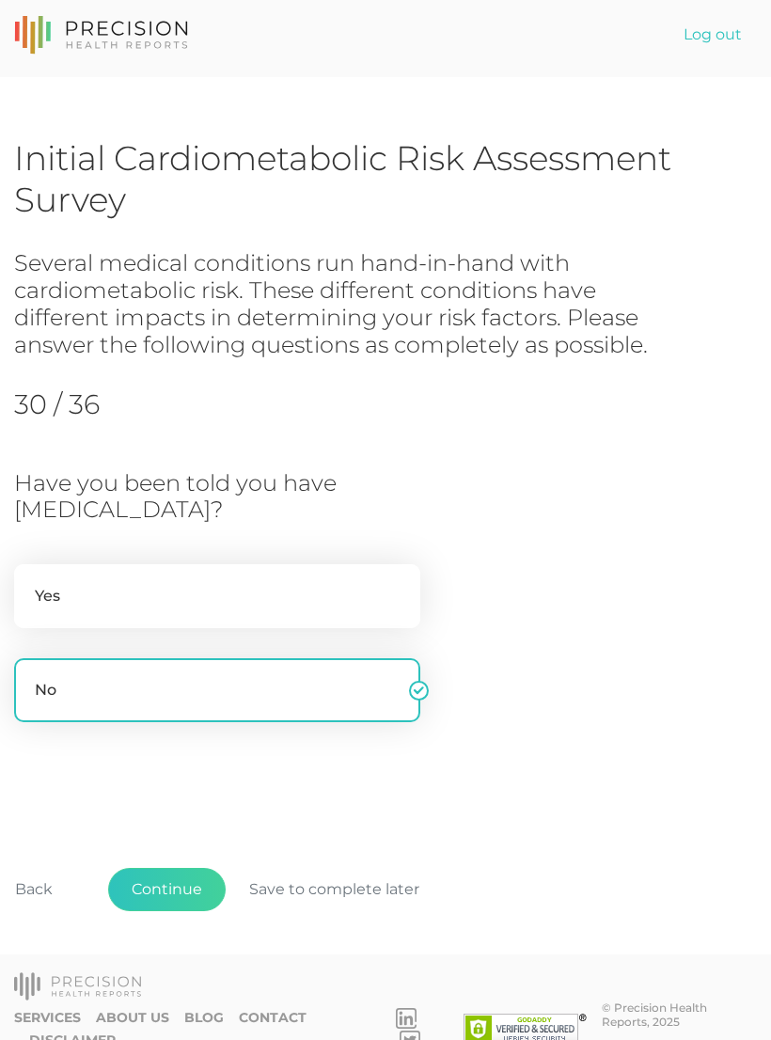
click at [182, 890] on button "Continue" at bounding box center [167, 889] width 118 height 43
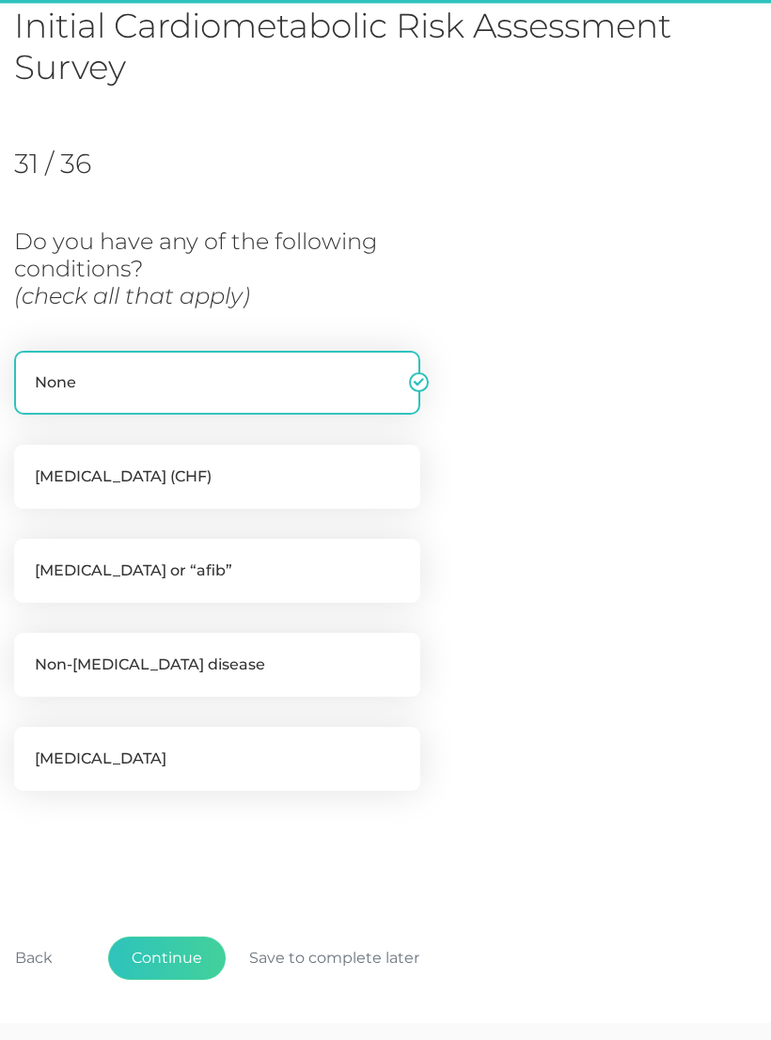
scroll to position [210, 0]
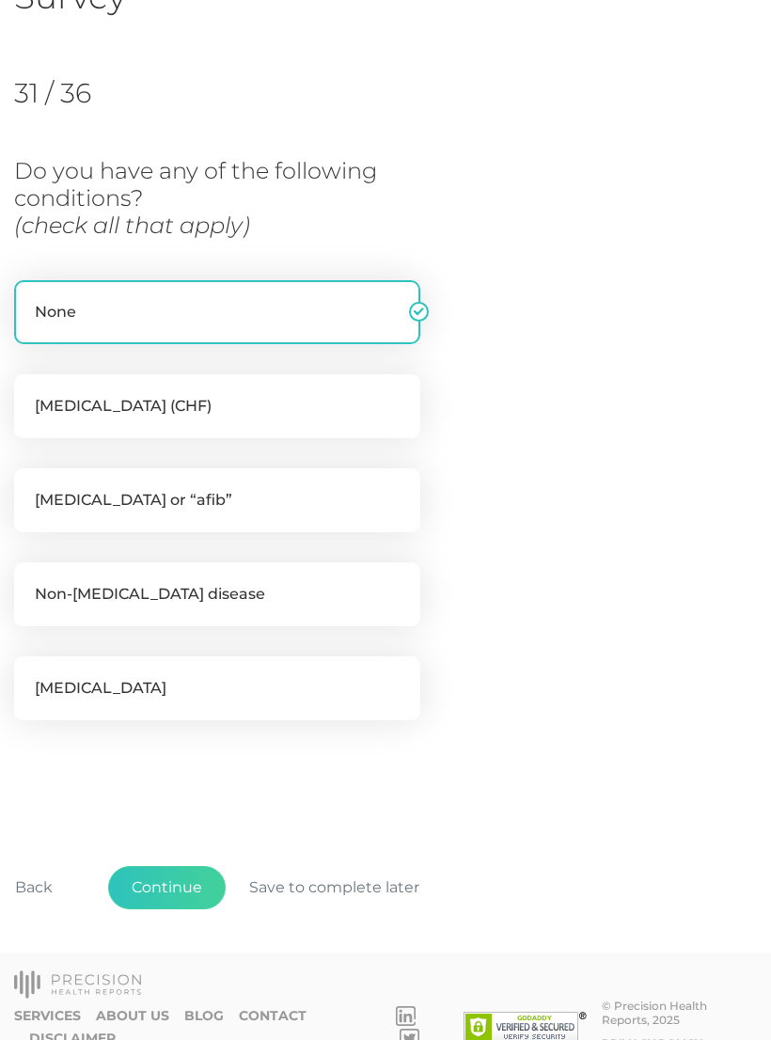
click at [182, 899] on button "Continue" at bounding box center [167, 887] width 118 height 43
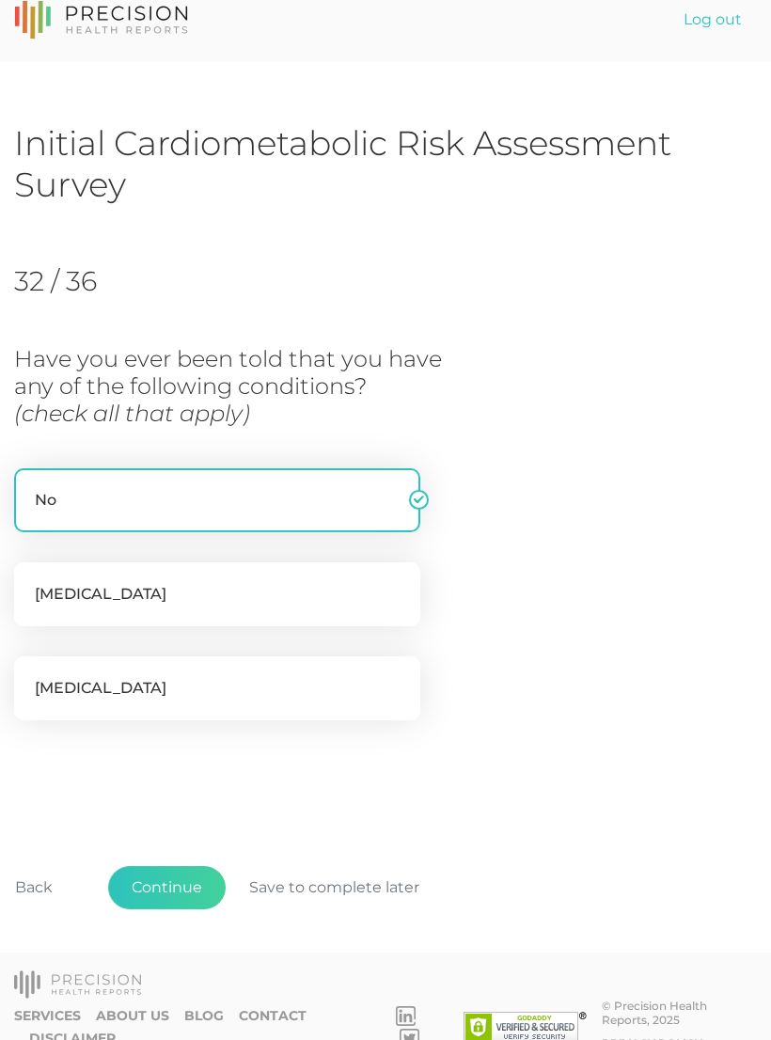
click at [180, 893] on button "Continue" at bounding box center [167, 887] width 118 height 43
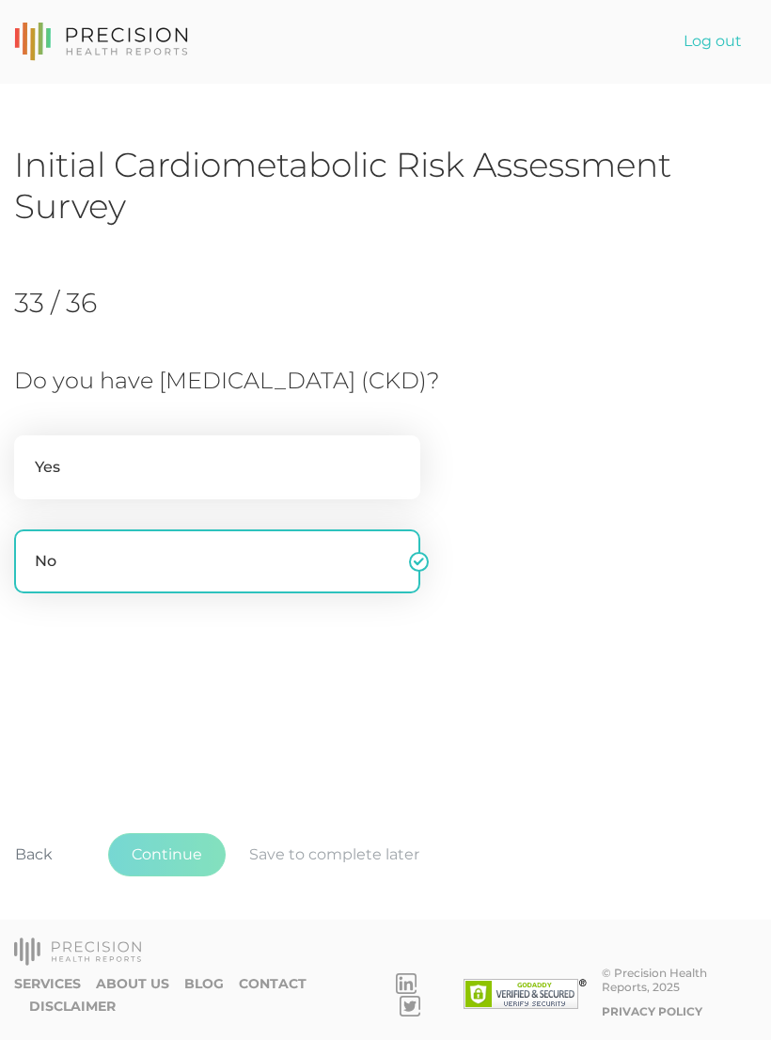
scroll to position [0, 0]
click at [182, 877] on button "Continue" at bounding box center [167, 854] width 118 height 43
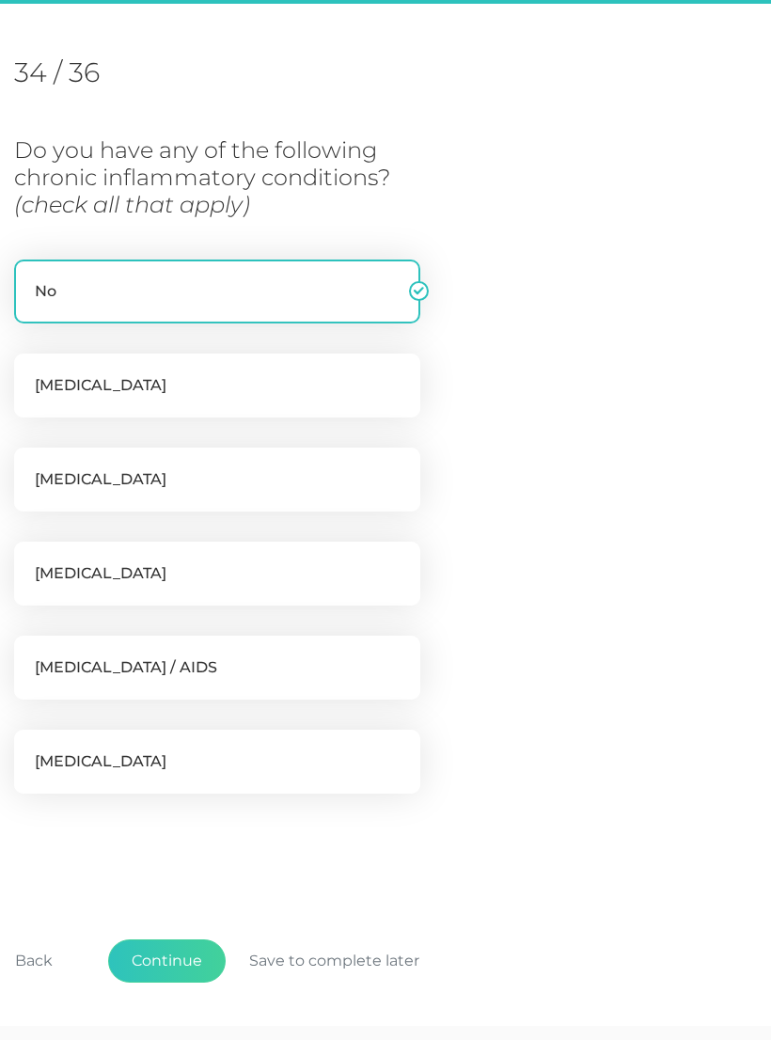
scroll to position [257, 0]
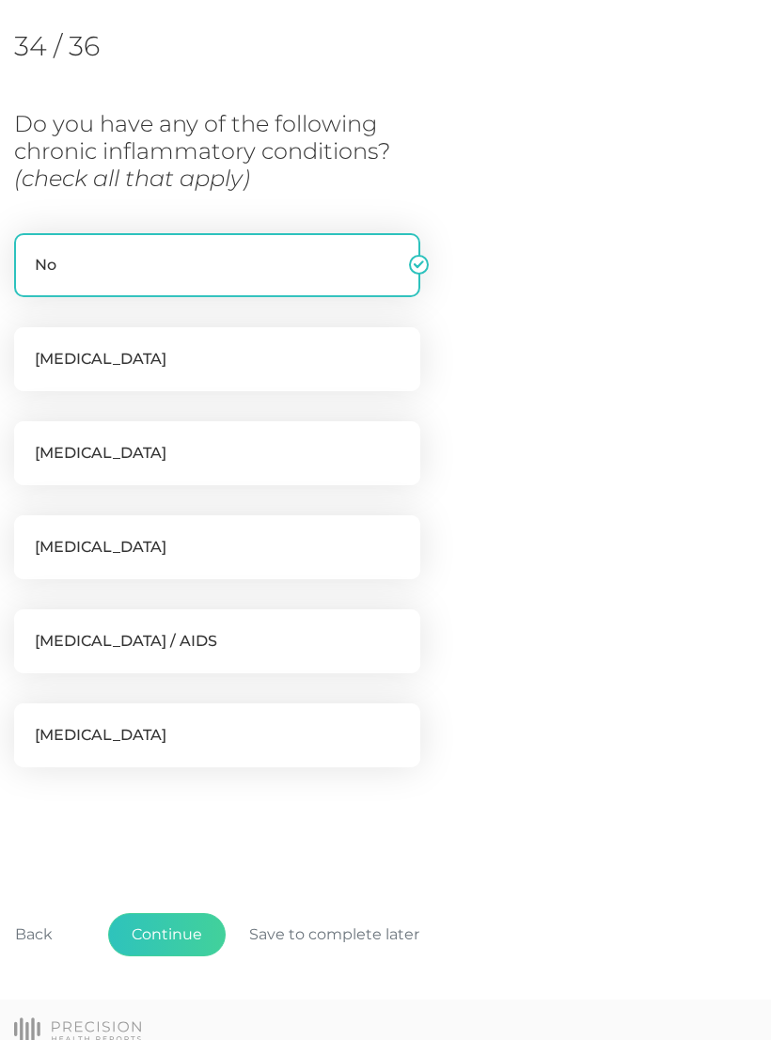
click at [14, 939] on button "Back" at bounding box center [34, 934] width 85 height 43
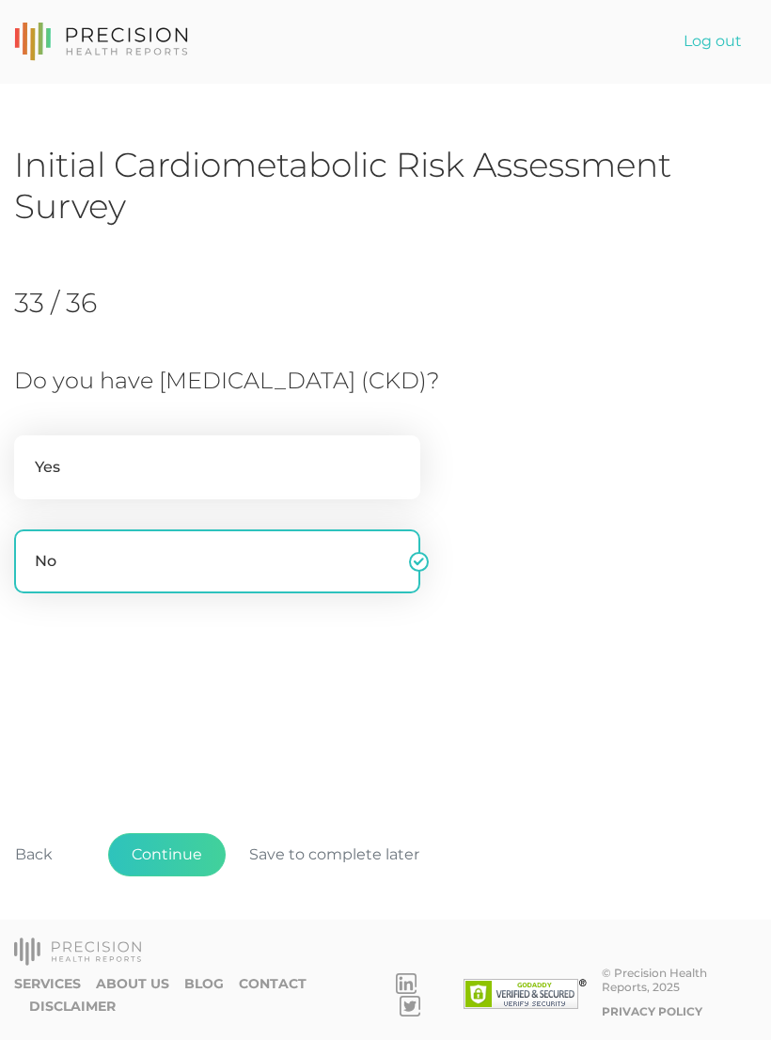
click at [188, 499] on label "Yes" at bounding box center [217, 467] width 406 height 64
click at [29, 454] on input "Yes" at bounding box center [21, 444] width 15 height 19
radio input "true"
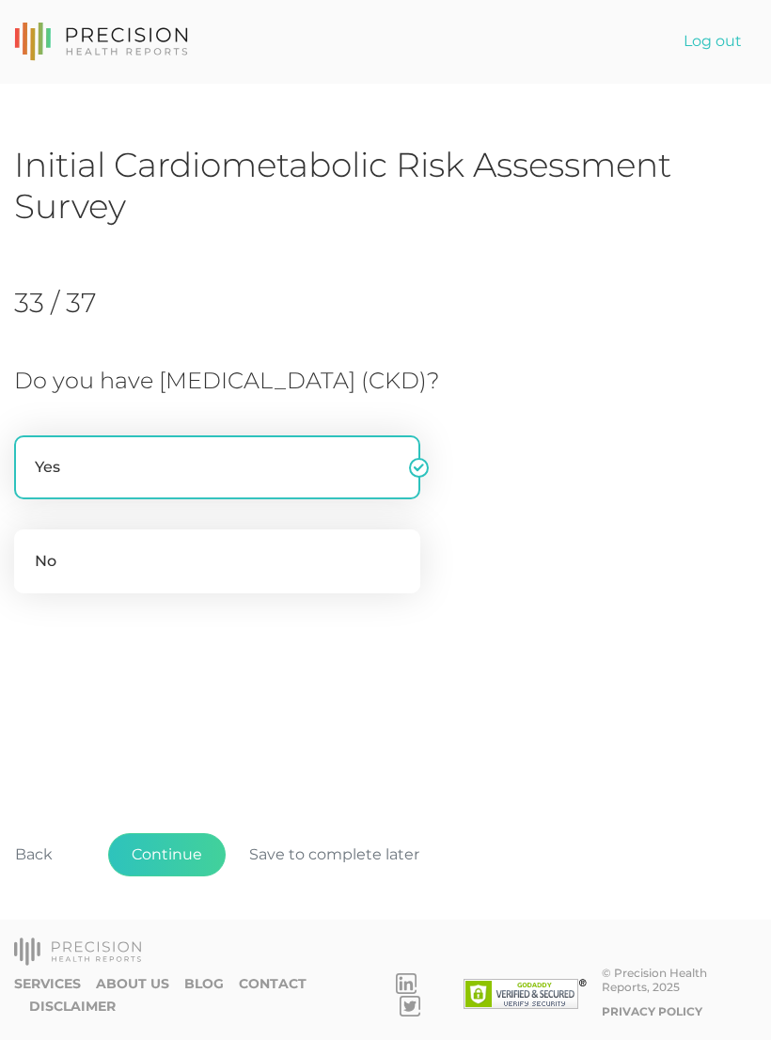
click at [179, 874] on button "Continue" at bounding box center [167, 854] width 118 height 43
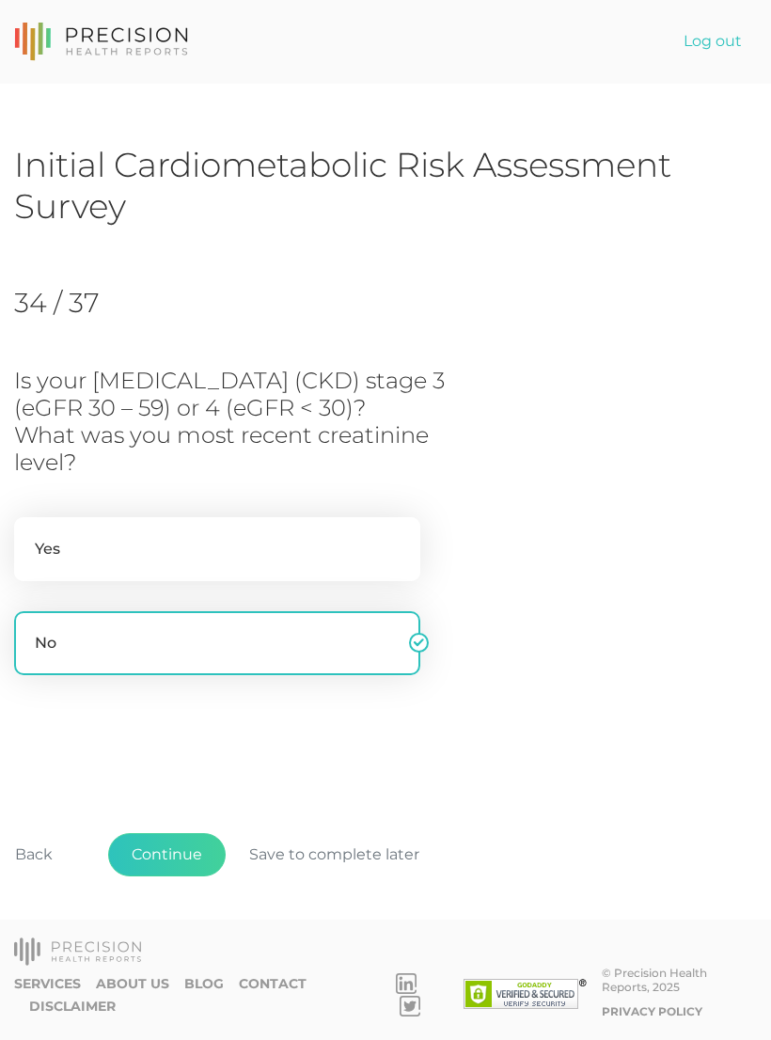
click at [178, 877] on button "Continue" at bounding box center [167, 854] width 118 height 43
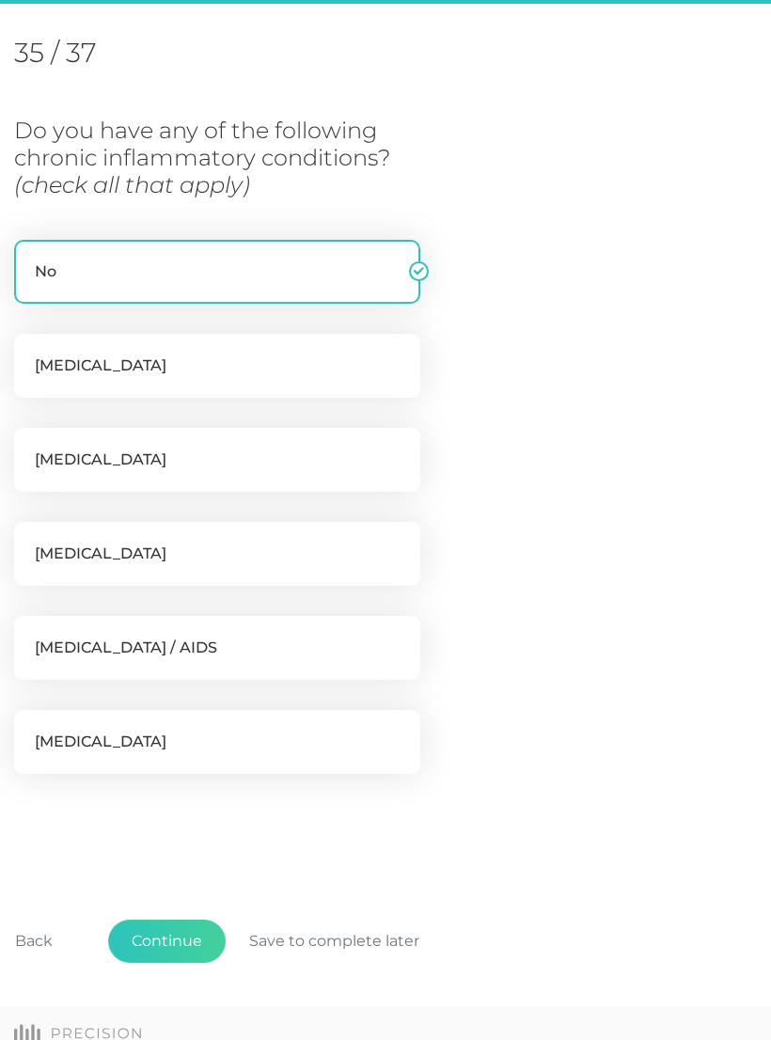
scroll to position [257, 0]
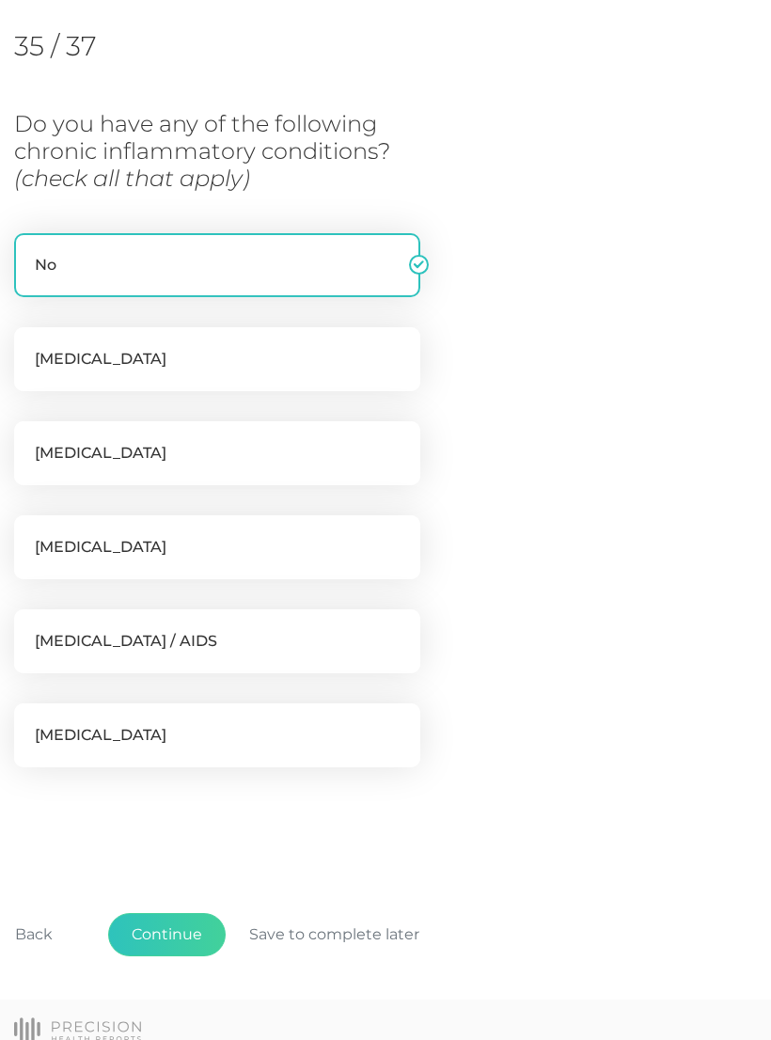
click at [167, 943] on button "Continue" at bounding box center [167, 934] width 118 height 43
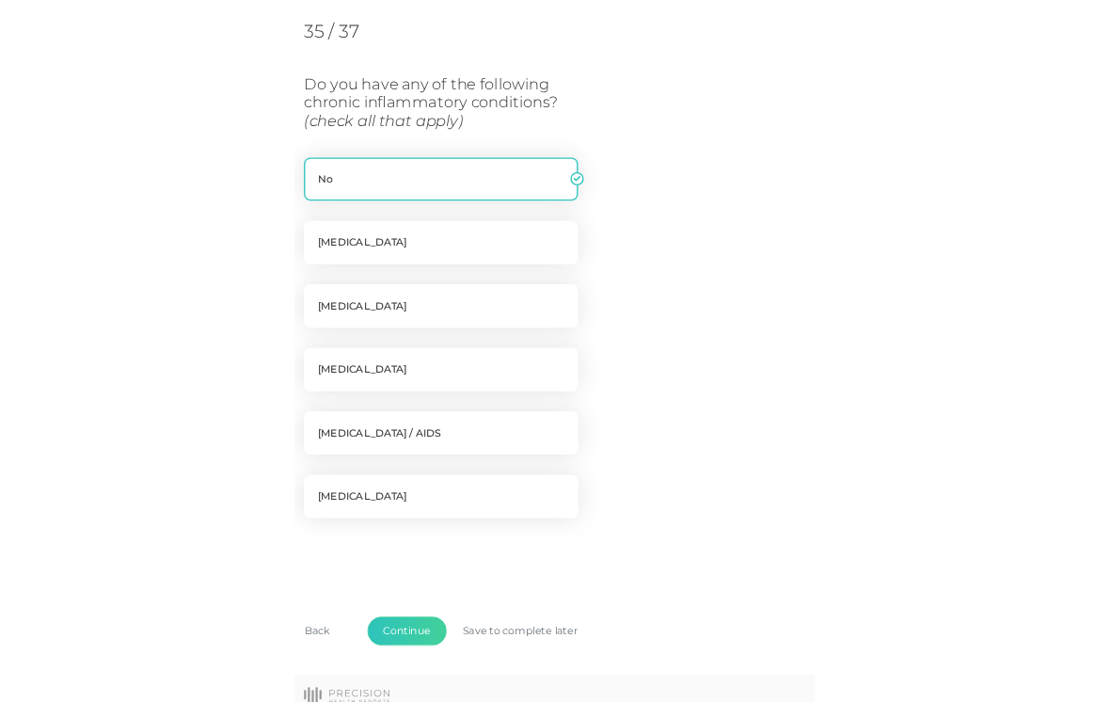
scroll to position [0, 0]
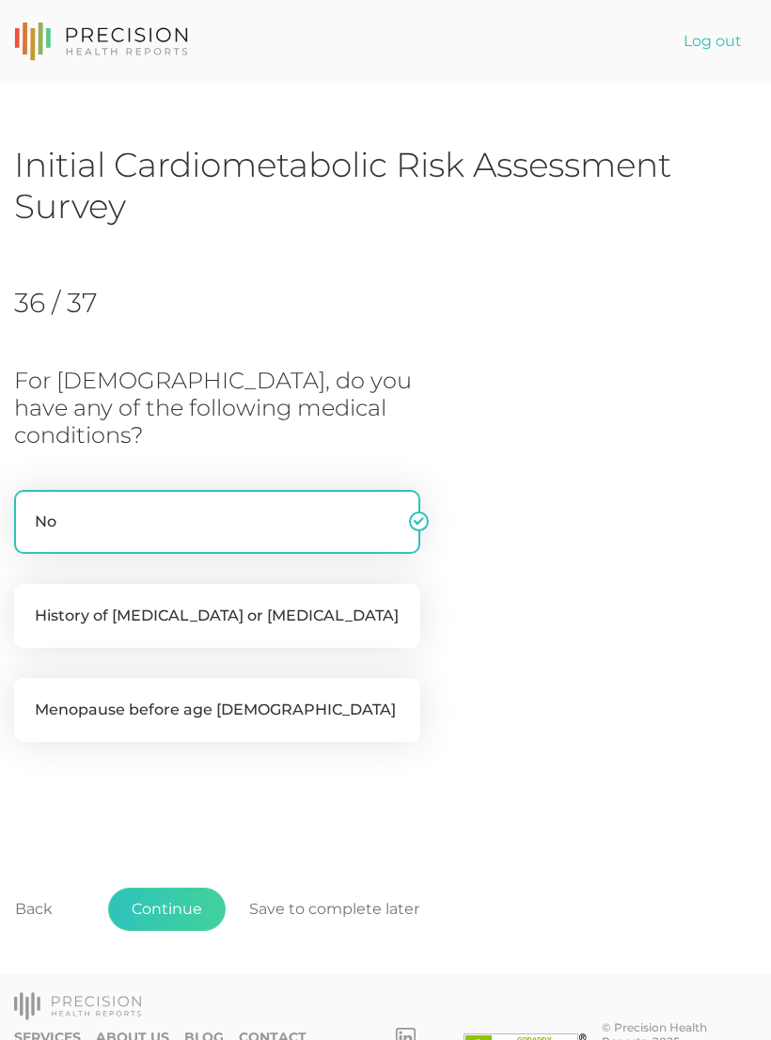
click at [300, 587] on label "History of preeclampsia or eclampsia" at bounding box center [217, 616] width 406 height 64
click at [29, 587] on input "History of preeclampsia or eclampsia" at bounding box center [21, 593] width 15 height 19
checkbox input "true"
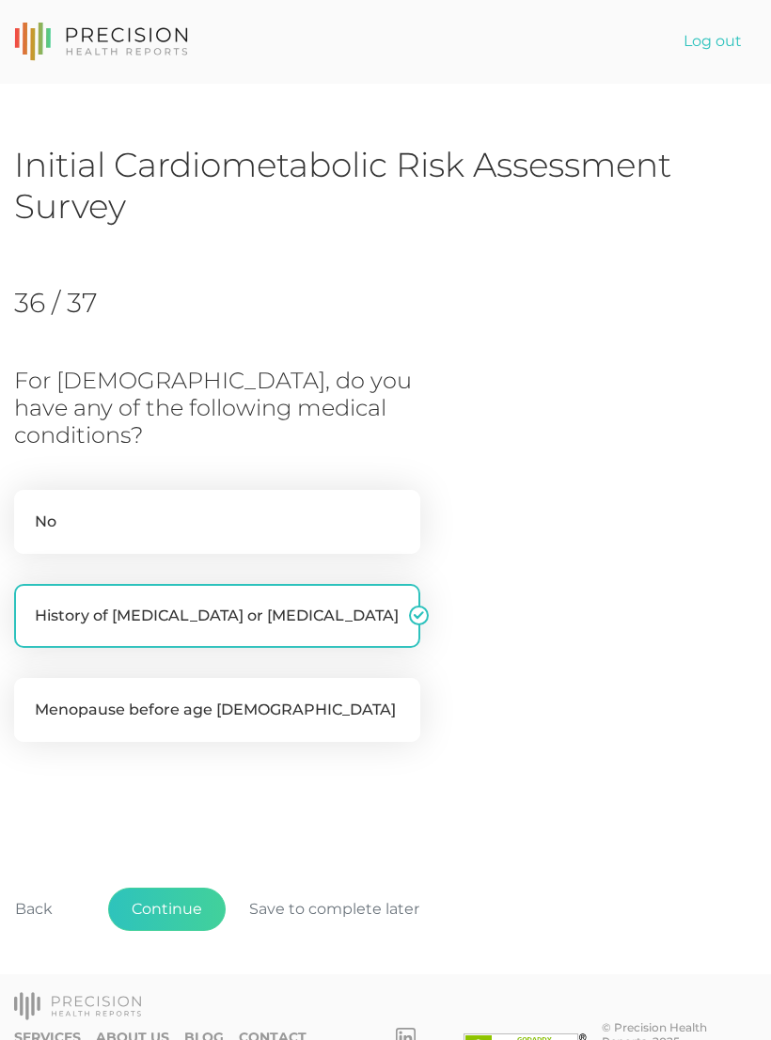
checkbox input "false"
click at [175, 890] on button "Continue" at bounding box center [167, 909] width 118 height 43
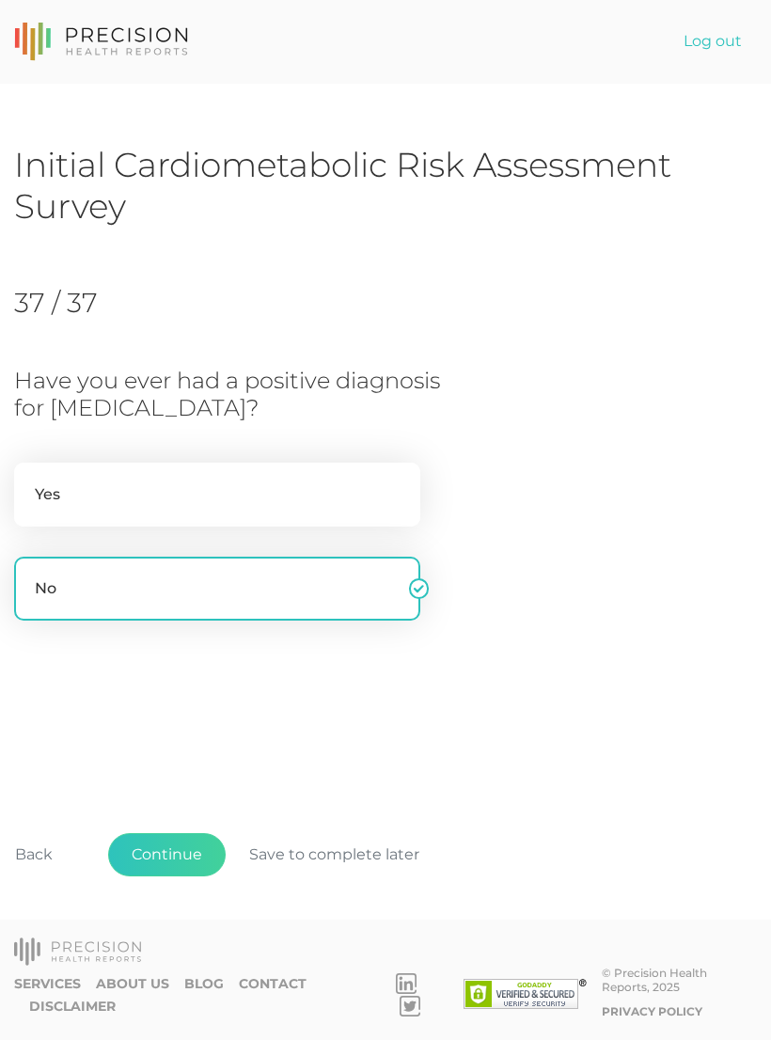
click at [205, 488] on label "Yes" at bounding box center [217, 495] width 406 height 64
click at [29, 482] on input "Yes" at bounding box center [21, 472] width 15 height 19
radio input "true"
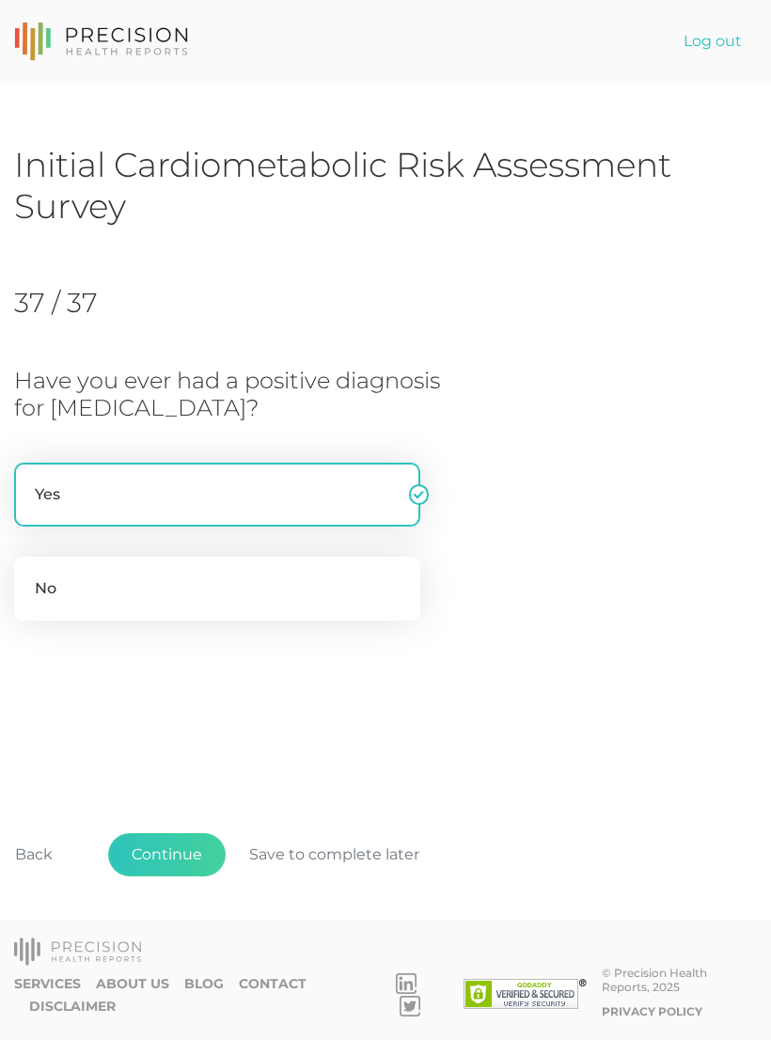
click at [172, 877] on button "Continue" at bounding box center [167, 854] width 118 height 43
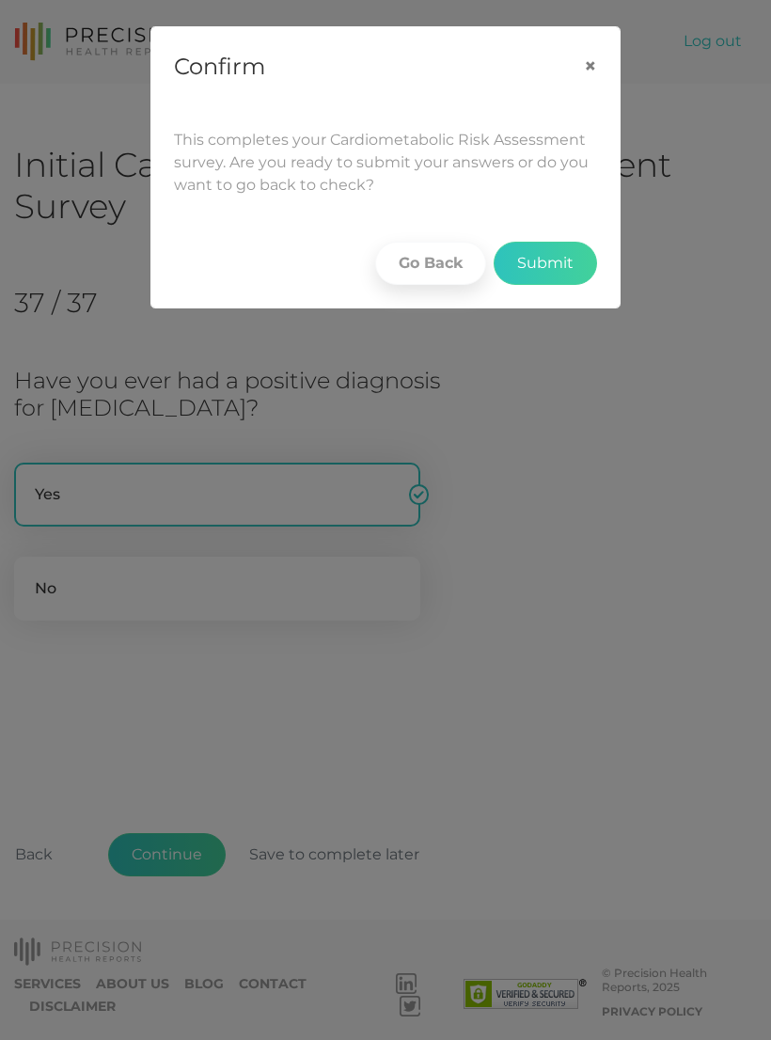
click at [563, 264] on button "Submit" at bounding box center [545, 263] width 103 height 43
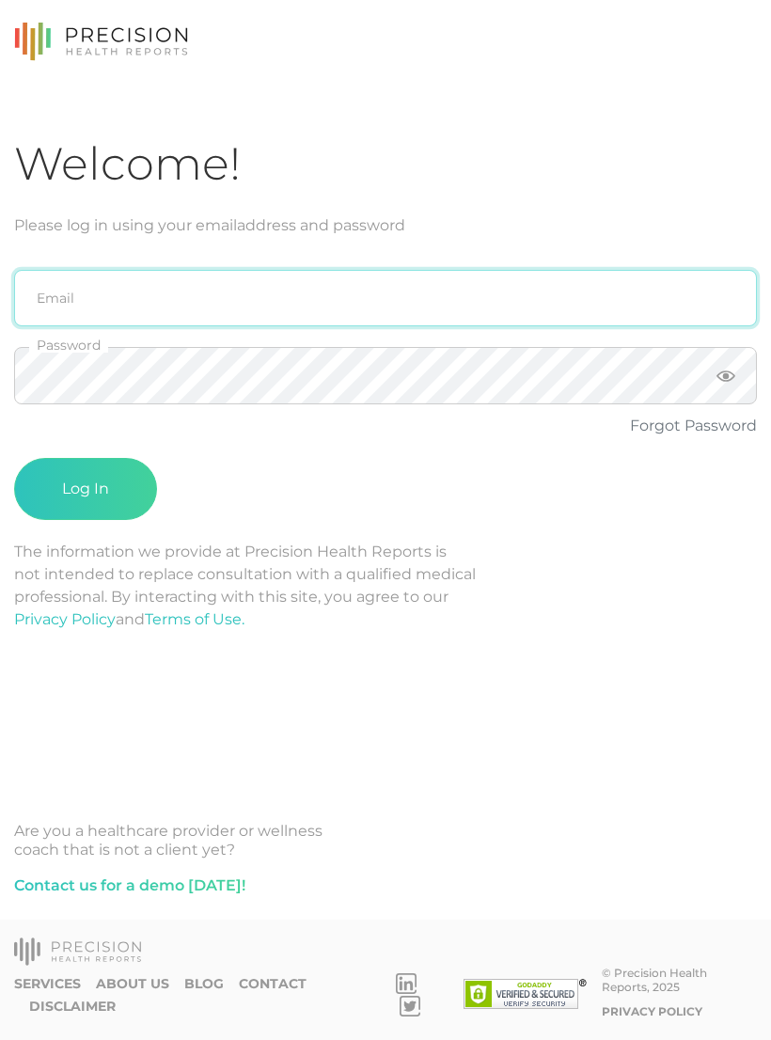
click at [397, 298] on input "email" at bounding box center [385, 298] width 743 height 56
type input "emily.diaz@crafthealth.com"
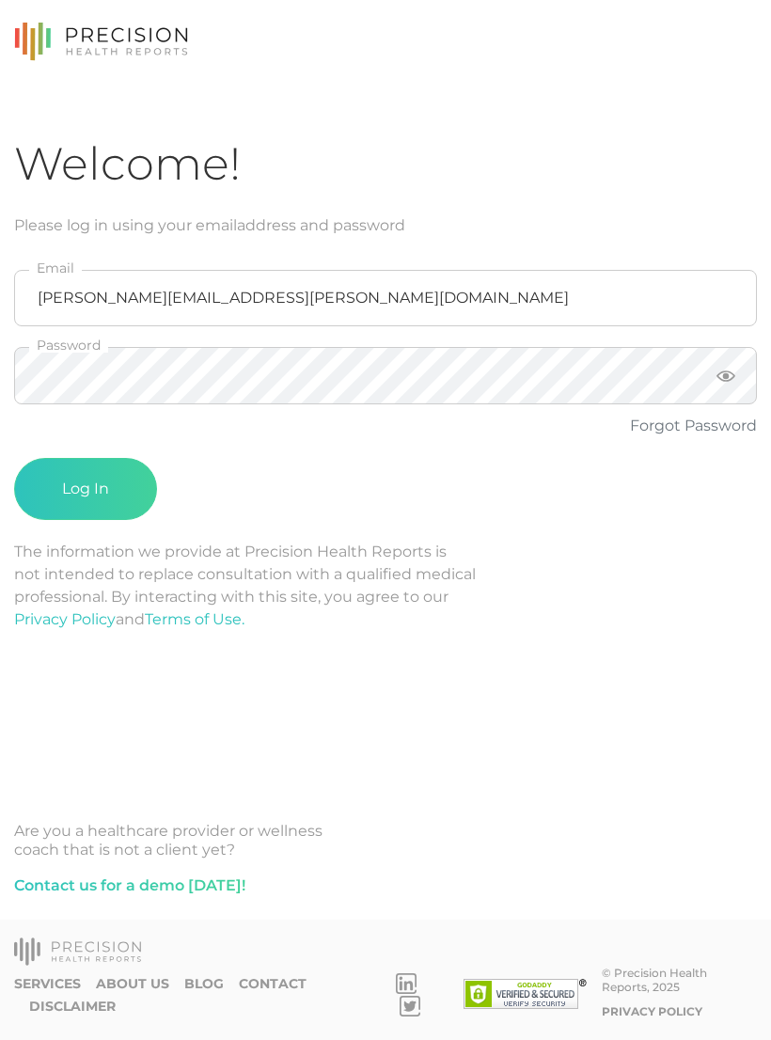
click at [86, 489] on button "Log In" at bounding box center [85, 489] width 143 height 62
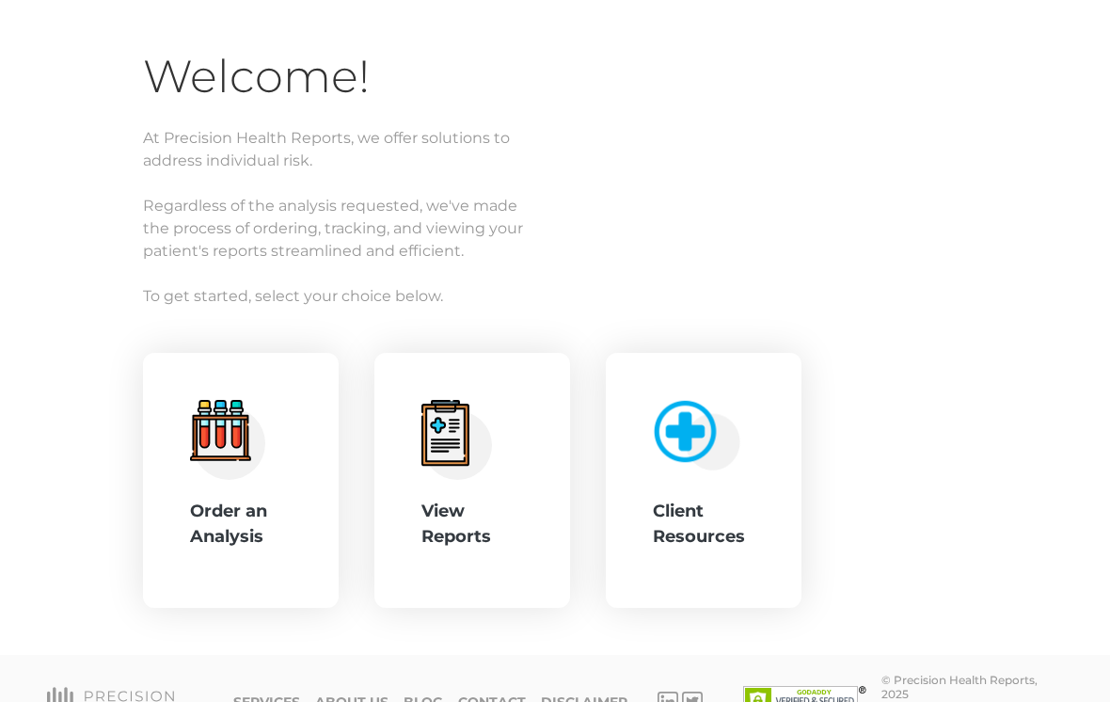
scroll to position [135, 0]
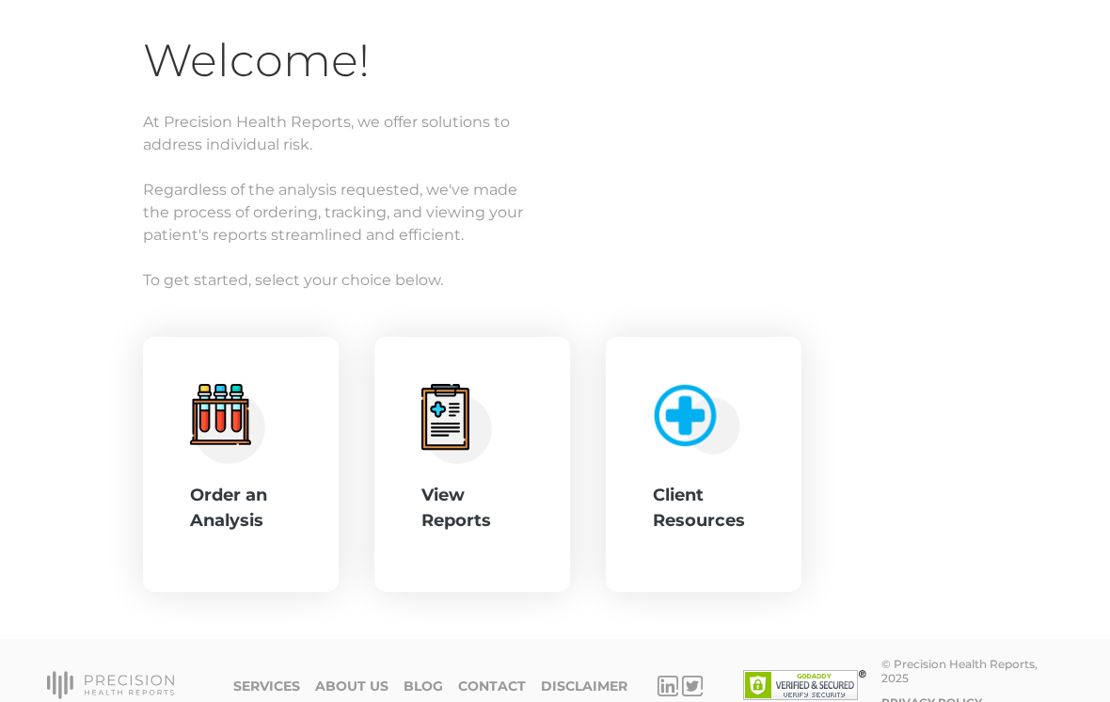
click at [245, 520] on div "Order an Analysis" at bounding box center [241, 508] width 102 height 51
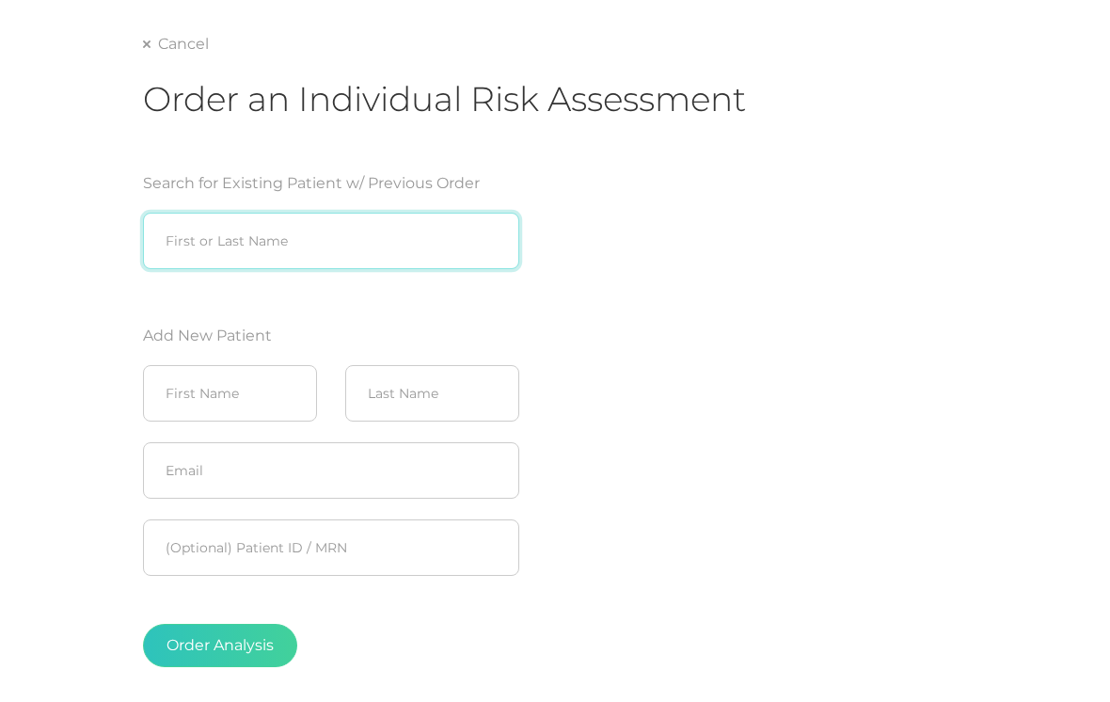
click at [375, 242] on input "search" at bounding box center [331, 241] width 376 height 56
type input "[PERSON_NAME]"
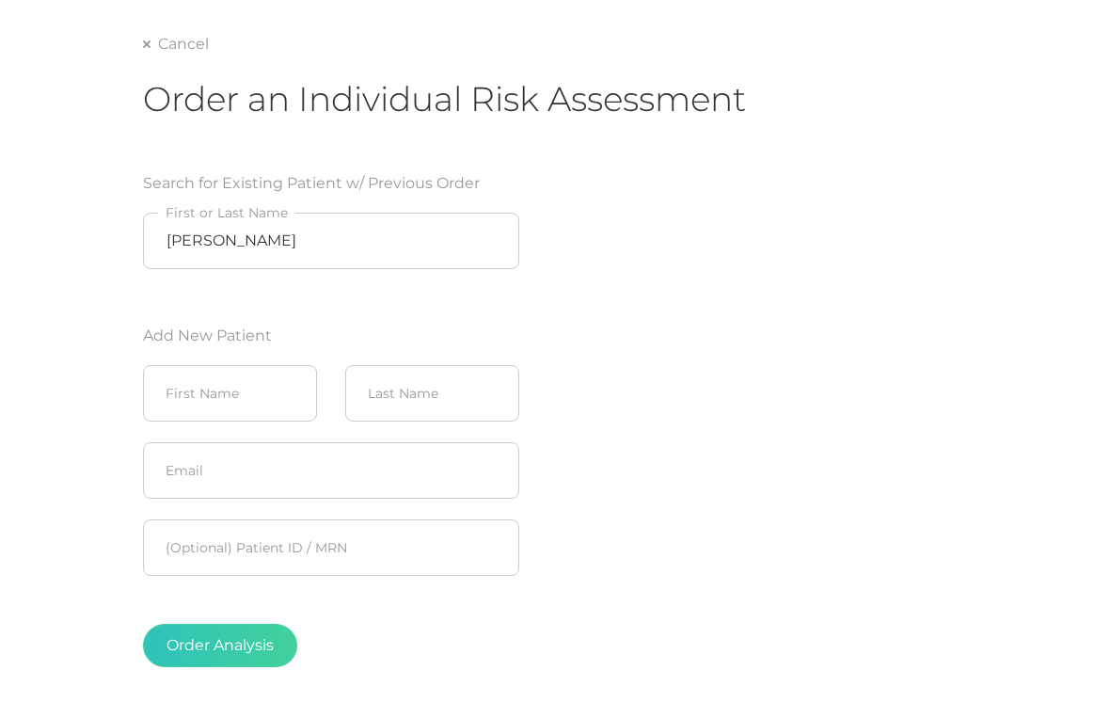
click at [724, 261] on div "Search for Existing Patient w/ Previous Order Randall Smith First or Last Name …" at bounding box center [444, 427] width 602 height 555
click at [258, 388] on input "text" at bounding box center [230, 393] width 174 height 56
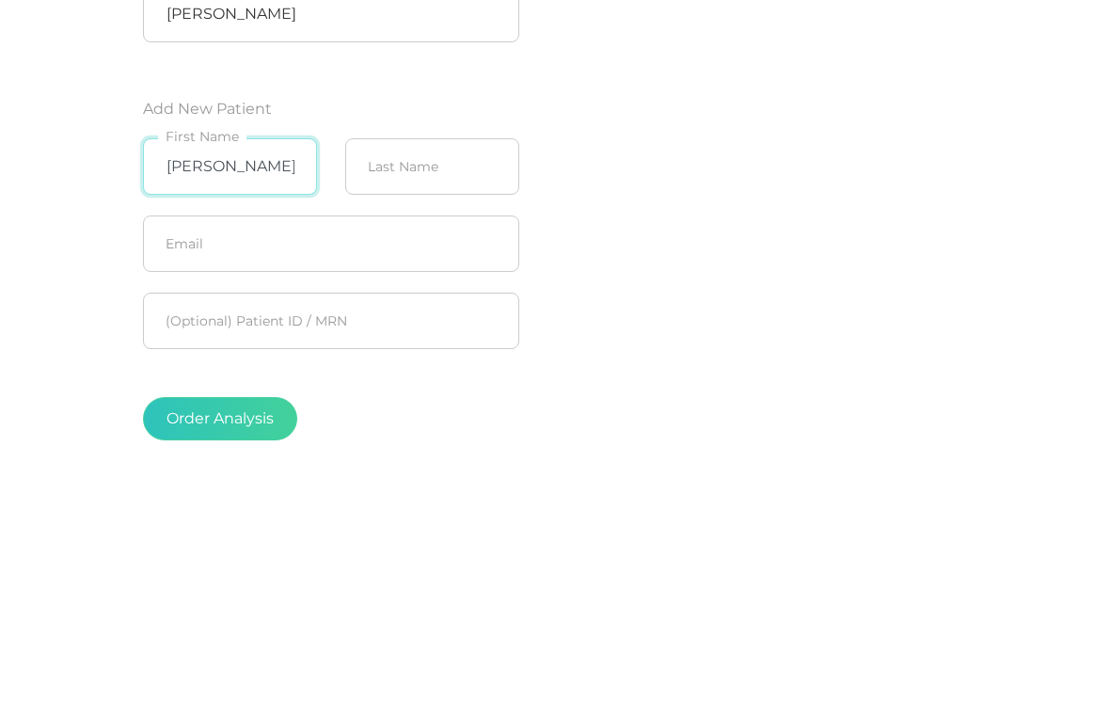
type input "Randall"
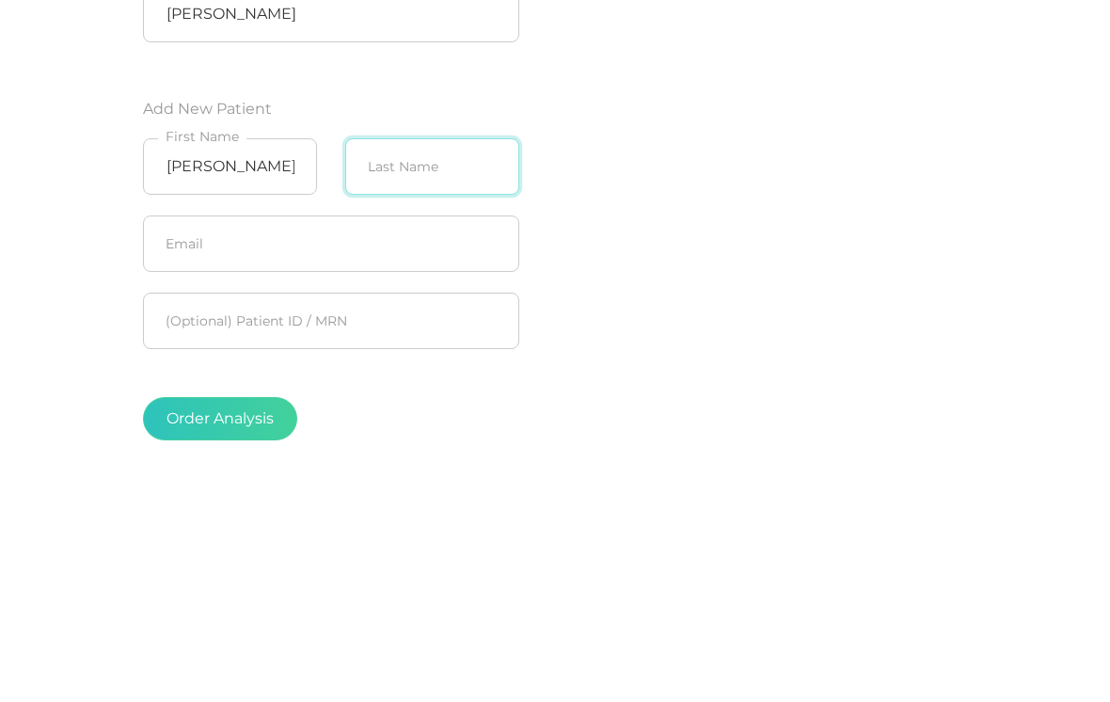
click at [428, 365] on input "text" at bounding box center [432, 393] width 174 height 56
type input "Smith"
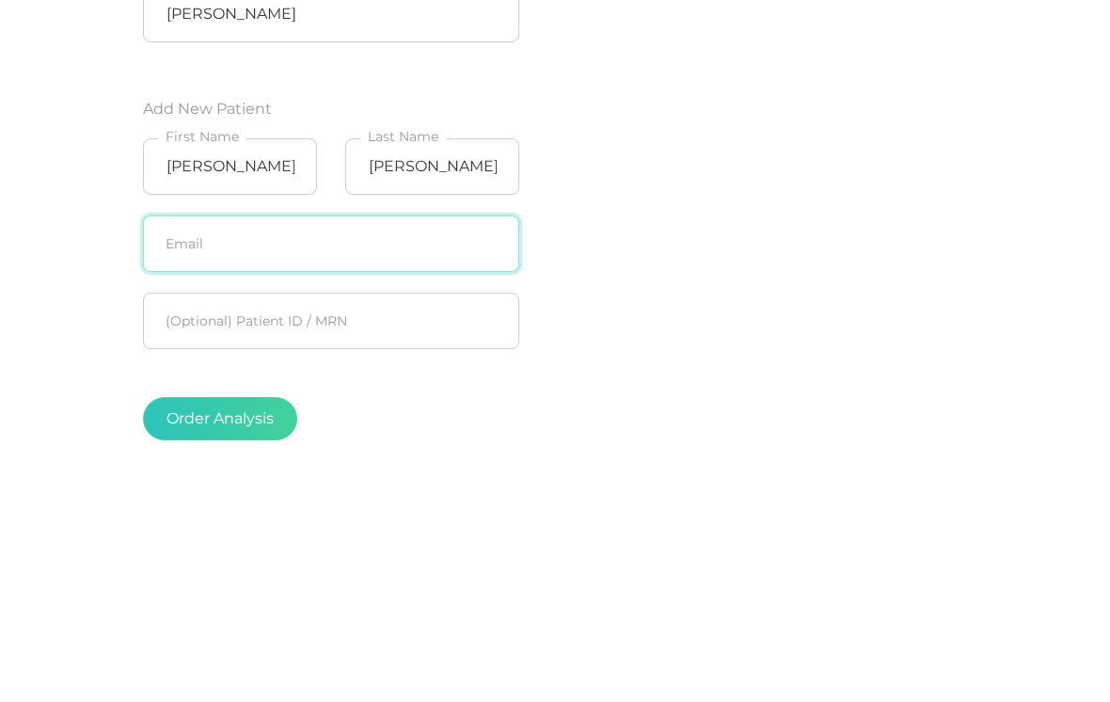
click at [361, 442] on input "text" at bounding box center [331, 470] width 376 height 56
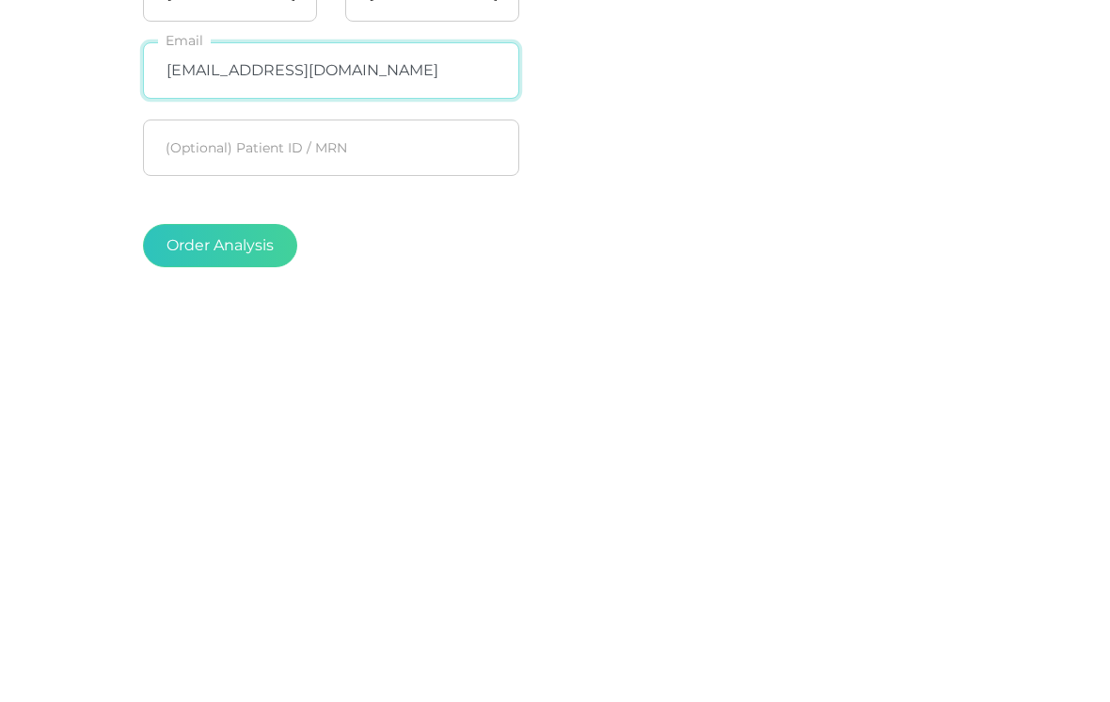
type input "[EMAIL_ADDRESS][DOMAIN_NAME]"
click at [247, 592] on button "Order Analysis" at bounding box center [220, 613] width 154 height 43
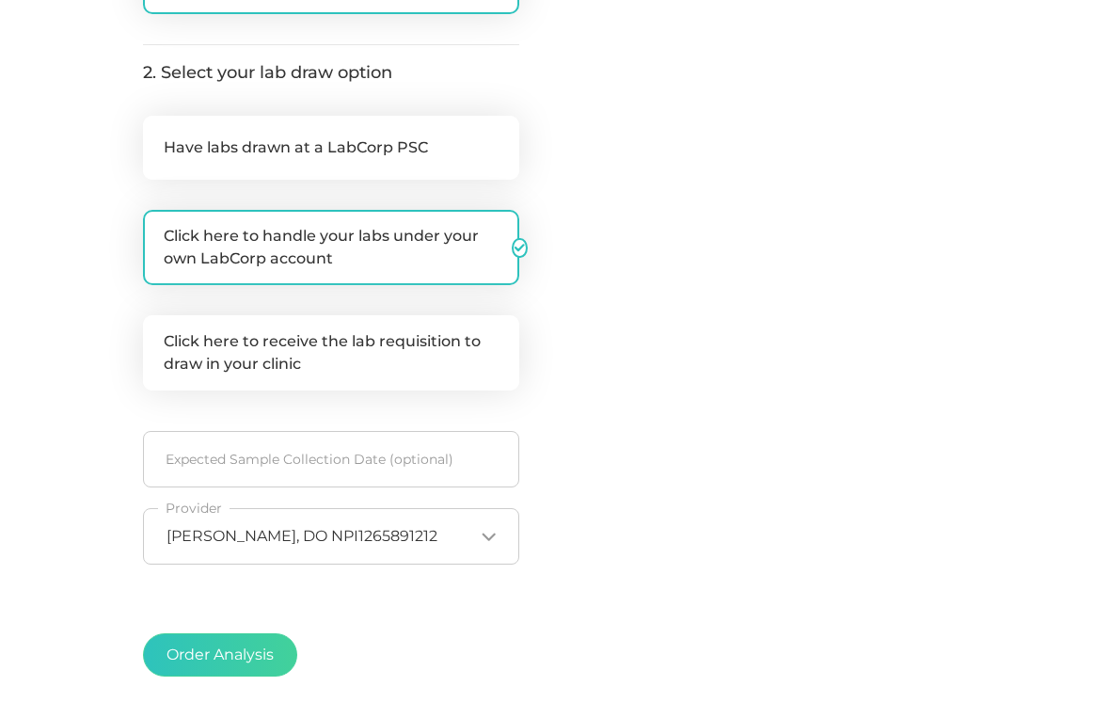
scroll to position [415, 0]
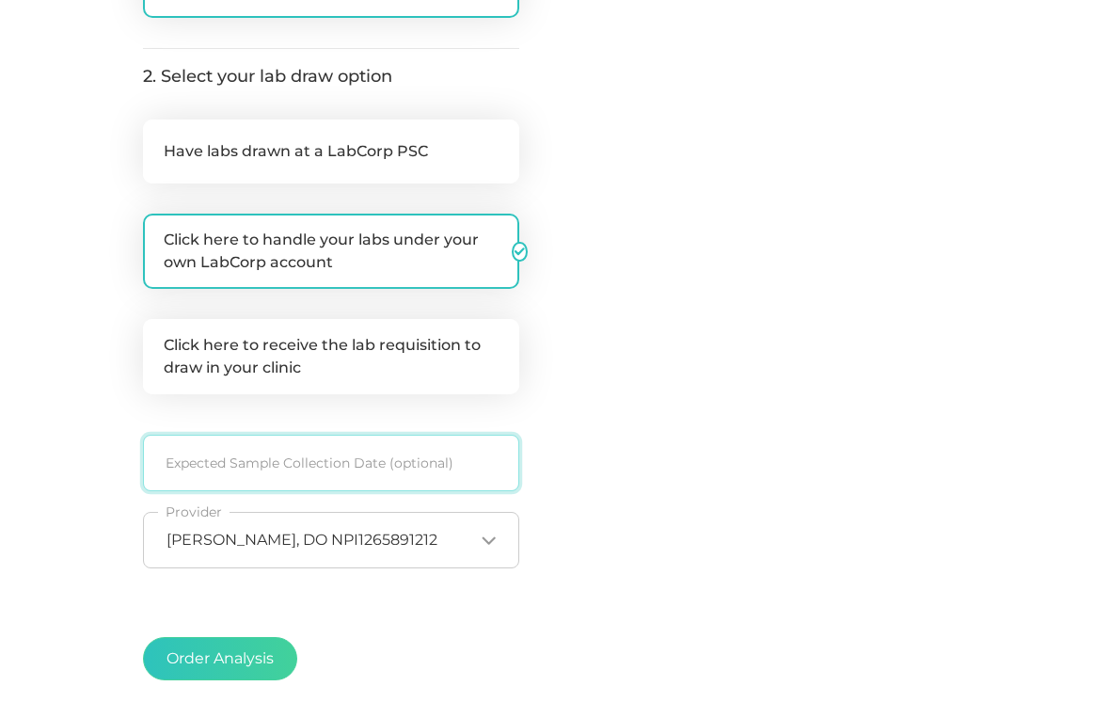
click at [341, 474] on input at bounding box center [331, 463] width 376 height 56
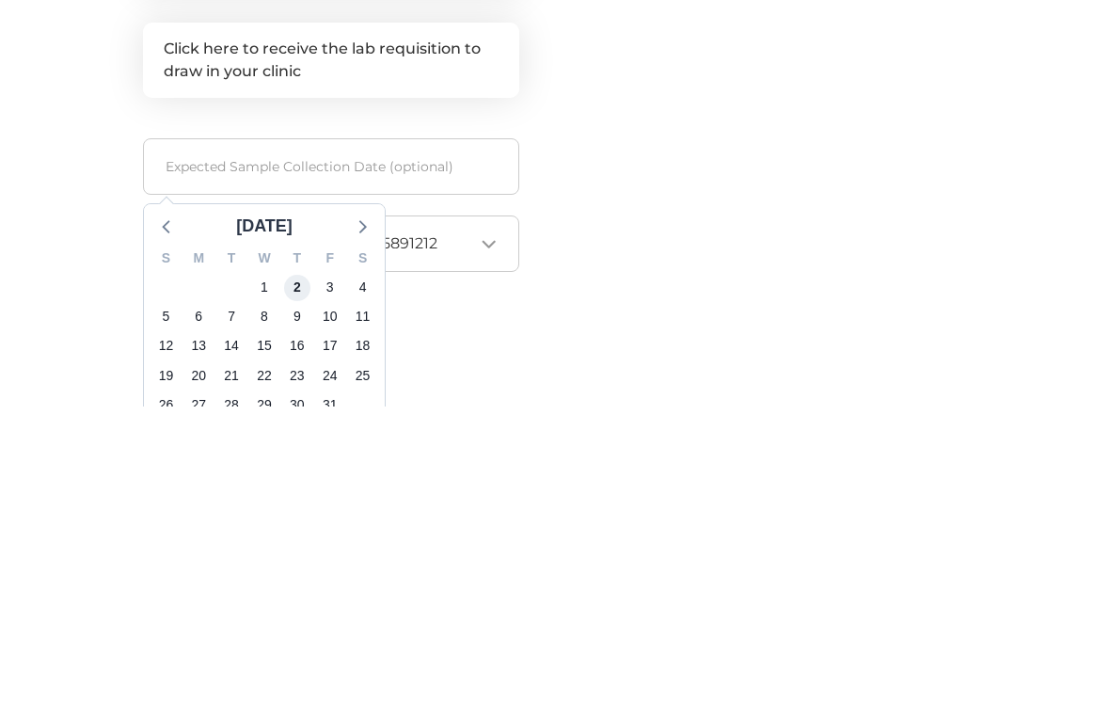
click at [299, 571] on span "2" at bounding box center [297, 584] width 26 height 26
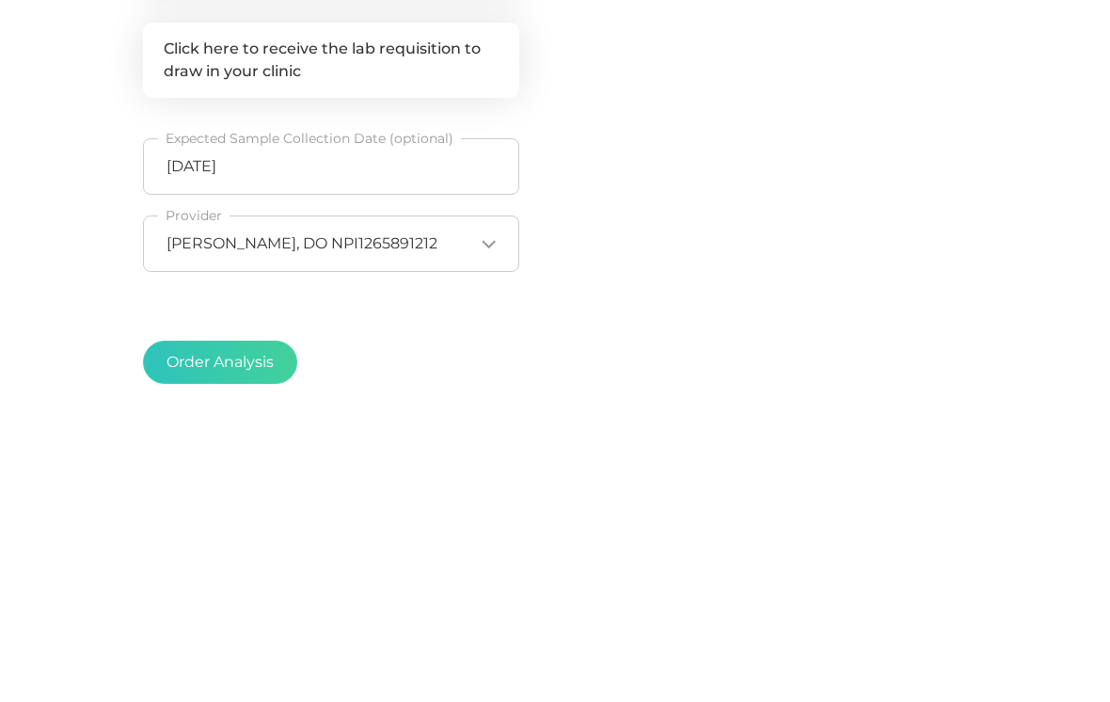
scroll to position [542, 0]
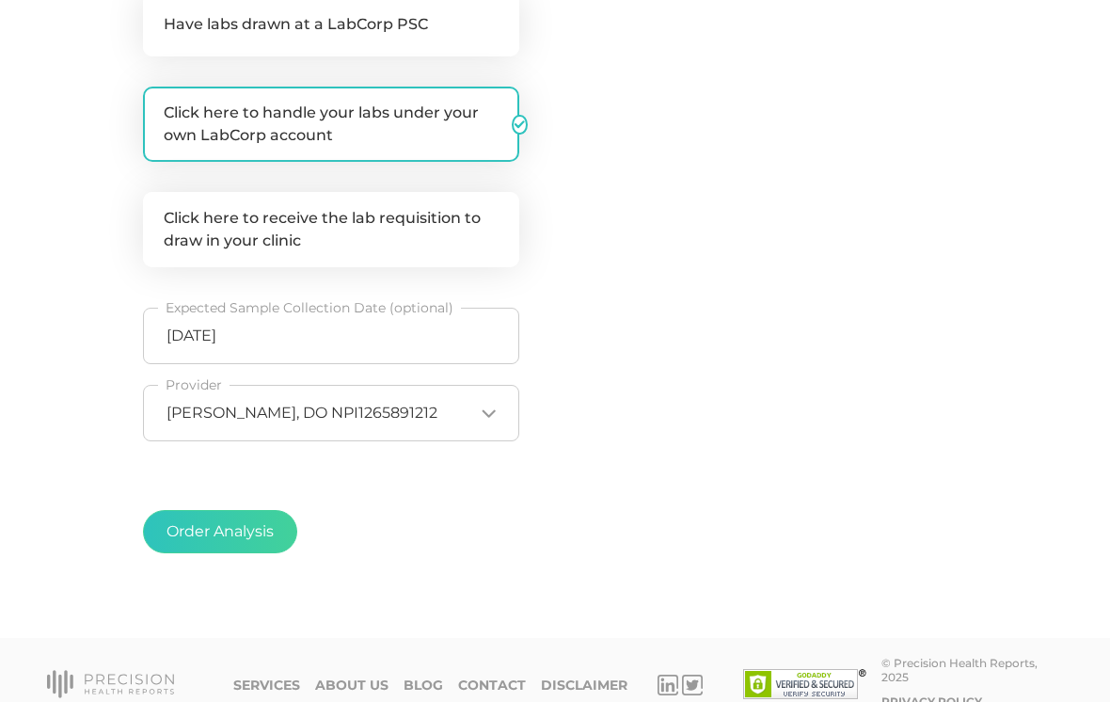
click at [250, 527] on button "Order Analysis" at bounding box center [220, 531] width 154 height 43
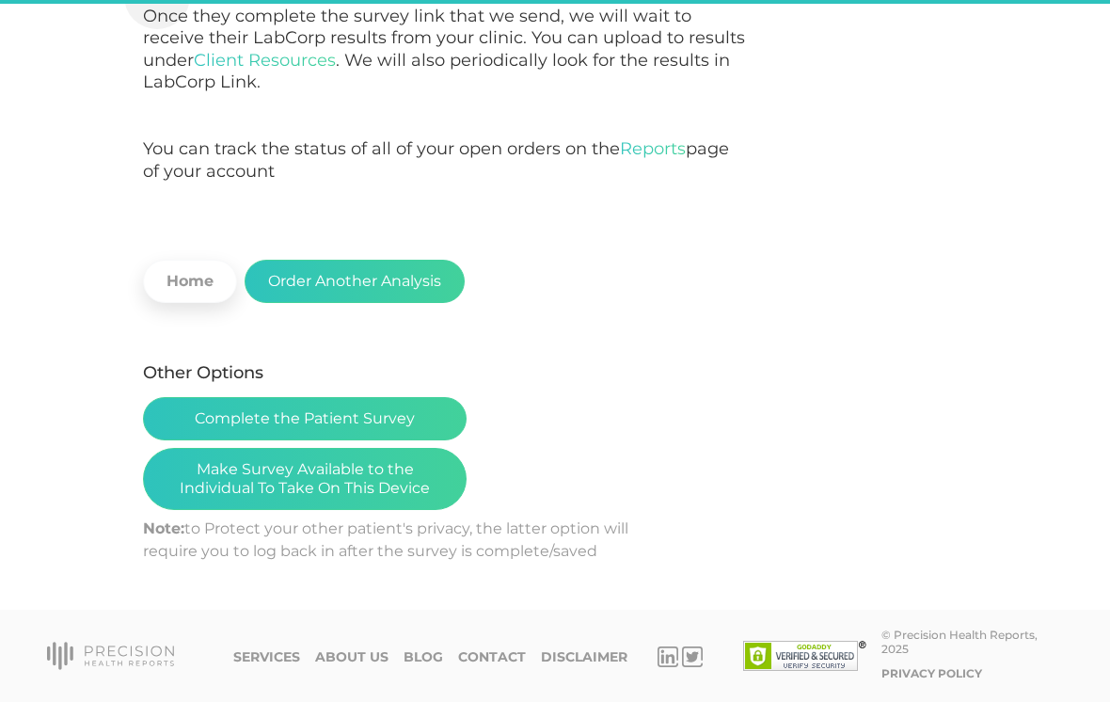
scroll to position [461, 0]
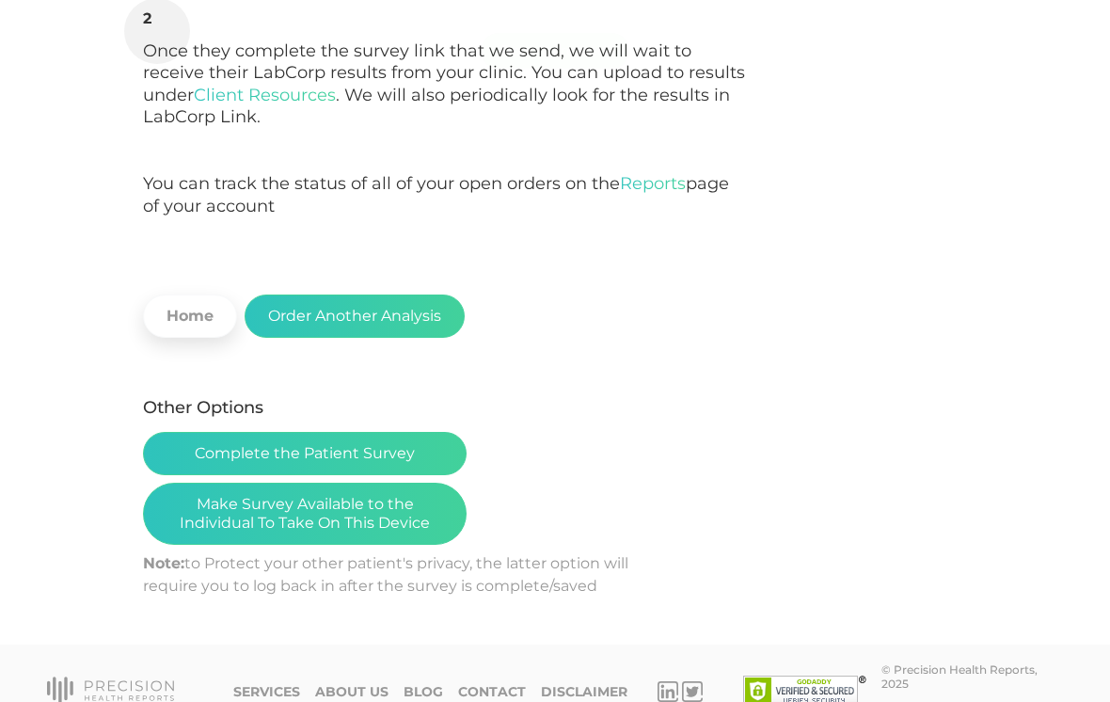
click at [345, 507] on button "Make Survey Available to the Individual To Take On This Device" at bounding box center [305, 514] width 324 height 62
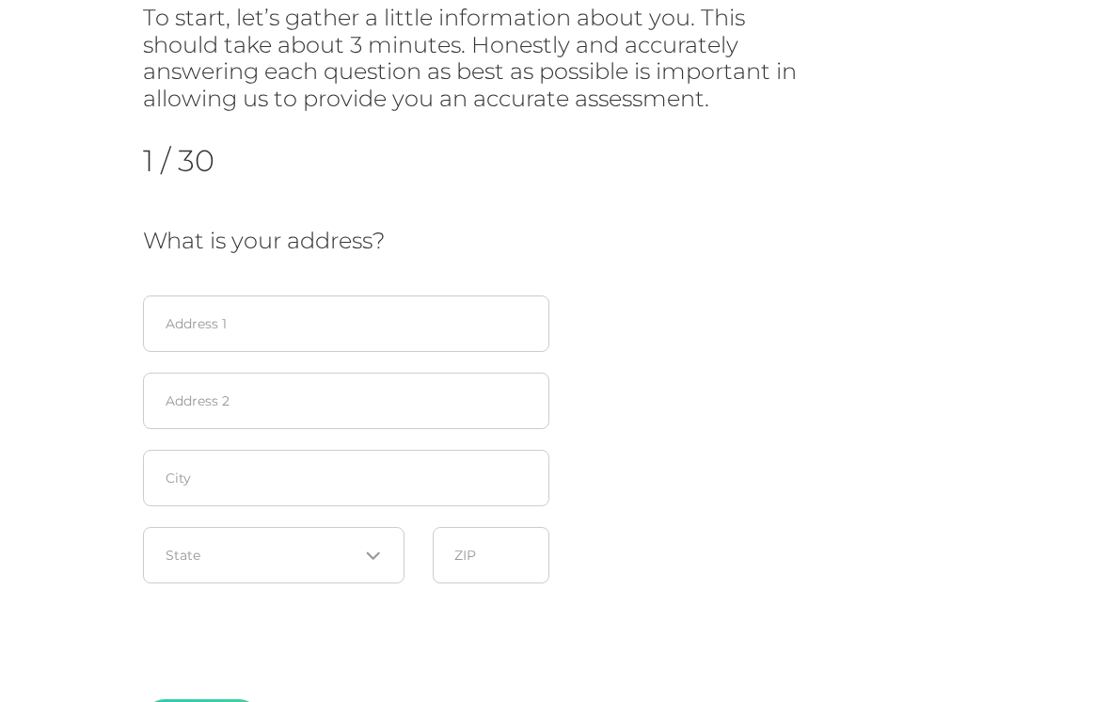
scroll to position [243, 0]
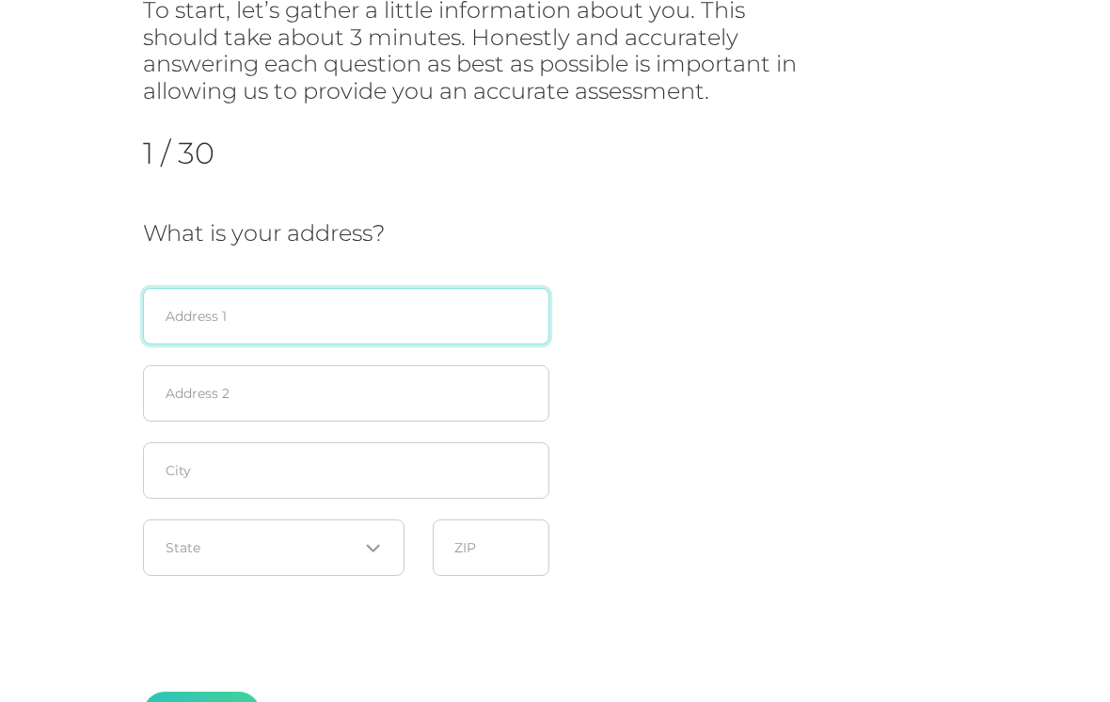
click at [386, 317] on input "text" at bounding box center [346, 316] width 406 height 56
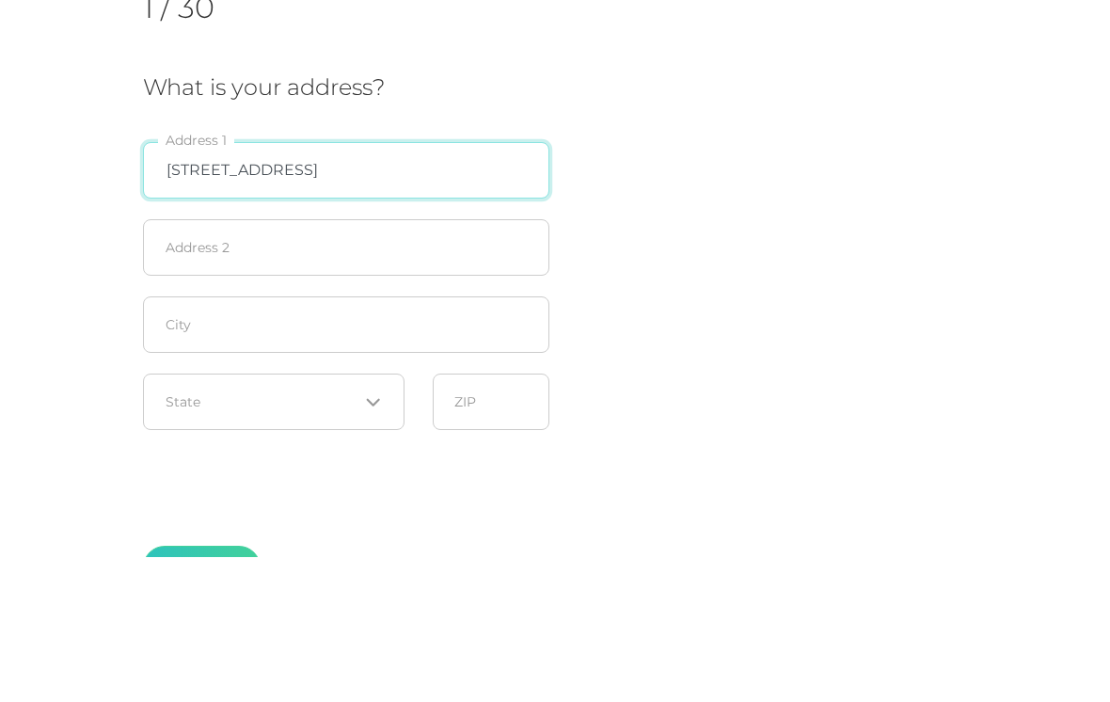
type input "[STREET_ADDRESS]"
click at [757, 224] on div "What is your address? [STREET_ADDRESS] Loading... State ZIP" at bounding box center [555, 403] width 824 height 366
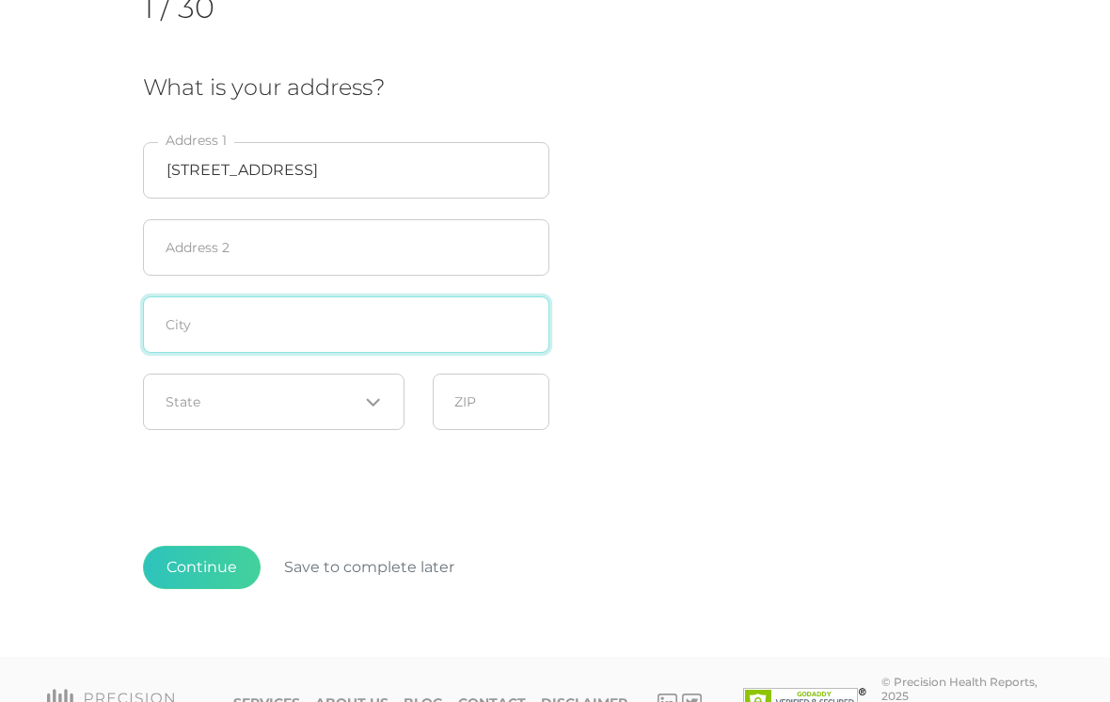
click at [324, 315] on input "text" at bounding box center [346, 324] width 406 height 56
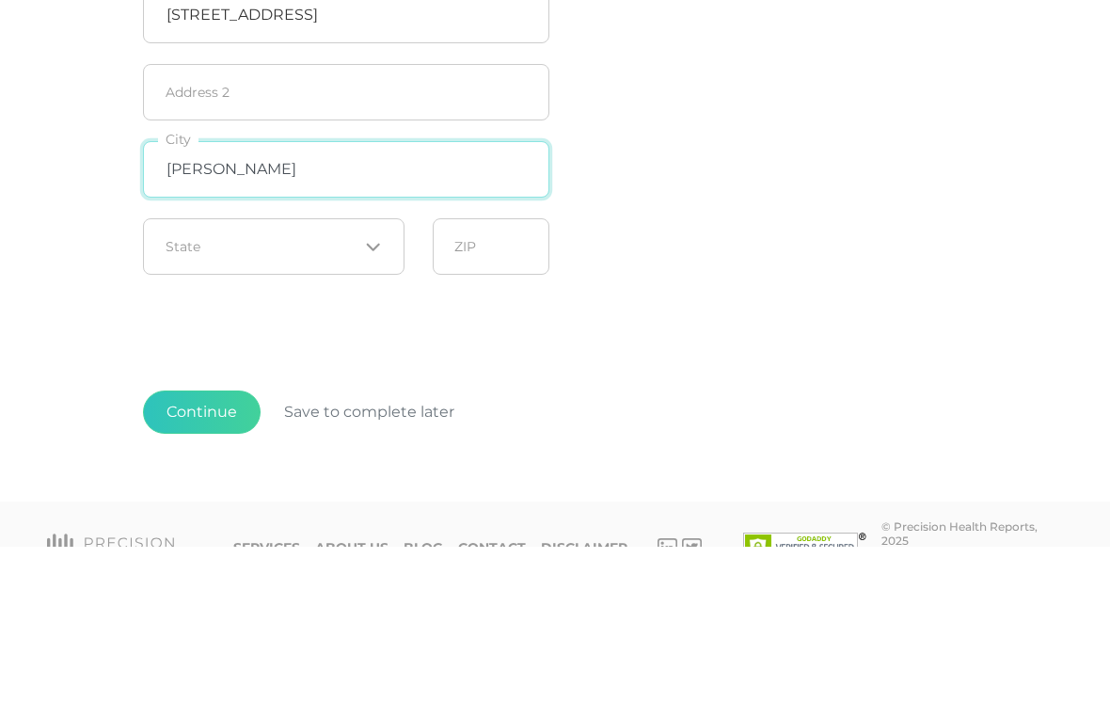
type input "[PERSON_NAME]"
click at [309, 393] on input "Search for option" at bounding box center [262, 402] width 193 height 19
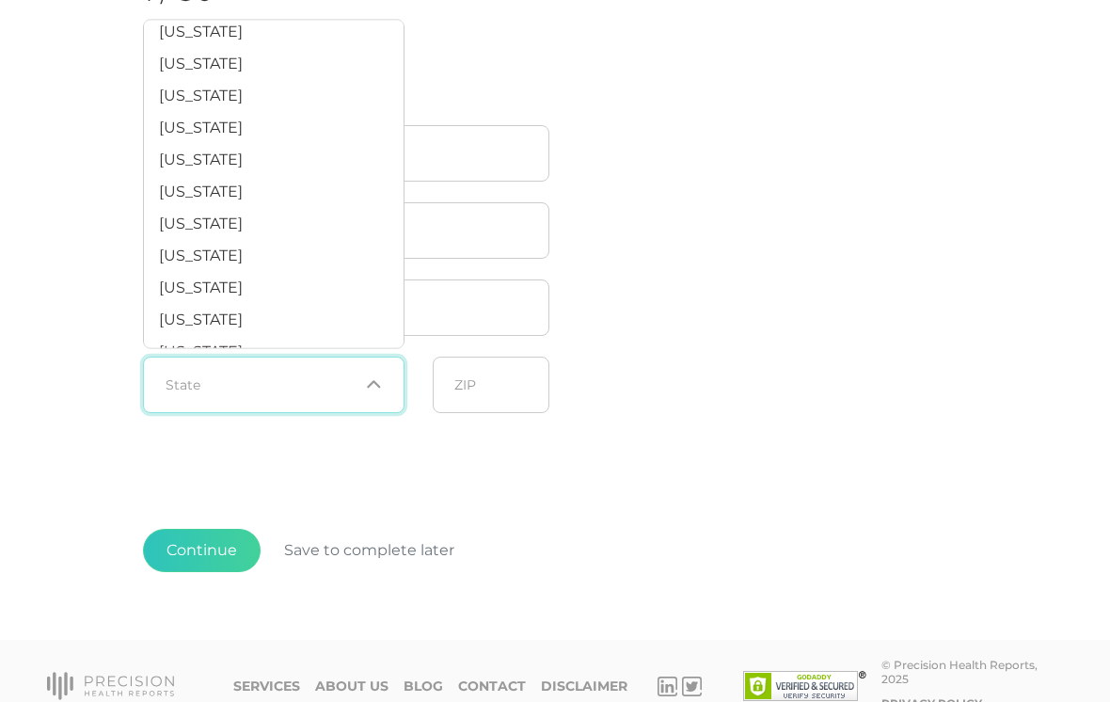
scroll to position [1165, 0]
click at [275, 203] on li "[US_STATE]" at bounding box center [274, 191] width 260 height 32
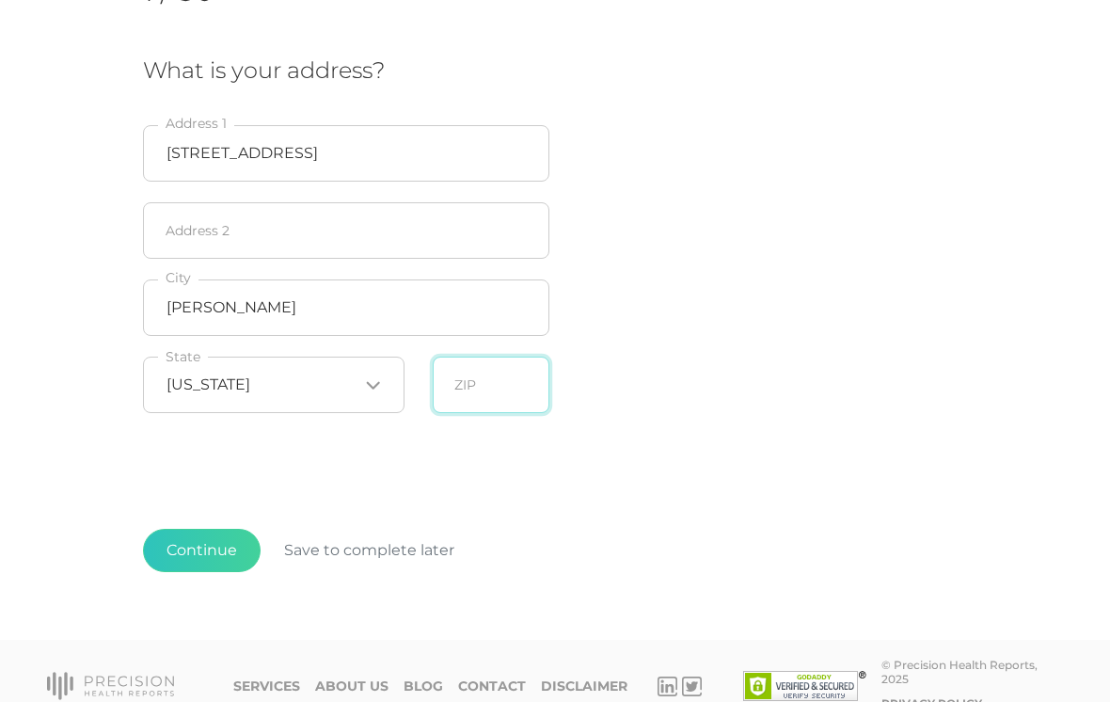
click at [492, 386] on input "text" at bounding box center [491, 384] width 117 height 56
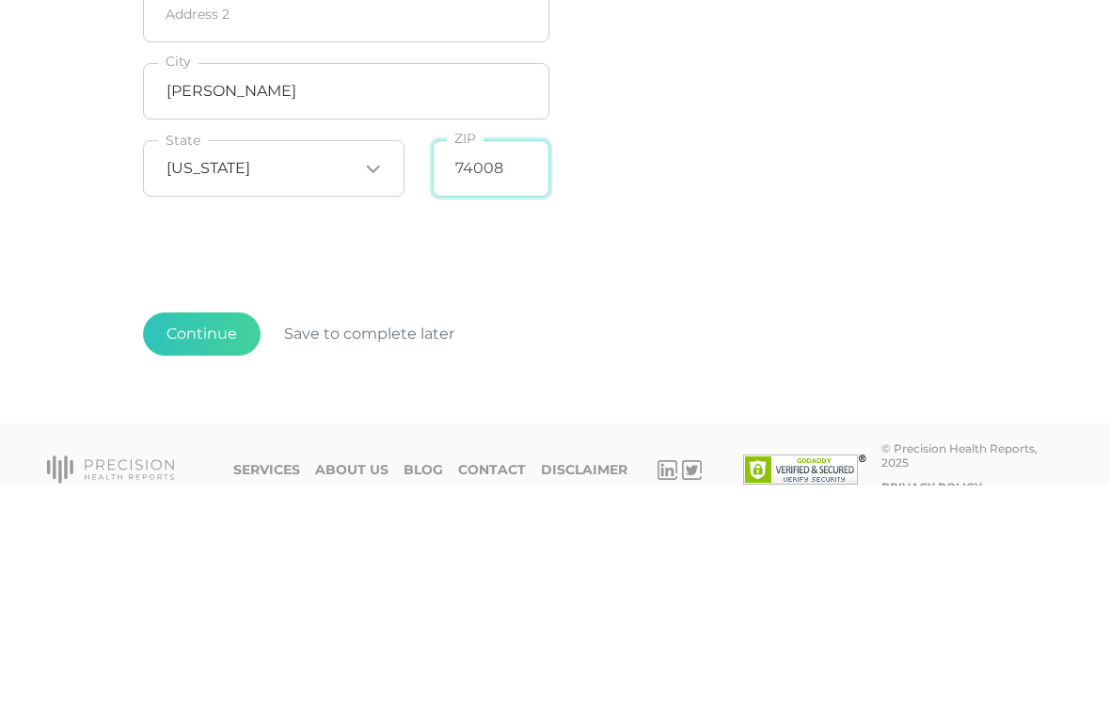
type input "74008"
click at [751, 216] on div "To start, let’s gather a little information about you. This should take about 3…" at bounding box center [555, 143] width 824 height 619
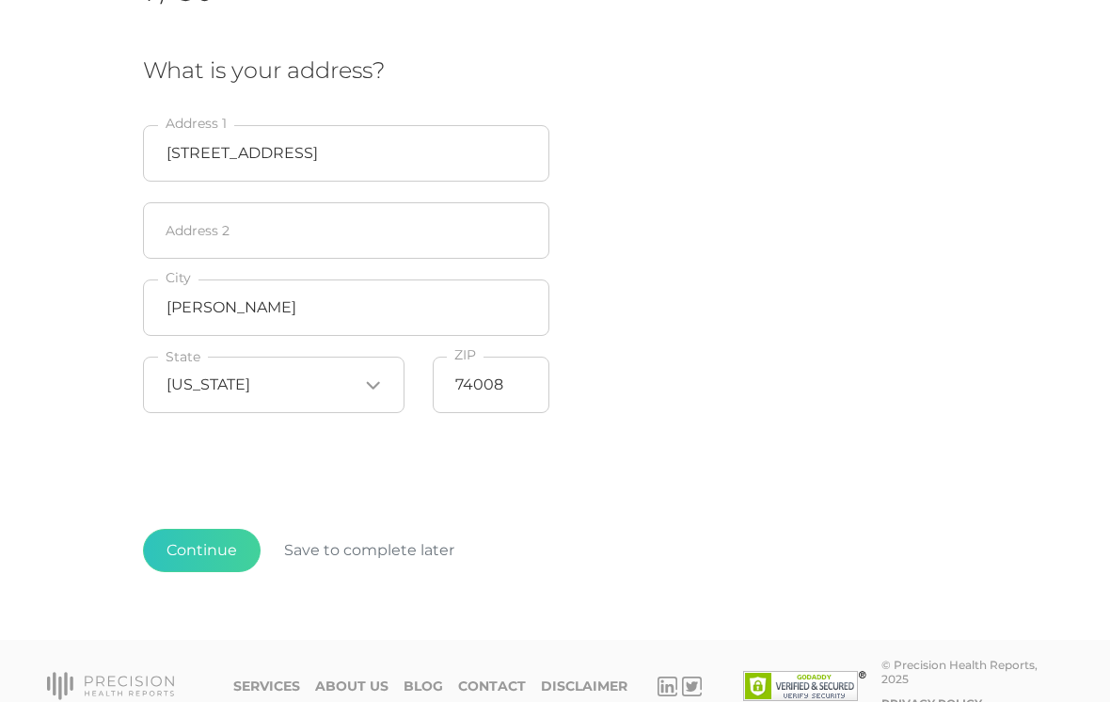
click at [219, 546] on button "Continue" at bounding box center [202, 550] width 118 height 43
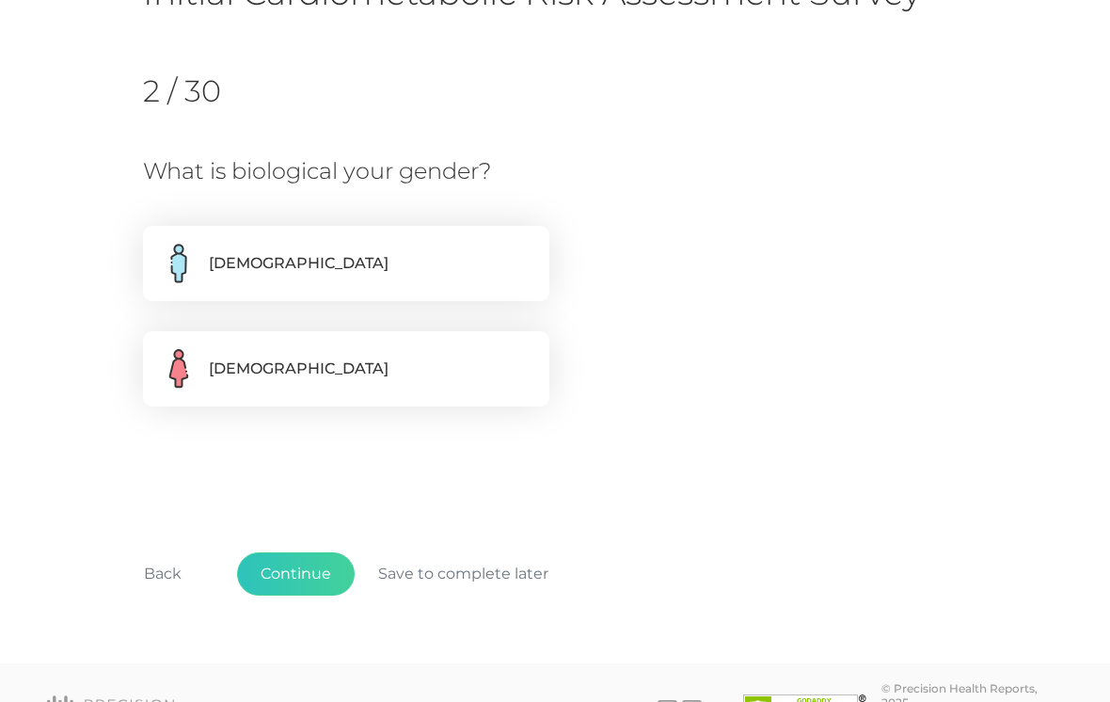
click at [387, 255] on label "[DEMOGRAPHIC_DATA]" at bounding box center [346, 263] width 406 height 75
click at [158, 245] on input "[DEMOGRAPHIC_DATA]" at bounding box center [150, 235] width 15 height 19
radio input "true"
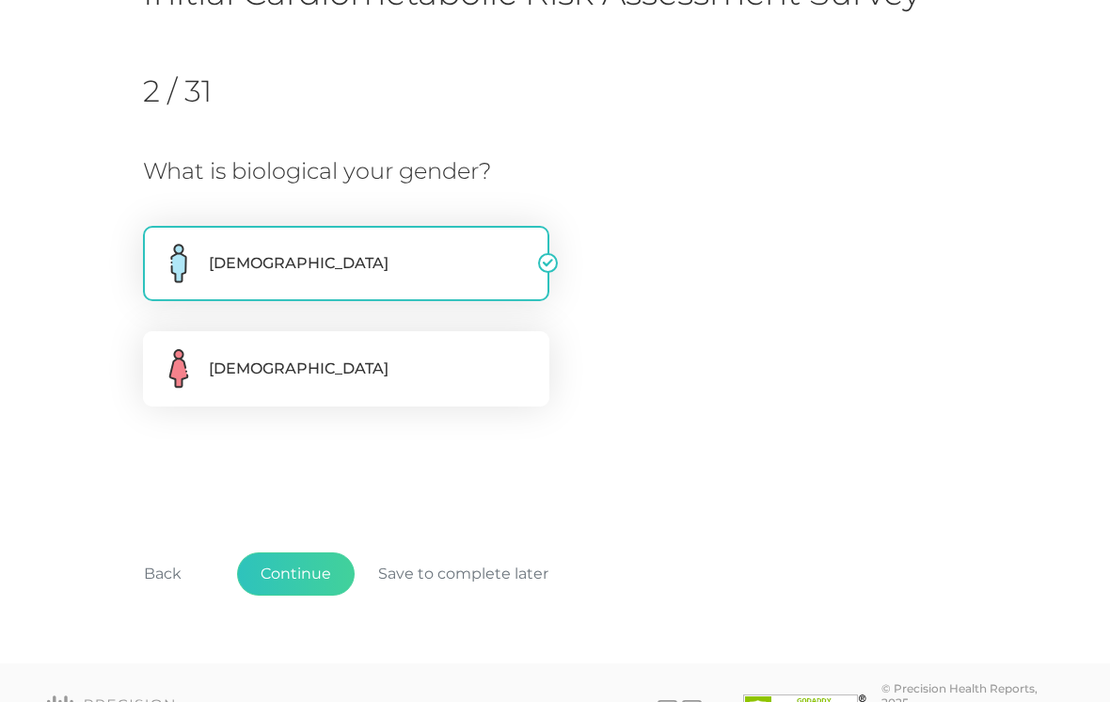
click at [305, 573] on button "Continue" at bounding box center [296, 573] width 118 height 43
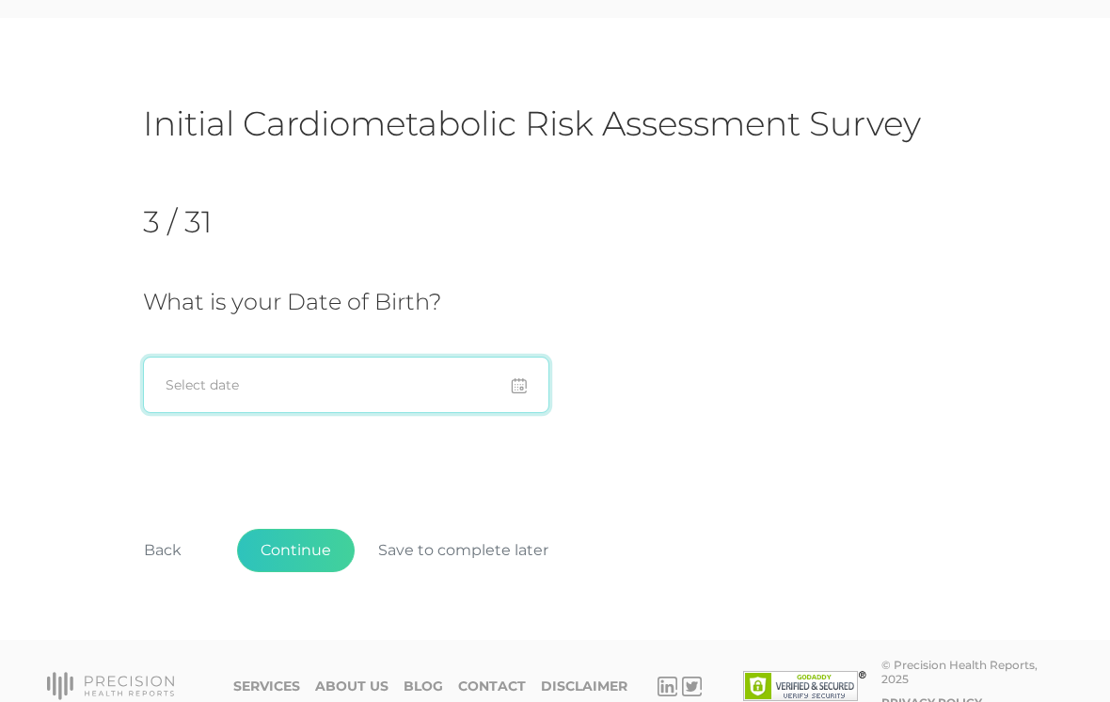
click at [267, 368] on input at bounding box center [346, 384] width 406 height 56
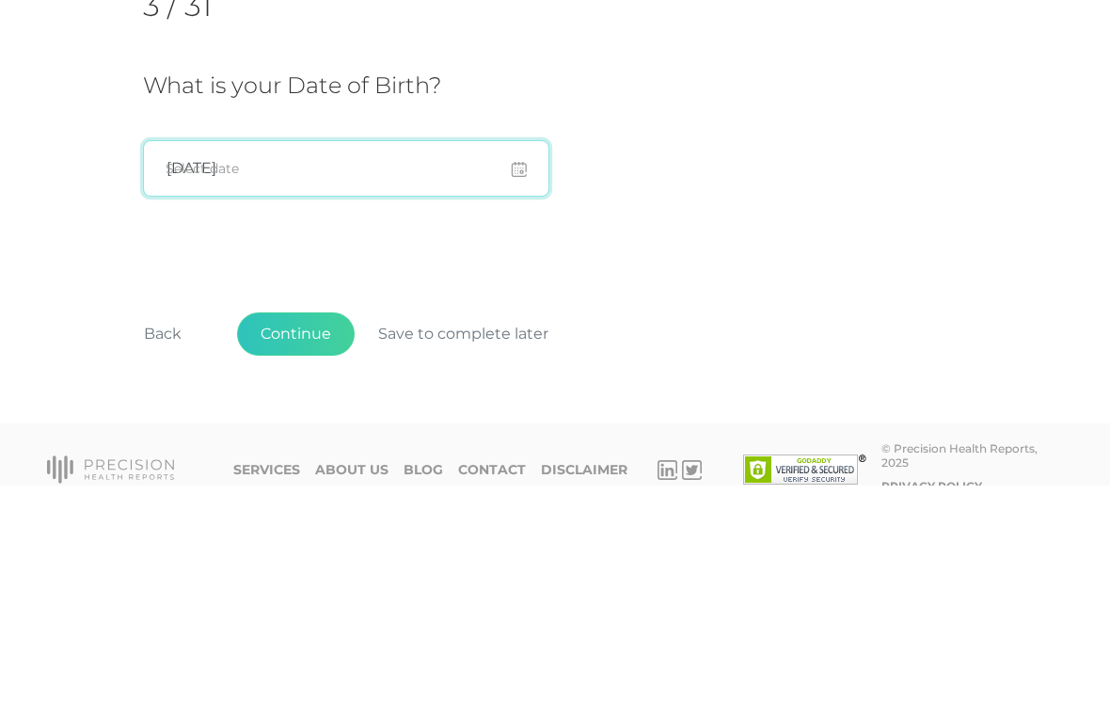
type input "[DATE]"
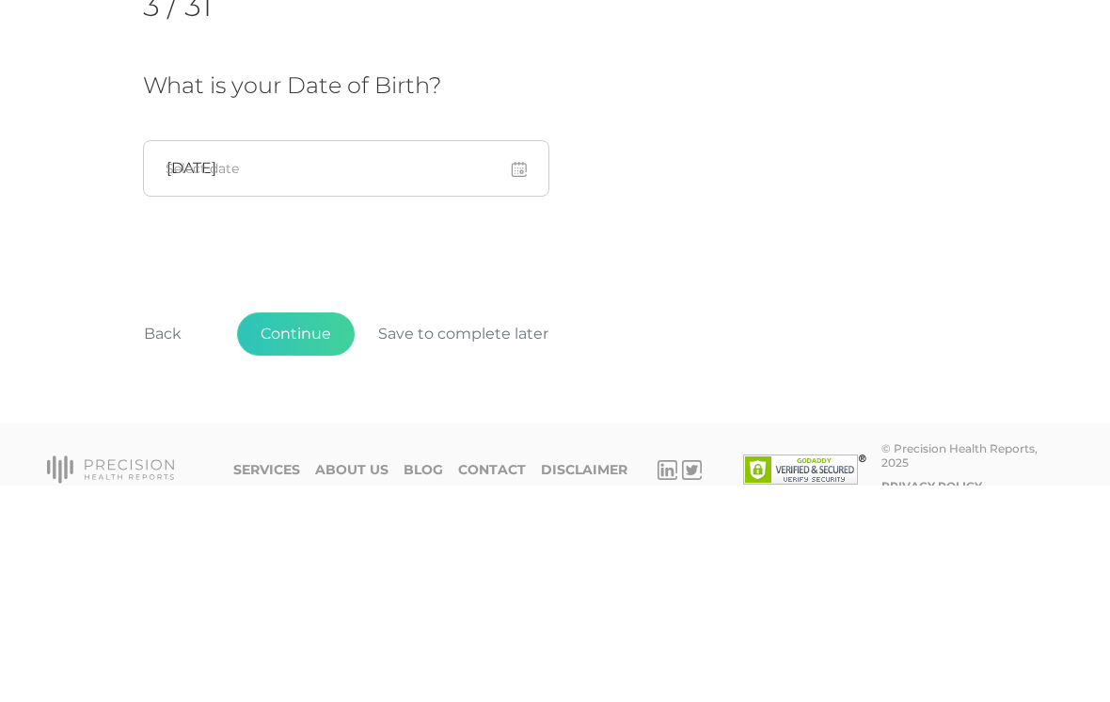
click at [714, 218] on div "3 / 31 What is your Date of Birth? [DEMOGRAPHIC_DATA] Select date" at bounding box center [555, 313] width 824 height 279
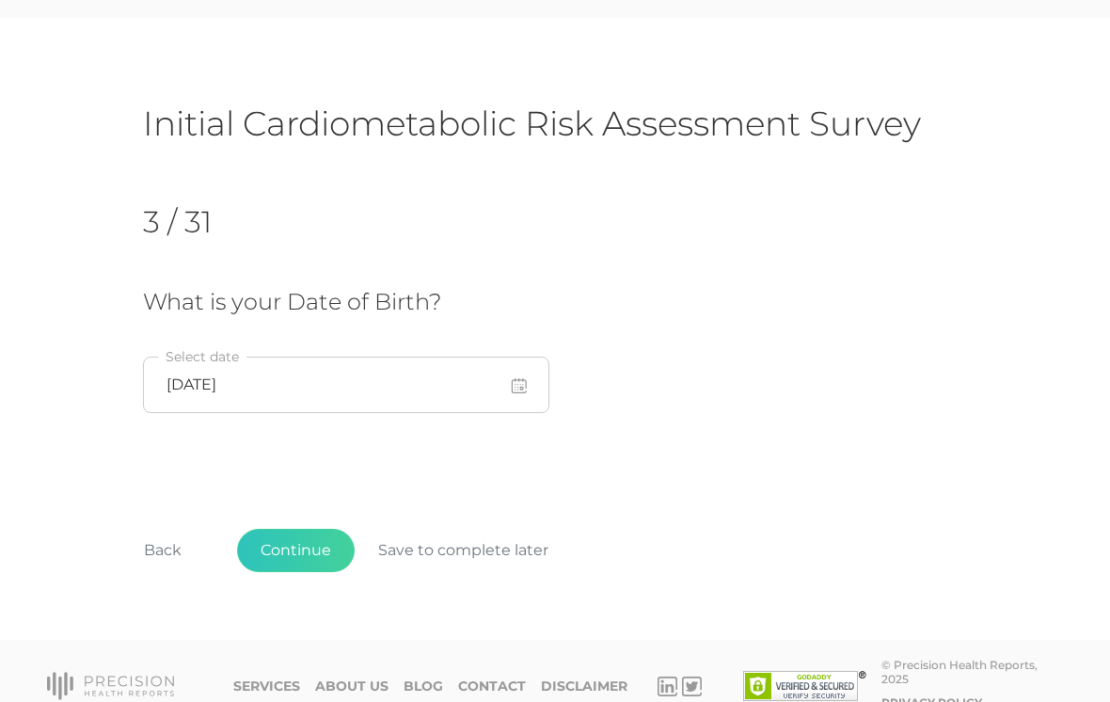
click at [310, 549] on button "Continue" at bounding box center [296, 550] width 118 height 43
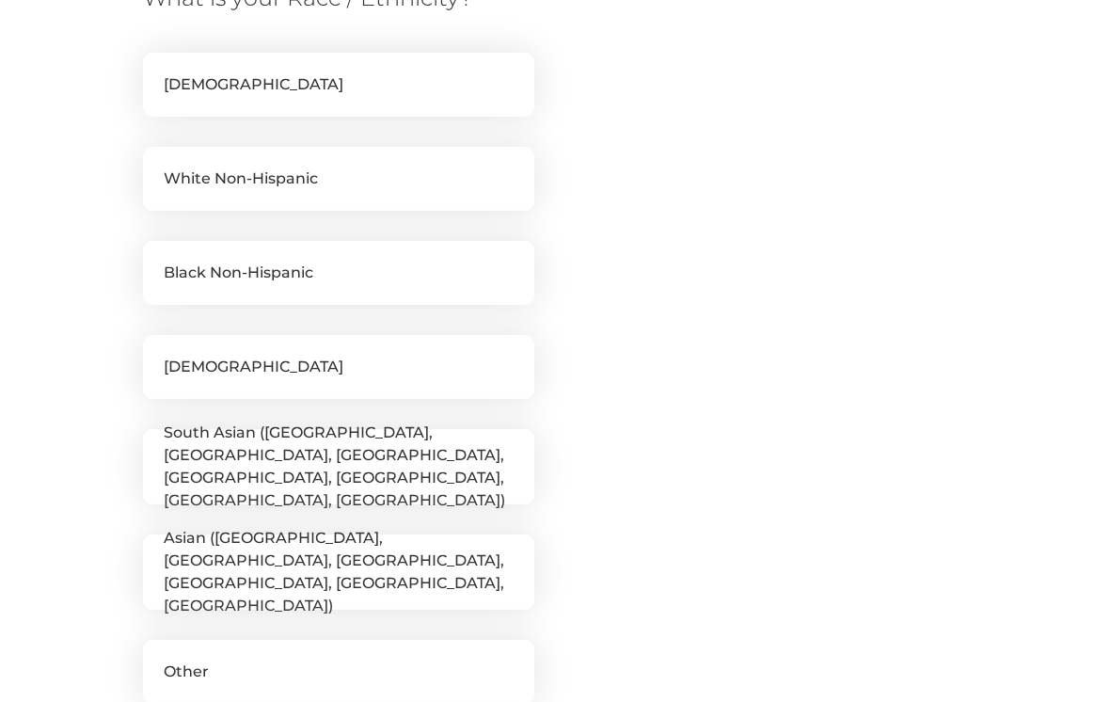
scroll to position [377, 0]
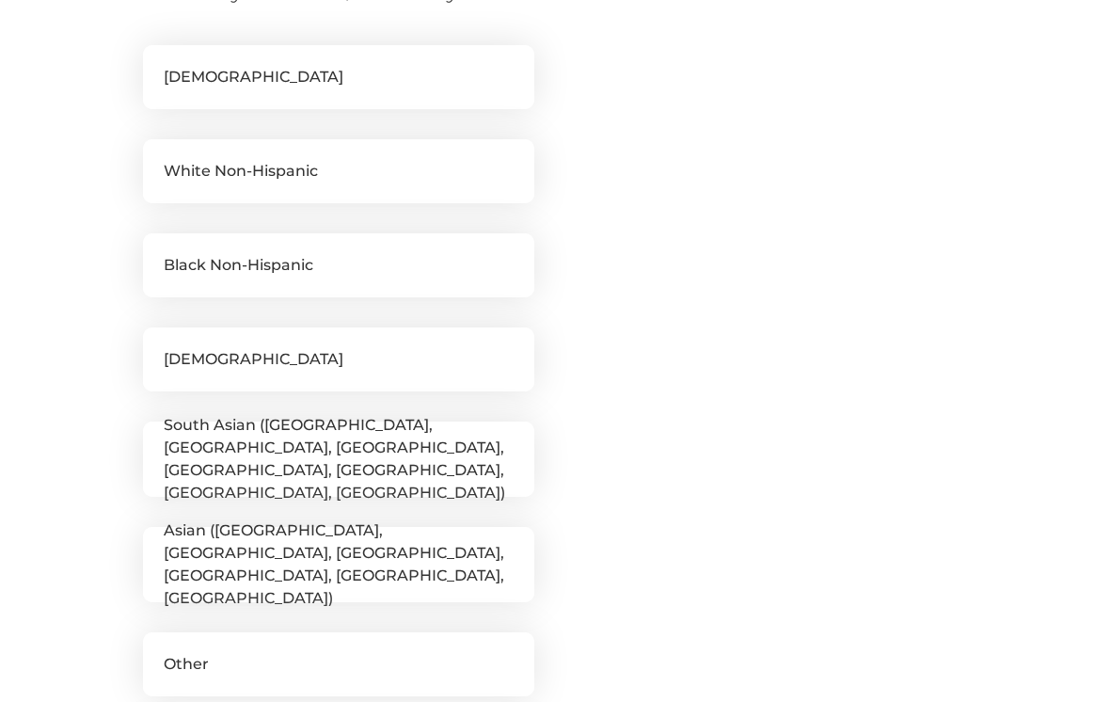
click at [437, 167] on label "White Non-Hispanic" at bounding box center [338, 171] width 391 height 64
click at [158, 158] on input "White Non-Hispanic" at bounding box center [150, 148] width 15 height 19
checkbox input "true"
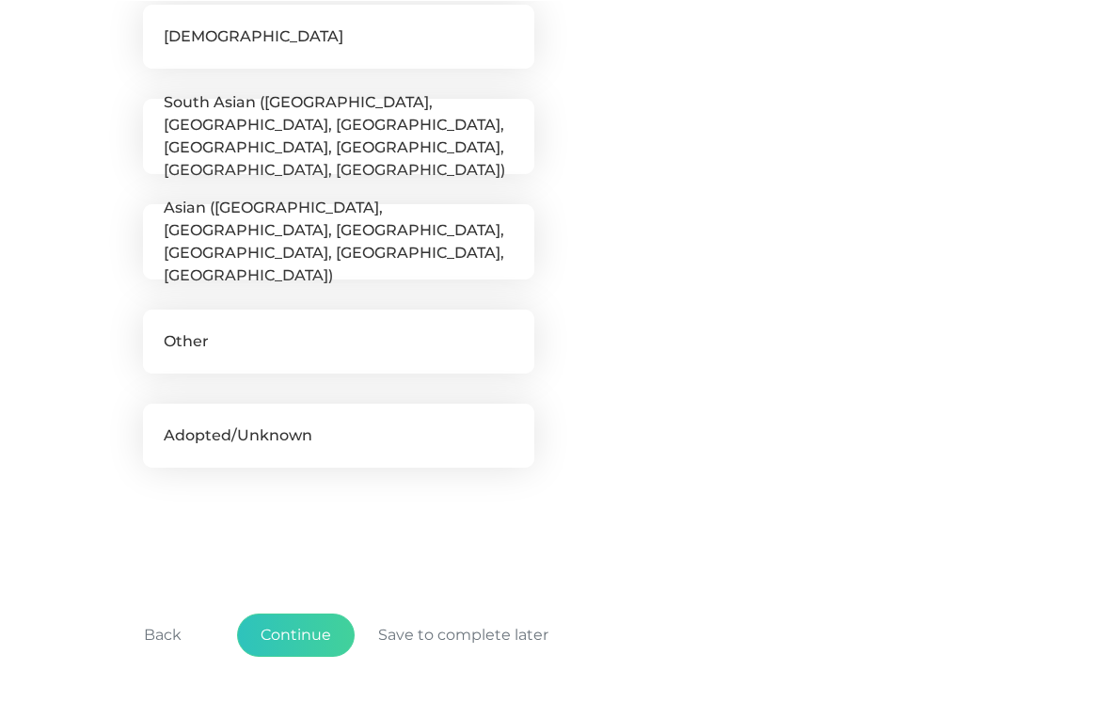
click at [314, 626] on button "Continue" at bounding box center [296, 633] width 118 height 43
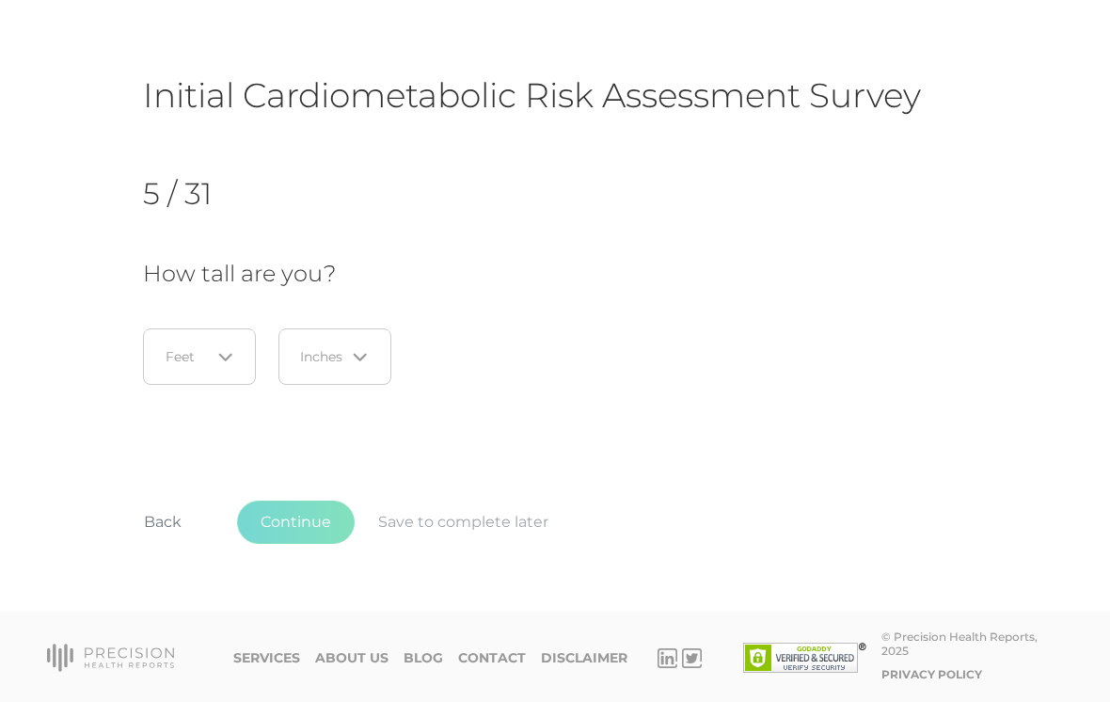
scroll to position [66, 0]
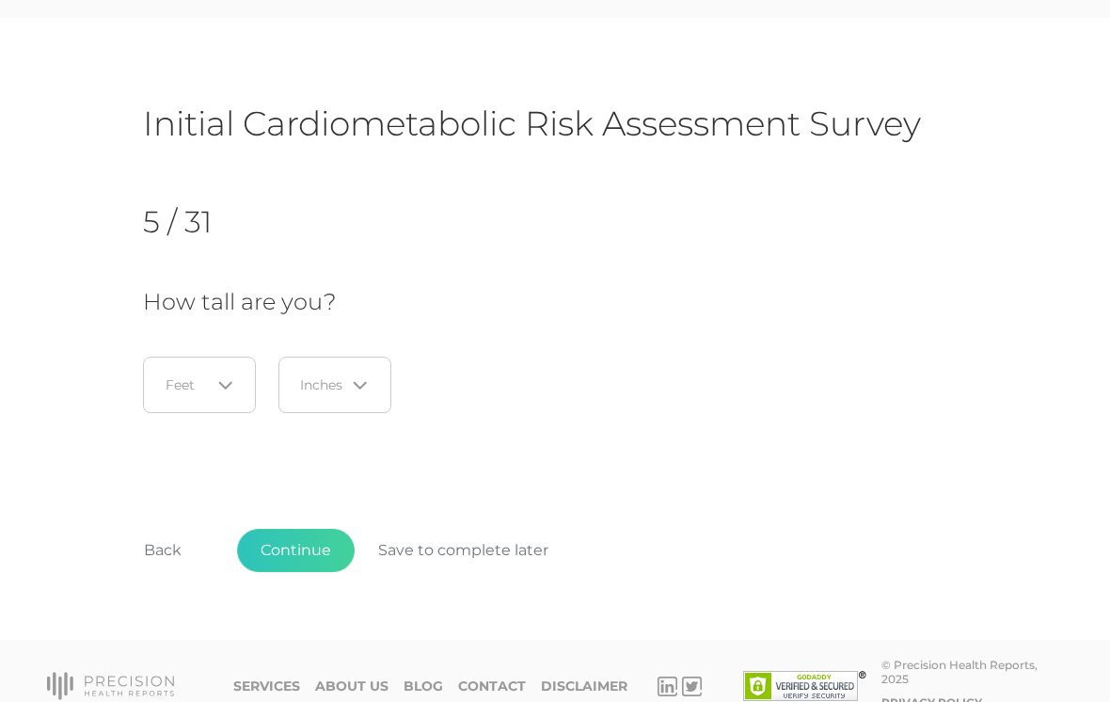
click at [191, 366] on div "Loading..." at bounding box center [199, 384] width 113 height 56
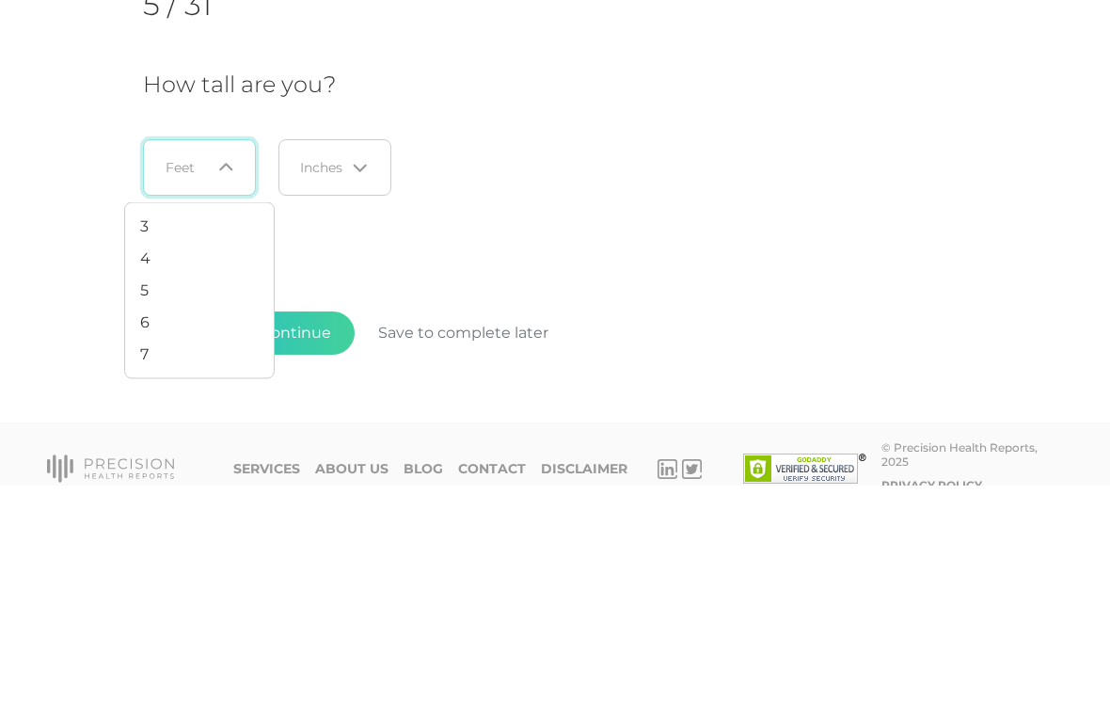
click at [193, 491] on li "5" at bounding box center [199, 507] width 149 height 32
click at [332, 375] on input "Search for option" at bounding box center [323, 384] width 44 height 19
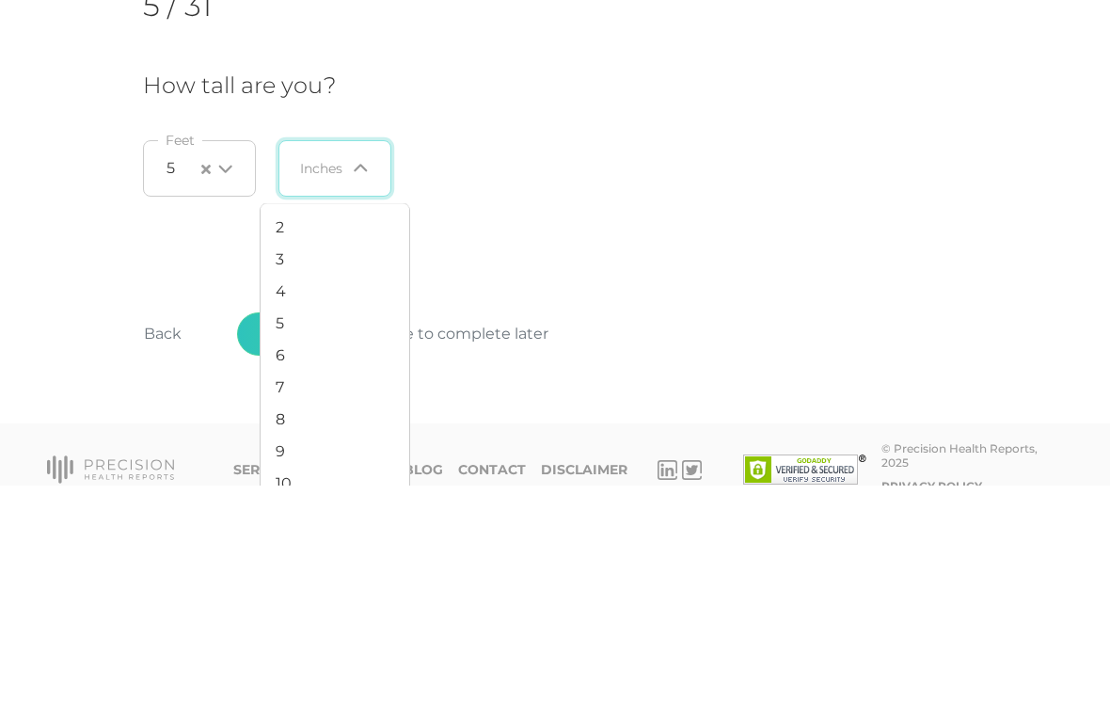
scroll to position [62, 0]
click at [761, 214] on div "5 / 31 How tall are you? 5 Loading... Feet Loading... Inches" at bounding box center [555, 313] width 824 height 279
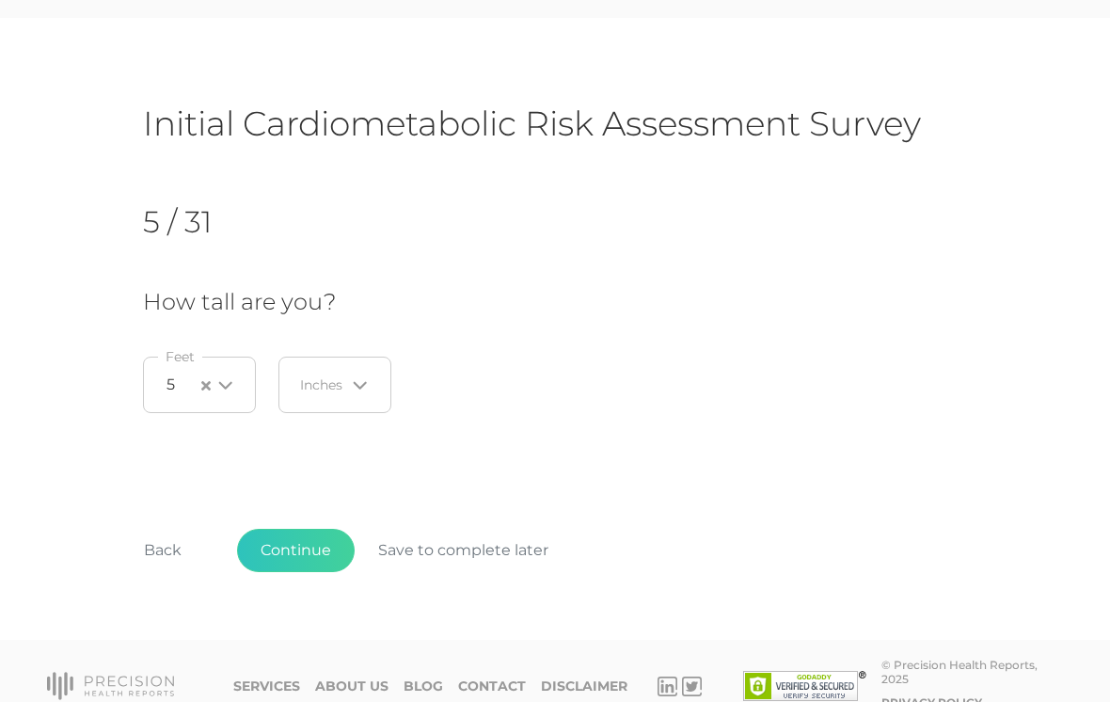
click at [336, 393] on input "Search for option" at bounding box center [323, 384] width 44 height 19
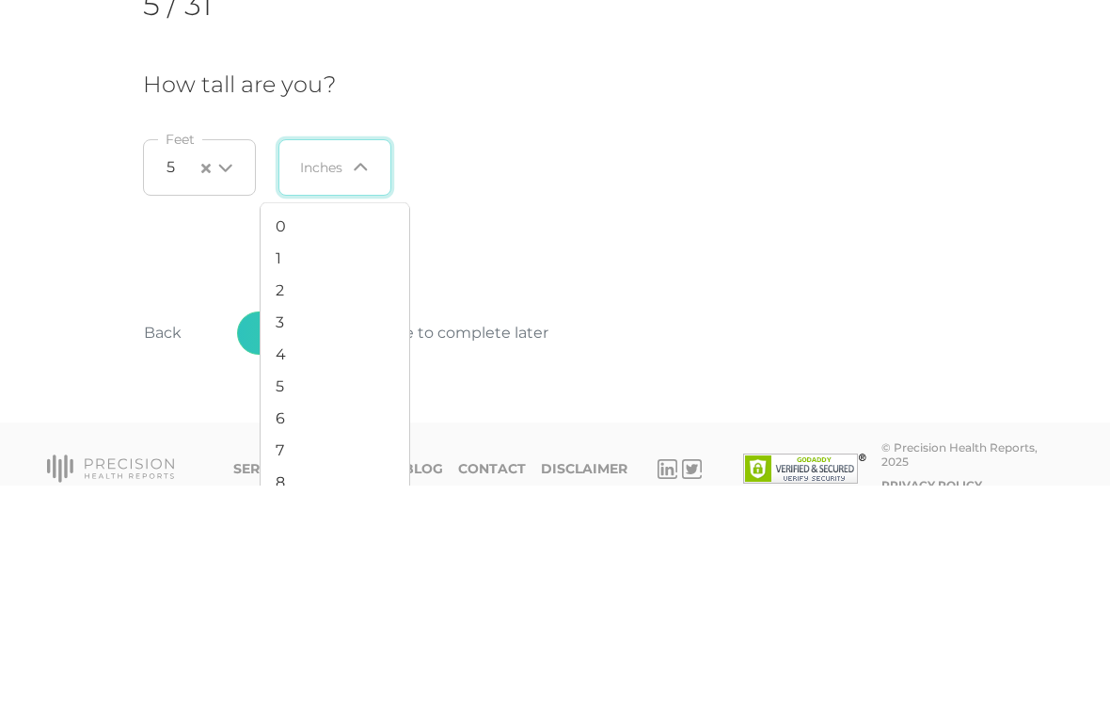
type input "1"
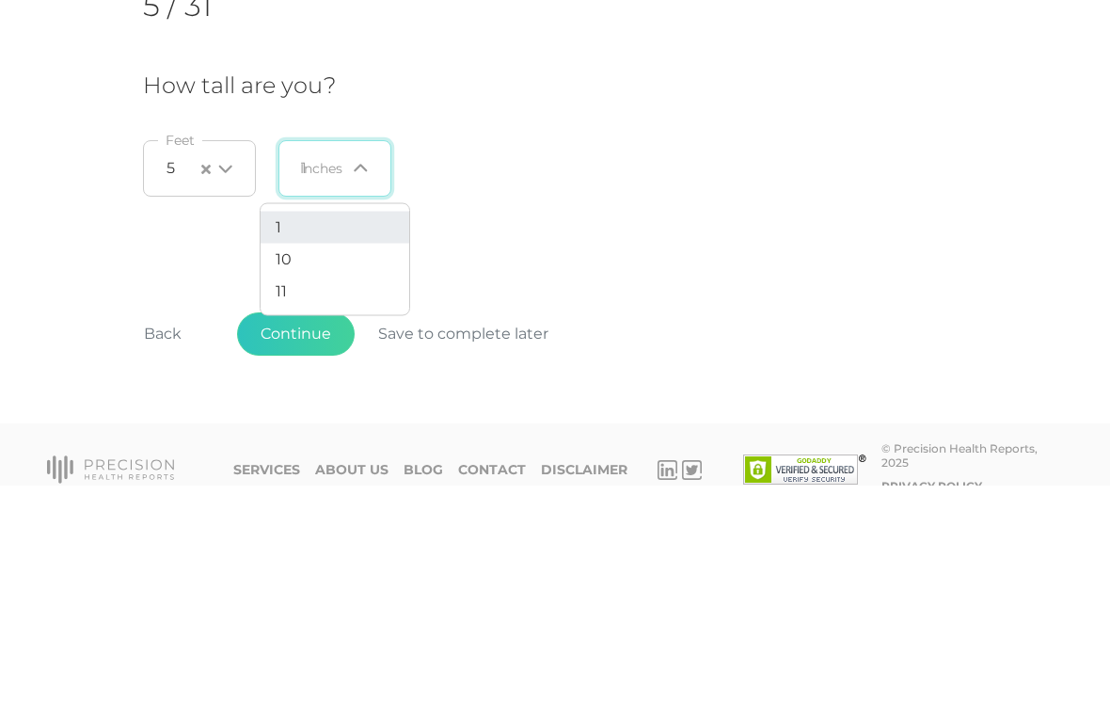
click at [346, 460] on li "10" at bounding box center [335, 476] width 149 height 32
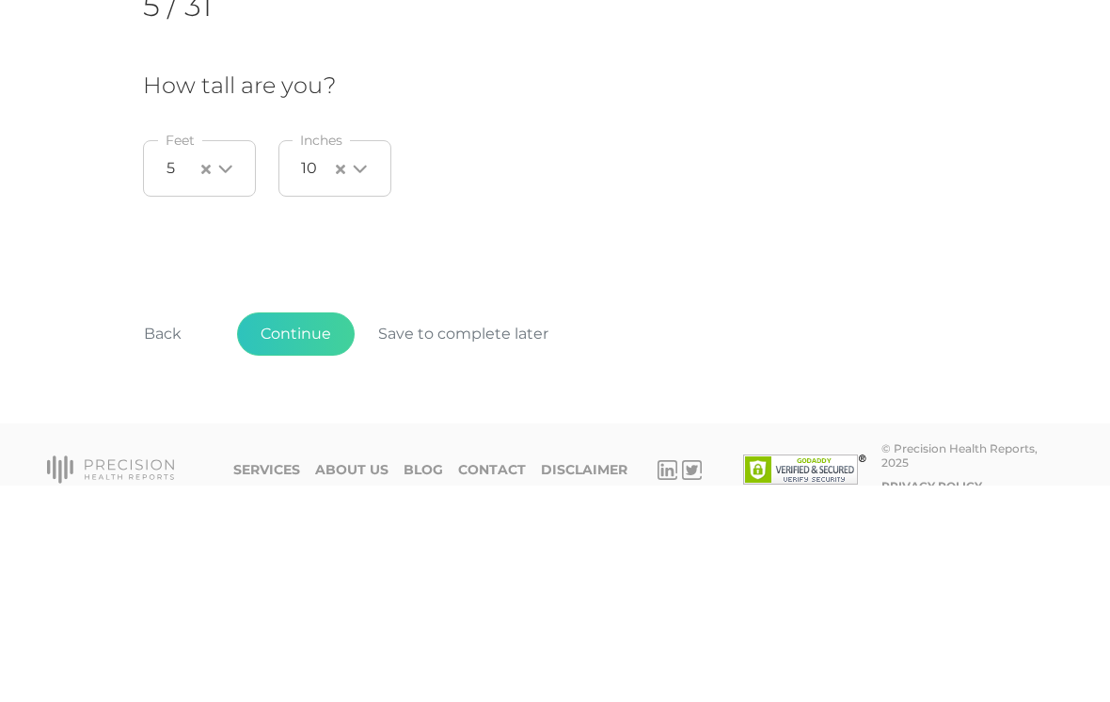
click at [301, 529] on button "Continue" at bounding box center [296, 550] width 118 height 43
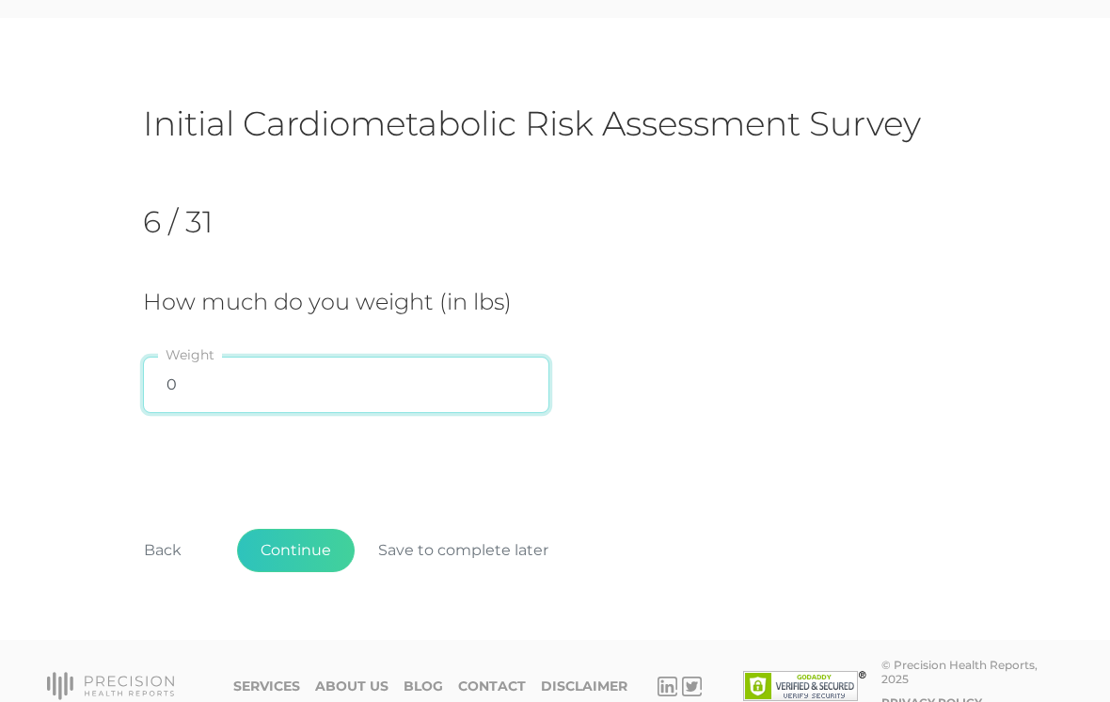
click at [352, 380] on input "0" at bounding box center [346, 384] width 406 height 56
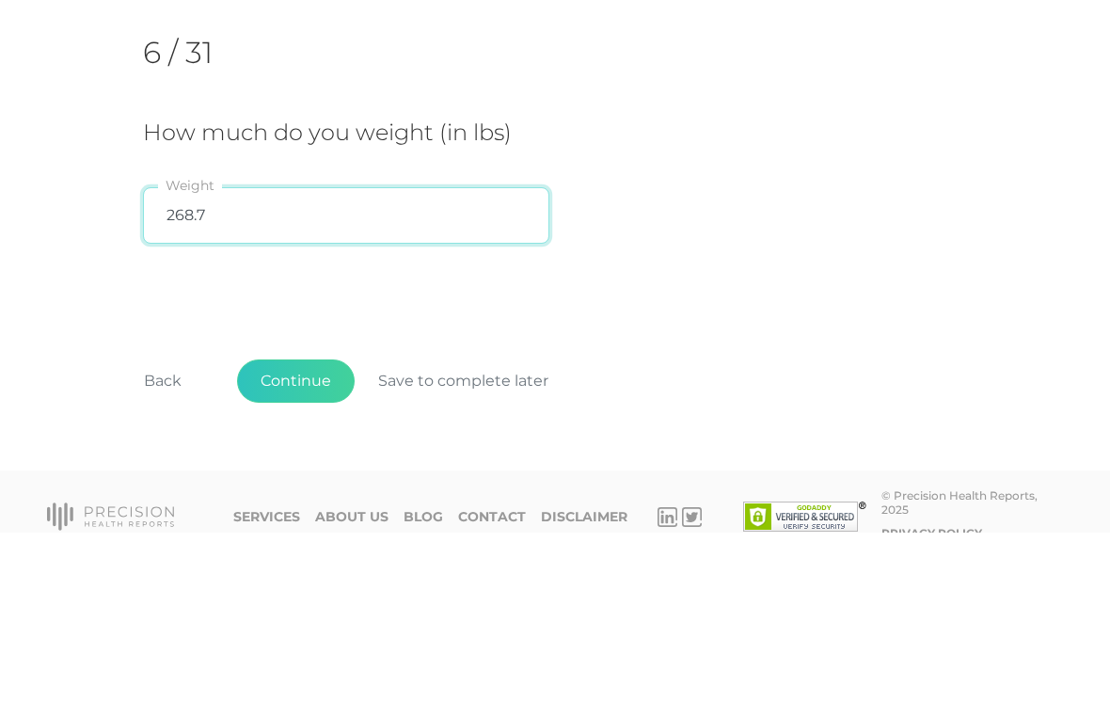
type input "268.7"
click at [750, 289] on div "How much do you weight (in lbs) 268.7 Weight" at bounding box center [555, 356] width 824 height 135
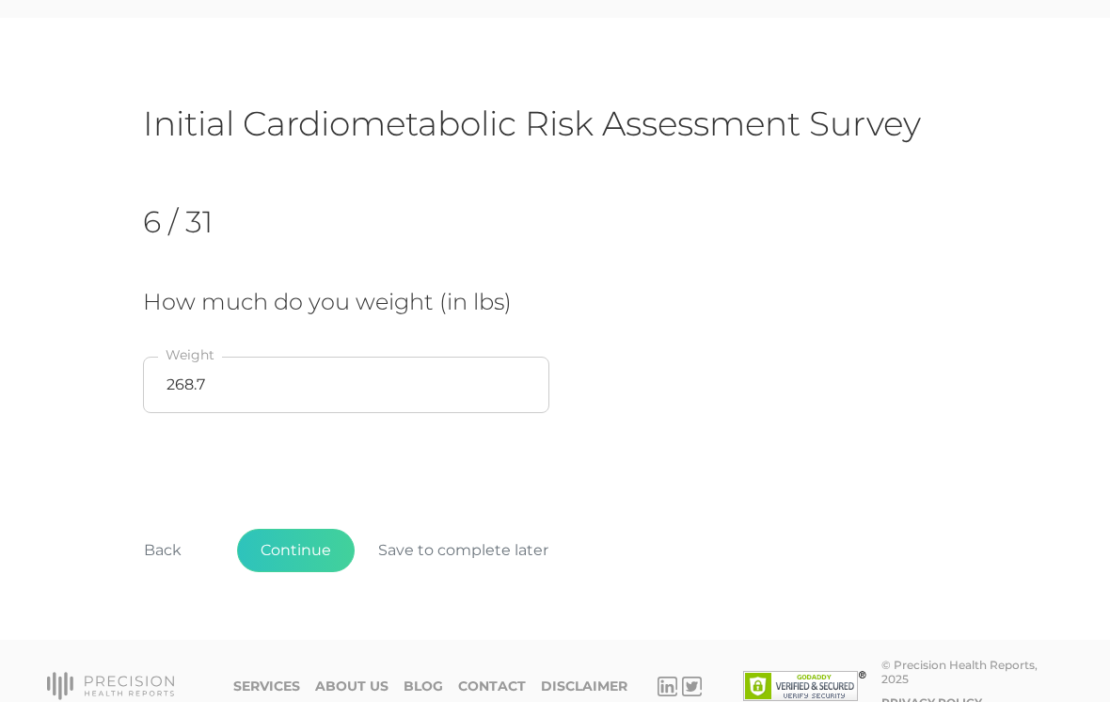
click at [299, 547] on button "Continue" at bounding box center [296, 550] width 118 height 43
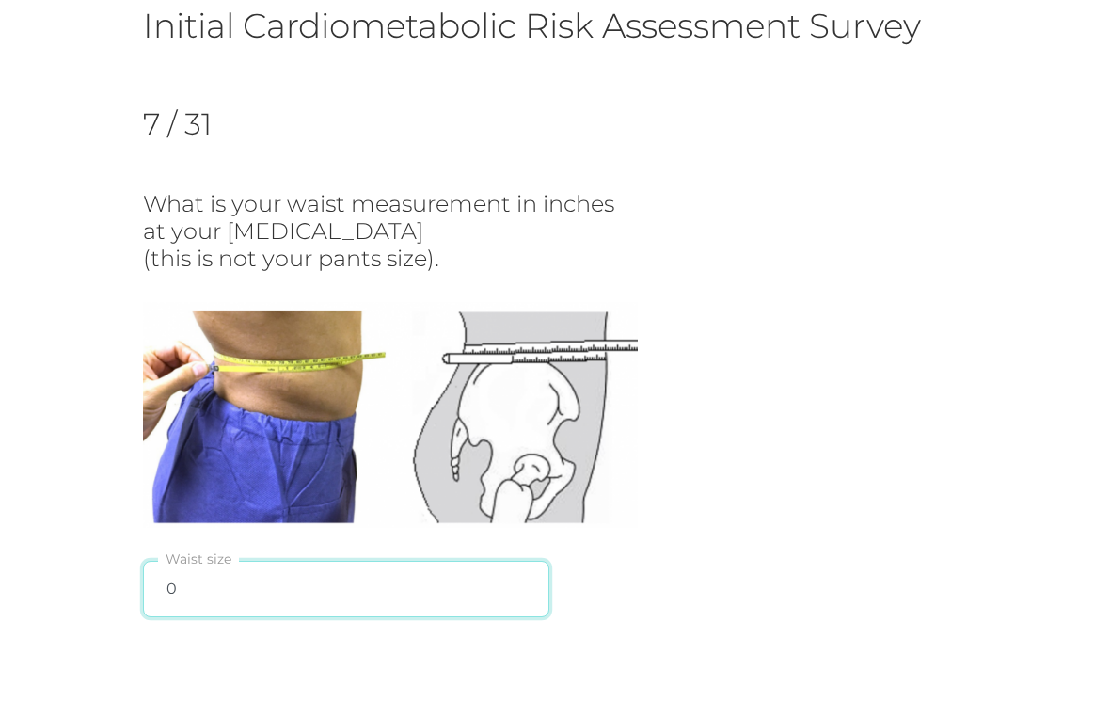
click at [375, 581] on input "0" at bounding box center [346, 589] width 406 height 56
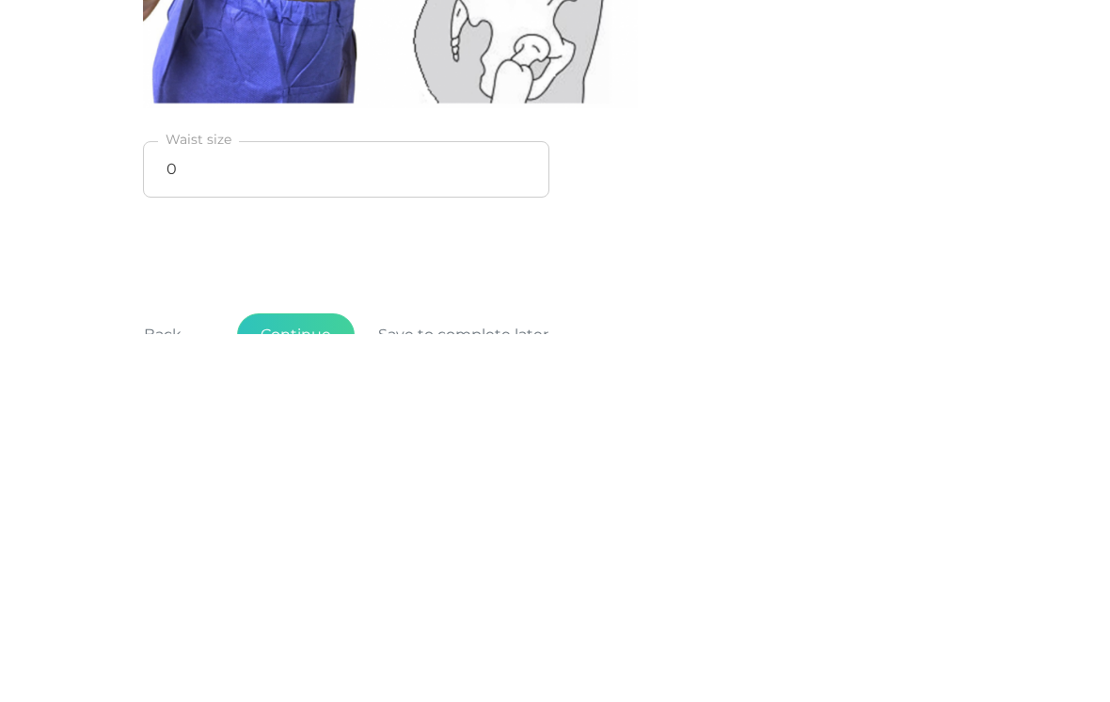
click at [913, 224] on div "7 / 31 What is your waist measurement in inches at your [MEDICAL_DATA] (this is…" at bounding box center [555, 314] width 824 height 581
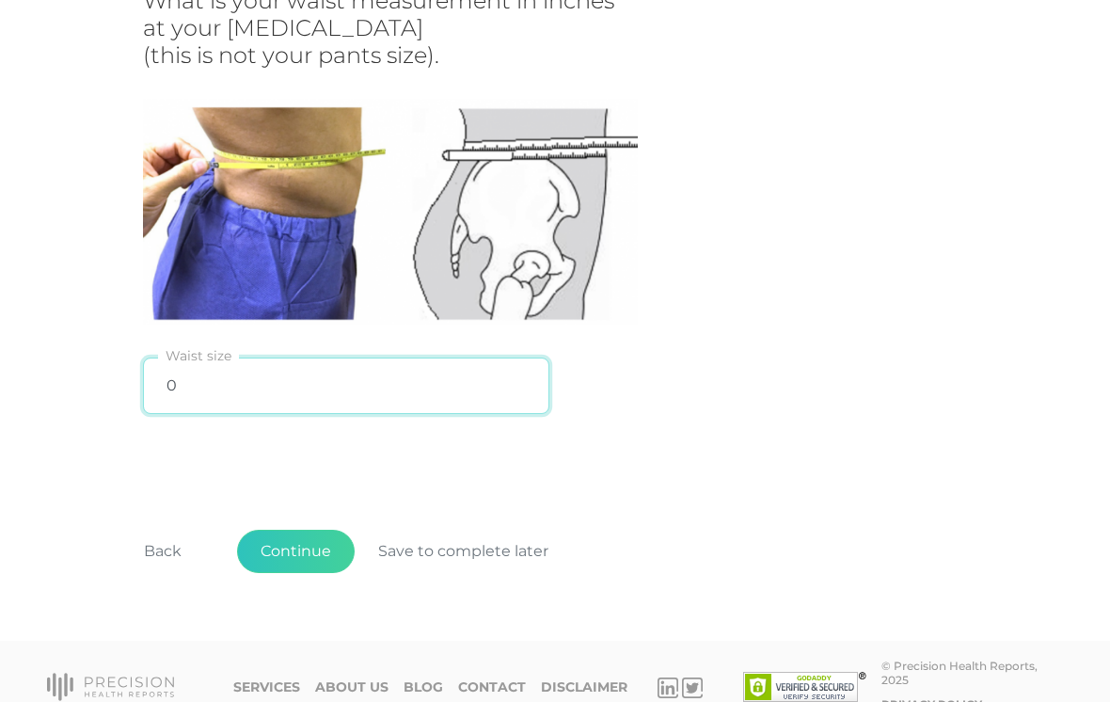
click at [311, 372] on input "0" at bounding box center [346, 385] width 406 height 56
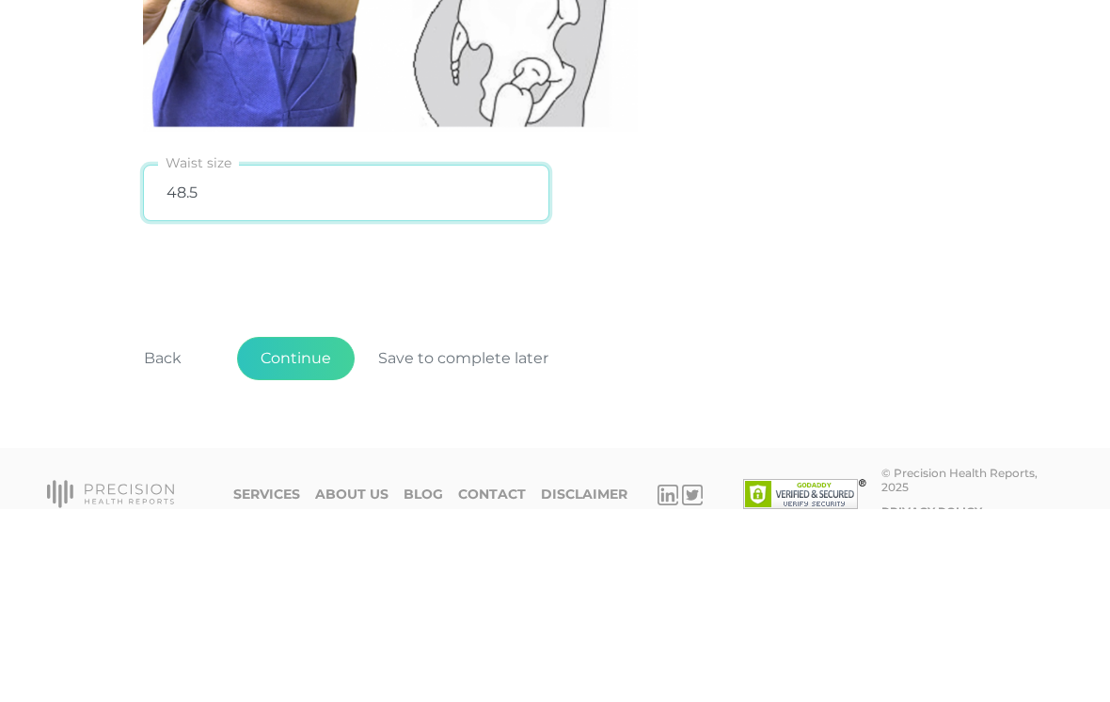
type input "48.5"
click at [691, 202] on div "What is your waist measurement in inches at your [MEDICAL_DATA] (this is not yo…" at bounding box center [555, 206] width 824 height 436
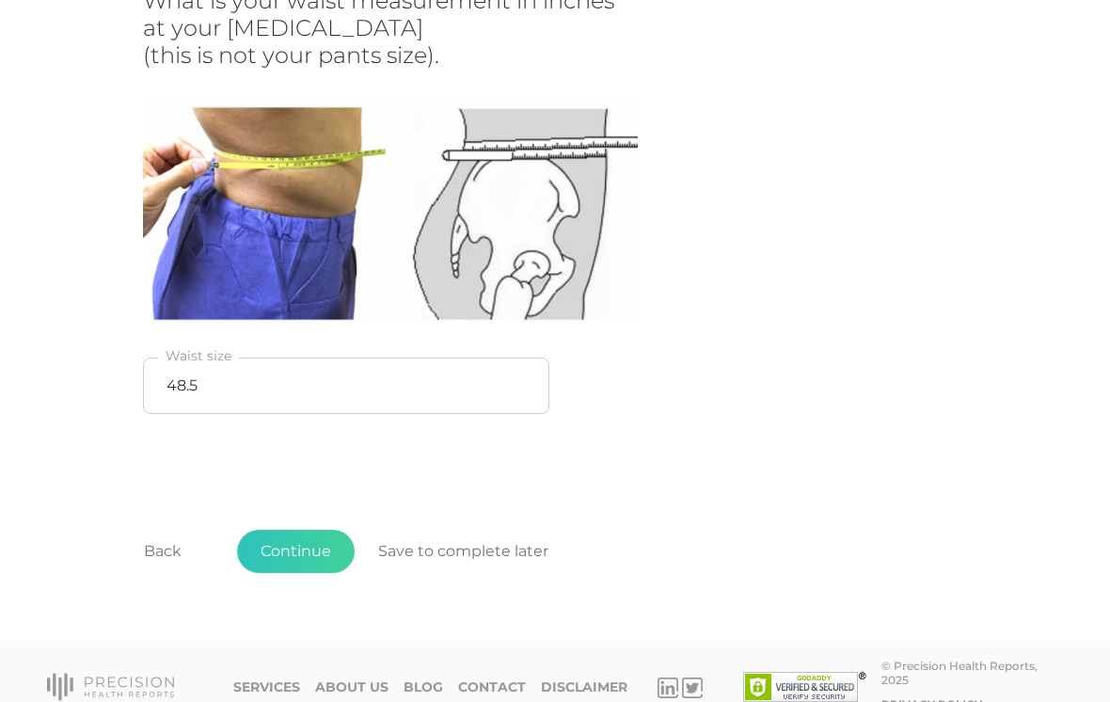
click at [301, 543] on button "Continue" at bounding box center [296, 551] width 118 height 43
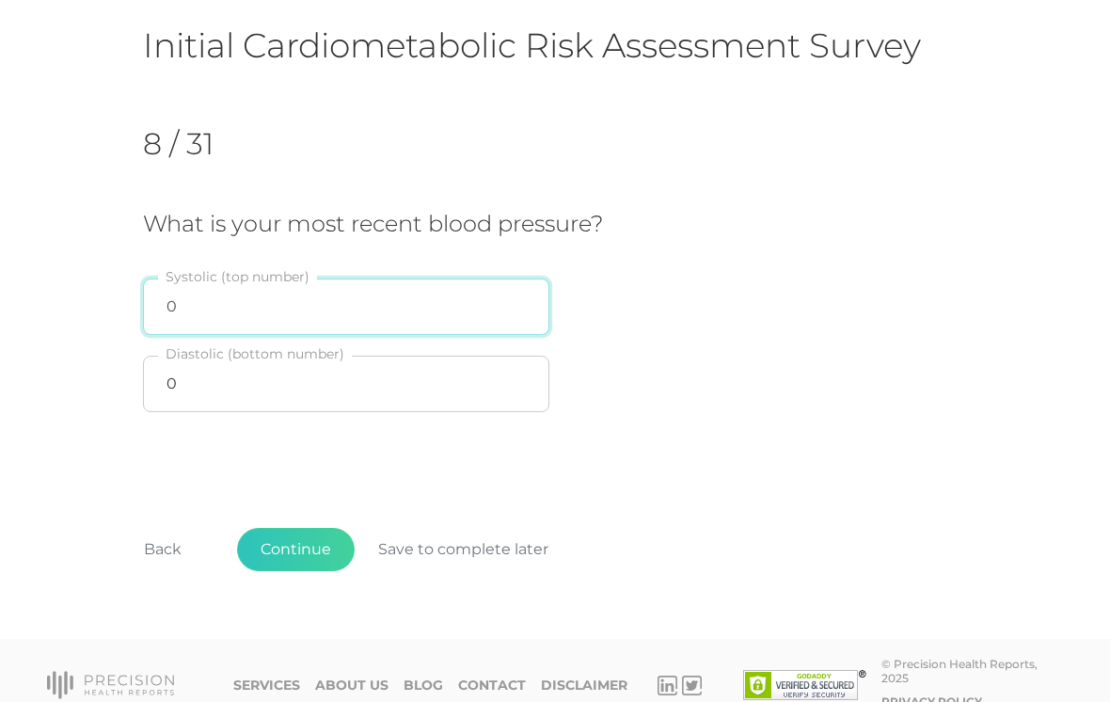
click at [333, 291] on input "0" at bounding box center [346, 306] width 406 height 56
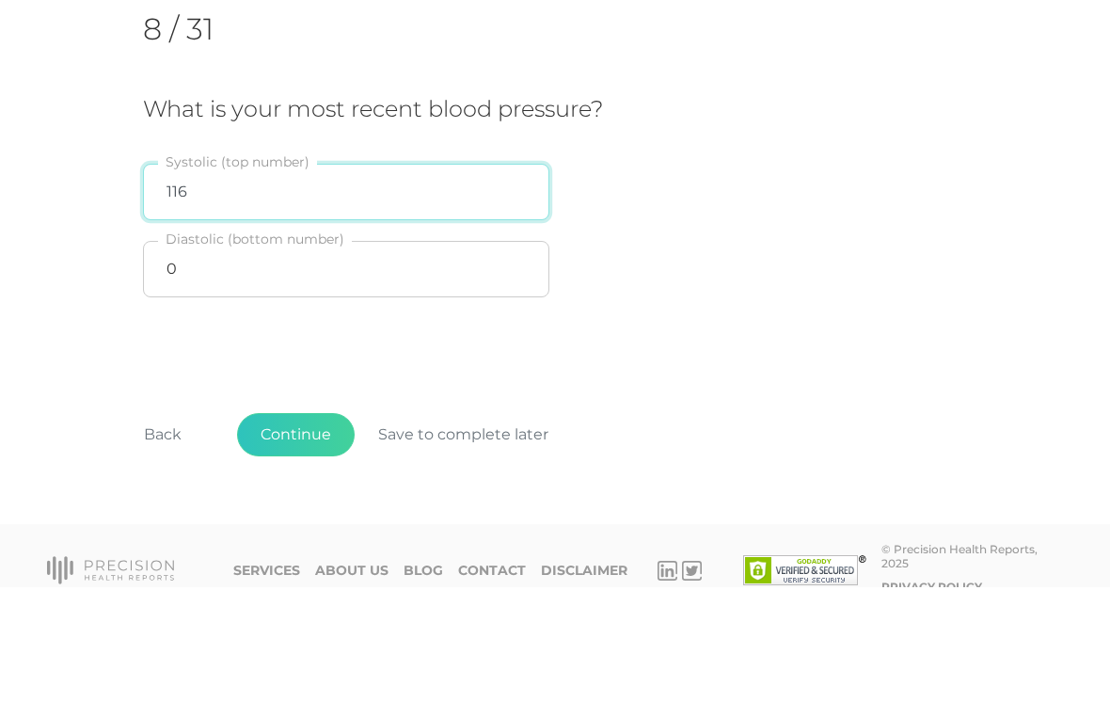
type input "116"
click at [665, 267] on div "What is your most recent blood pressure? 116 Systolic (top number) 0 Diastolic …" at bounding box center [555, 317] width 824 height 212
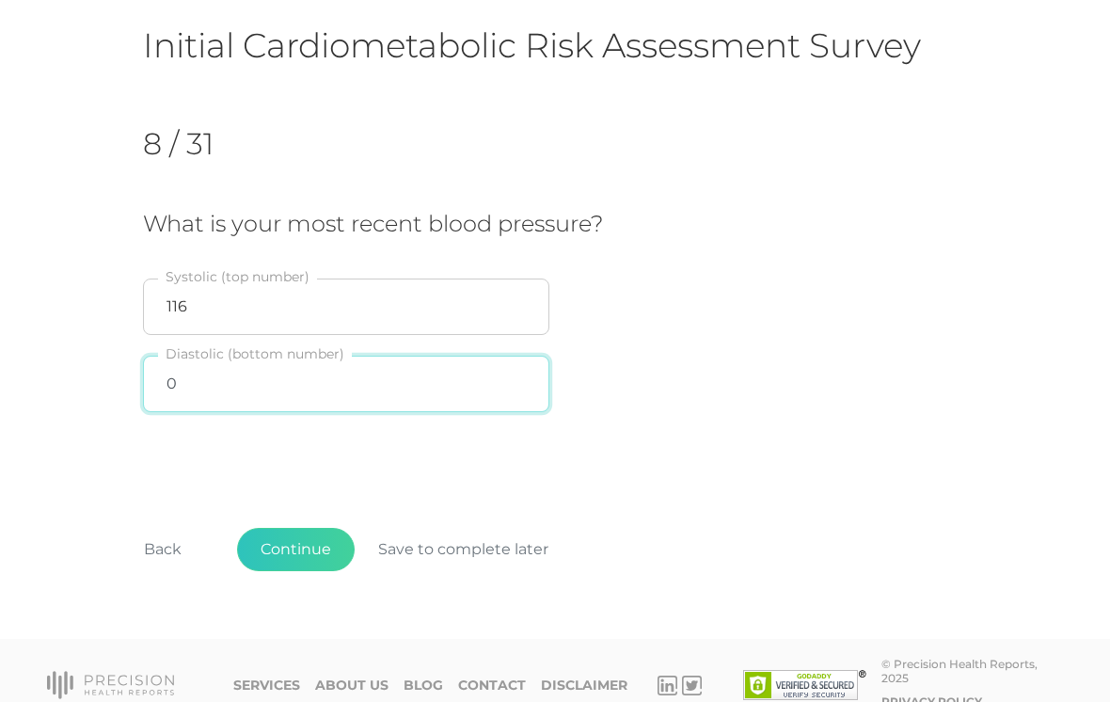
click at [381, 386] on input "0" at bounding box center [346, 384] width 406 height 56
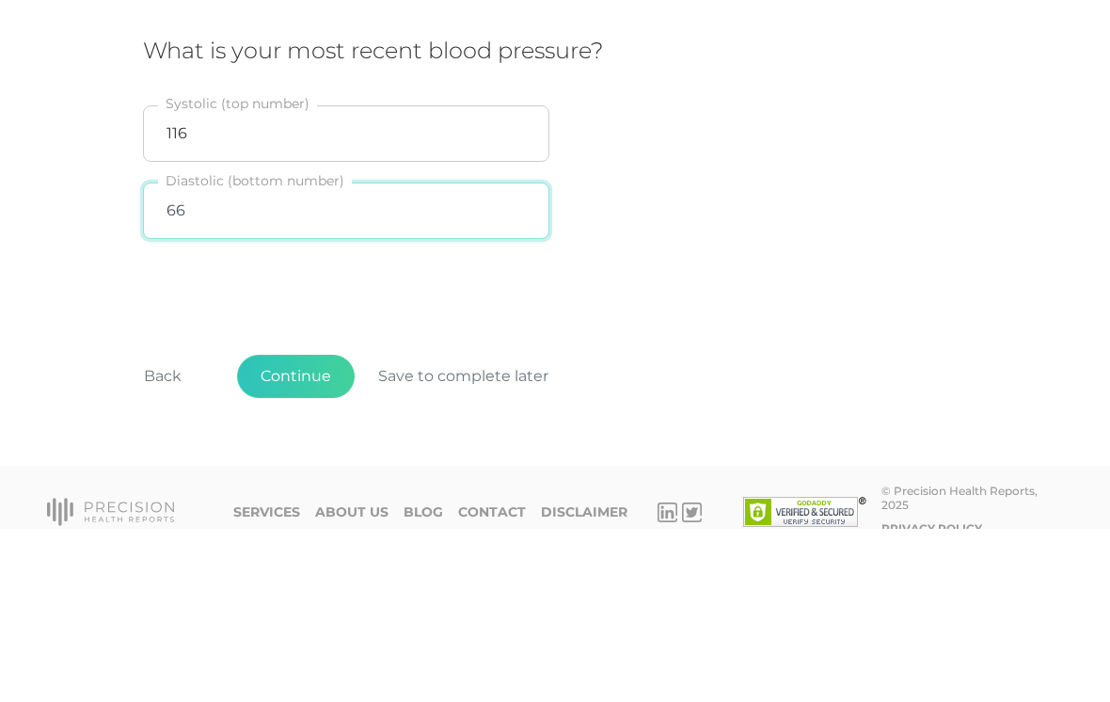
type input "66"
click at [747, 211] on div "What is your most recent blood pressure? 116 Systolic (top number) 66 Diastolic…" at bounding box center [555, 317] width 824 height 212
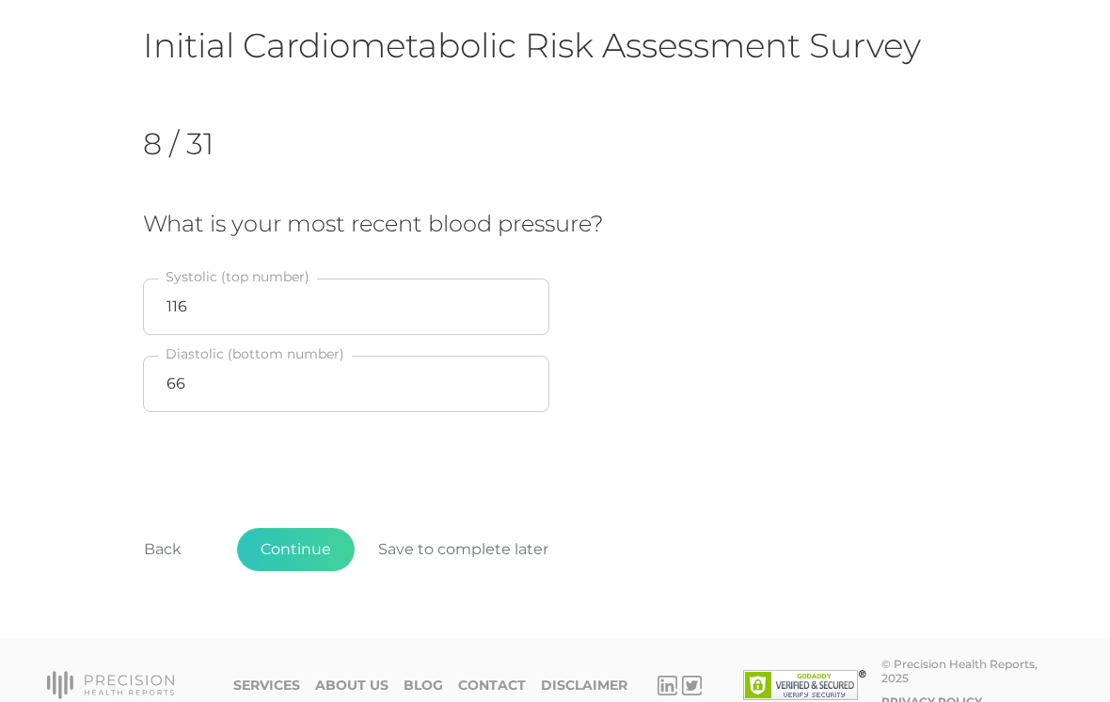
click at [293, 548] on button "Continue" at bounding box center [296, 549] width 118 height 43
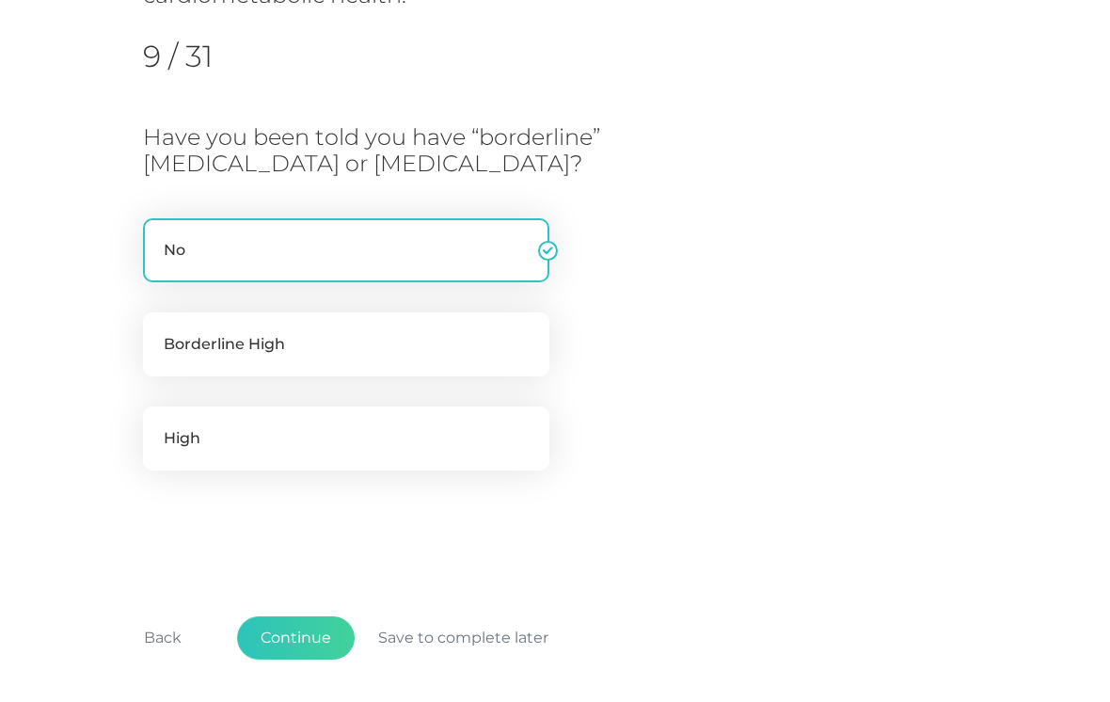
scroll to position [321, 0]
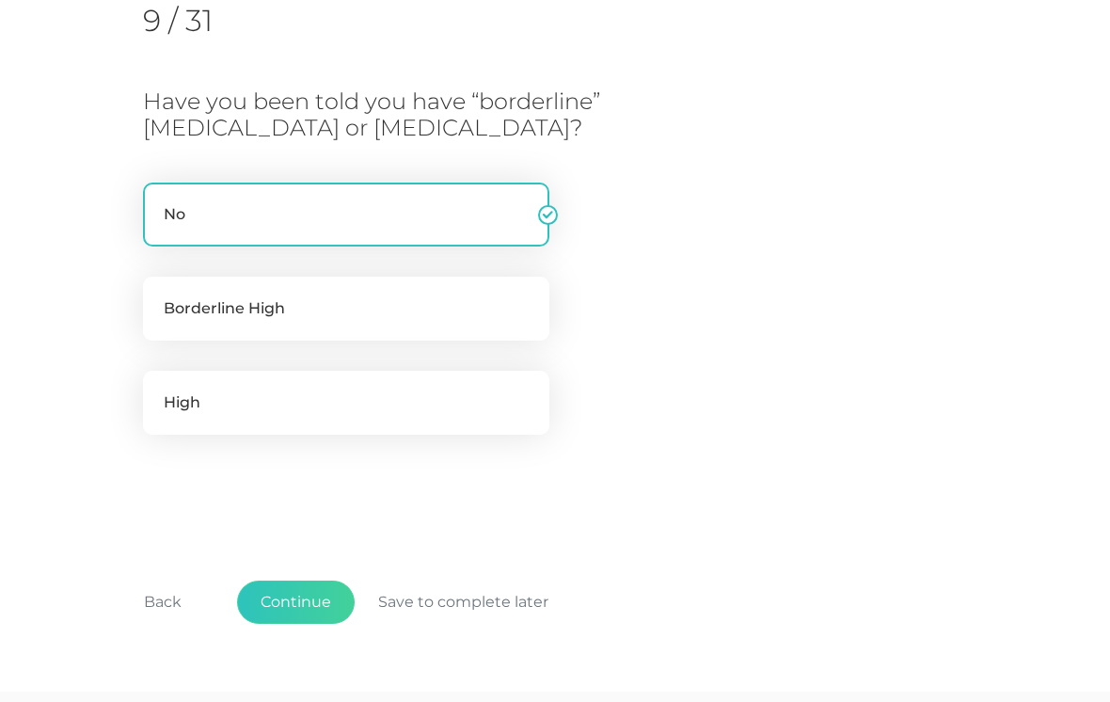
click at [380, 389] on label "High" at bounding box center [346, 403] width 406 height 64
click at [158, 389] on input "High" at bounding box center [150, 380] width 15 height 19
radio input "true"
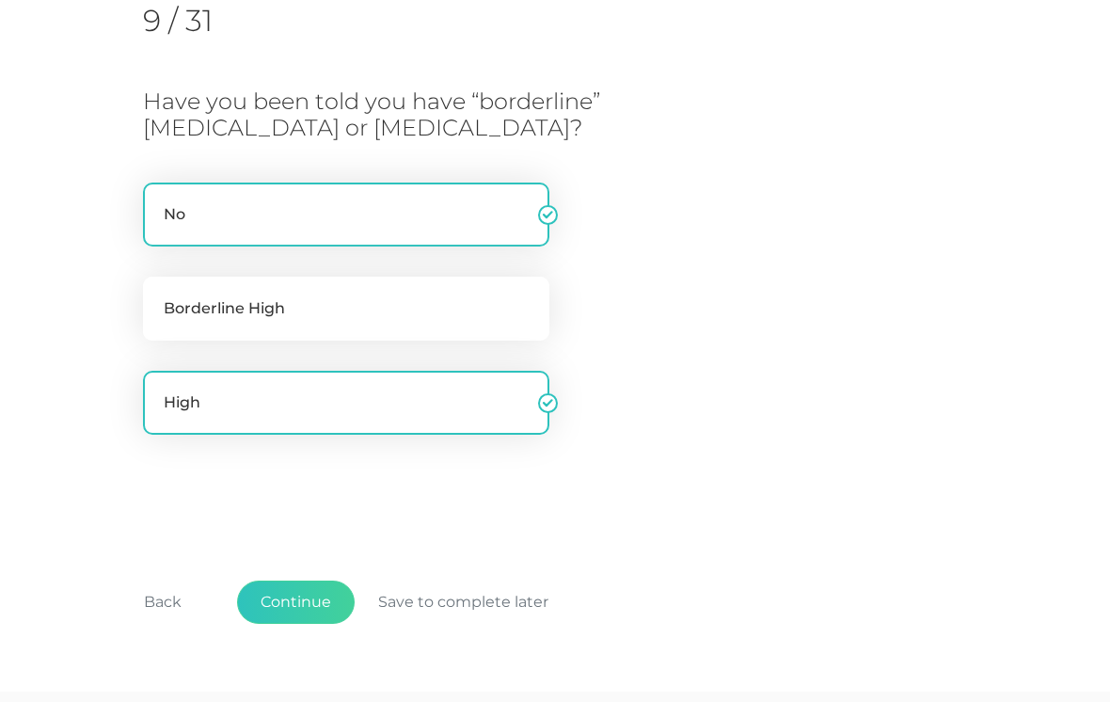
radio input "false"
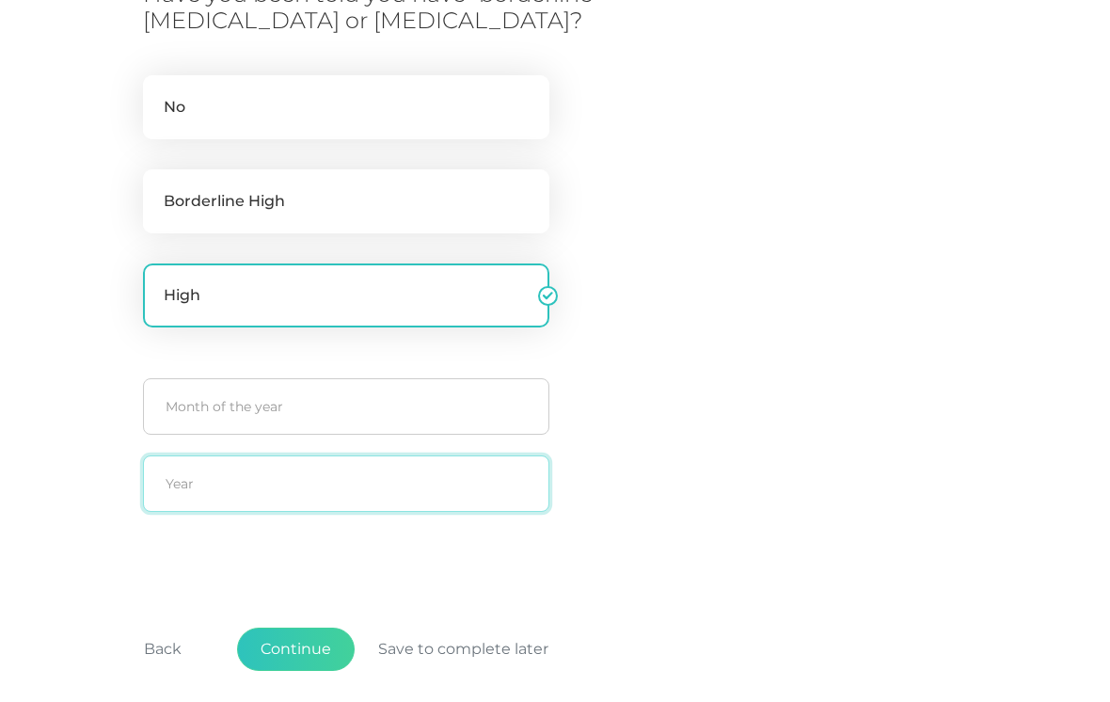
click at [361, 481] on input "text" at bounding box center [346, 483] width 406 height 56
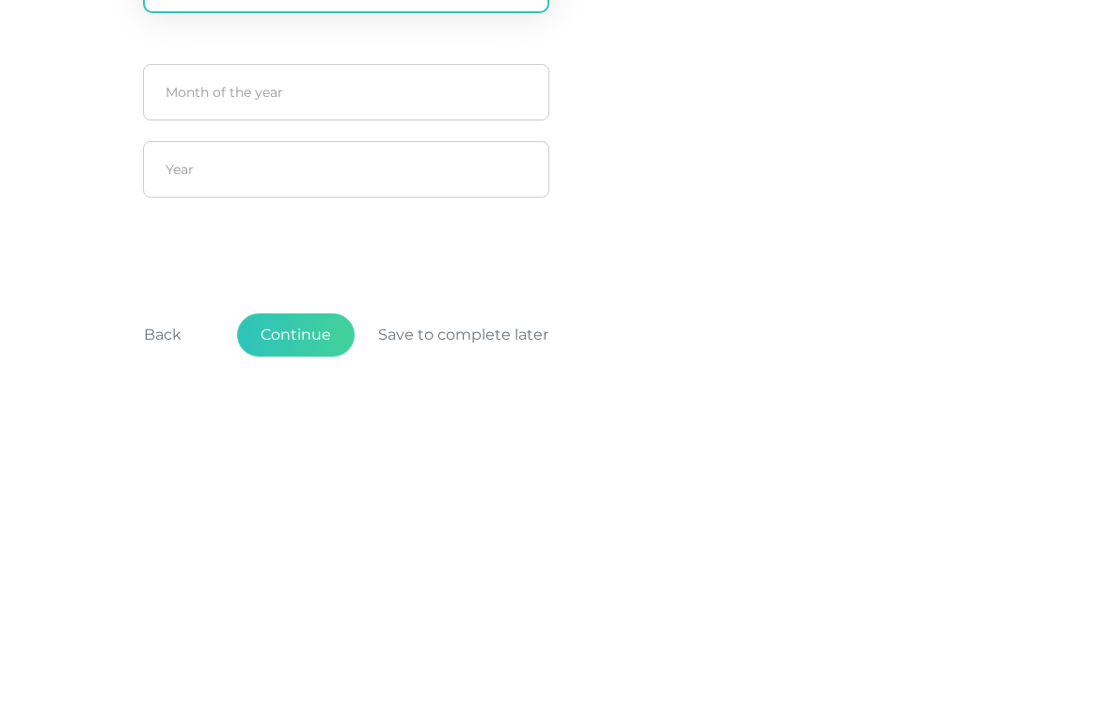
click at [774, 189] on div "Have you been told you have “borderline” [MEDICAL_DATA] or [MEDICAL_DATA]? No B…" at bounding box center [555, 253] width 824 height 542
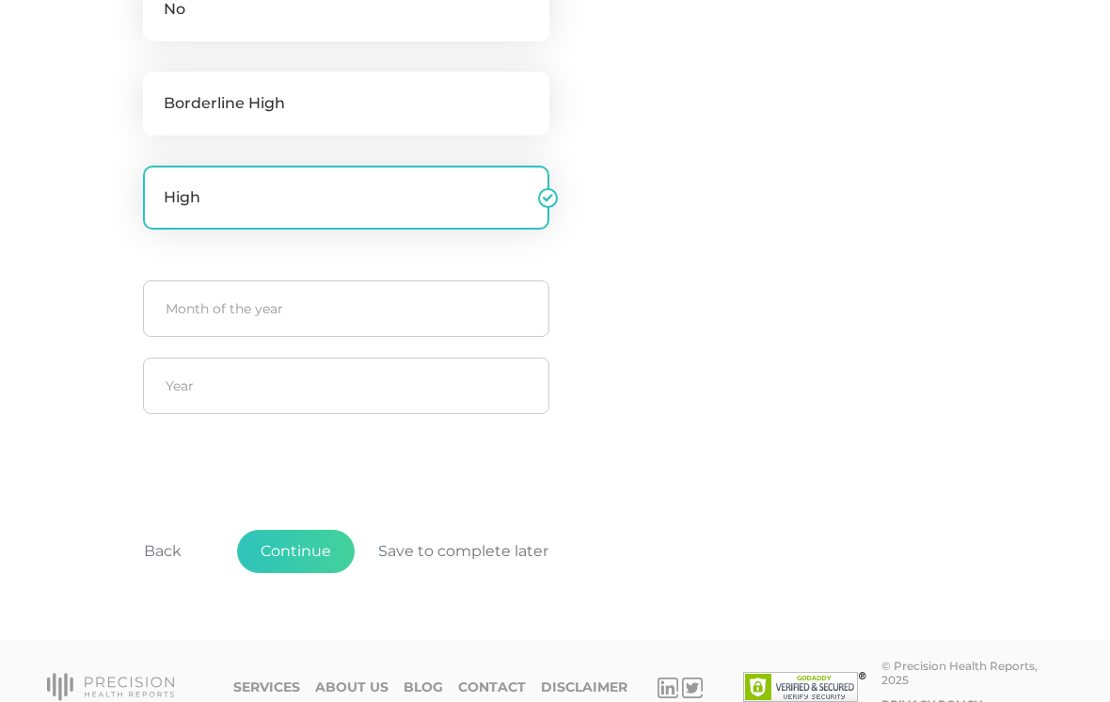
click at [167, 549] on button "Back" at bounding box center [162, 551] width 85 height 43
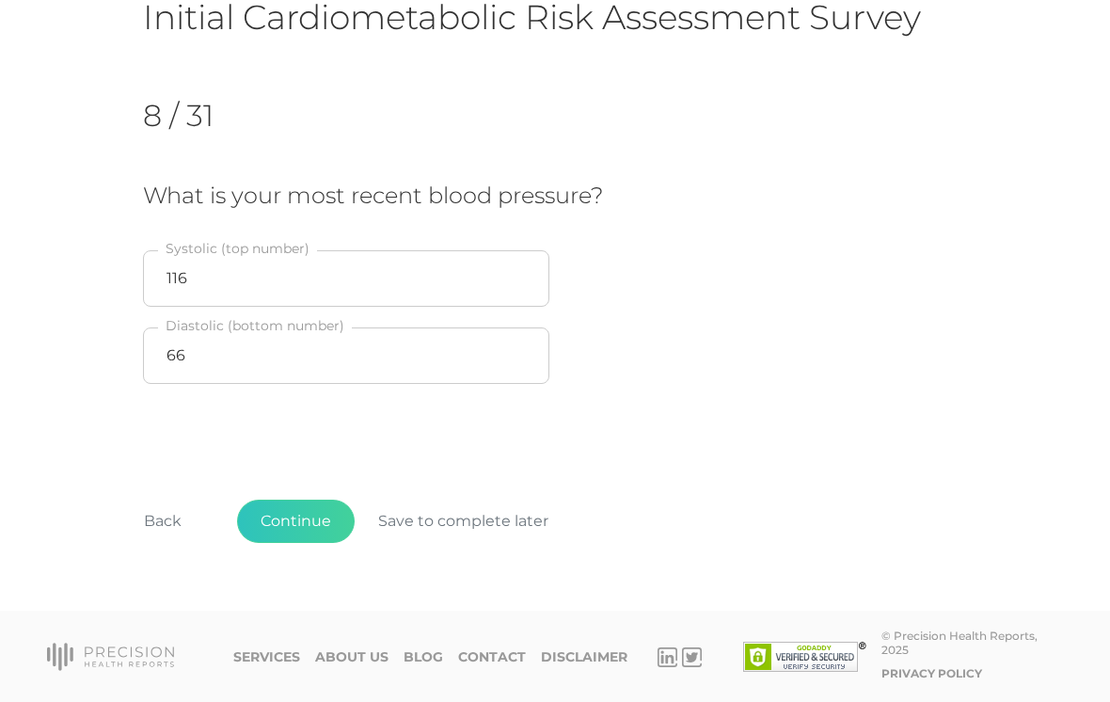
scroll to position [144, 0]
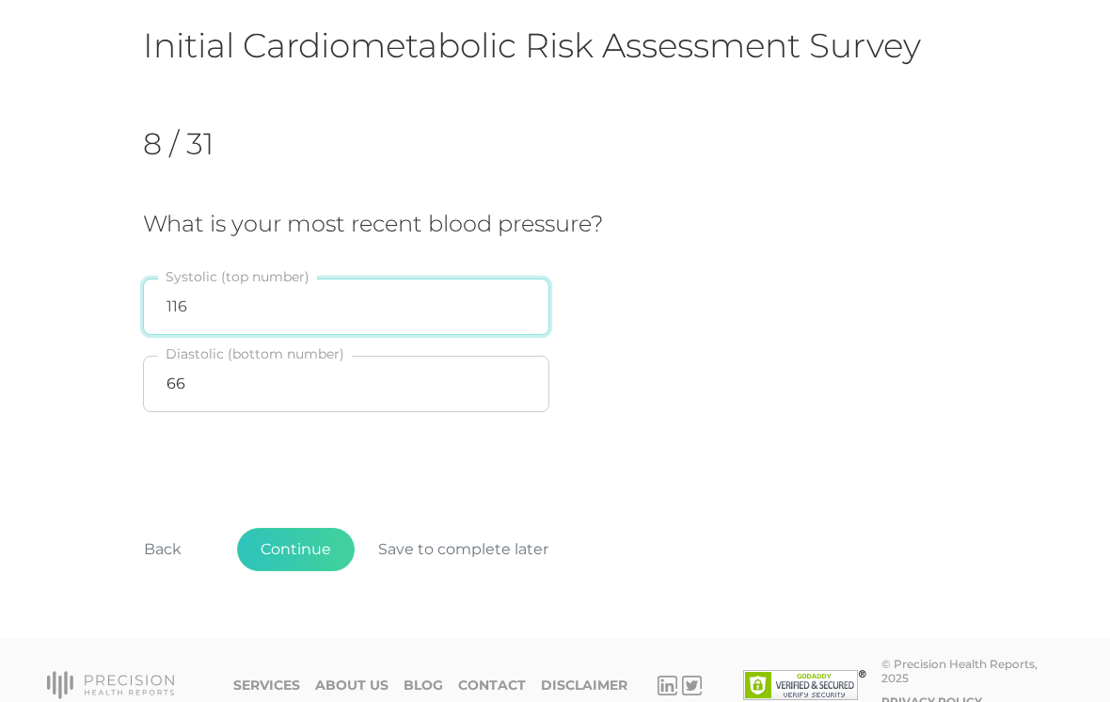
click at [365, 291] on input "116" at bounding box center [346, 306] width 406 height 56
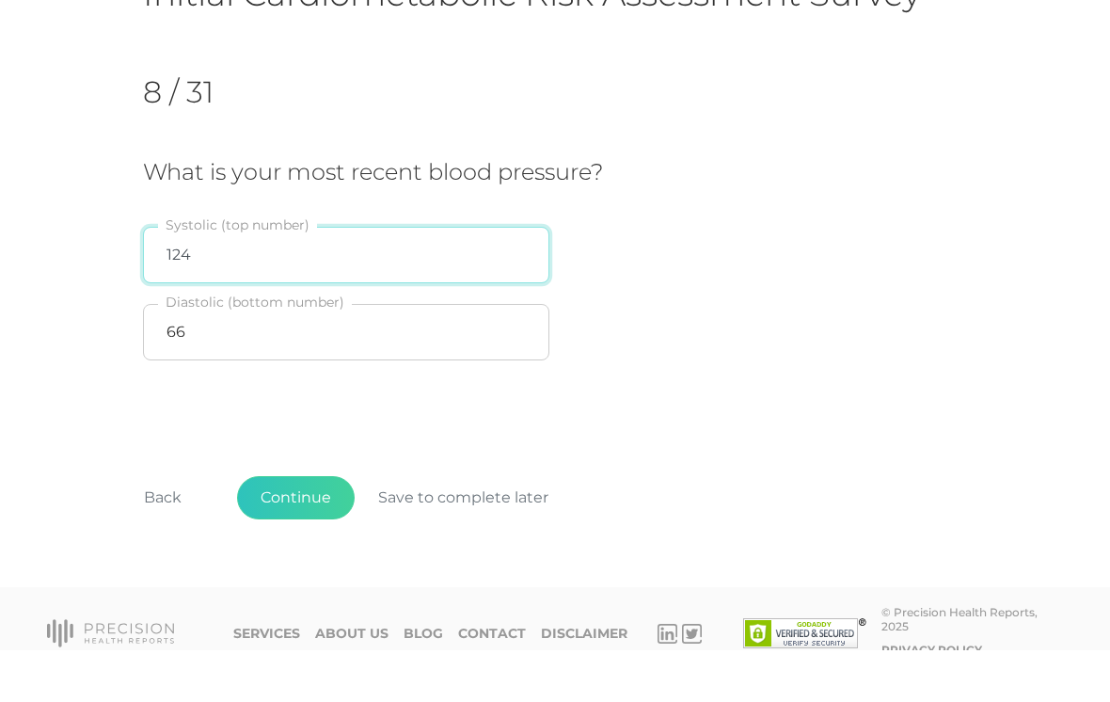
type input "124"
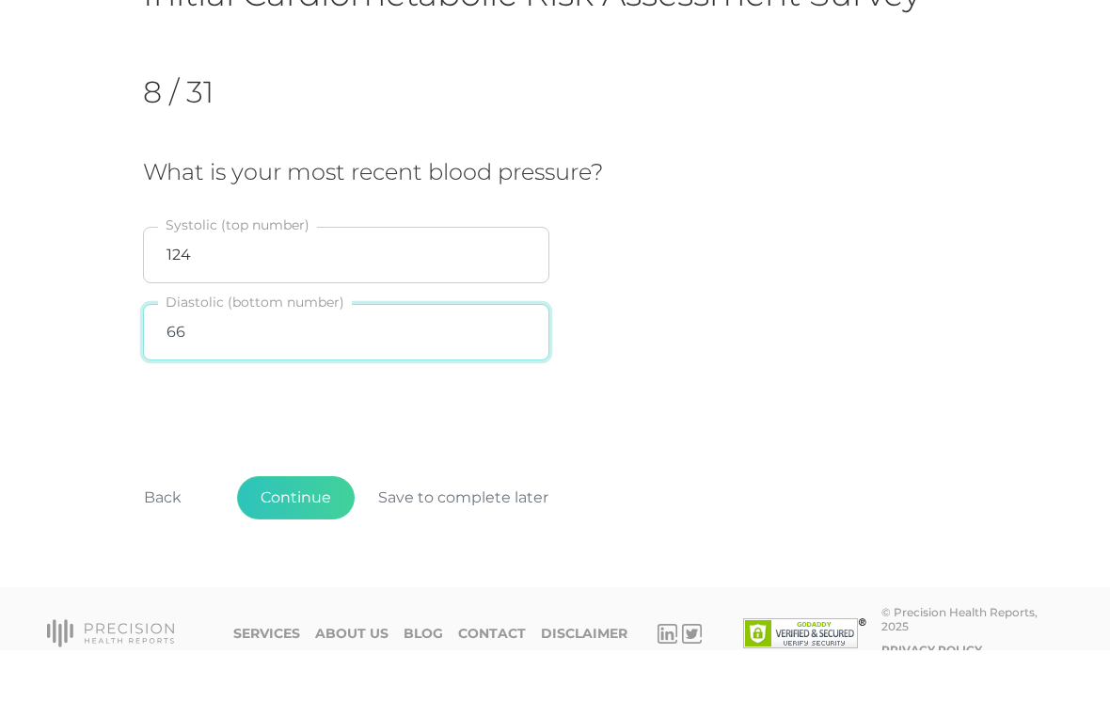
click at [372, 356] on input "66" at bounding box center [346, 384] width 406 height 56
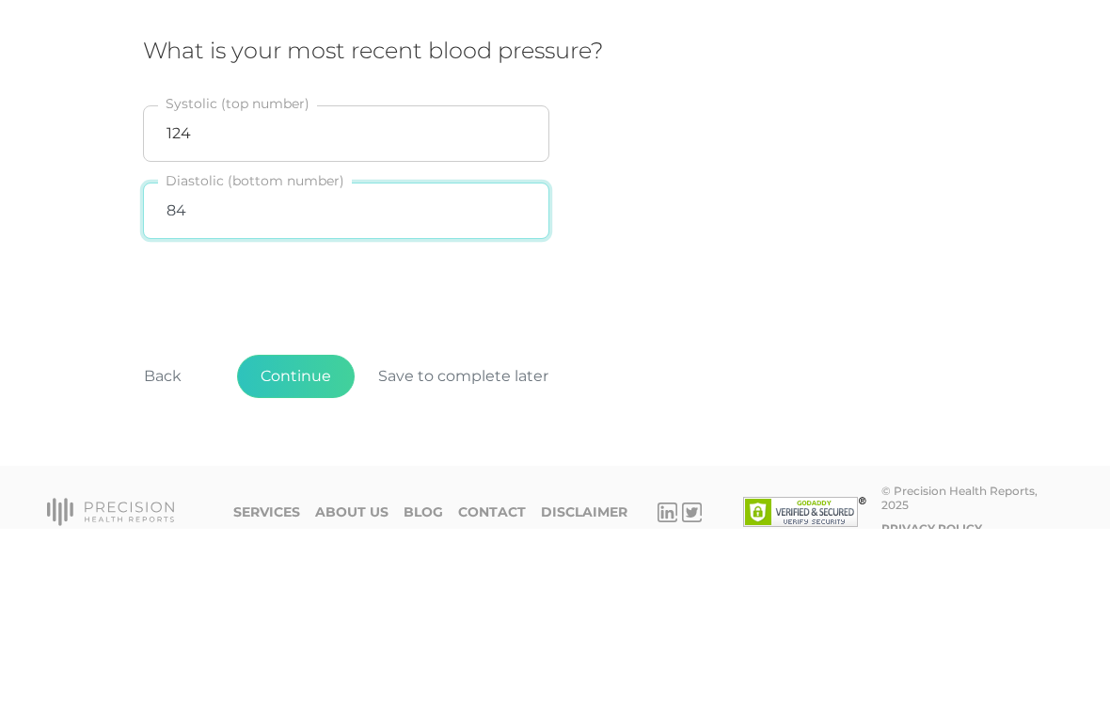
type input "84"
click at [729, 217] on div "What is your most recent blood pressure? 124 Systolic (top number) 84 Diastolic…" at bounding box center [555, 317] width 824 height 212
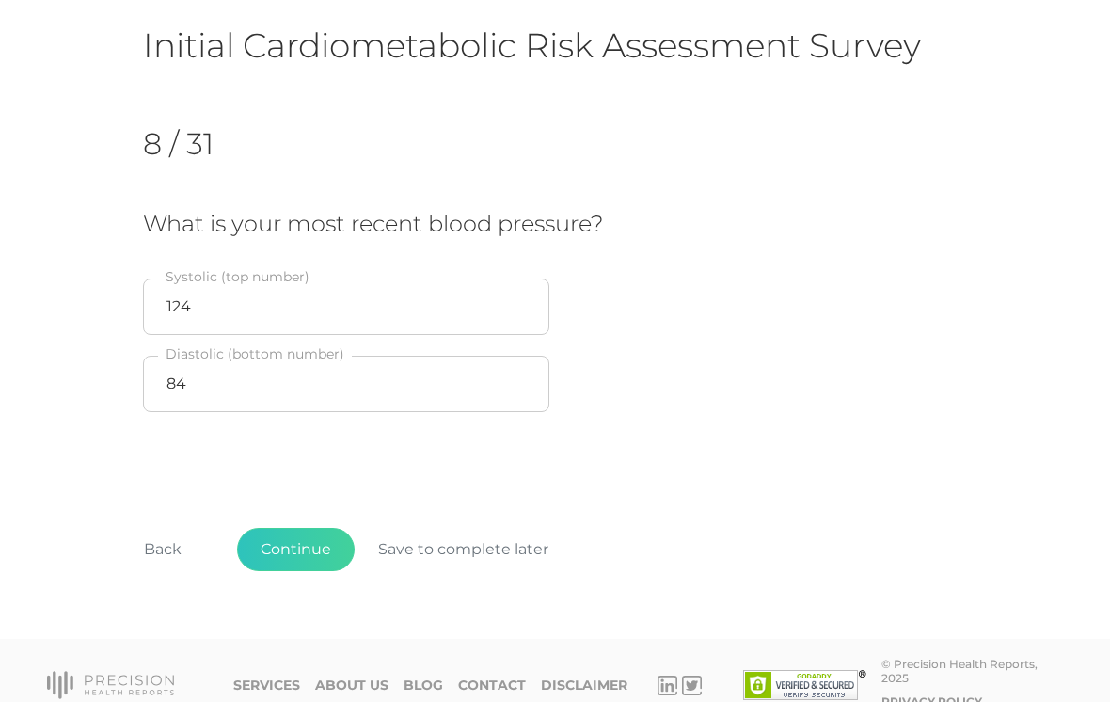
click at [298, 546] on button "Continue" at bounding box center [296, 549] width 118 height 43
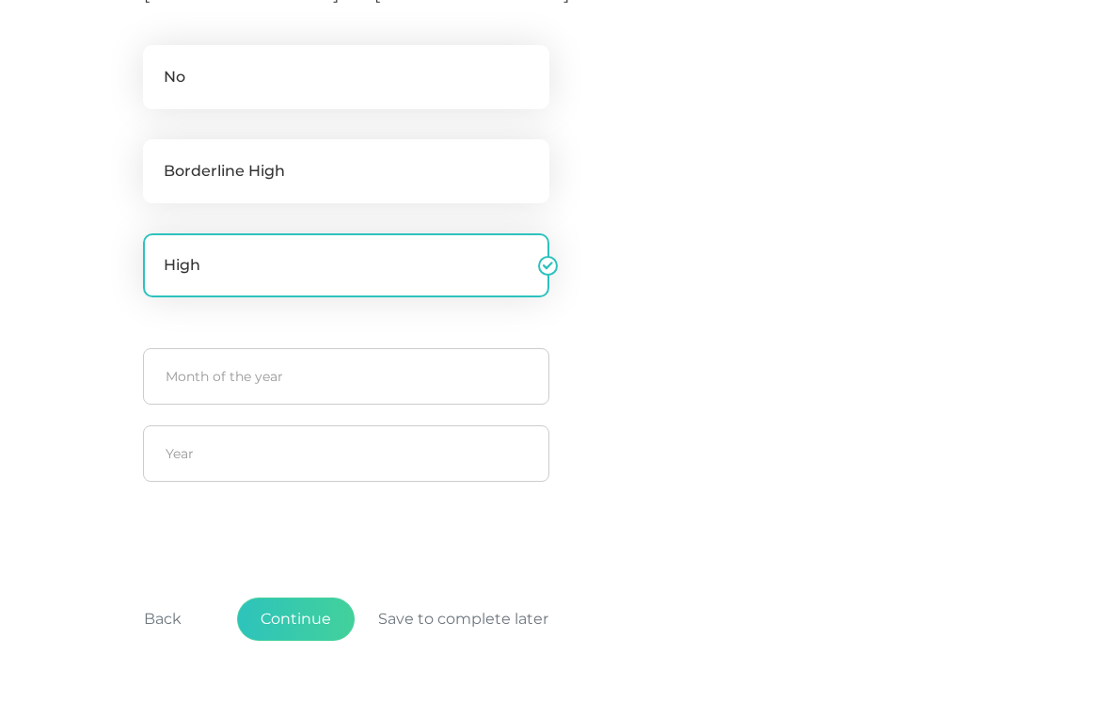
scroll to position [458, 0]
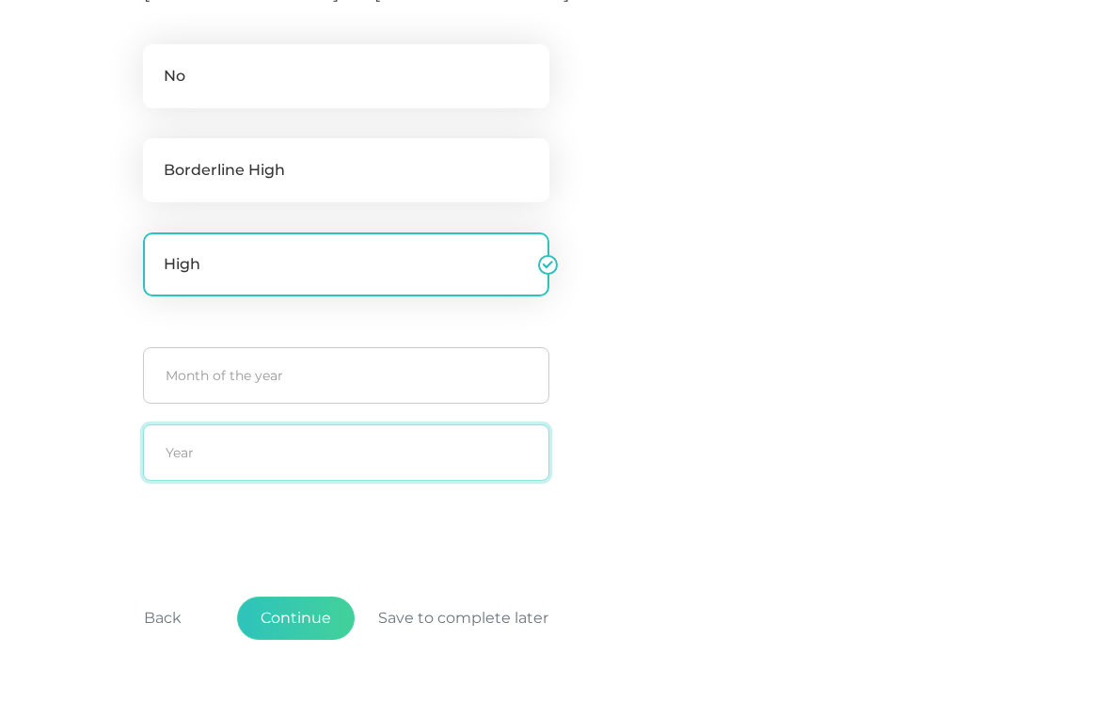
click at [372, 460] on input "text" at bounding box center [346, 453] width 406 height 56
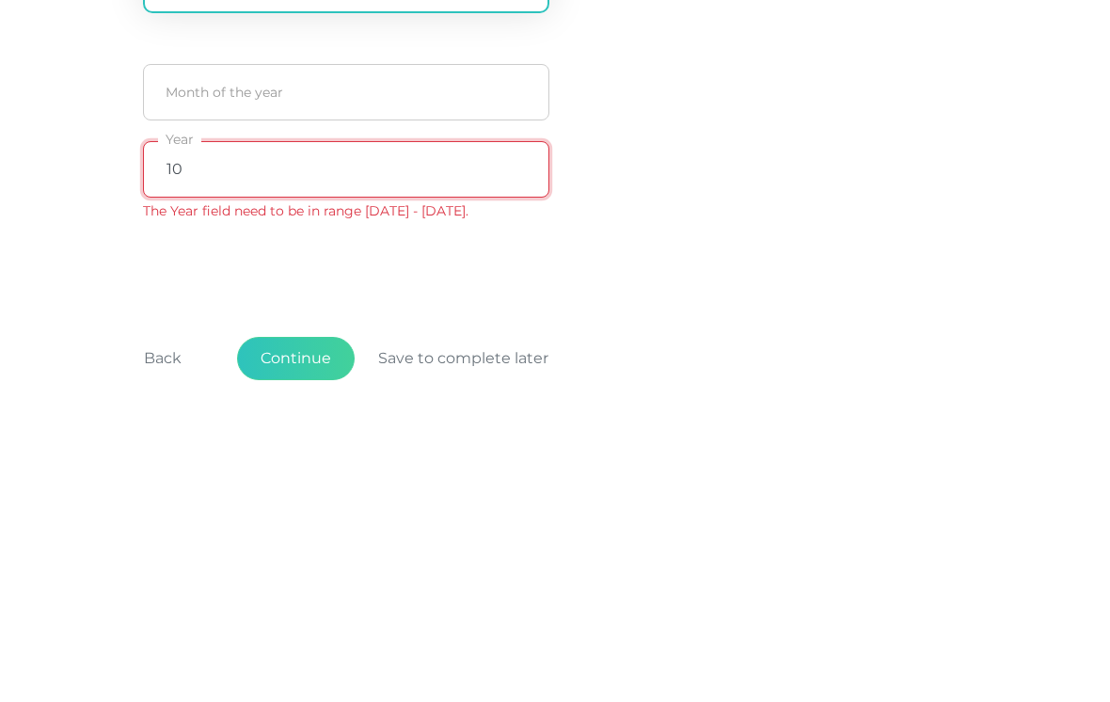
type input "10"
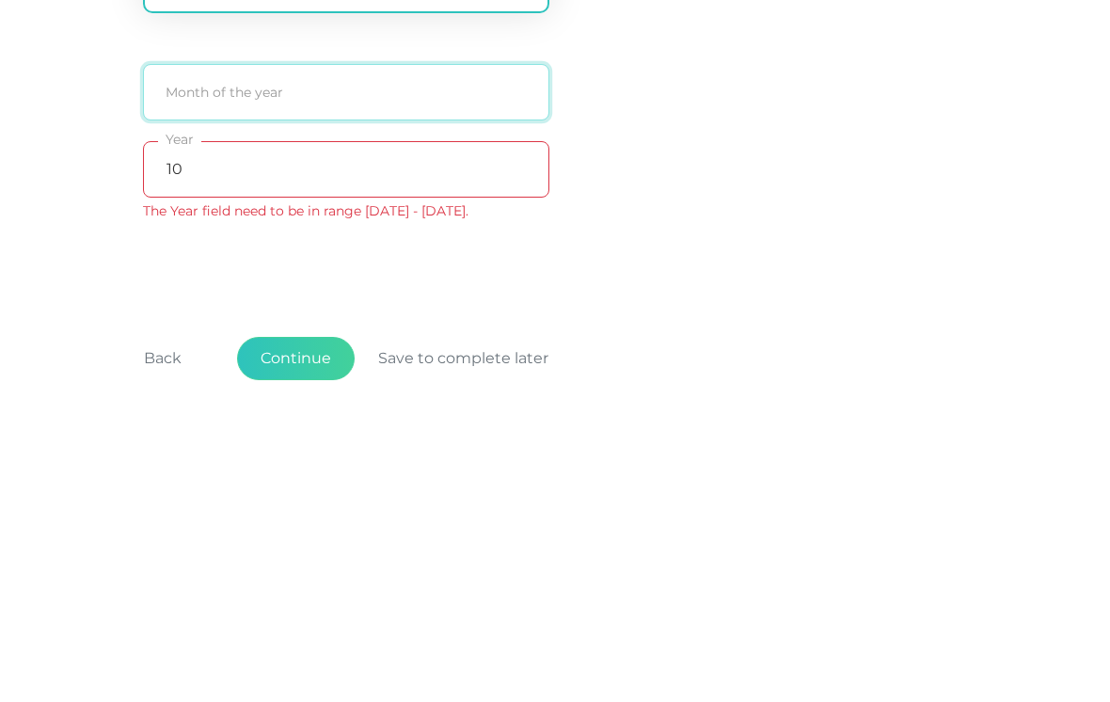
click at [392, 348] on input "text" at bounding box center [346, 376] width 406 height 56
type input "8"
click at [768, 182] on div "Have you been told you have “borderline” [MEDICAL_DATA] or [MEDICAL_DATA]? No B…" at bounding box center [555, 233] width 824 height 565
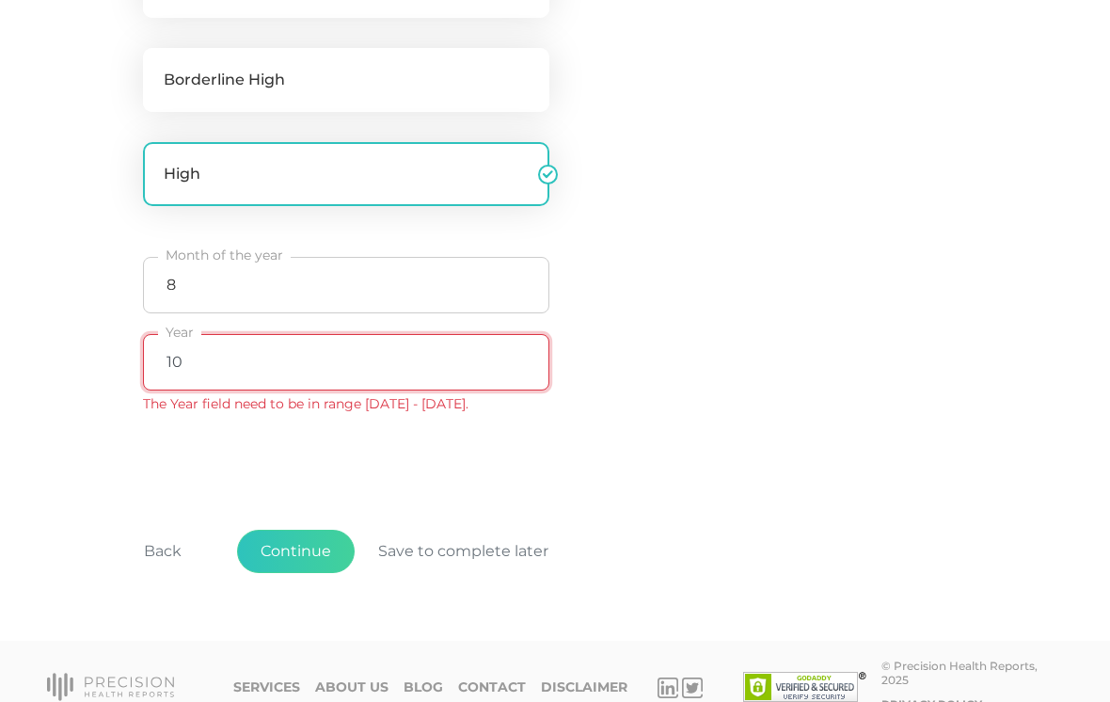
click at [401, 356] on input "10" at bounding box center [346, 362] width 406 height 56
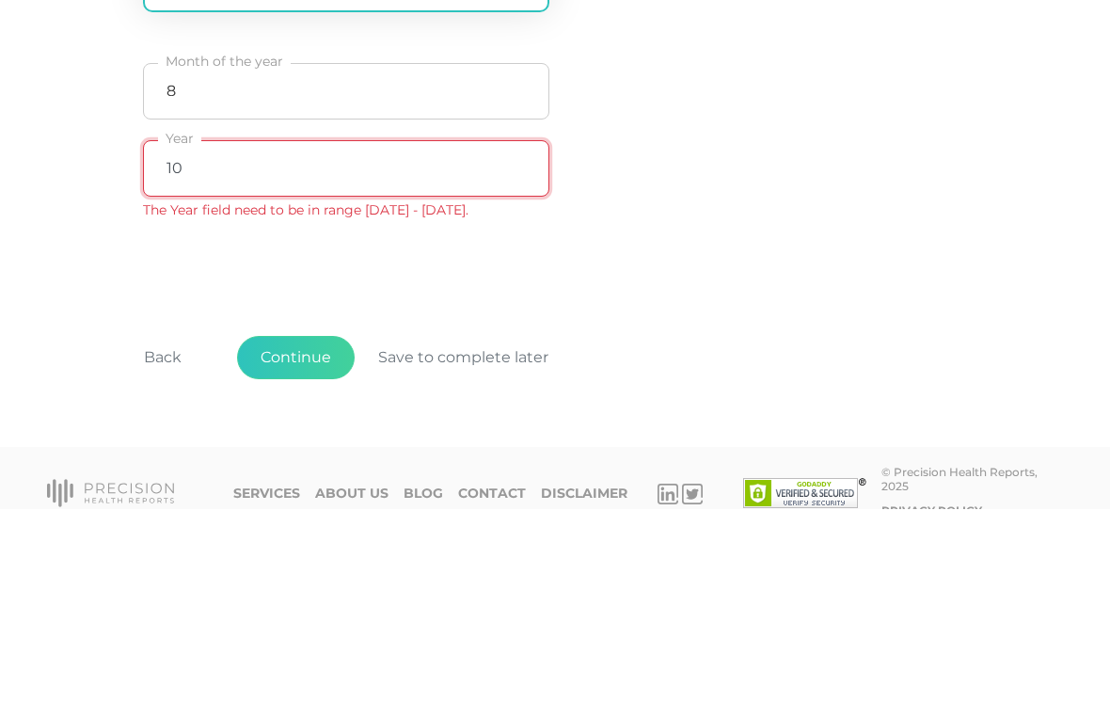
type input "1"
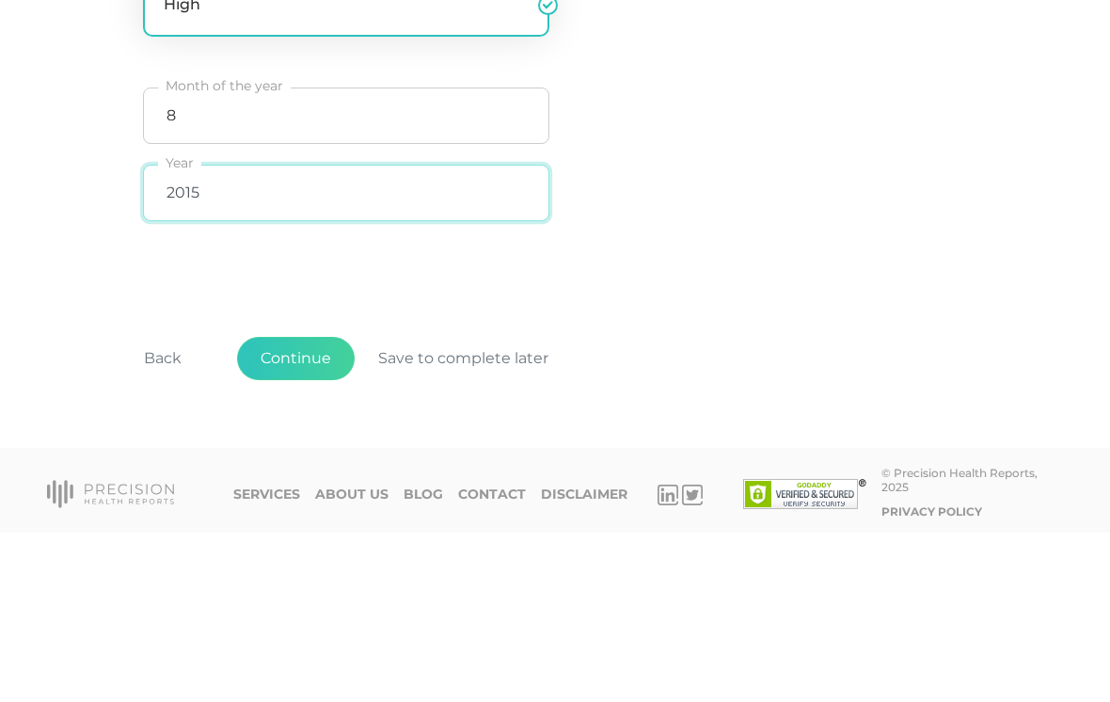
type input "2015"
click at [687, 212] on div "Have you been told you have “borderline” [MEDICAL_DATA] or [MEDICAL_DATA]? No B…" at bounding box center [555, 131] width 824 height 542
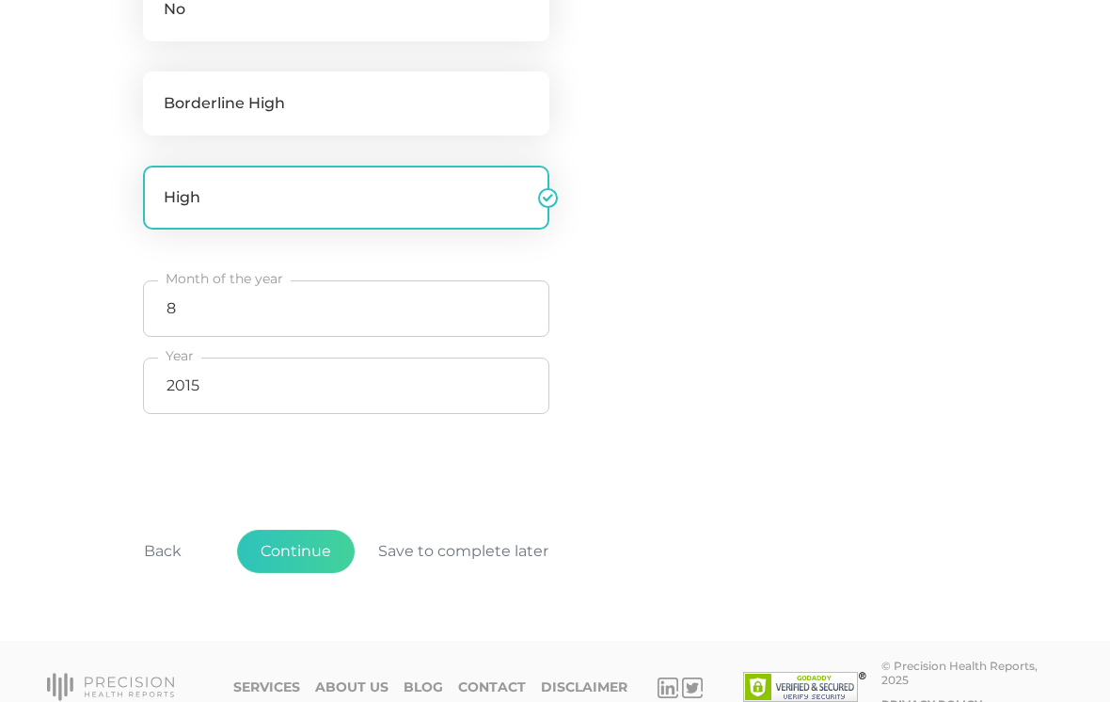
click at [299, 545] on button "Continue" at bounding box center [296, 551] width 118 height 43
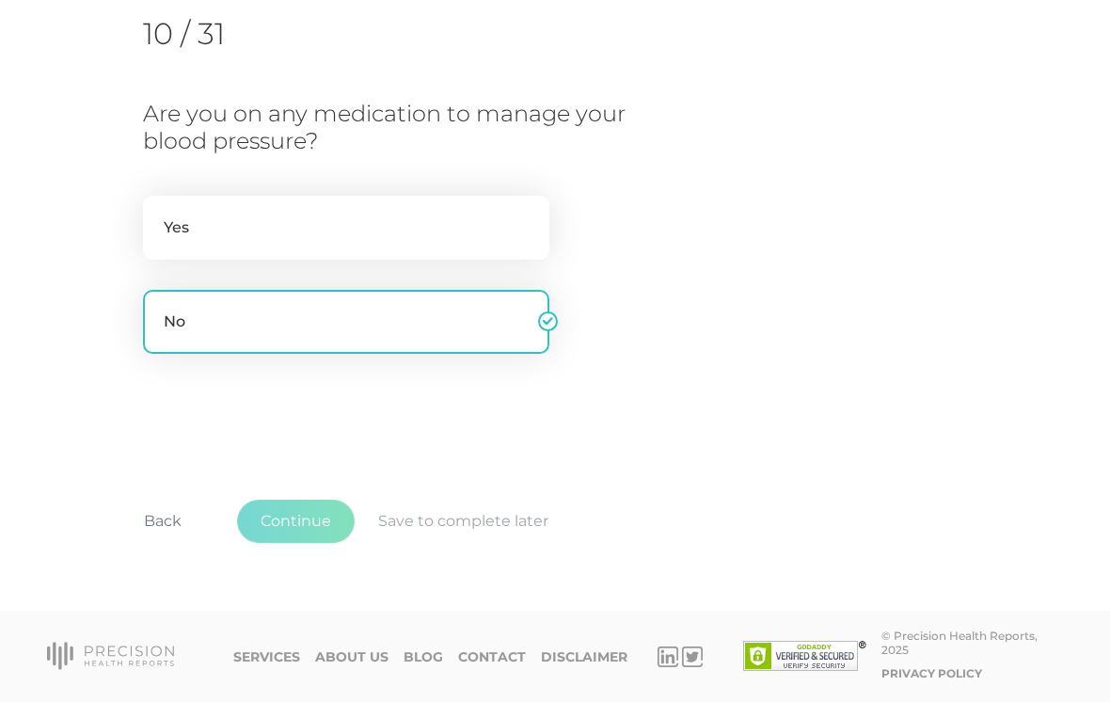
scroll to position [223, 0]
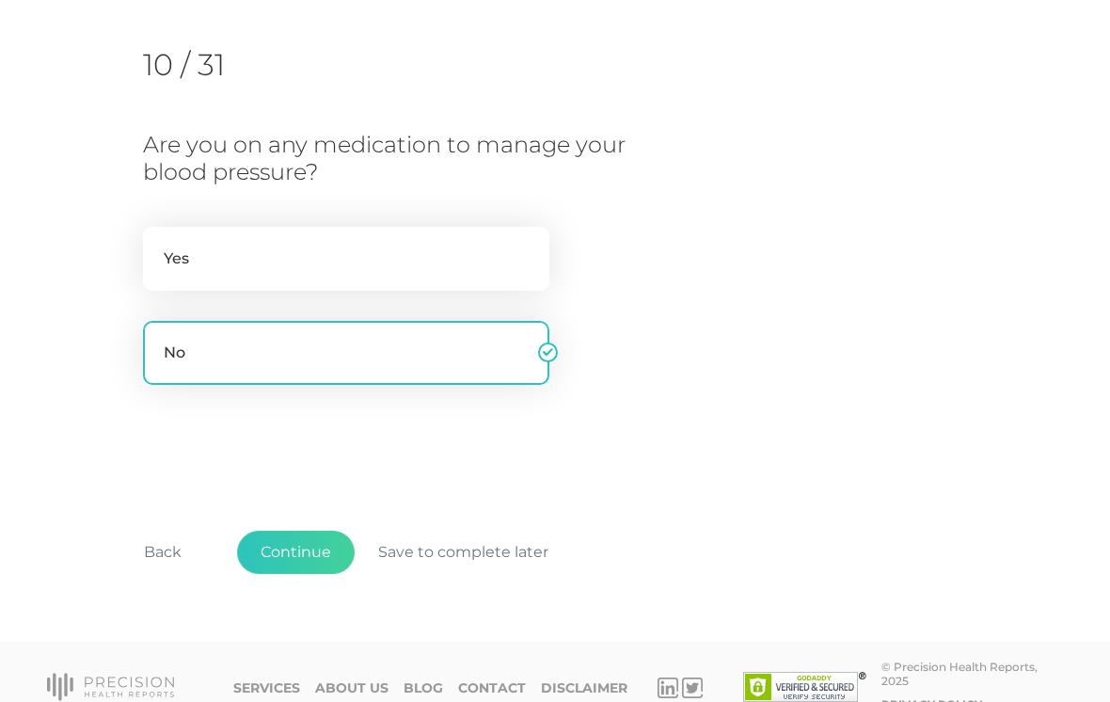
click at [300, 546] on button "Continue" at bounding box center [296, 551] width 118 height 43
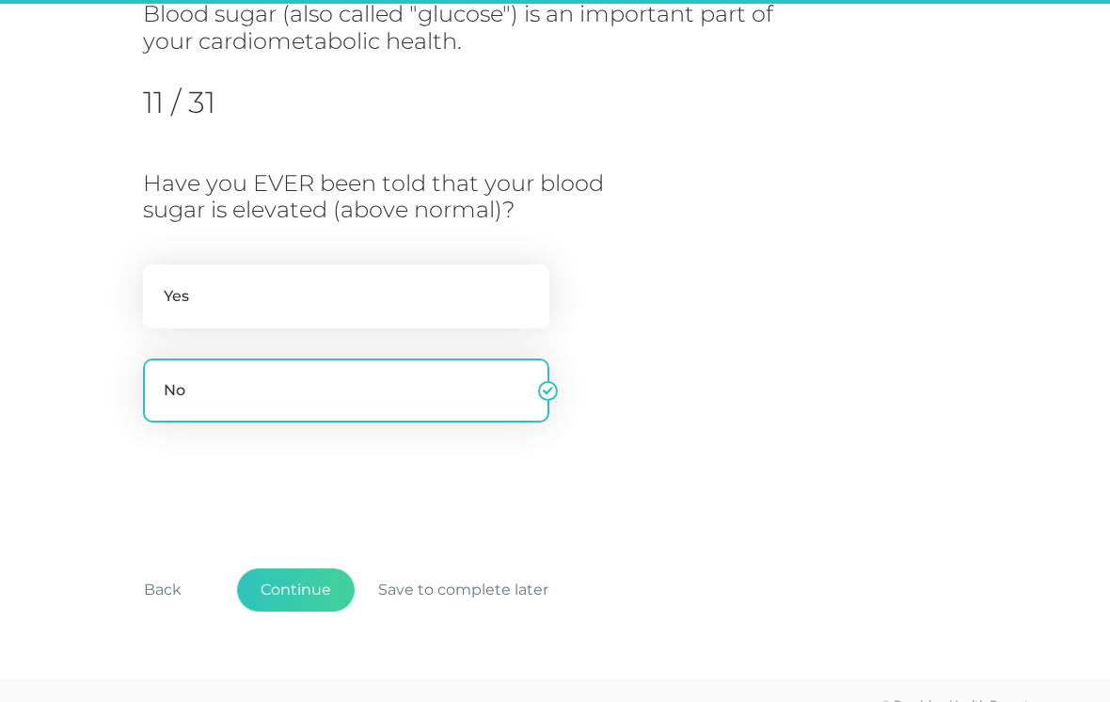
scroll to position [240, 0]
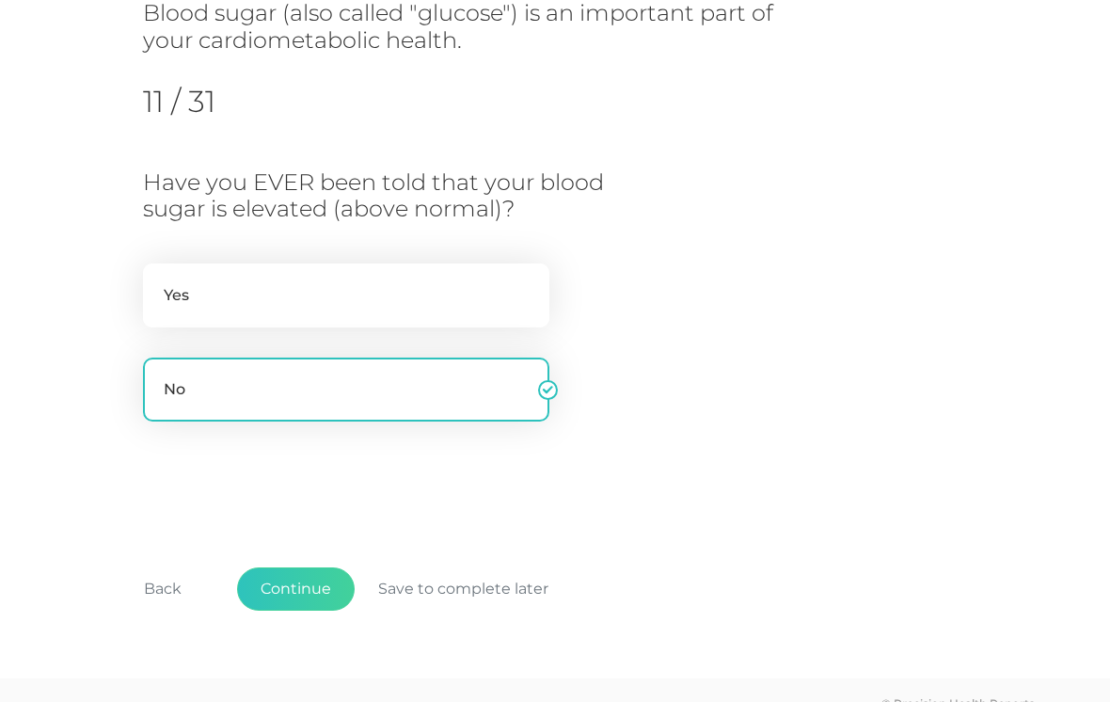
click at [443, 284] on label "Yes" at bounding box center [346, 295] width 406 height 64
click at [158, 282] on input "Yes" at bounding box center [150, 272] width 15 height 19
radio input "true"
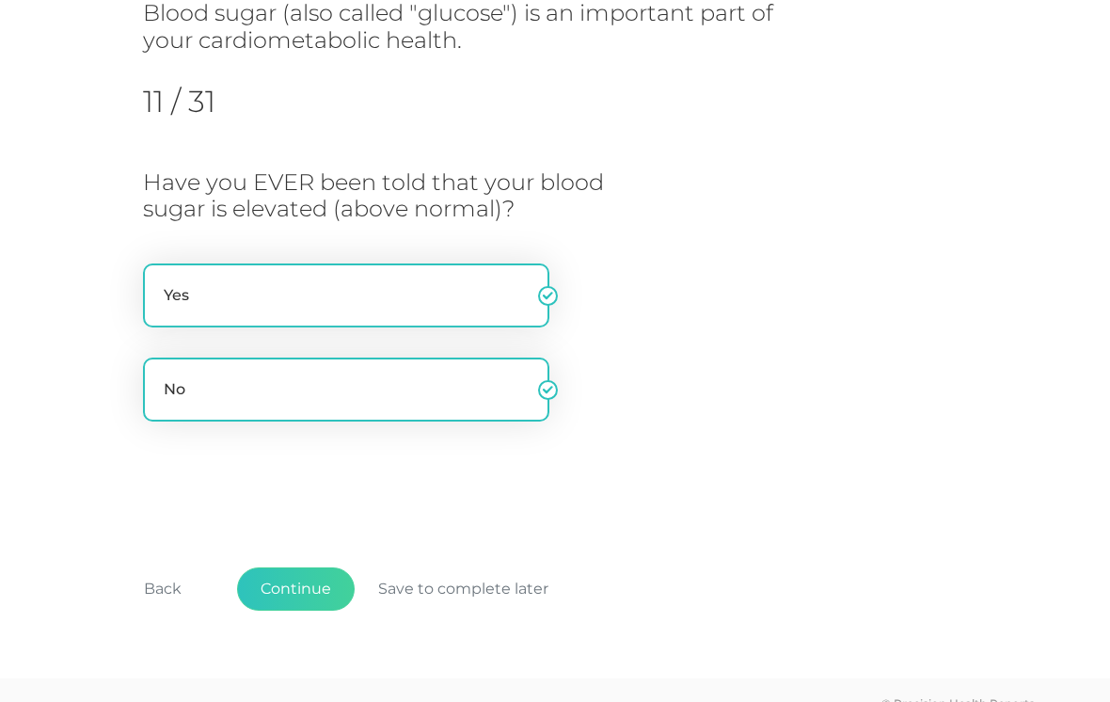
radio input "false"
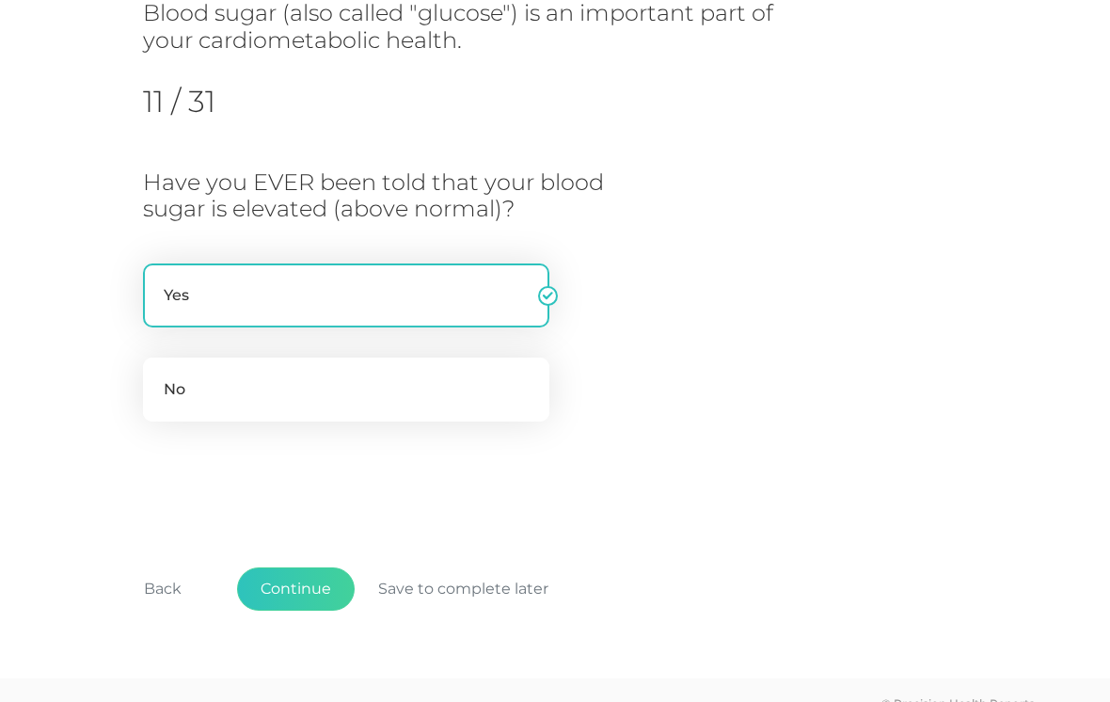
click at [310, 586] on button "Continue" at bounding box center [296, 588] width 118 height 43
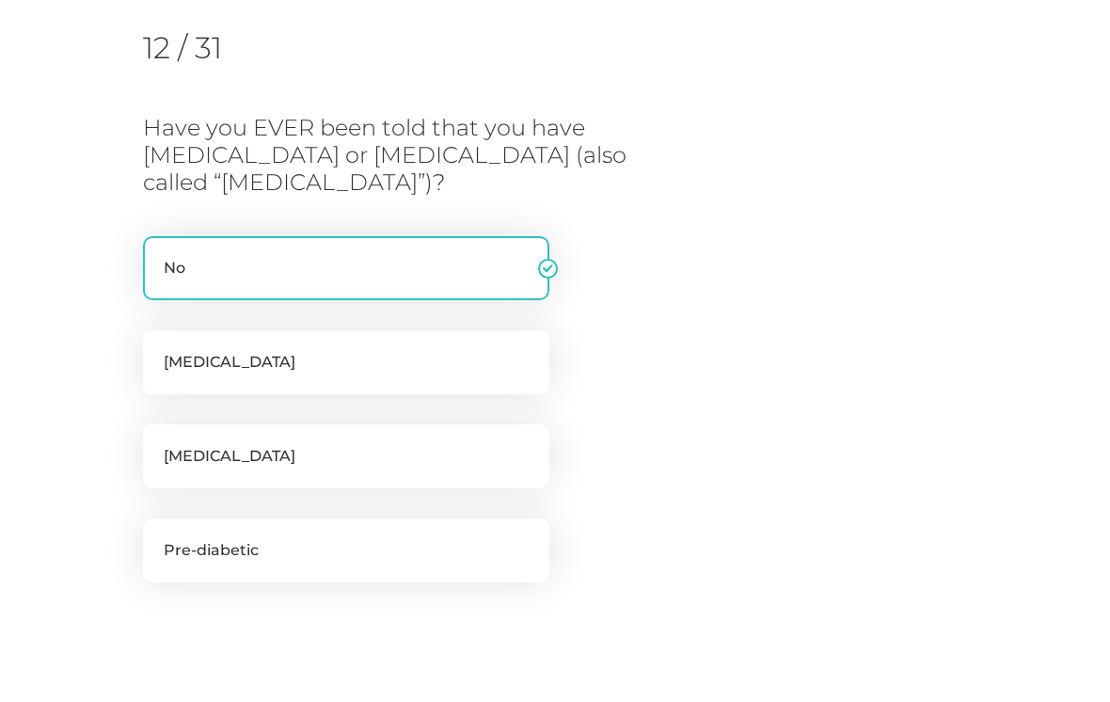
click at [356, 541] on label "Pre-diabetic" at bounding box center [346, 550] width 406 height 64
click at [158, 537] on input "Pre-diabetic" at bounding box center [150, 527] width 15 height 19
checkbox input "true"
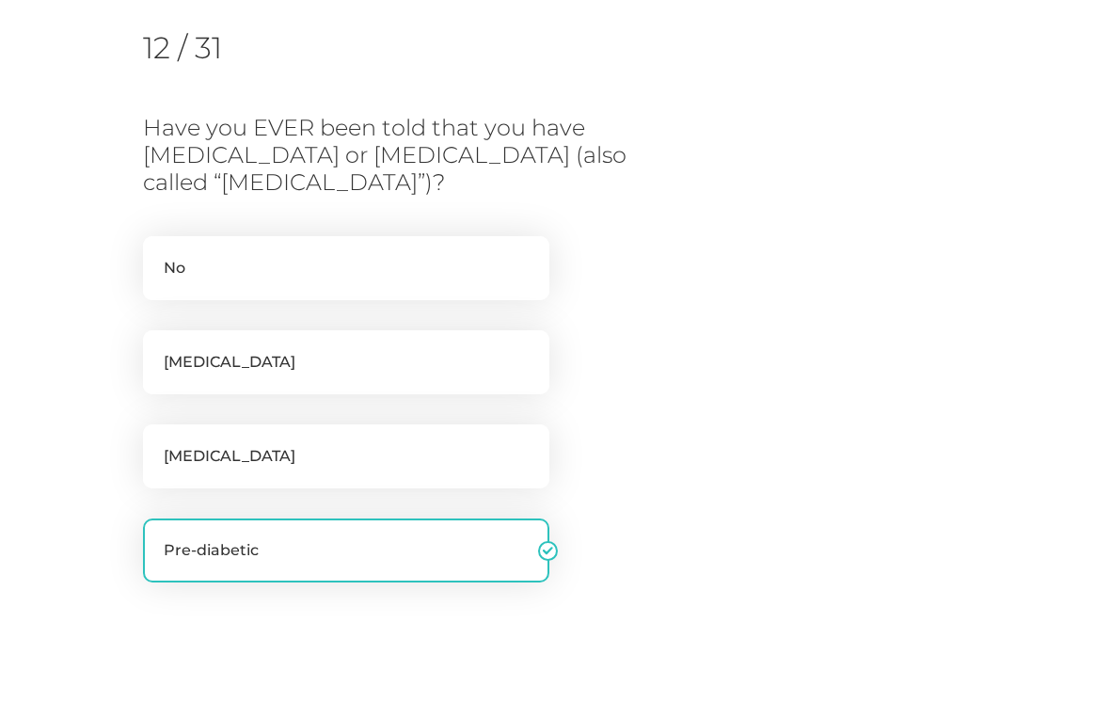
checkbox input "false"
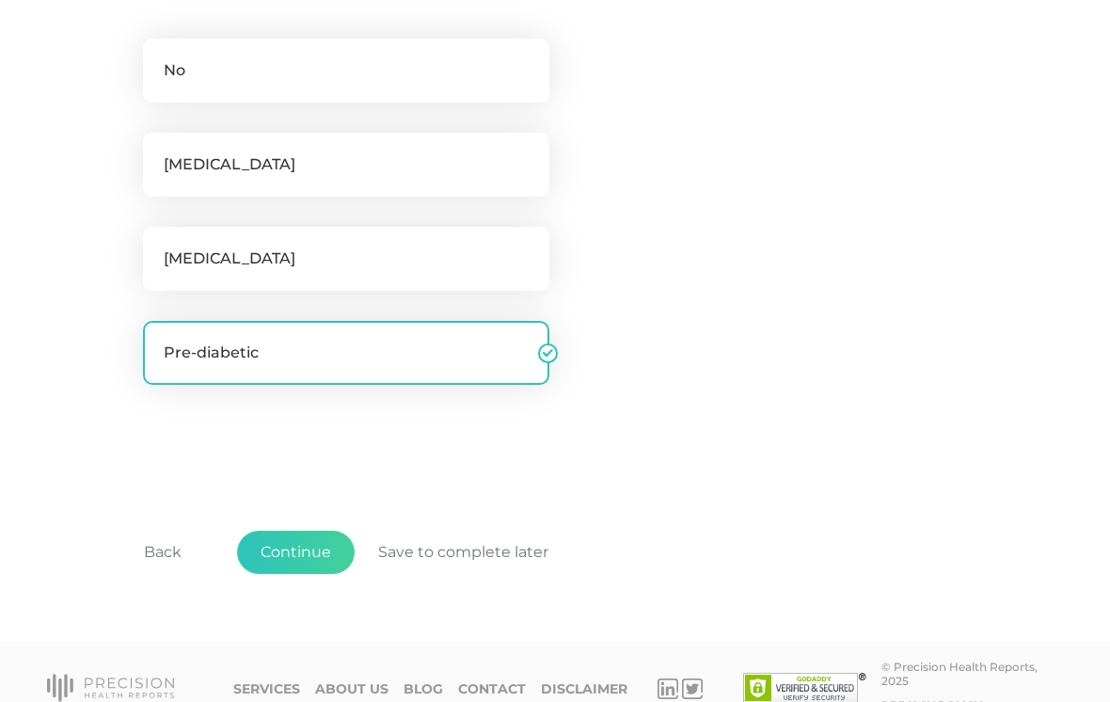
click at [297, 545] on button "Continue" at bounding box center [296, 551] width 118 height 43
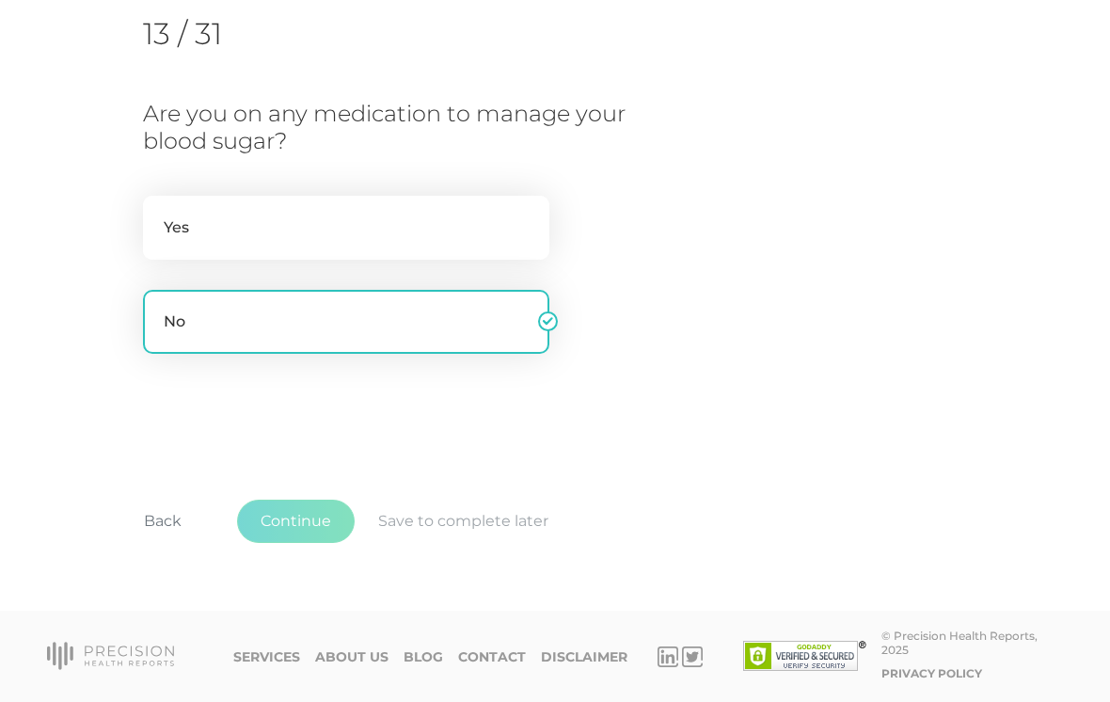
scroll to position [223, 0]
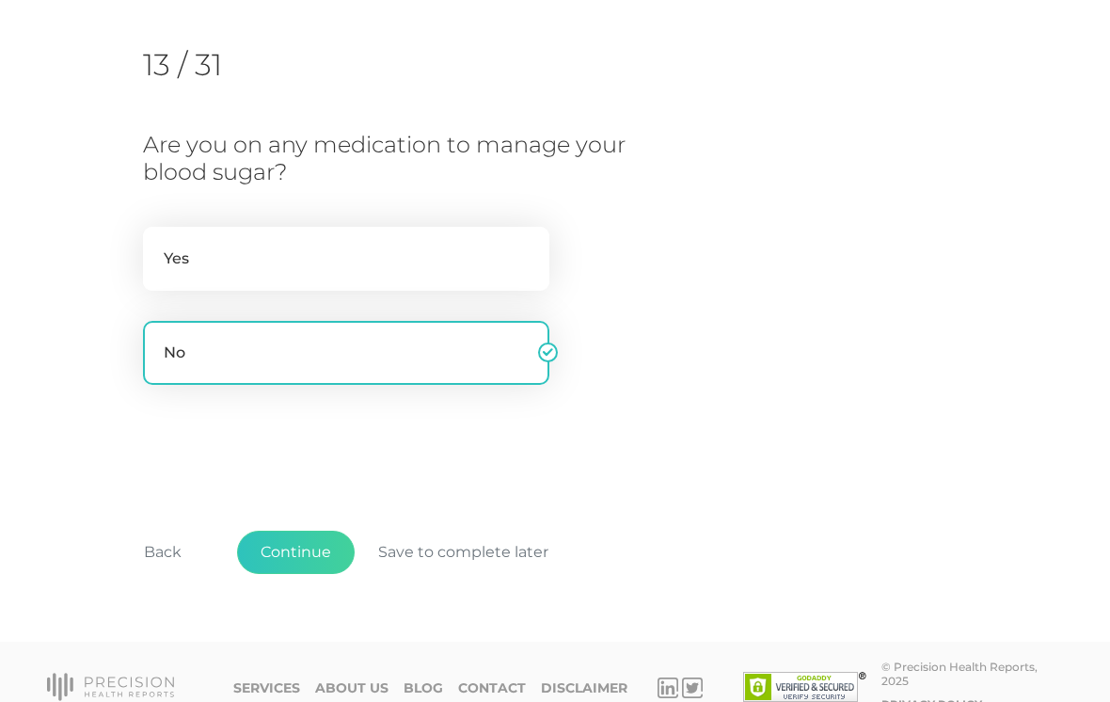
click at [289, 553] on button "Continue" at bounding box center [296, 551] width 118 height 43
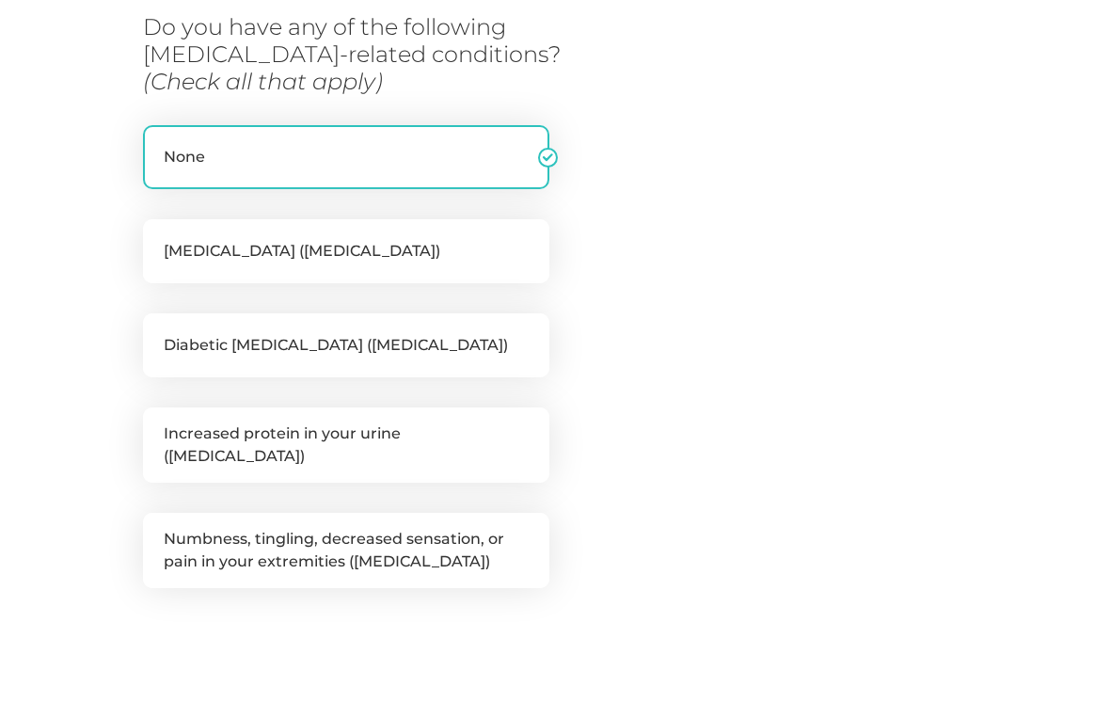
scroll to position [399, 0]
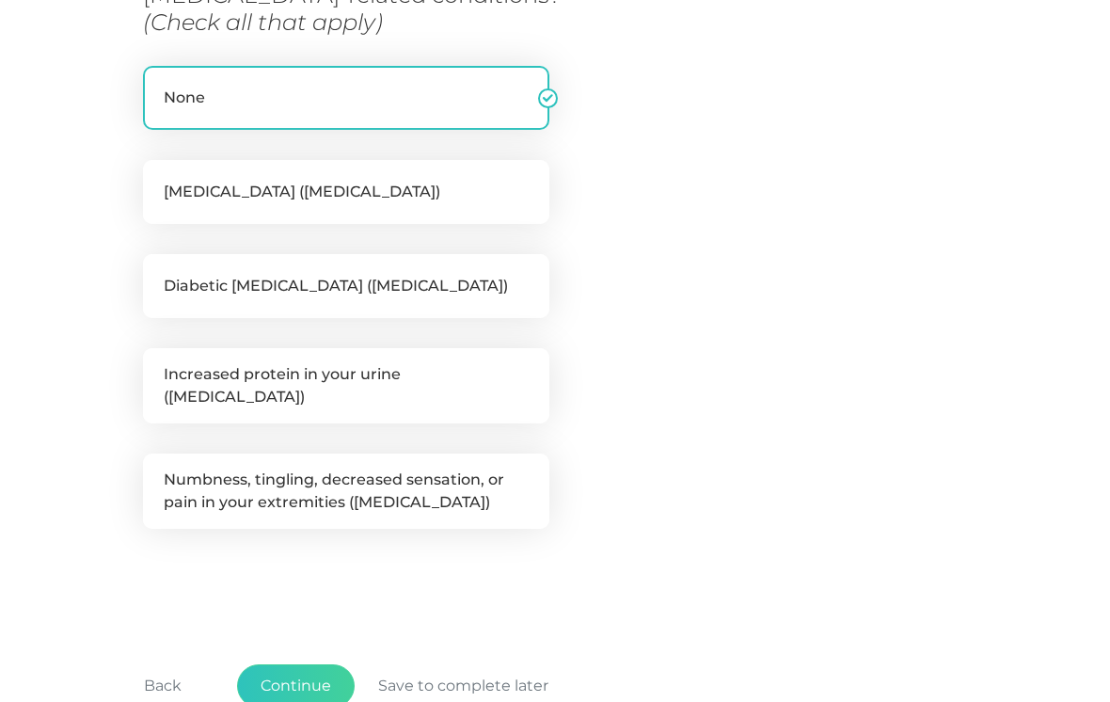
click at [298, 672] on button "Continue" at bounding box center [296, 686] width 118 height 43
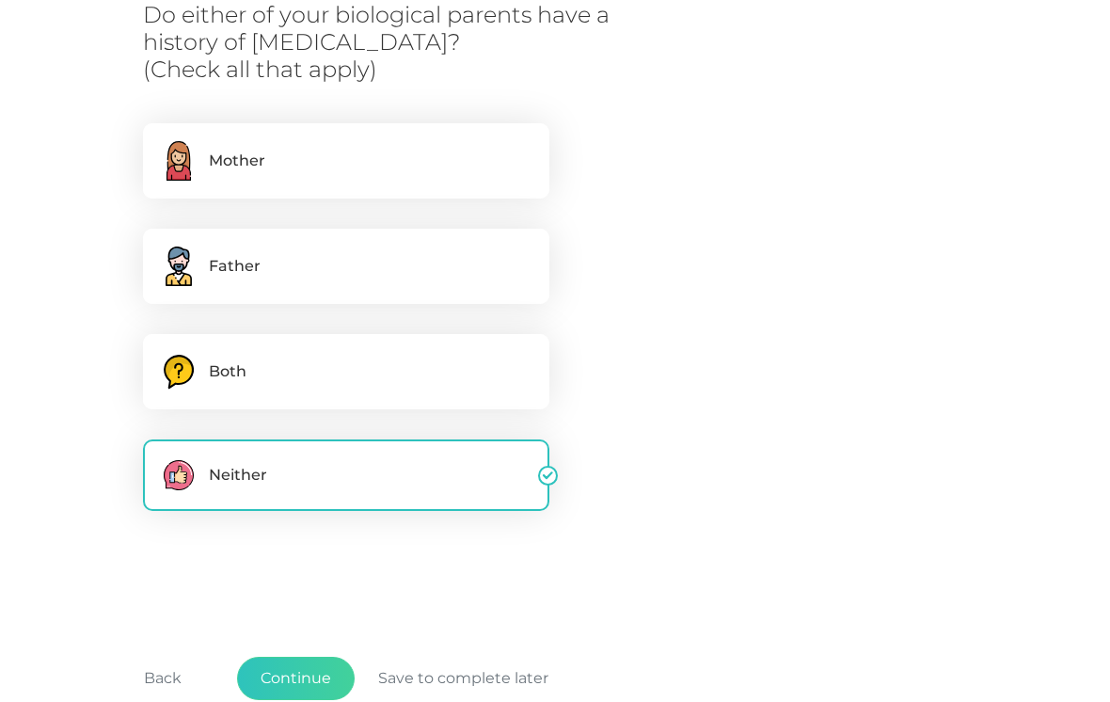
scroll to position [366, 0]
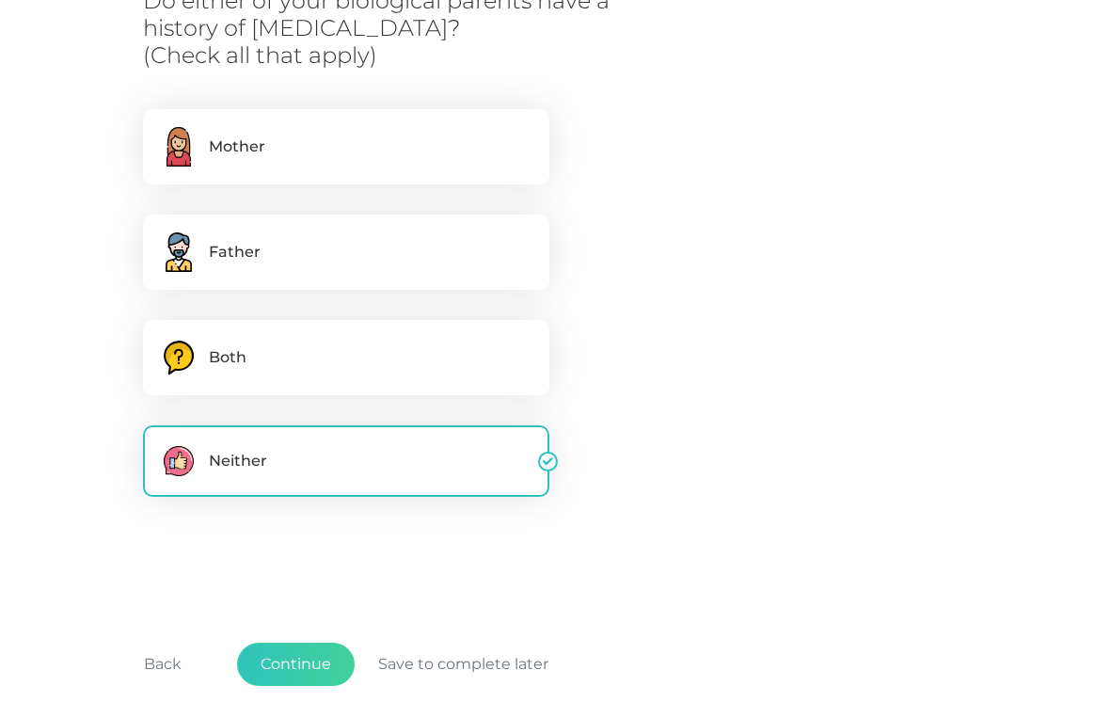
click at [293, 660] on button "Continue" at bounding box center [296, 664] width 118 height 43
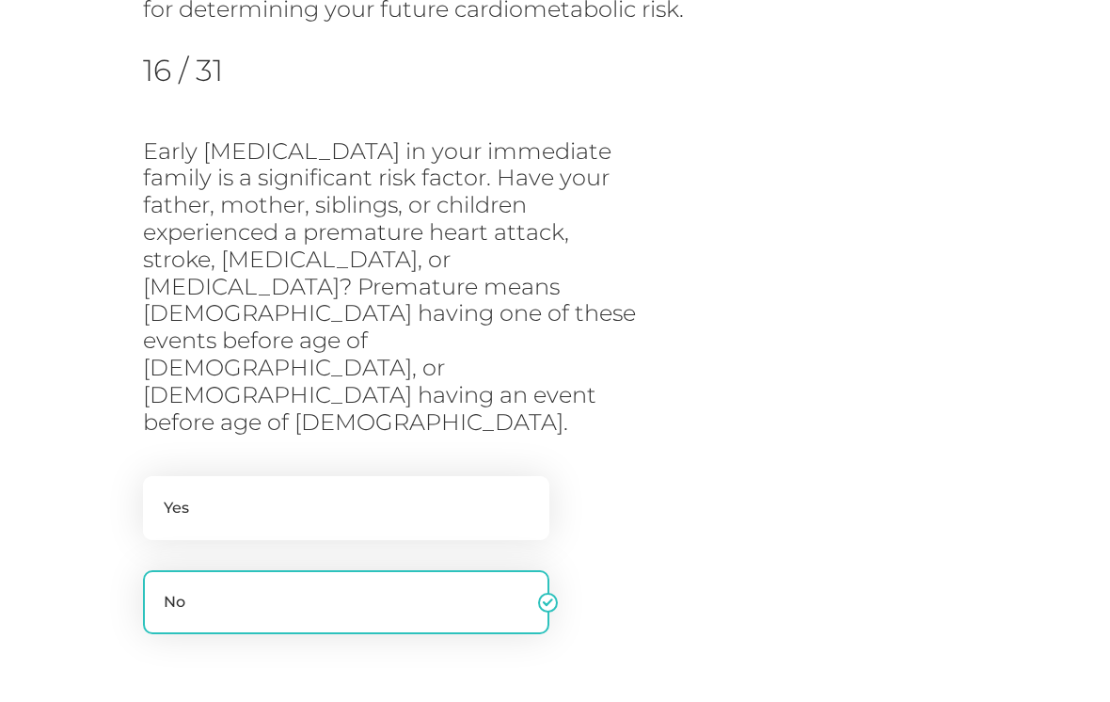
scroll to position [271, 0]
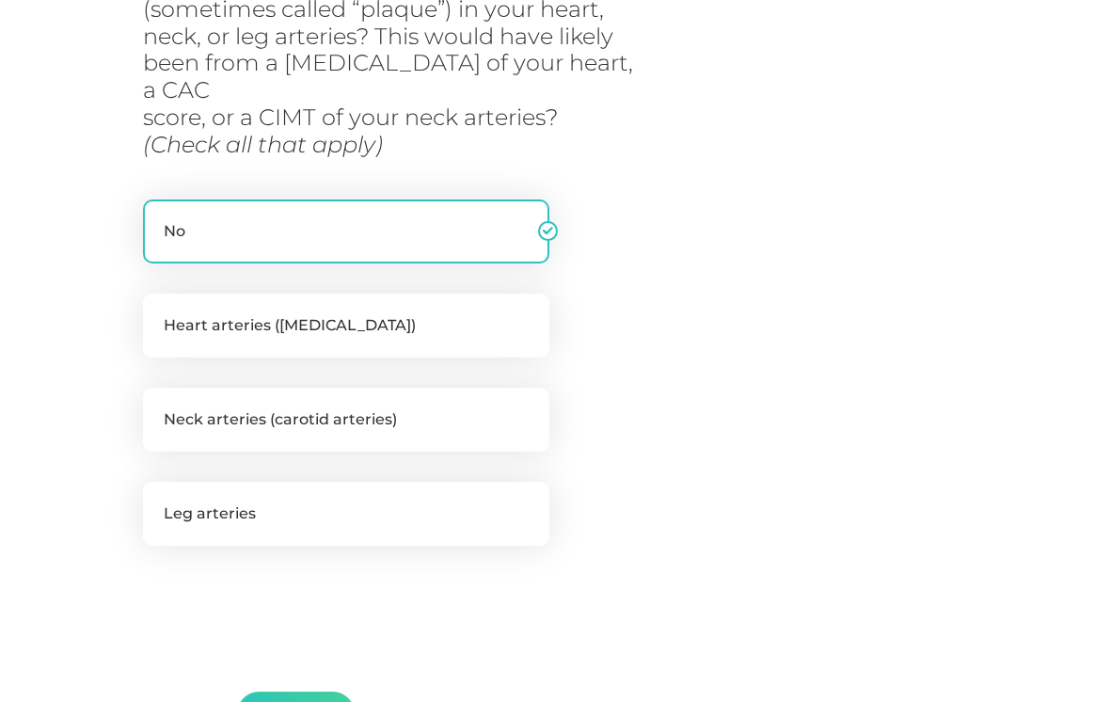
scroll to position [389, 0]
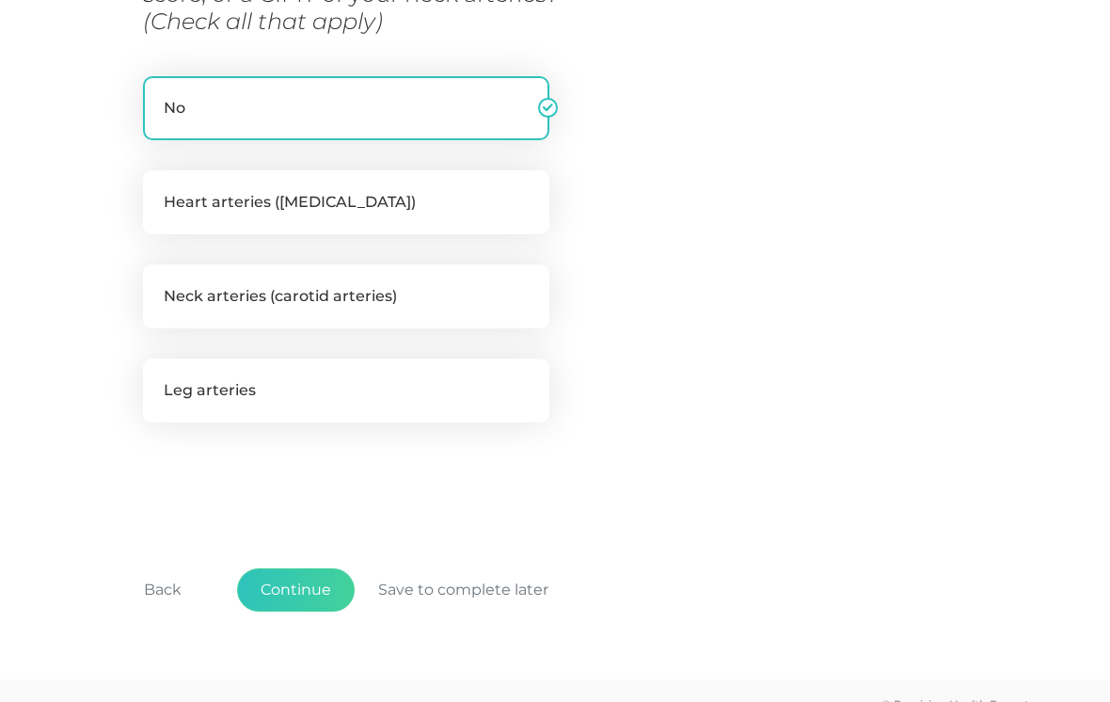
click at [309, 568] on button "Continue" at bounding box center [296, 589] width 118 height 43
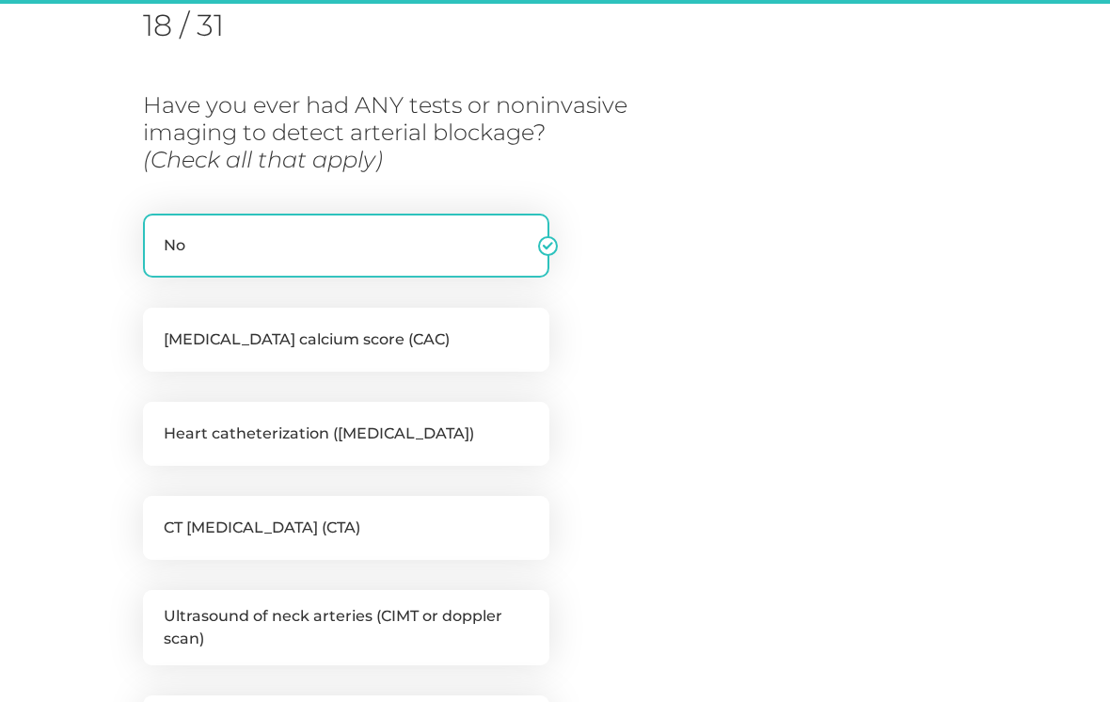
scroll to position [240, 0]
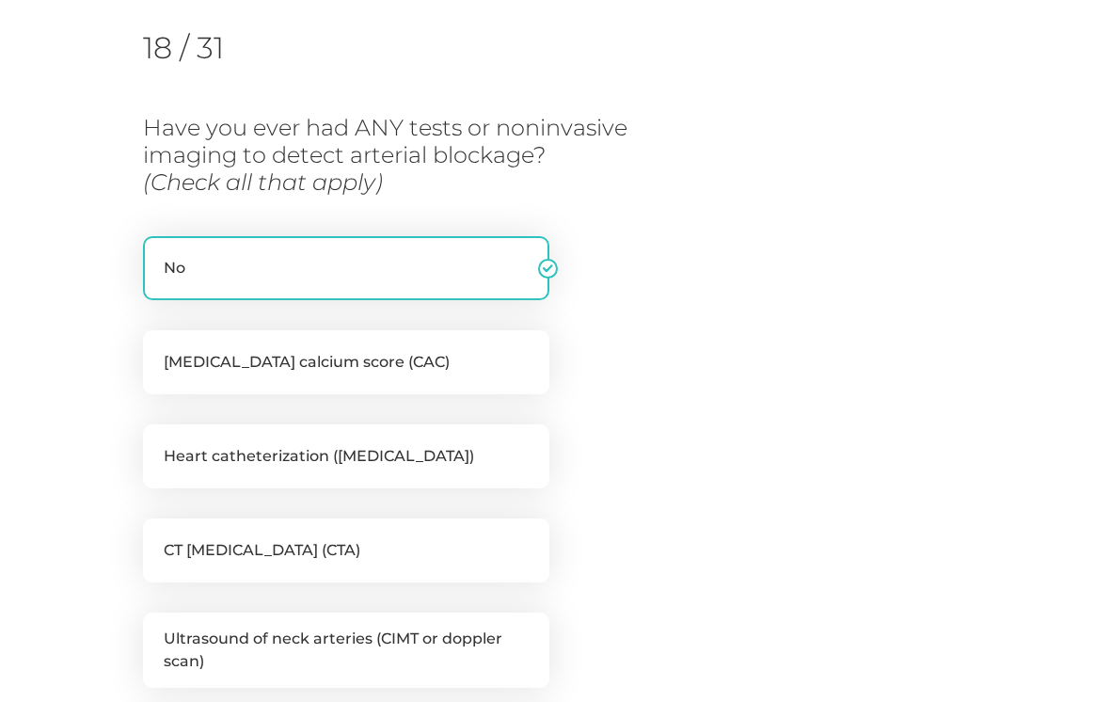
click at [448, 354] on label "[MEDICAL_DATA] calcium score (CAC)" at bounding box center [346, 362] width 406 height 64
click at [158, 349] on input "[MEDICAL_DATA] calcium score (CAC)" at bounding box center [150, 339] width 15 height 19
checkbox input "true"
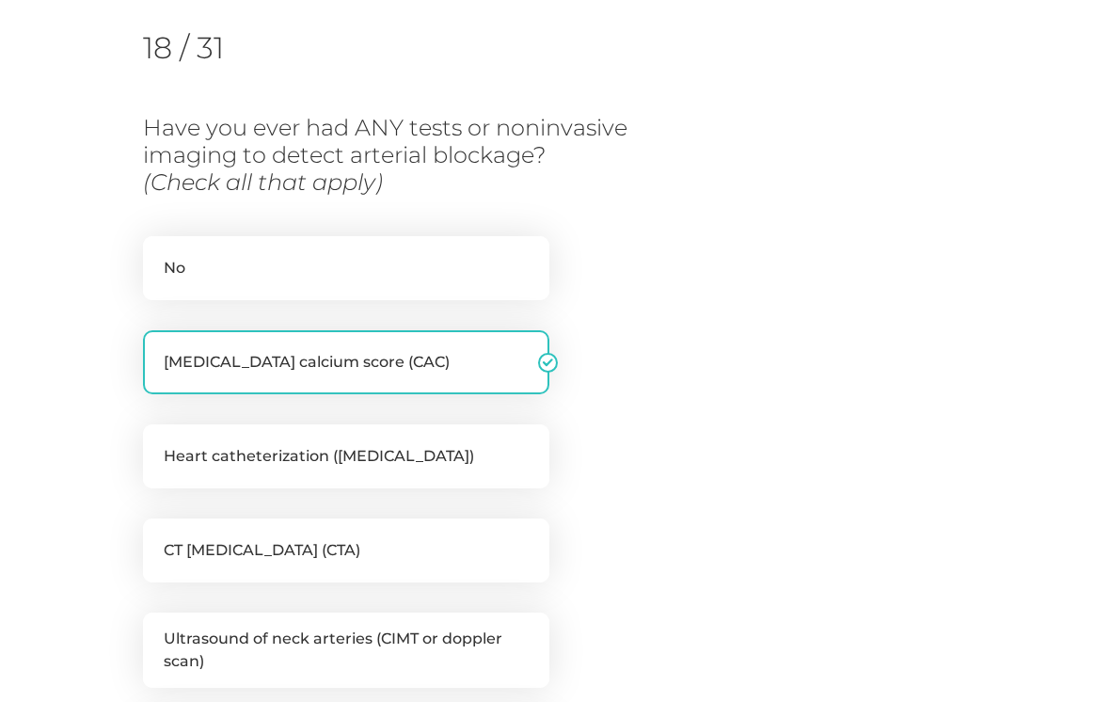
checkbox input "false"
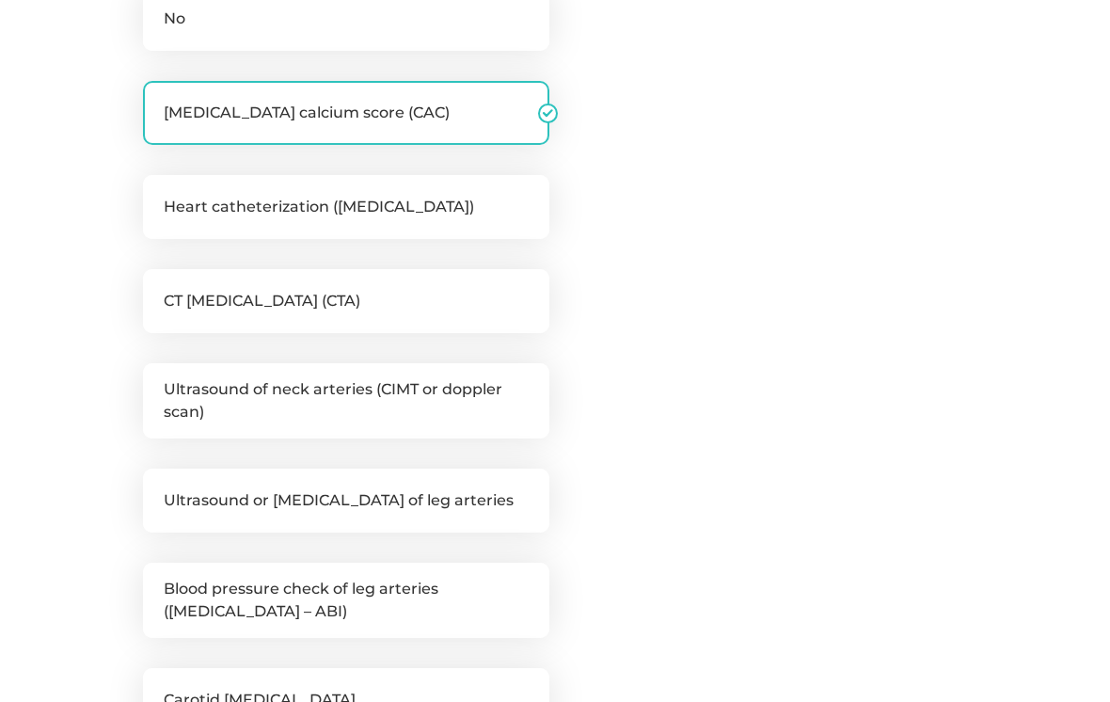
scroll to position [489, 0]
click at [419, 400] on label "Ultrasound of neck arteries (CIMT or doppler scan)" at bounding box center [346, 400] width 406 height 75
click at [158, 382] on input "Ultrasound of neck arteries (CIMT or doppler scan)" at bounding box center [150, 372] width 15 height 19
checkbox input "true"
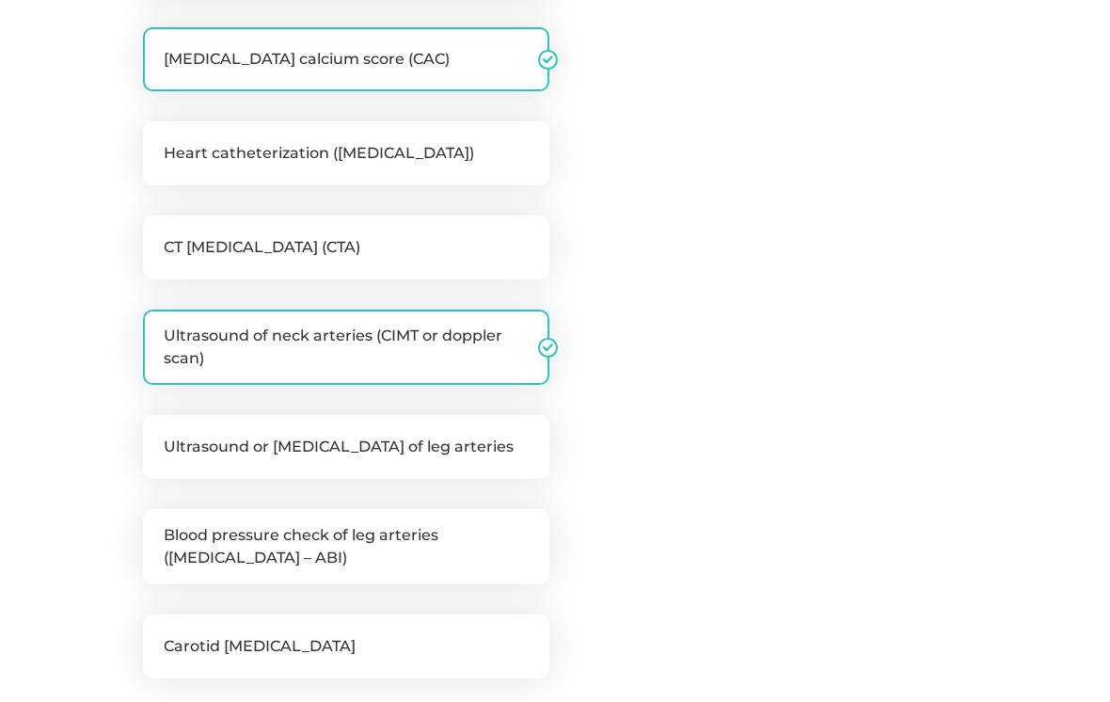
scroll to position [544, 0]
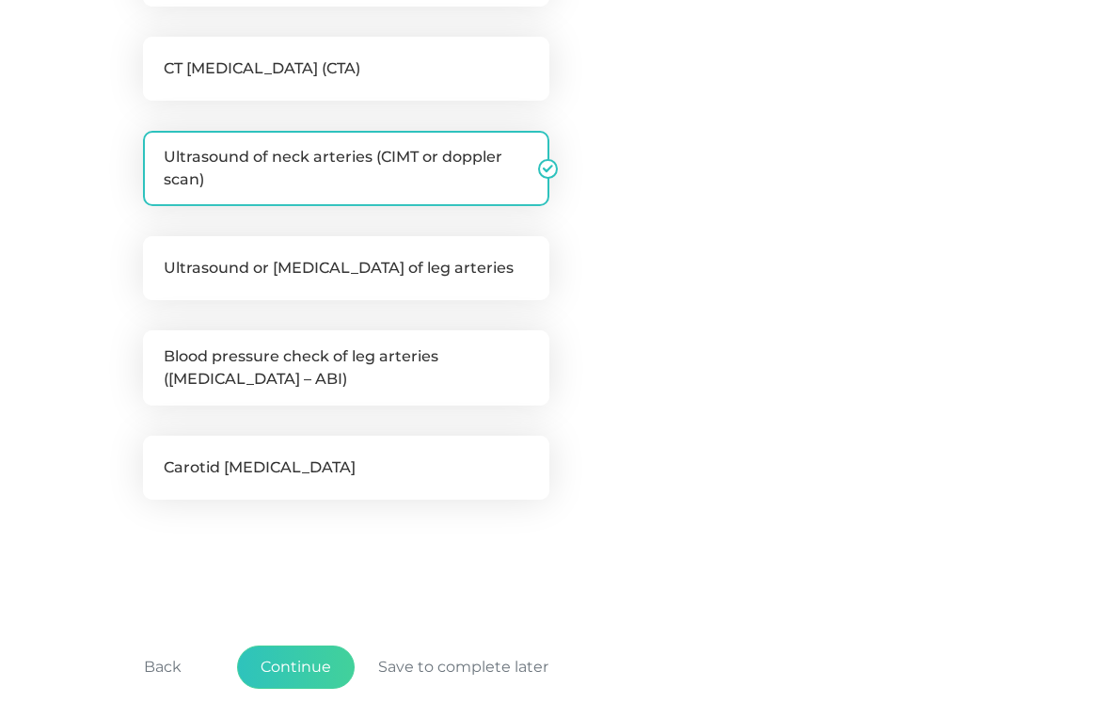
click at [309, 657] on button "Continue" at bounding box center [296, 667] width 118 height 43
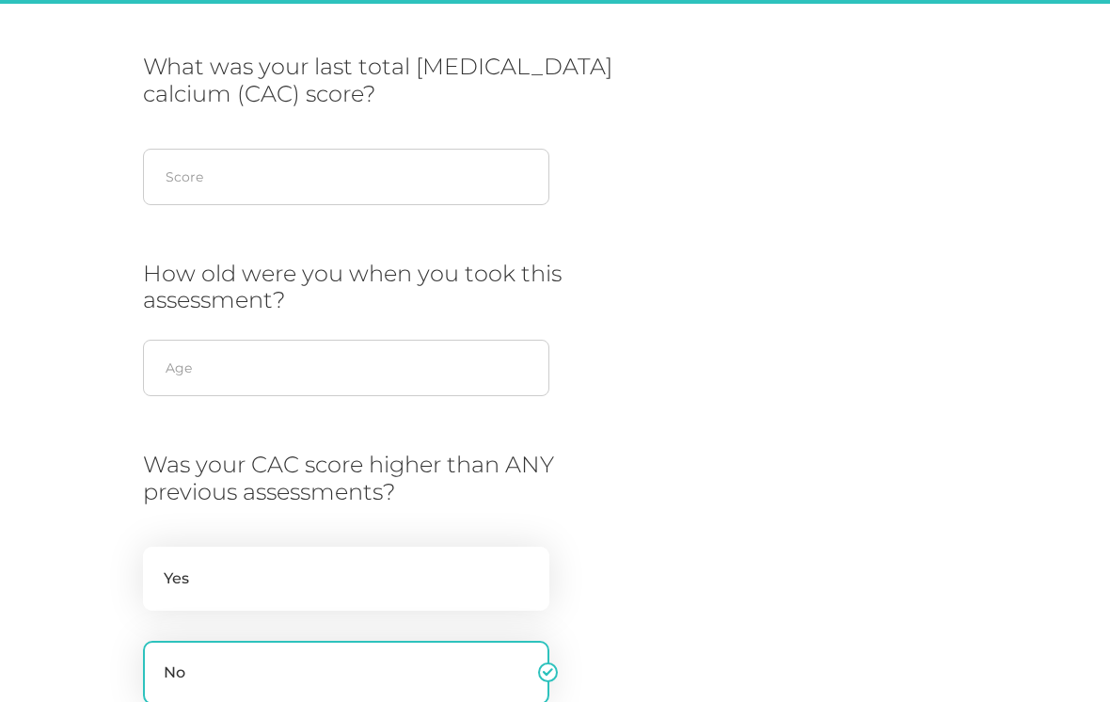
scroll to position [240, 0]
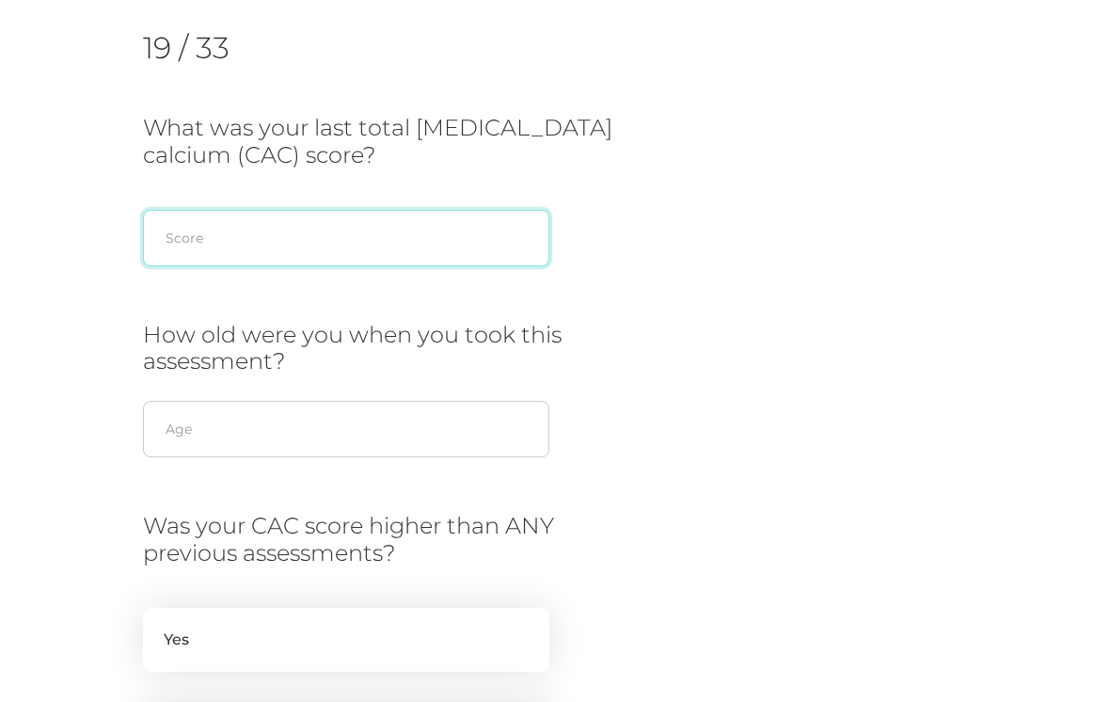
click at [404, 219] on input "text" at bounding box center [346, 238] width 406 height 56
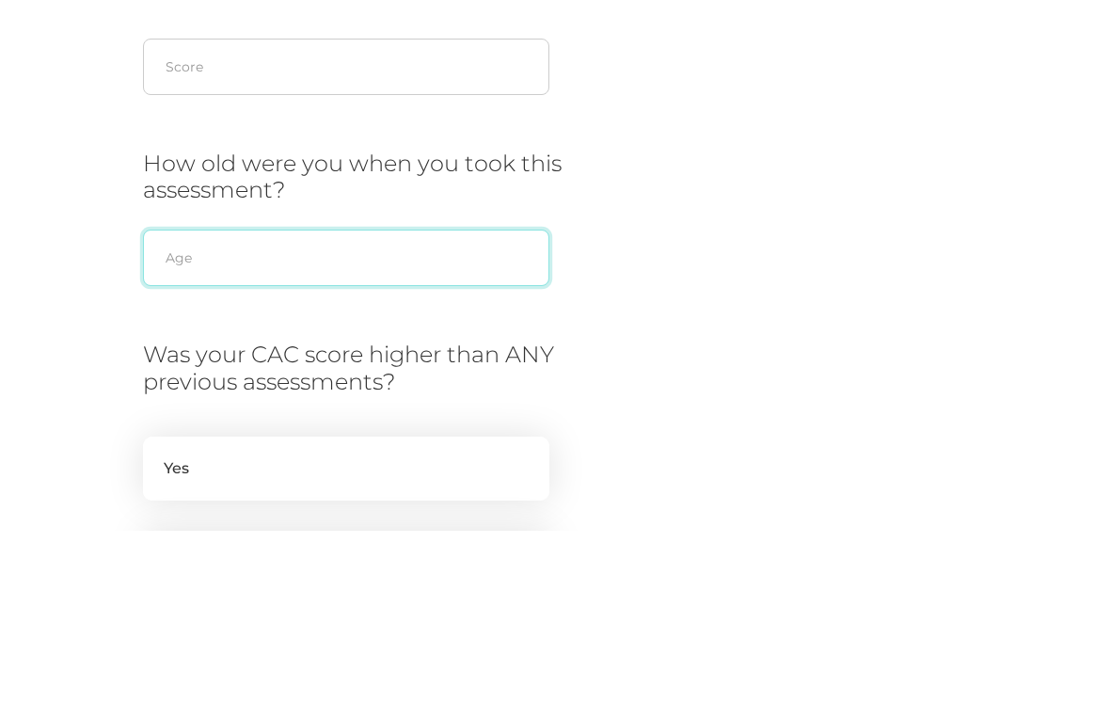
click at [332, 401] on input "text" at bounding box center [346, 429] width 406 height 56
type input "58"
click at [758, 210] on div "What was your last total [MEDICAL_DATA] calcium (CAC) score? Score How old were…" at bounding box center [555, 460] width 824 height 691
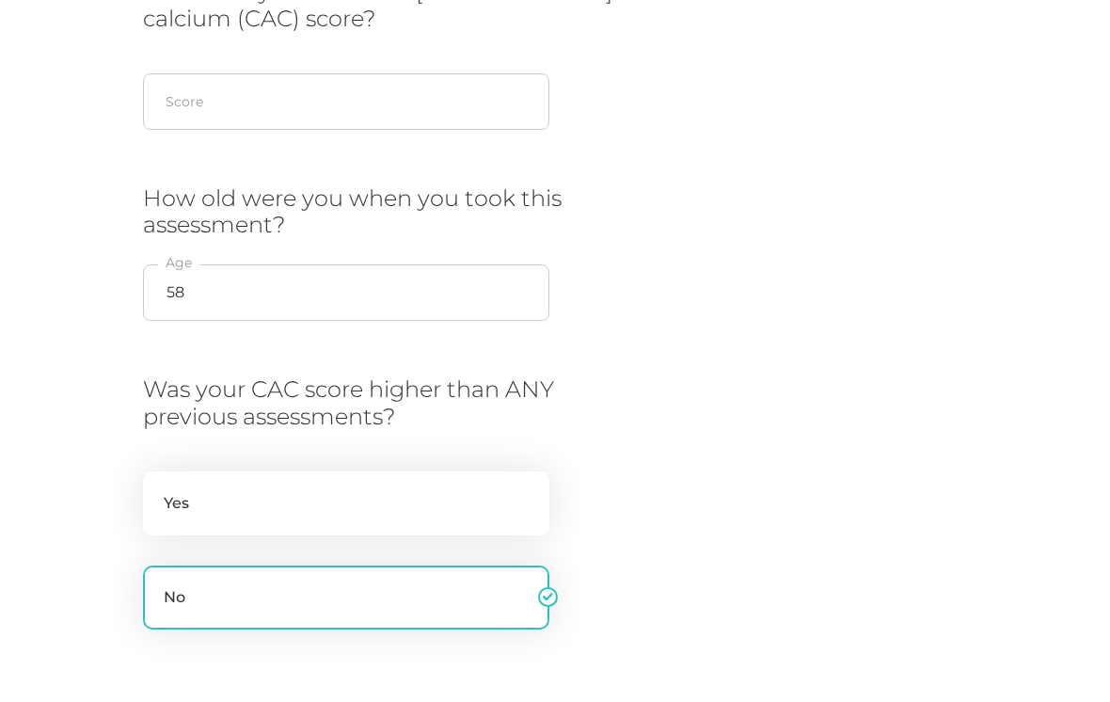
scroll to position [337, 0]
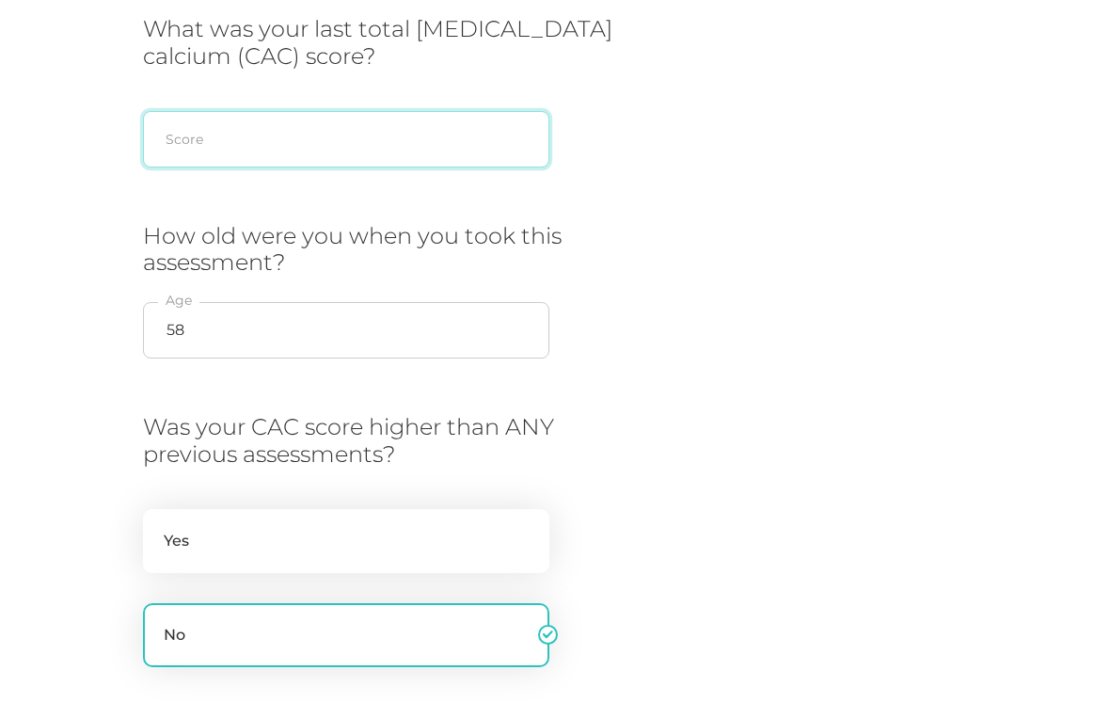
click at [360, 142] on input "text" at bounding box center [346, 141] width 406 height 56
type input "59.78"
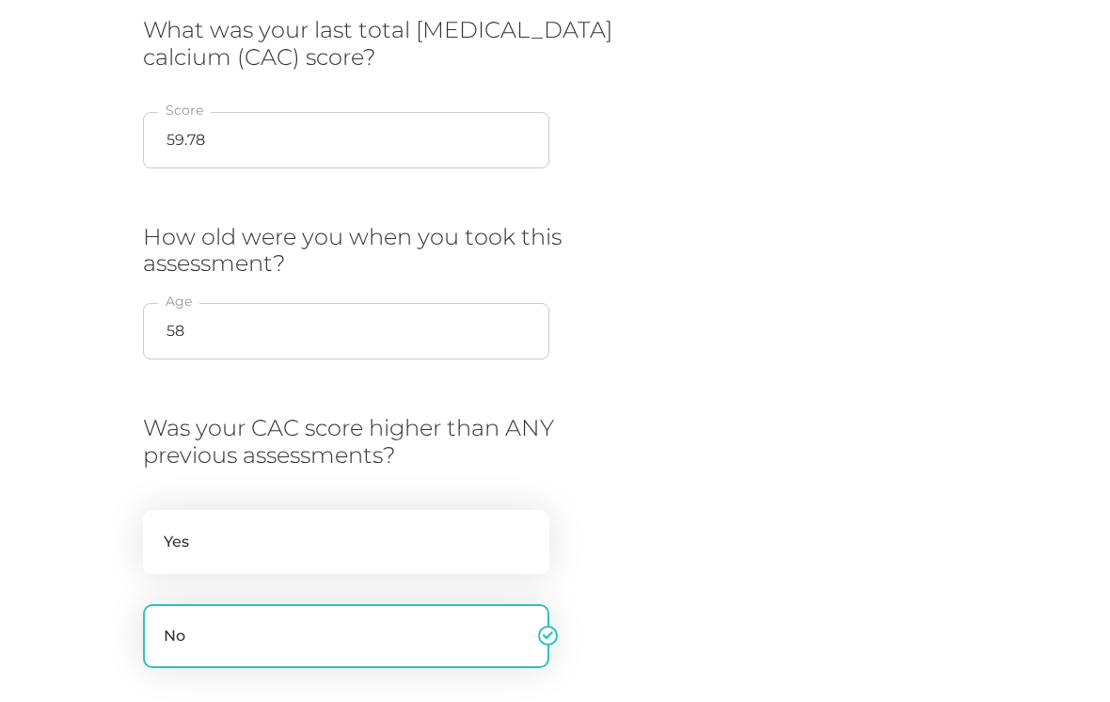
click at [802, 216] on div "What was your last total [MEDICAL_DATA] calcium (CAC) score? 59.78 Score How ol…" at bounding box center [555, 362] width 824 height 691
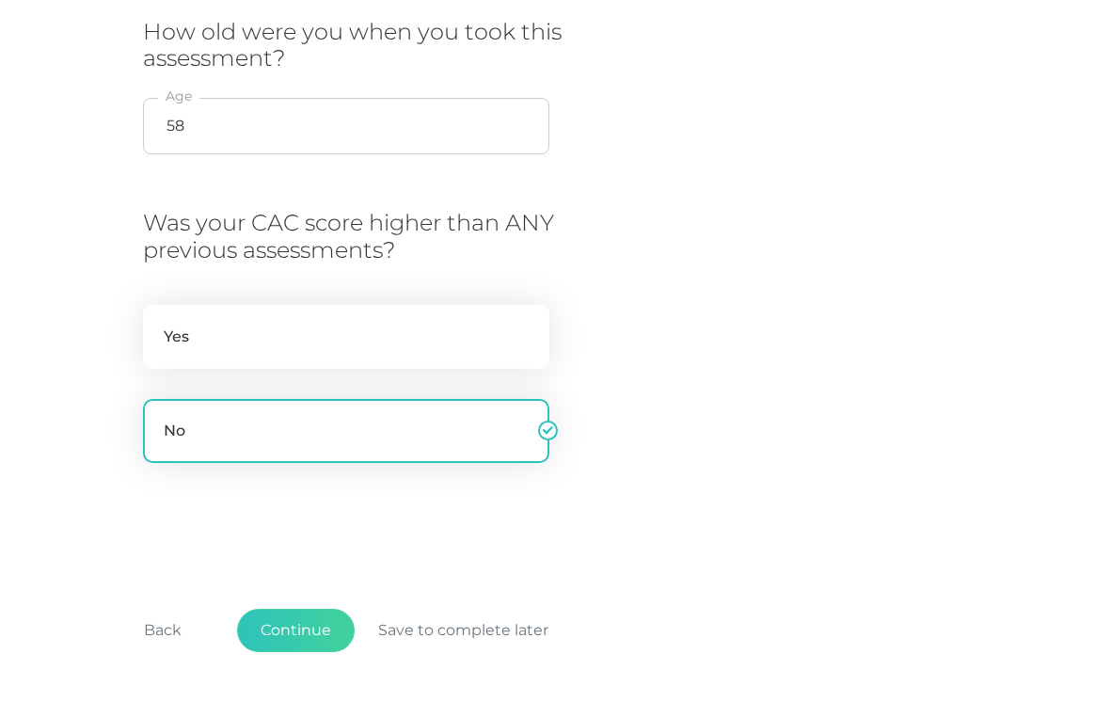
scroll to position [543, 0]
click at [299, 625] on button "Continue" at bounding box center [296, 630] width 118 height 43
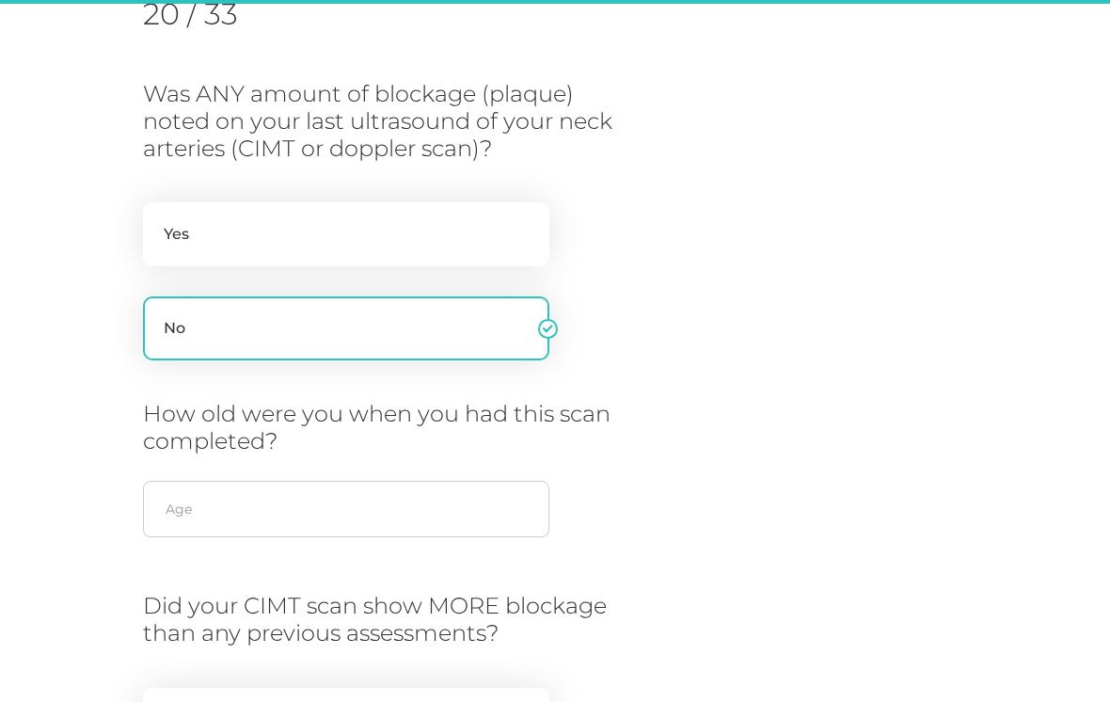
scroll to position [240, 0]
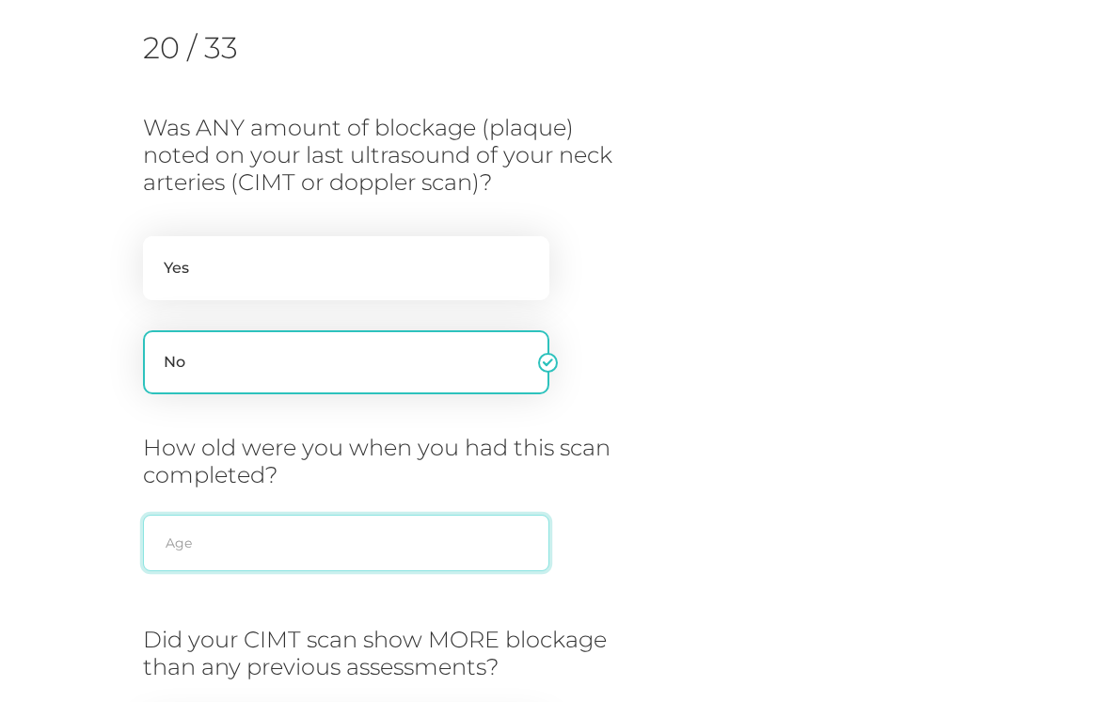
click at [322, 544] on input "text" at bounding box center [346, 542] width 406 height 56
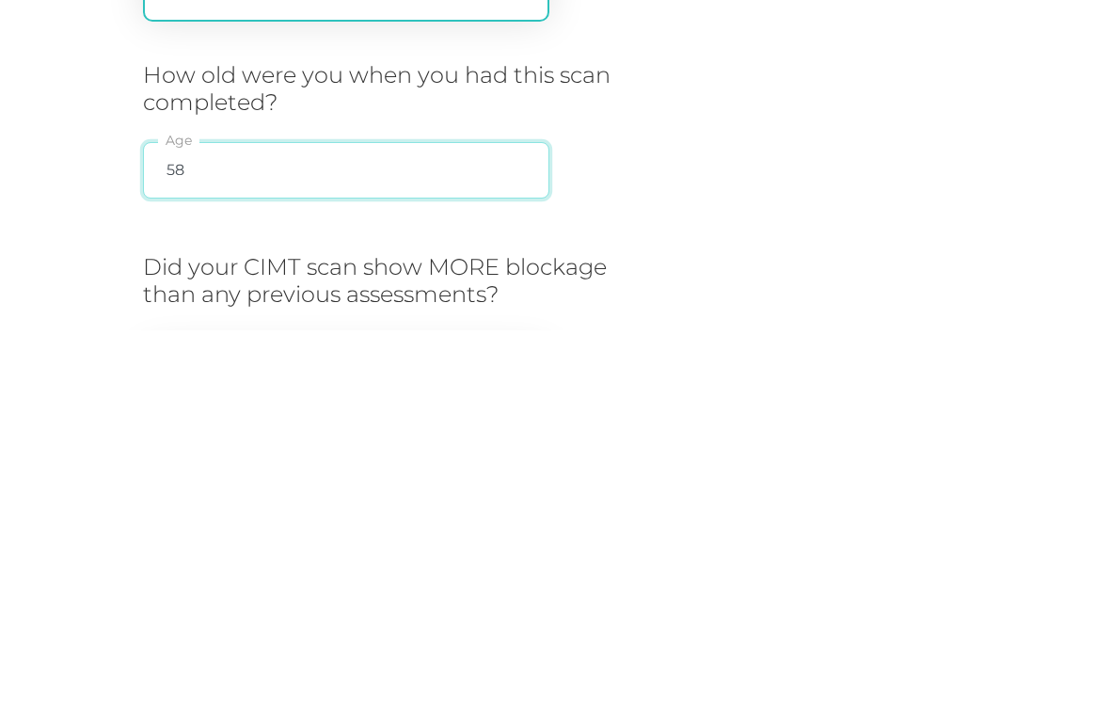
type input "58"
click at [761, 222] on div "Was ANY amount of blockage (plaque) noted on your last ultrasound of your neck …" at bounding box center [555, 517] width 824 height 805
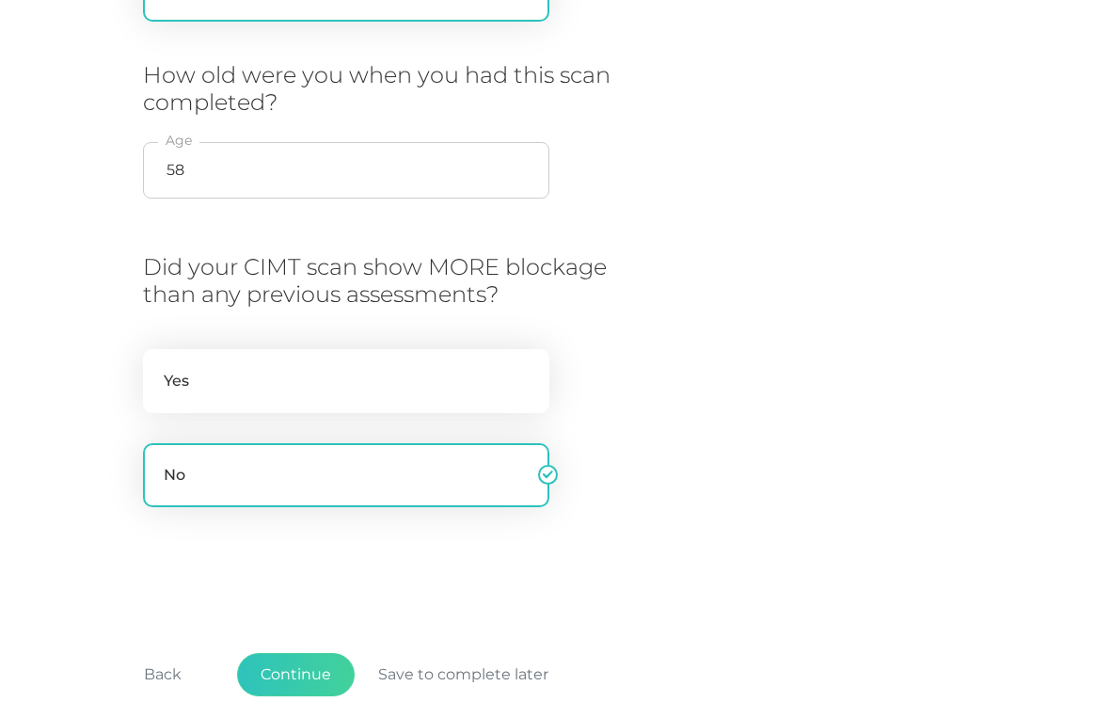
click at [289, 658] on button "Continue" at bounding box center [296, 674] width 118 height 43
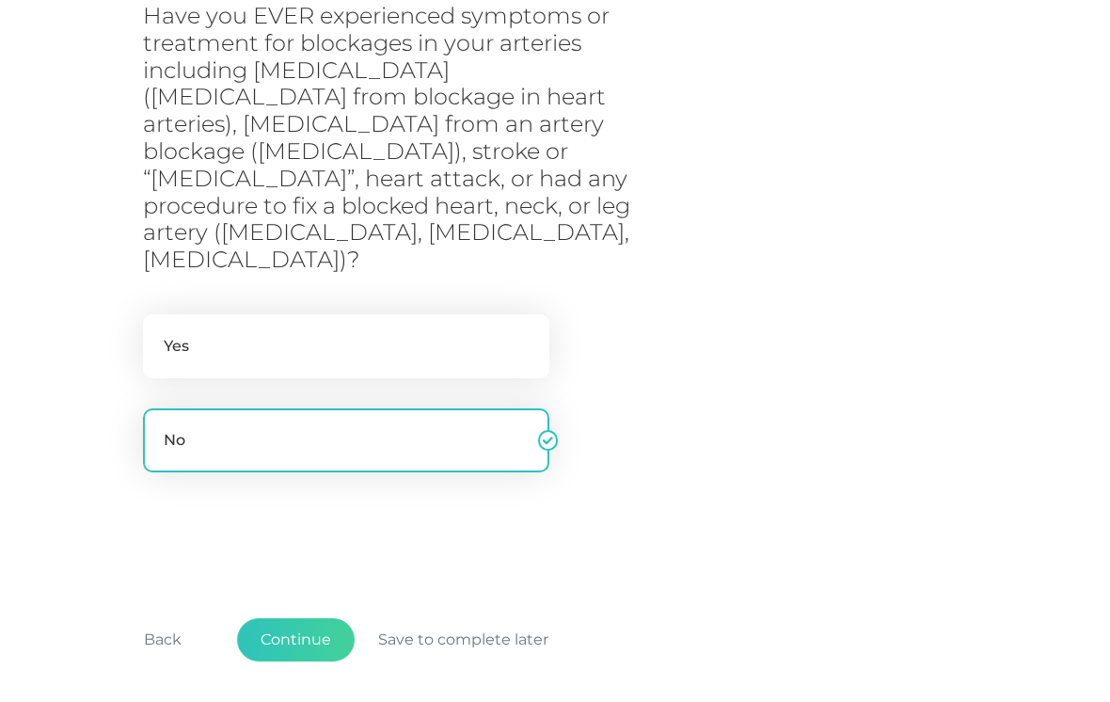
scroll to position [356, 0]
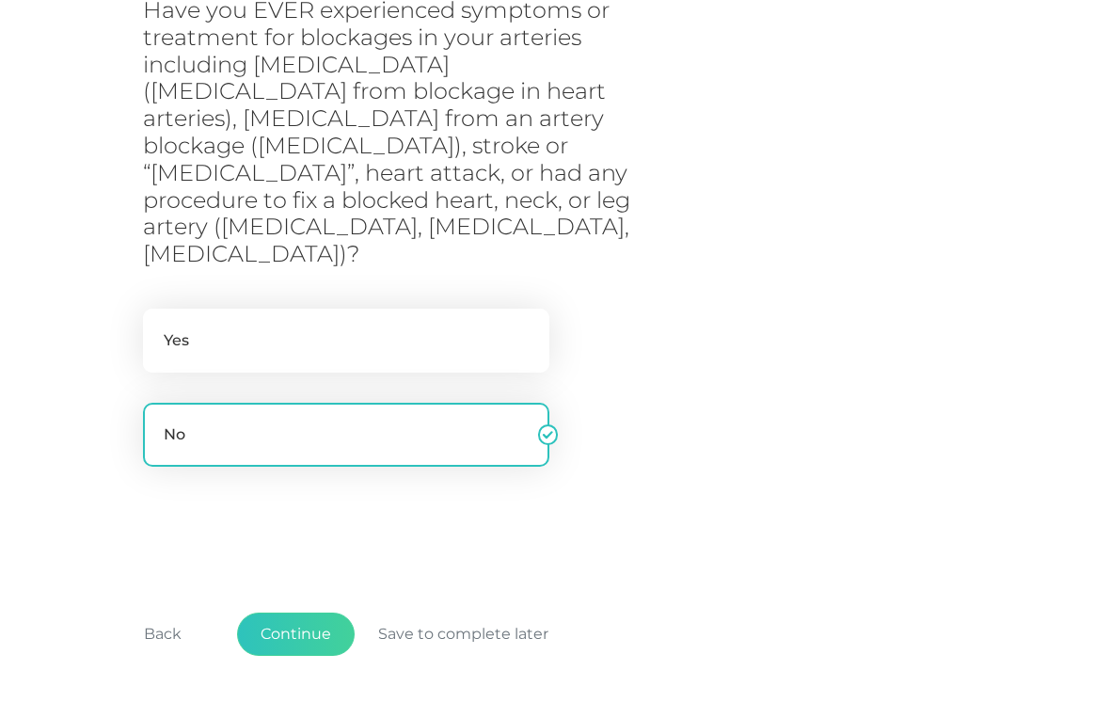
click at [294, 613] on button "Continue" at bounding box center [296, 634] width 118 height 43
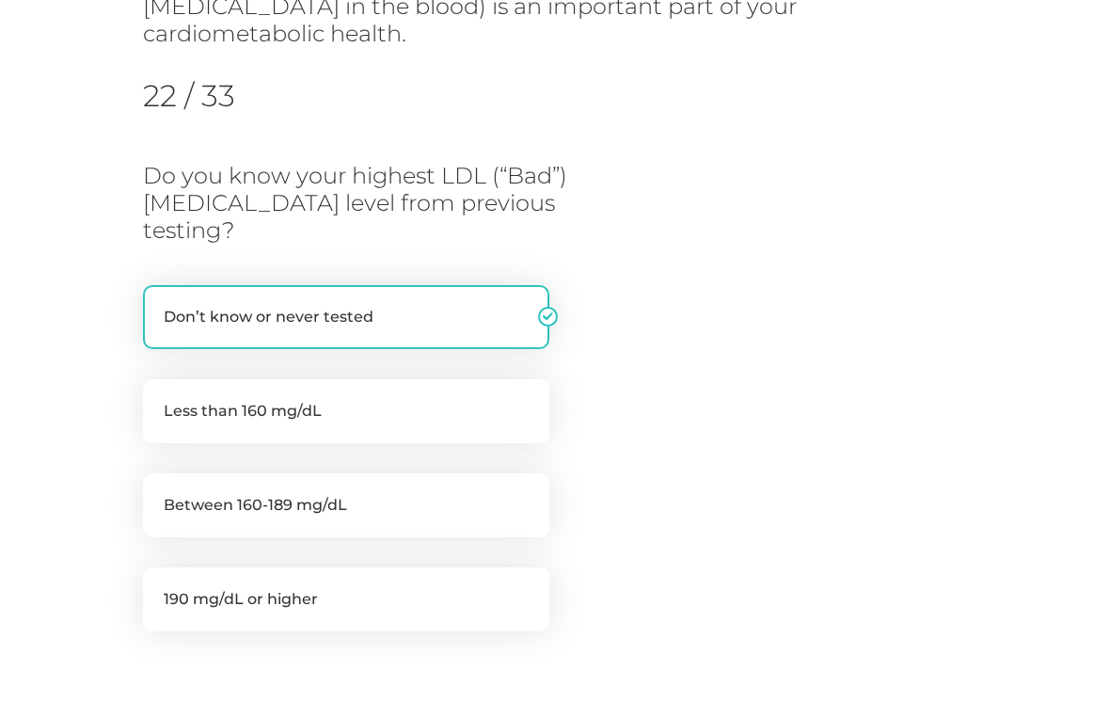
scroll to position [360, 0]
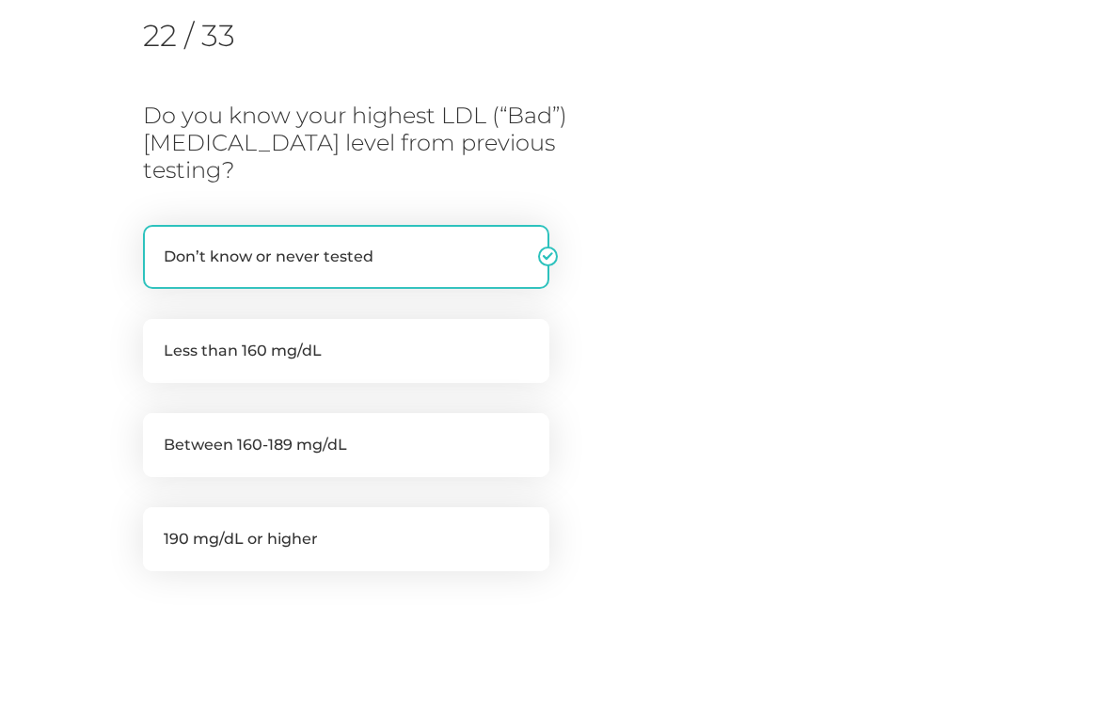
click at [372, 319] on label "Less than 160 mg/dL" at bounding box center [346, 351] width 406 height 64
click at [158, 319] on input "Less than 160 mg/dL" at bounding box center [150, 328] width 15 height 19
radio input "true"
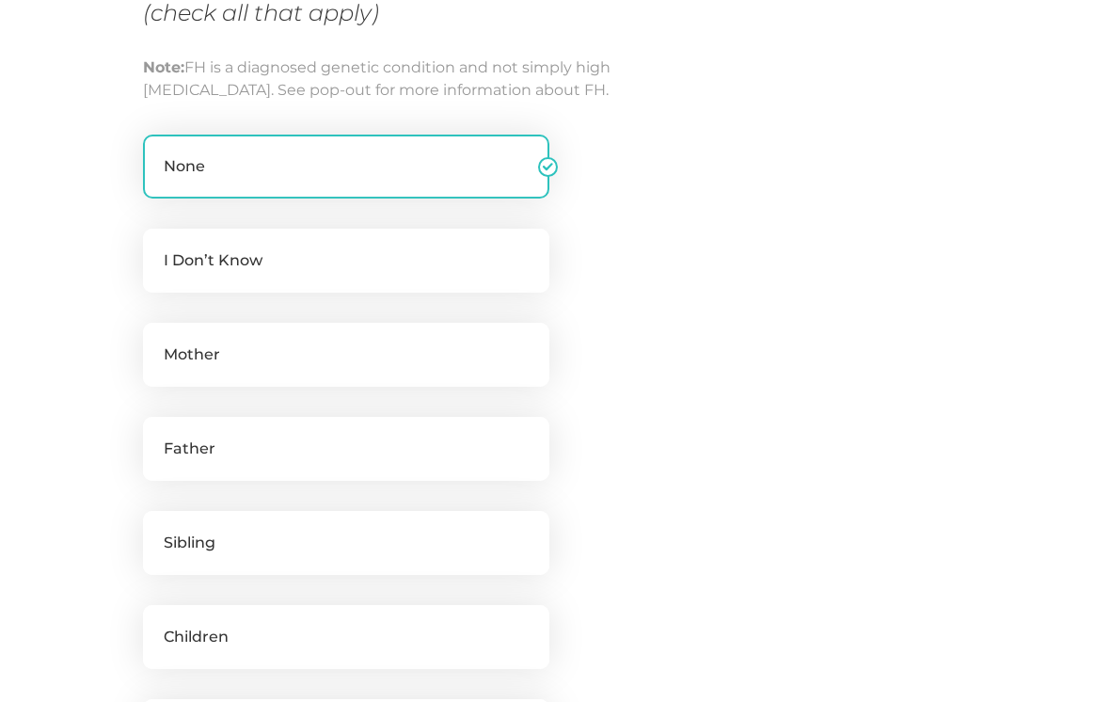
scroll to position [417, 0]
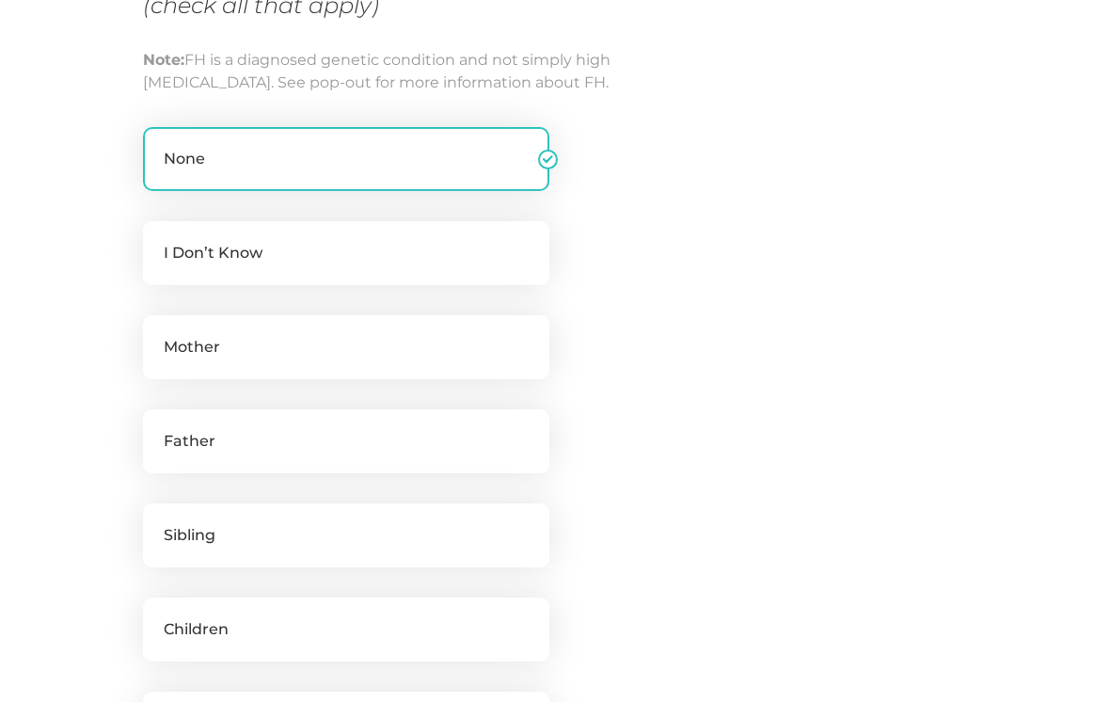
click at [395, 468] on label "Father" at bounding box center [346, 441] width 406 height 64
click at [158, 428] on input "Father" at bounding box center [150, 418] width 15 height 19
checkbox input "true"
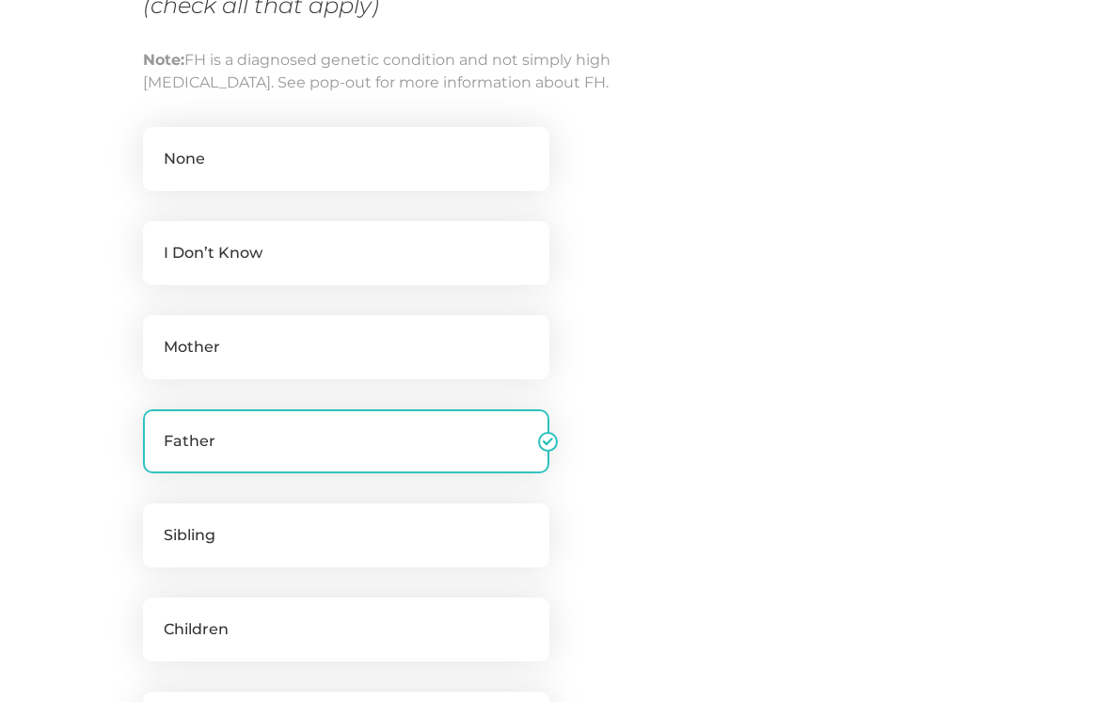
checkbox input "false"
click at [720, 475] on div "Have any of the following relatives been diagnosed with [MEDICAL_DATA]? i (chec…" at bounding box center [555, 414] width 824 height 952
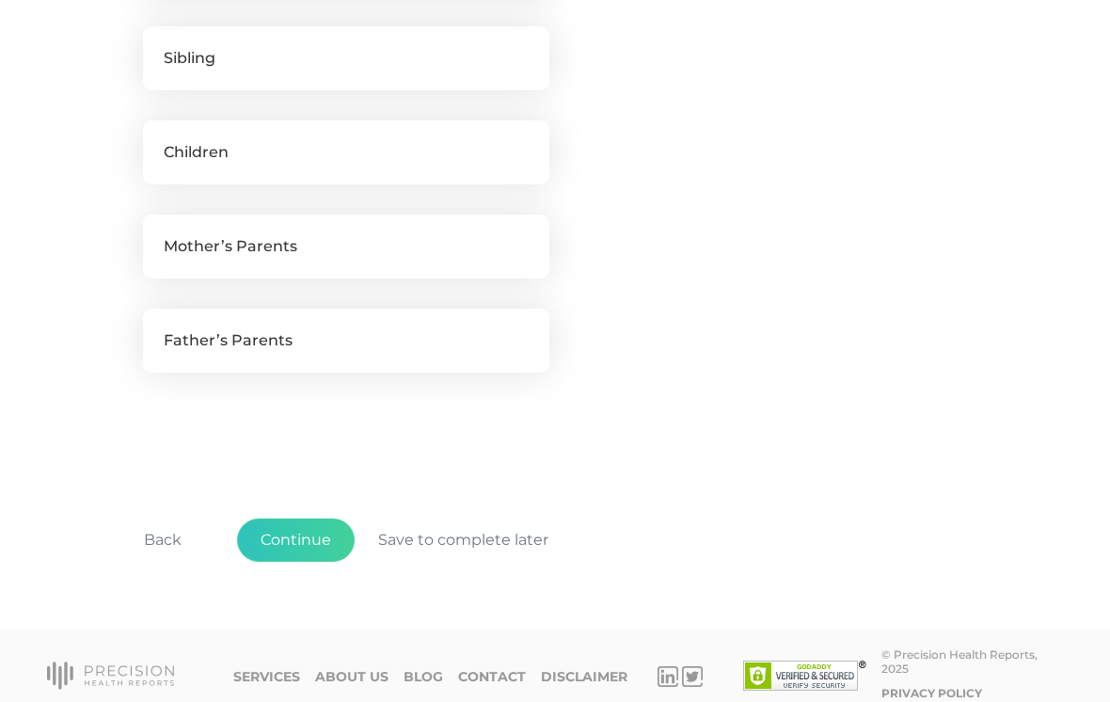
scroll to position [894, 0]
click at [296, 562] on button "Continue" at bounding box center [296, 539] width 118 height 43
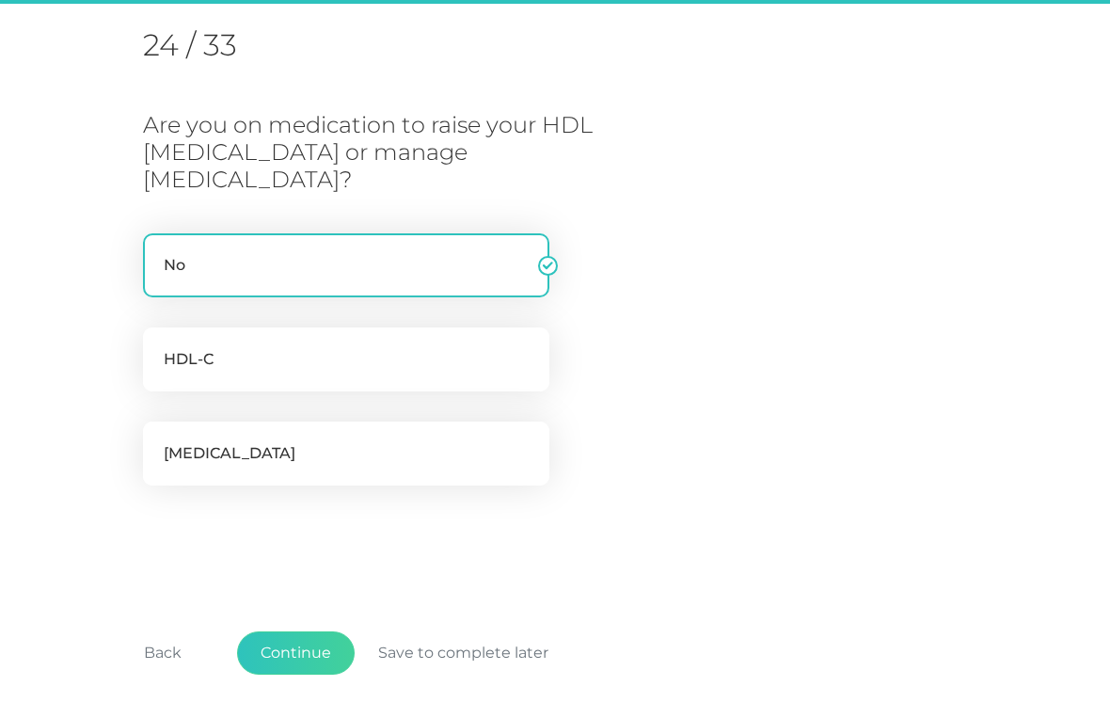
scroll to position [240, 0]
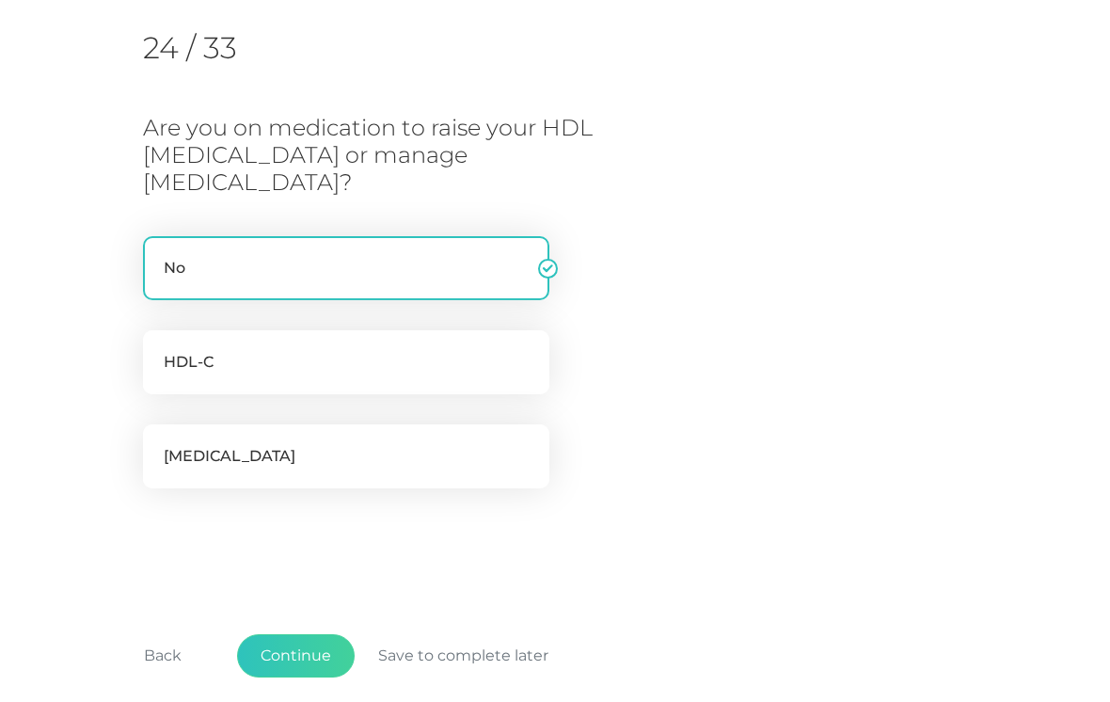
click at [295, 634] on button "Continue" at bounding box center [296, 655] width 118 height 43
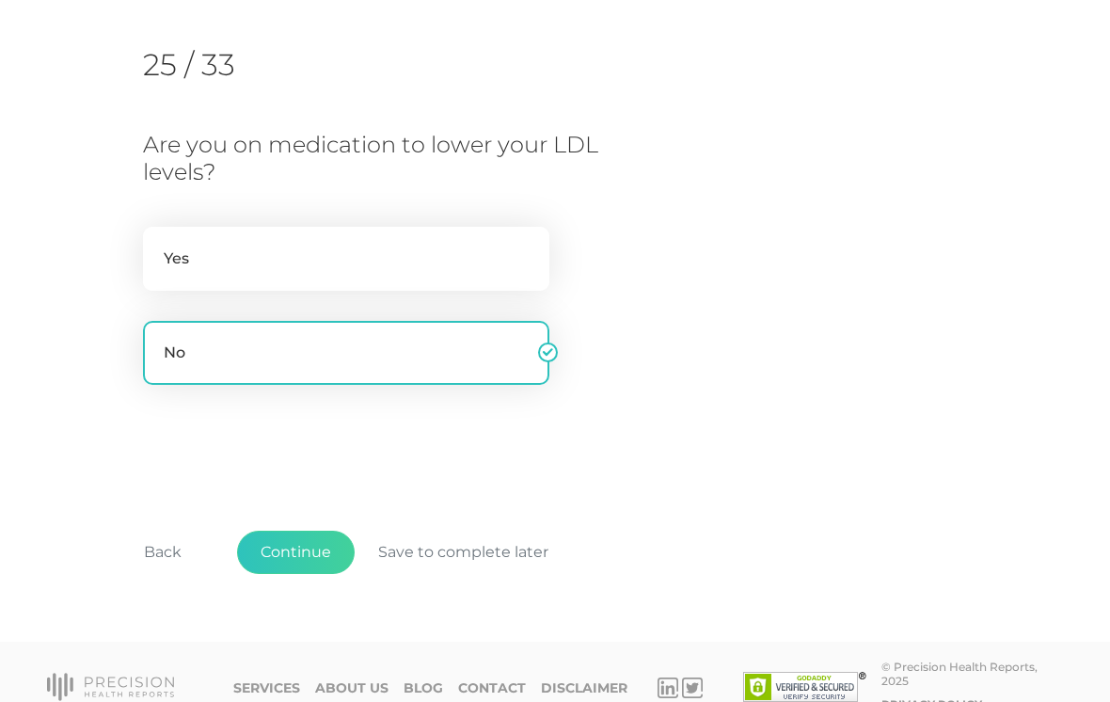
click at [303, 540] on button "Continue" at bounding box center [296, 551] width 118 height 43
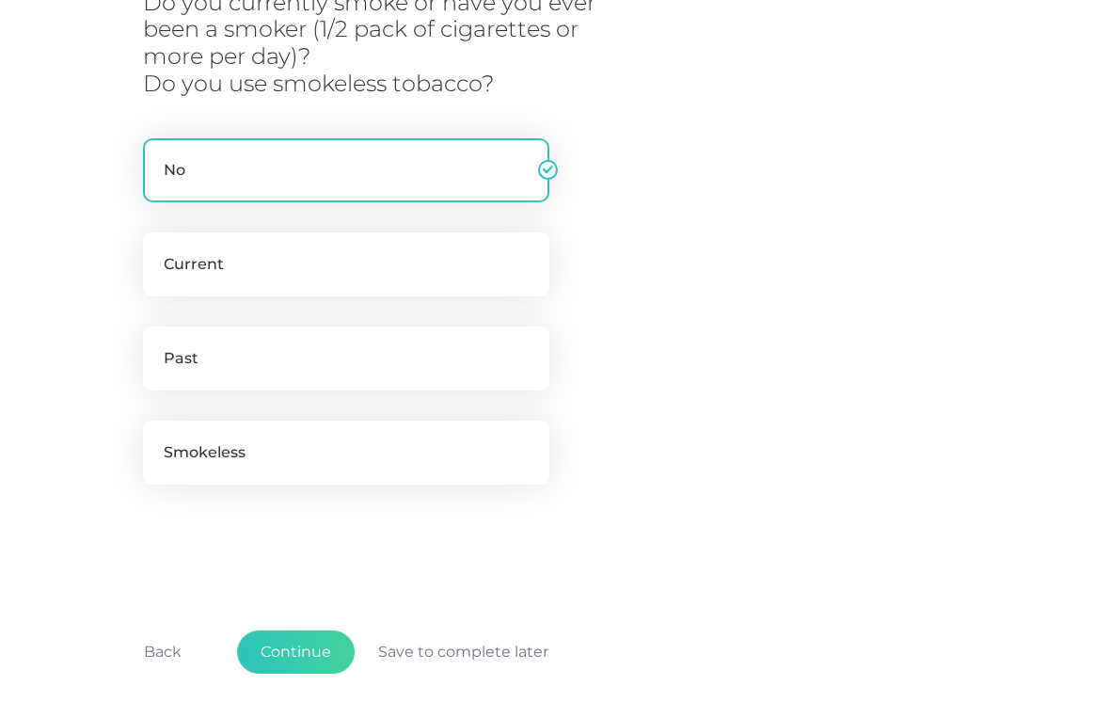
scroll to position [433, 0]
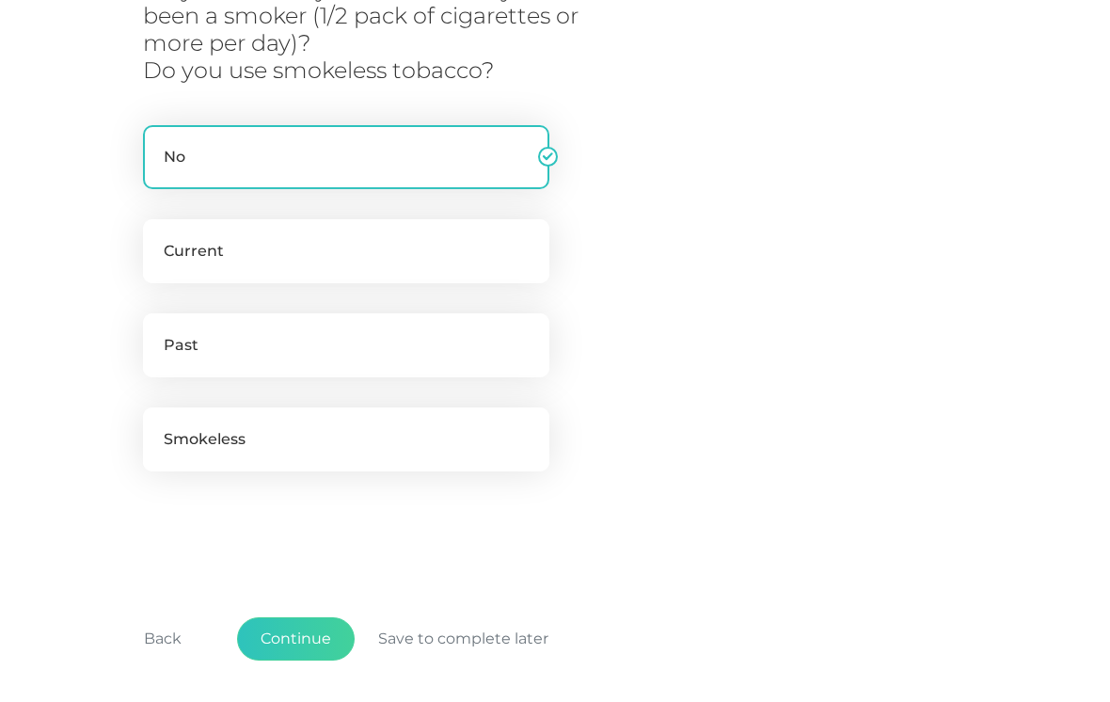
click at [303, 625] on button "Continue" at bounding box center [296, 638] width 118 height 43
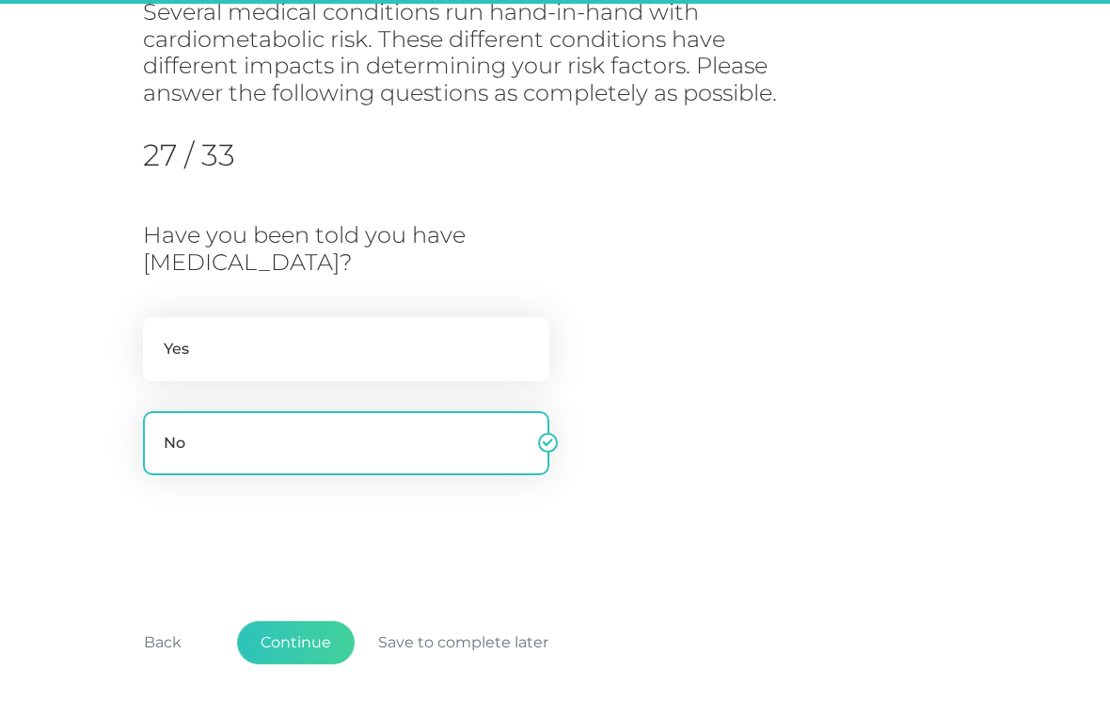
scroll to position [240, 0]
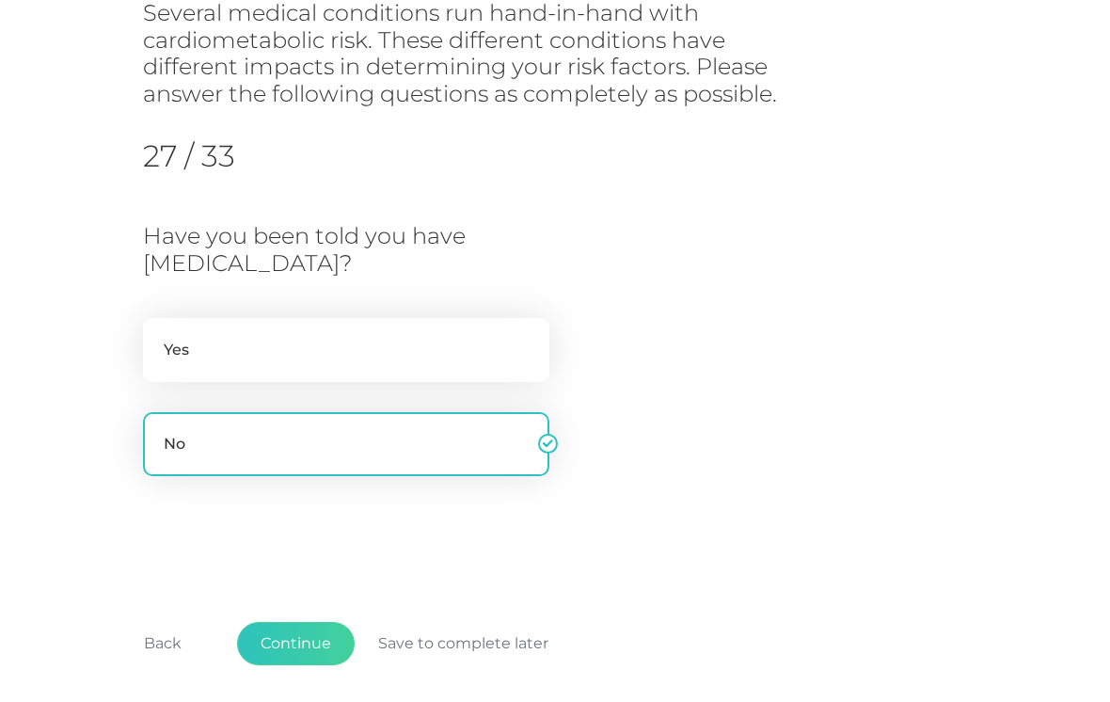
click at [306, 628] on button "Continue" at bounding box center [296, 643] width 118 height 43
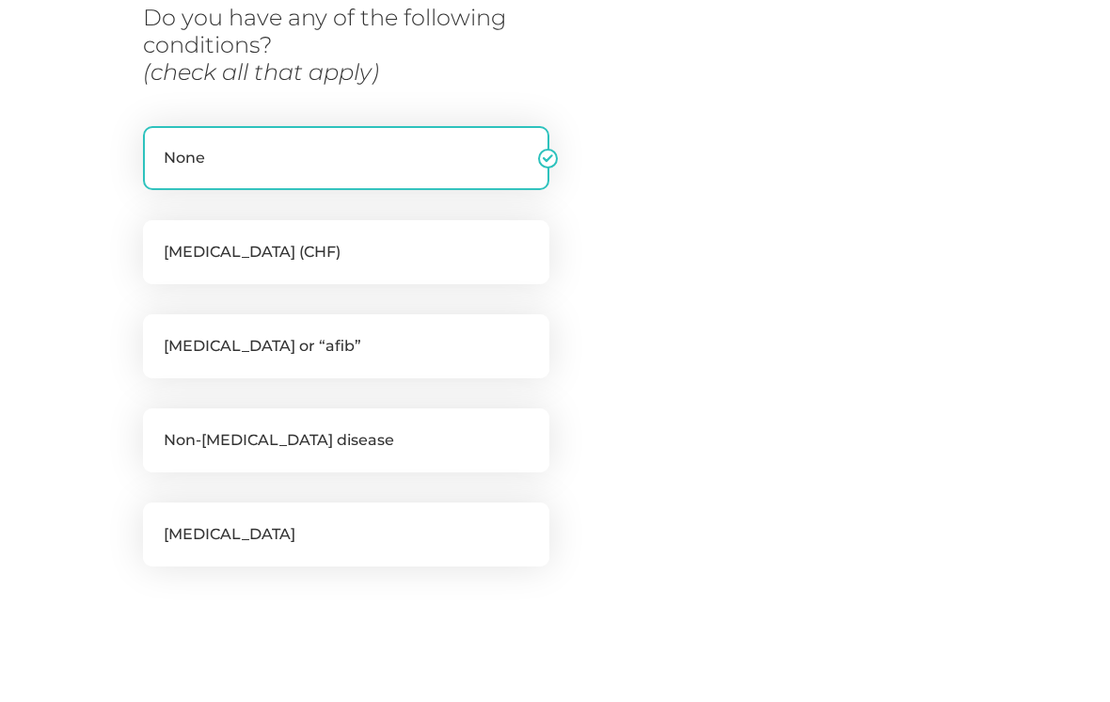
scroll to position [350, 0]
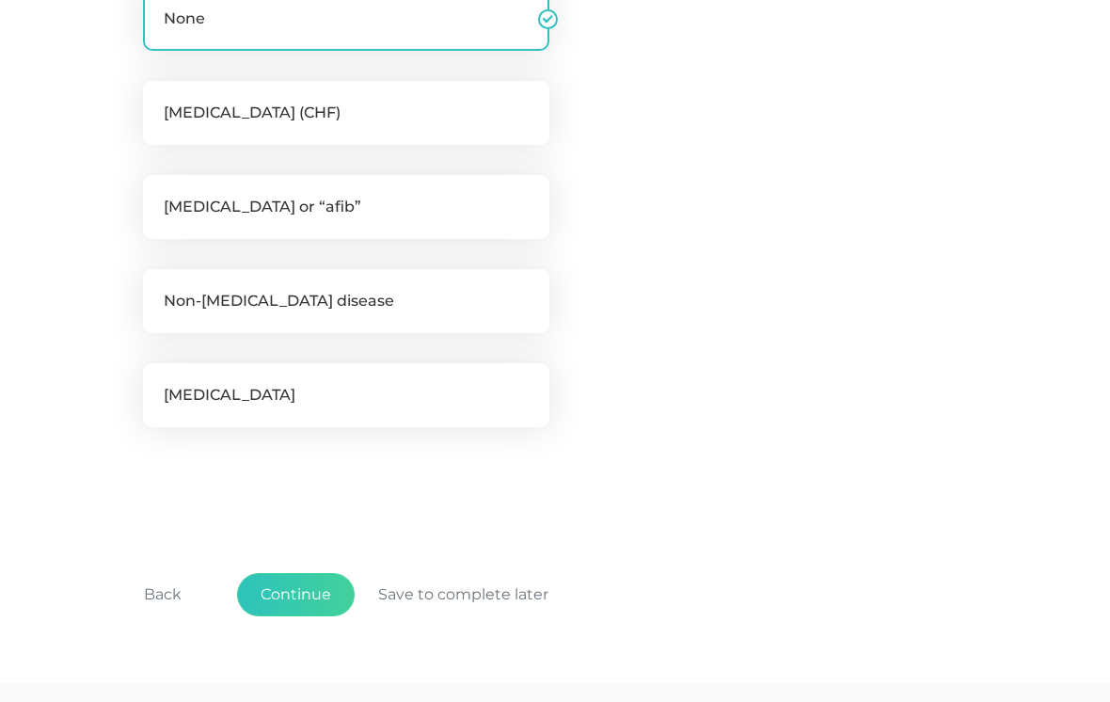
click at [300, 584] on button "Continue" at bounding box center [296, 594] width 118 height 43
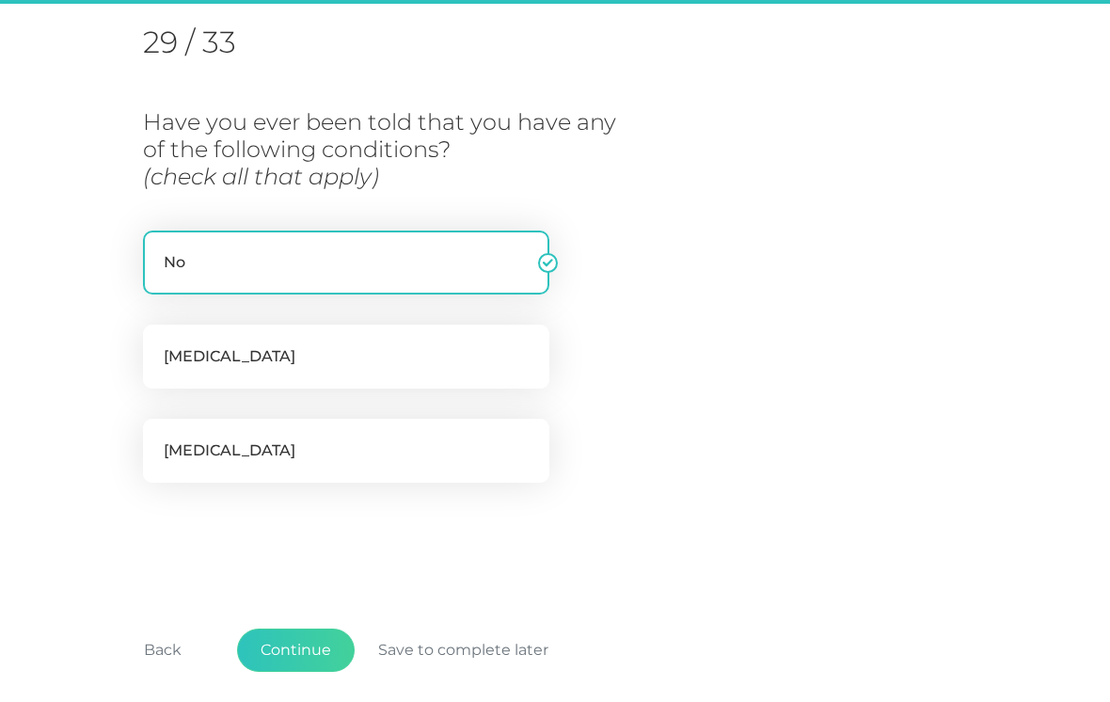
scroll to position [240, 0]
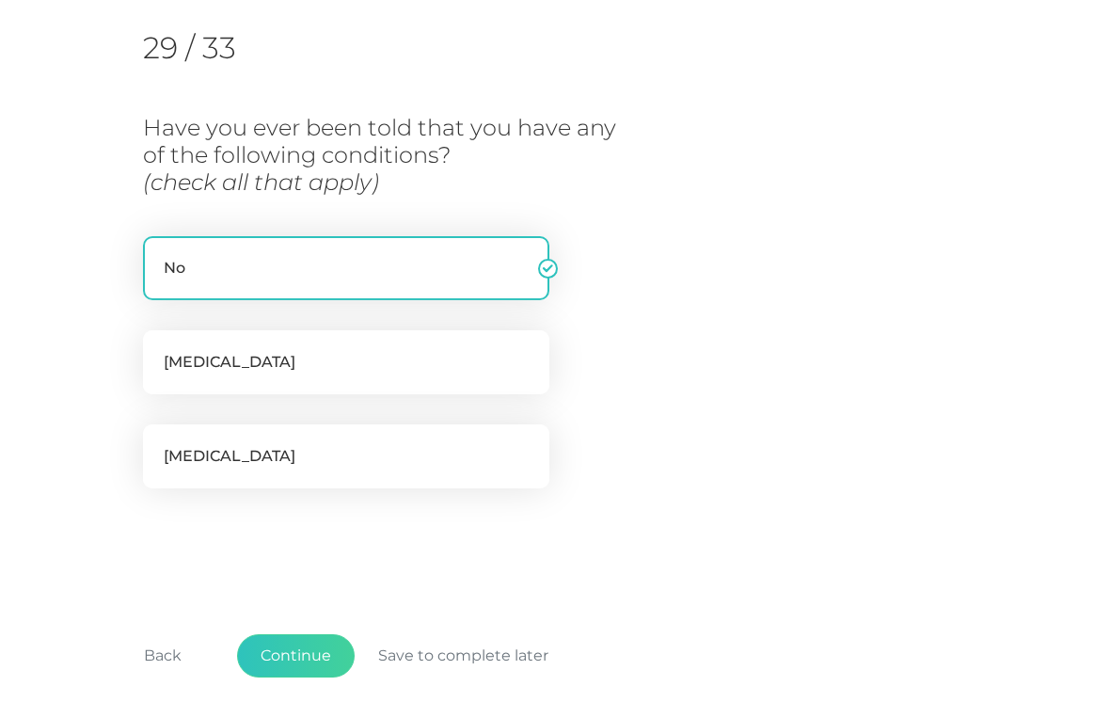
click at [383, 453] on label "[MEDICAL_DATA]" at bounding box center [346, 456] width 406 height 64
click at [158, 443] on input "[MEDICAL_DATA]" at bounding box center [150, 433] width 15 height 19
checkbox input "true"
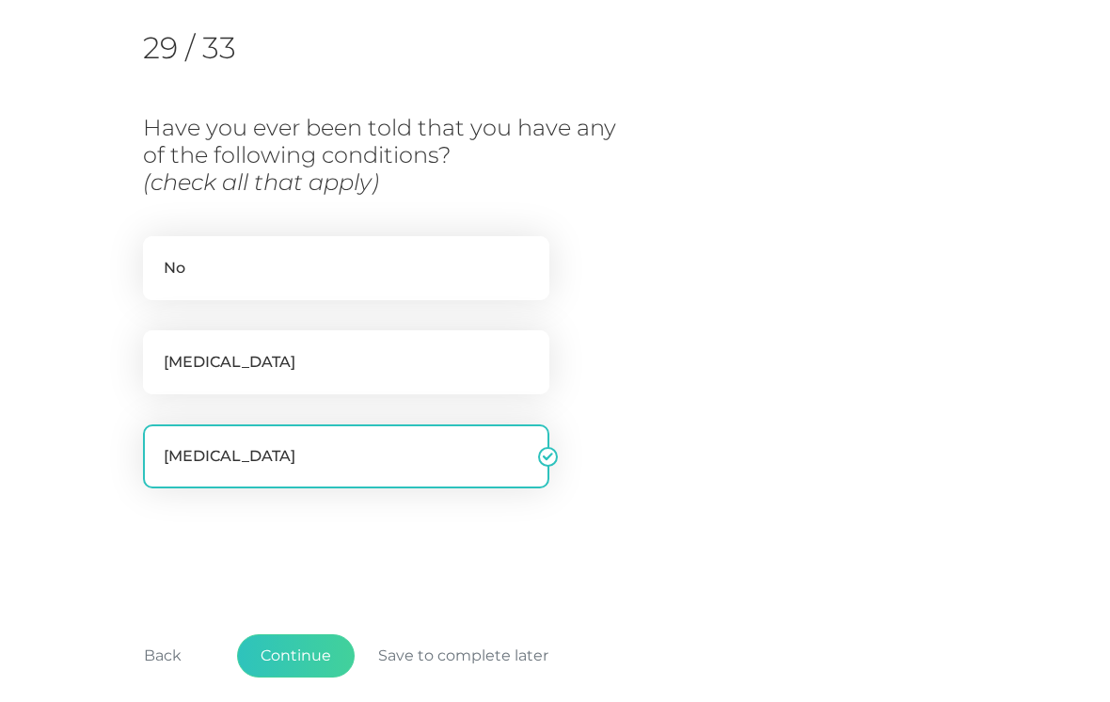
checkbox input "false"
click at [299, 645] on button "Continue" at bounding box center [296, 655] width 118 height 43
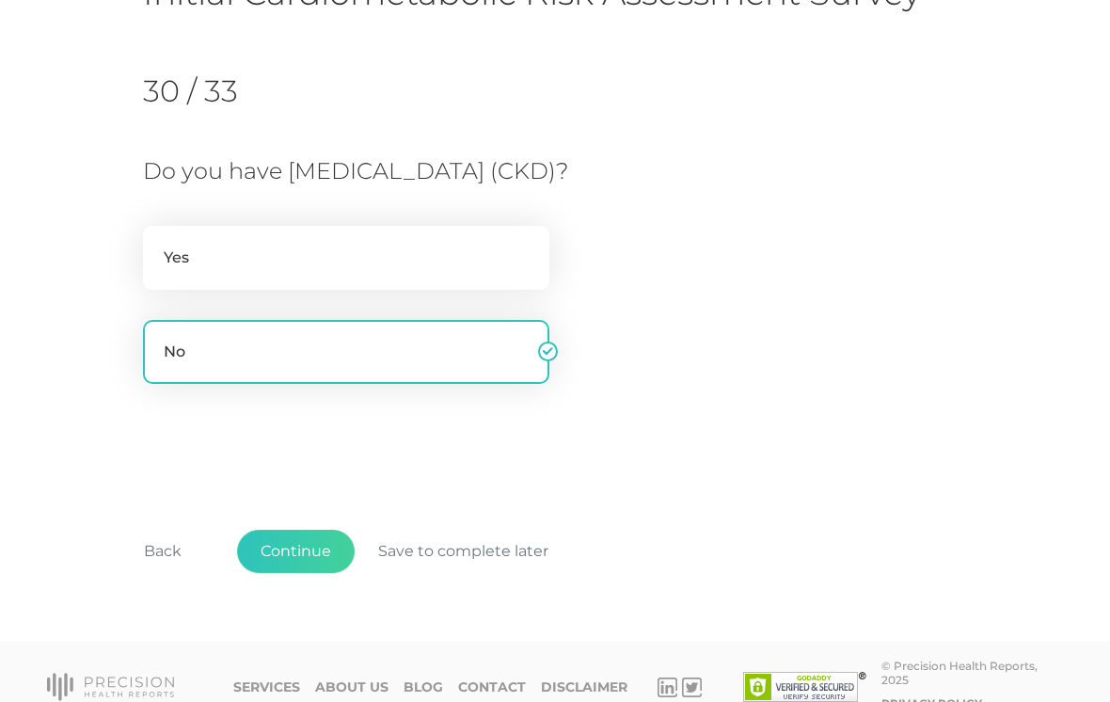
click at [299, 550] on button "Continue" at bounding box center [296, 551] width 118 height 43
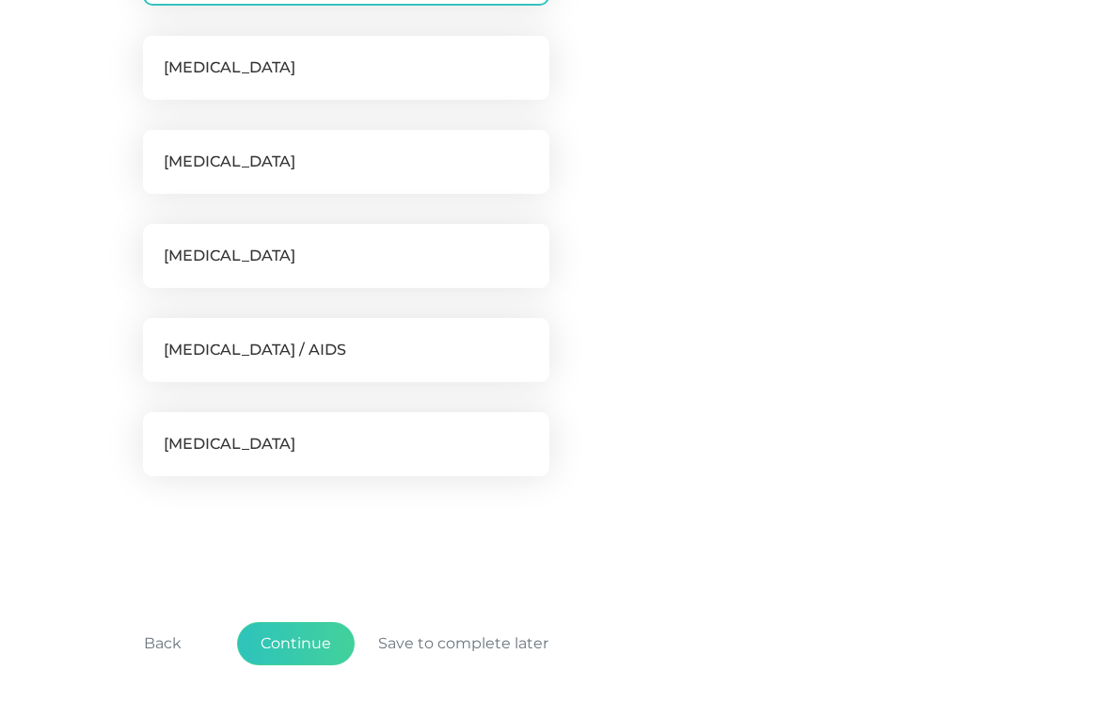
scroll to position [535, 0]
click at [305, 638] on button "Continue" at bounding box center [296, 642] width 118 height 43
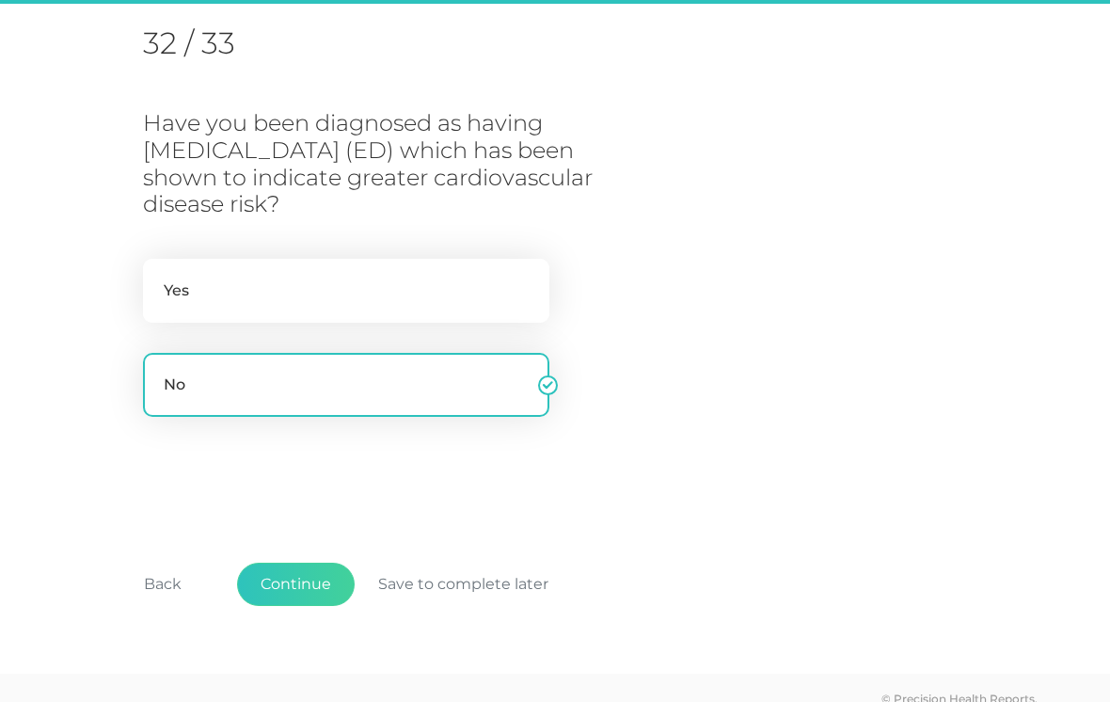
scroll to position [240, 0]
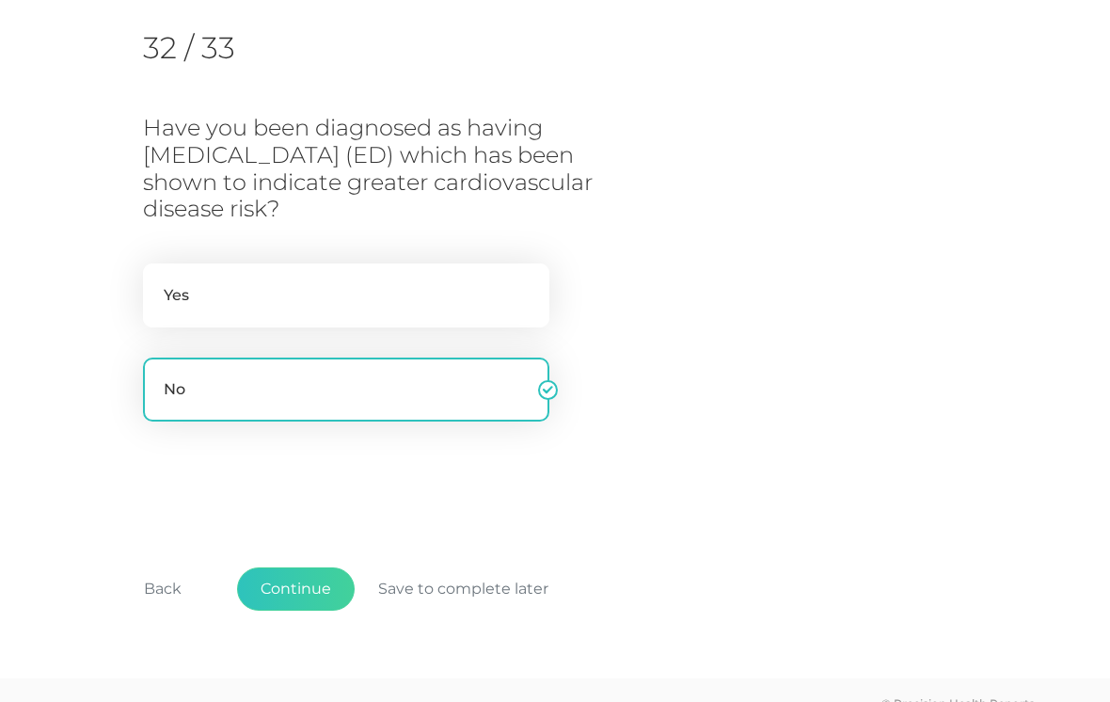
click at [304, 567] on button "Continue" at bounding box center [296, 588] width 118 height 43
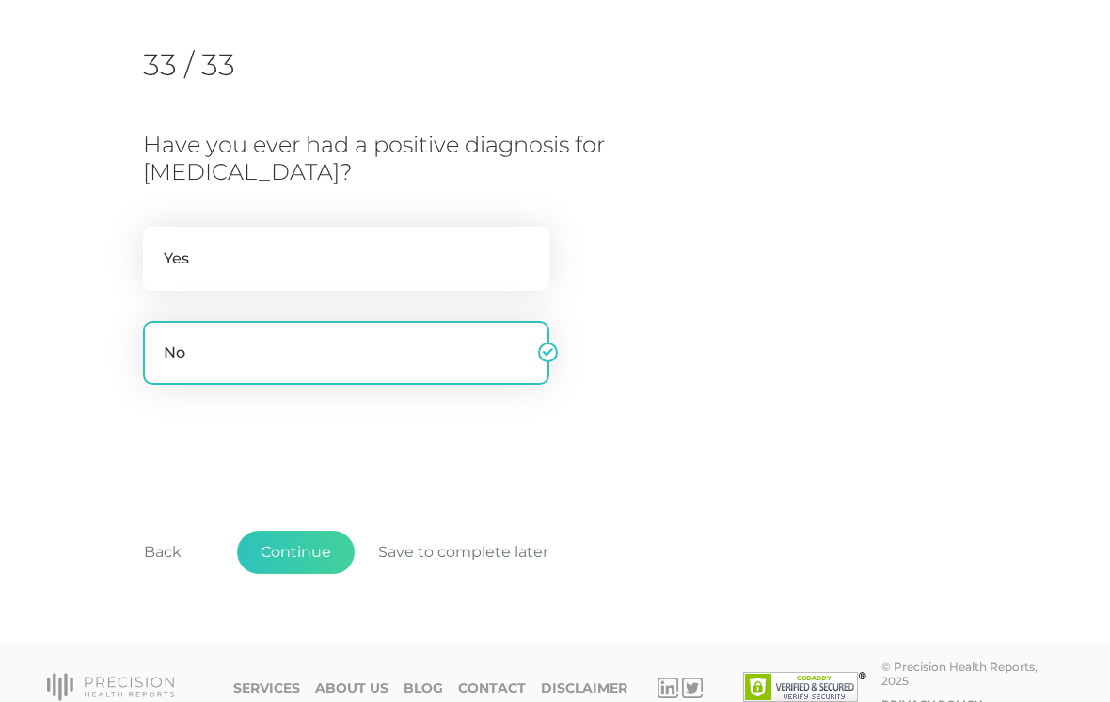
click at [392, 259] on label "Yes" at bounding box center [346, 259] width 406 height 64
click at [158, 245] on input "Yes" at bounding box center [150, 236] width 15 height 19
radio input "true"
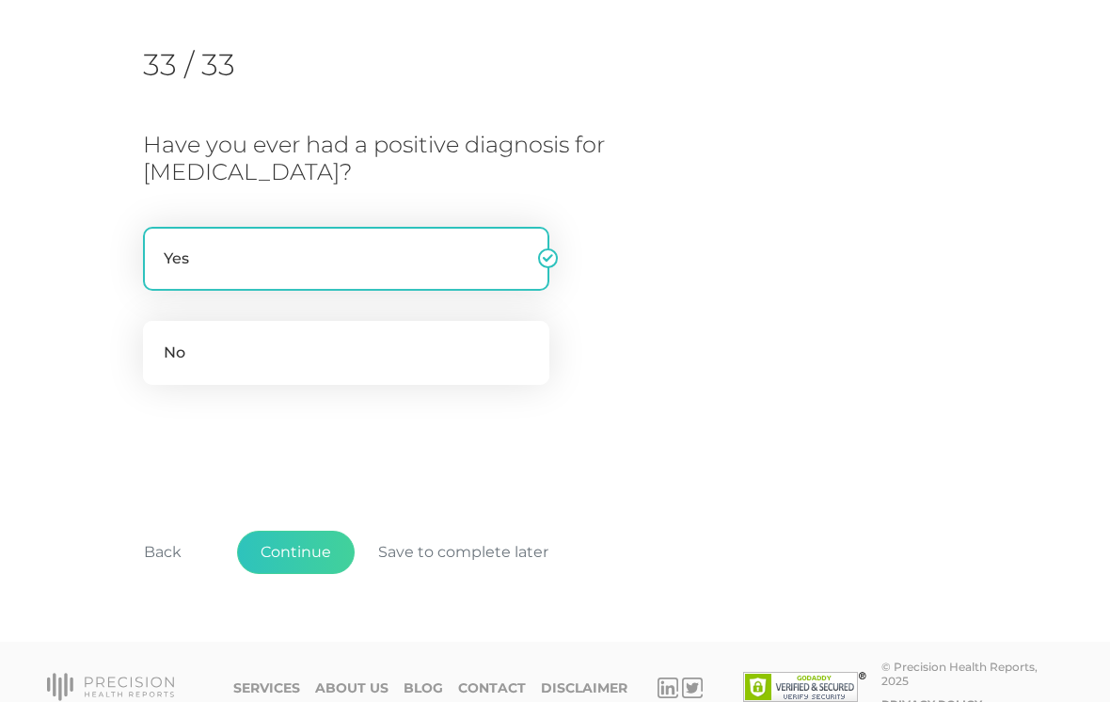
click at [303, 555] on button "Continue" at bounding box center [296, 551] width 118 height 43
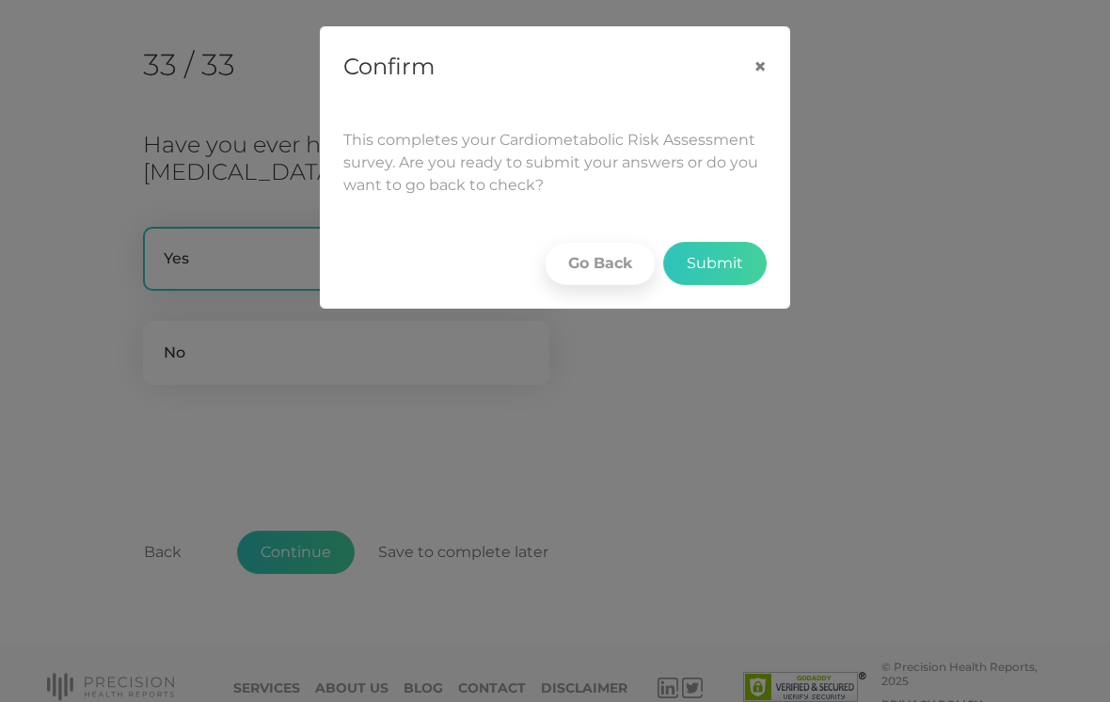
click at [708, 275] on button "Submit" at bounding box center [714, 263] width 103 height 43
